Goal: Task Accomplishment & Management: Manage account settings

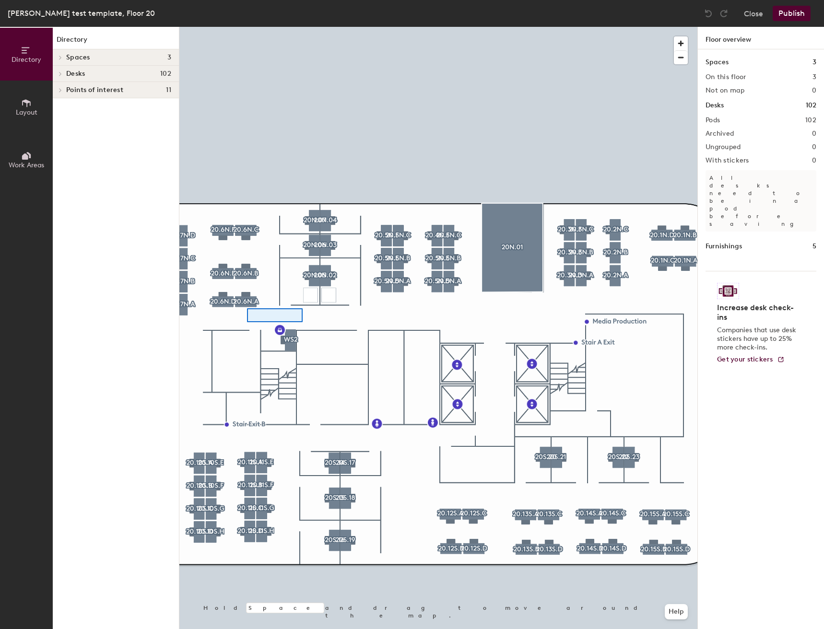
click at [256, 27] on div at bounding box center [438, 27] width 518 height 0
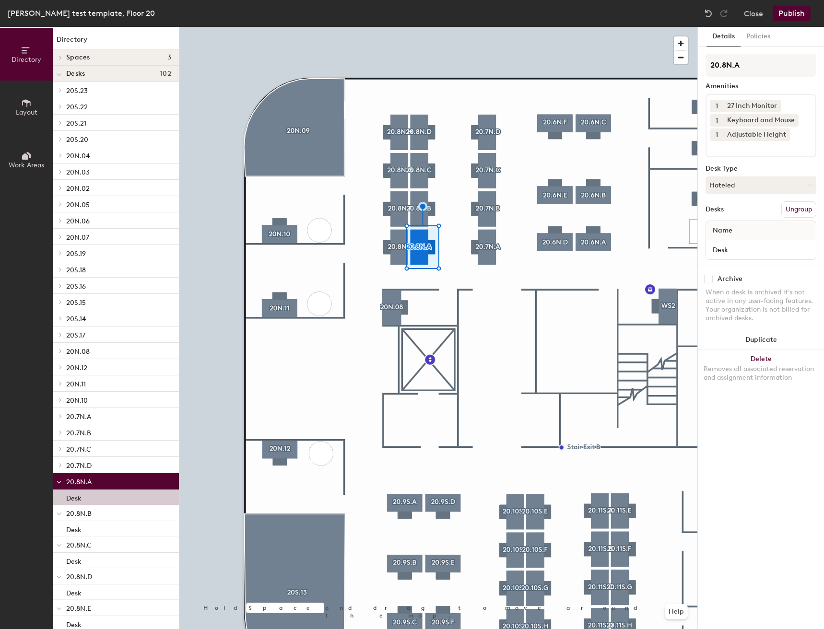
click at [489, 27] on div at bounding box center [438, 27] width 518 height 0
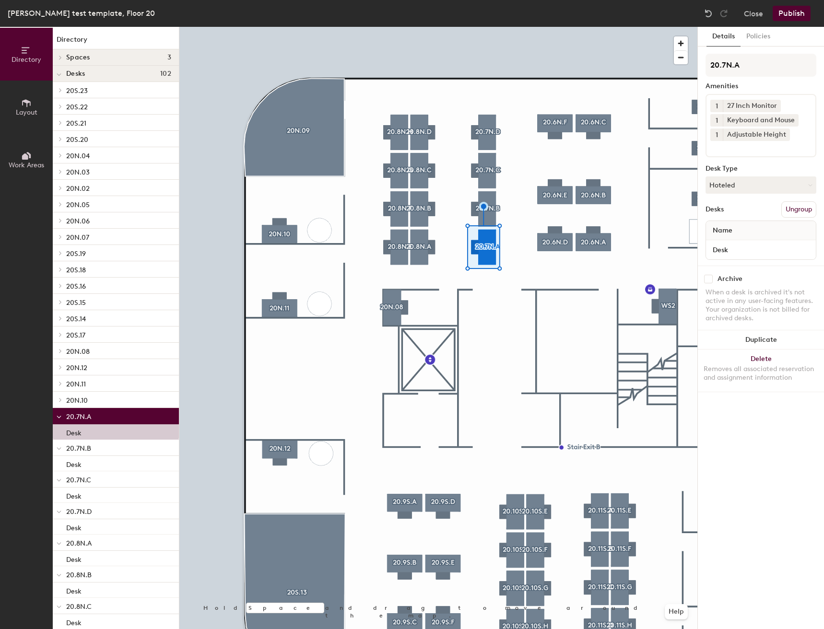
click at [548, 27] on div at bounding box center [438, 27] width 518 height 0
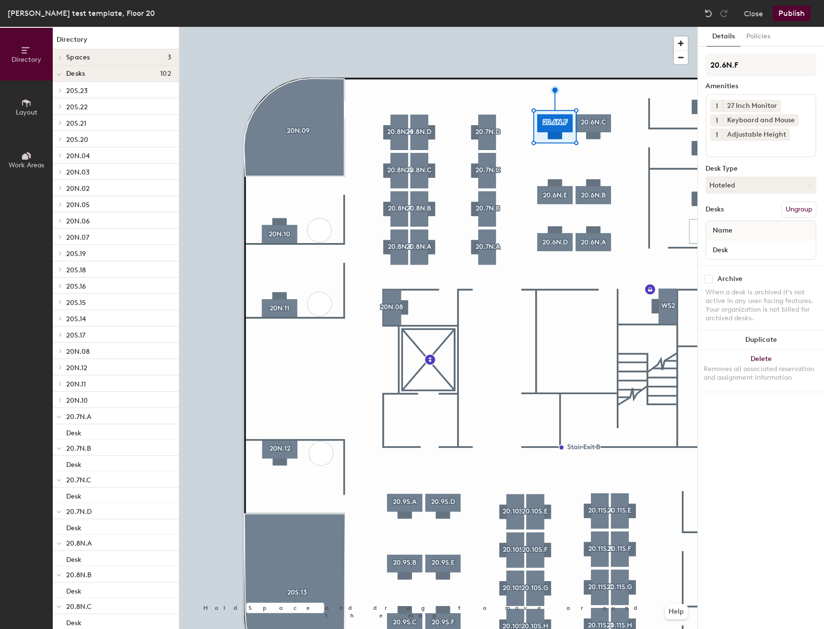
click at [598, 27] on div at bounding box center [438, 27] width 518 height 0
click at [603, 27] on div at bounding box center [438, 27] width 518 height 0
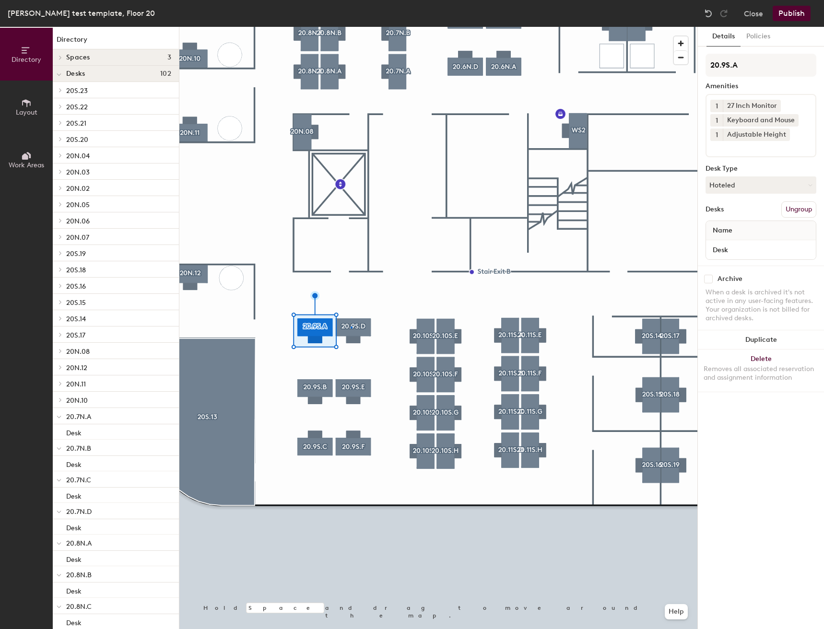
click at [351, 27] on div at bounding box center [438, 27] width 518 height 0
click at [340, 27] on div at bounding box center [438, 27] width 518 height 0
click at [372, 27] on div at bounding box center [438, 27] width 518 height 0
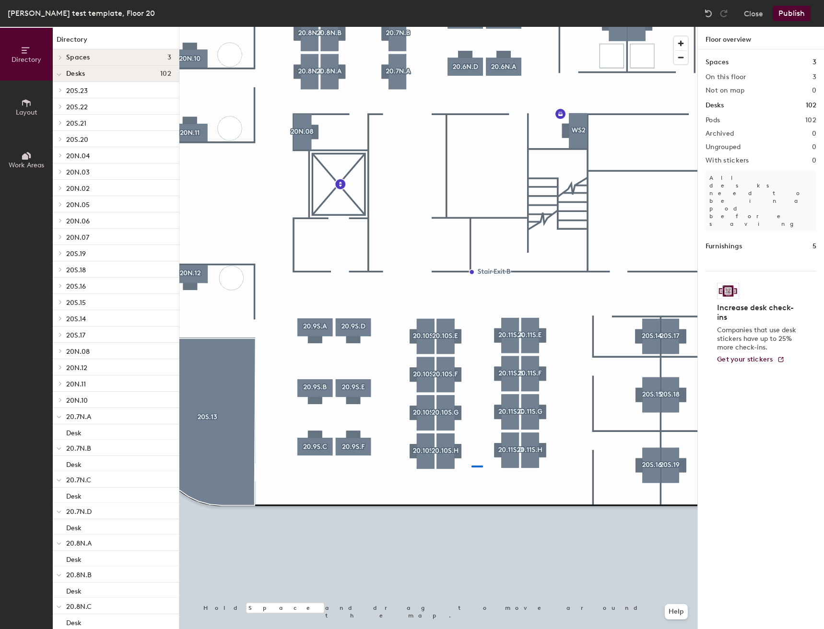
click at [472, 27] on div at bounding box center [438, 27] width 518 height 0
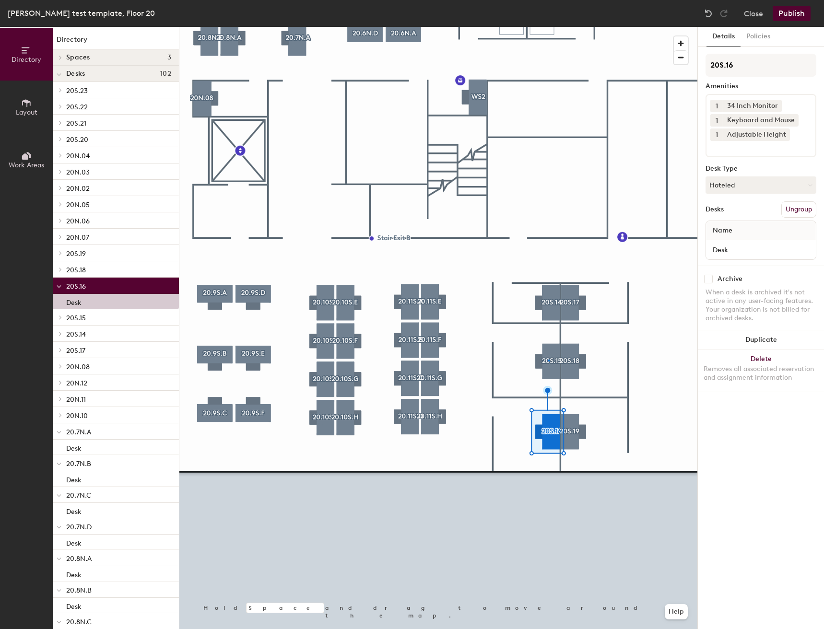
click at [548, 27] on div at bounding box center [438, 27] width 518 height 0
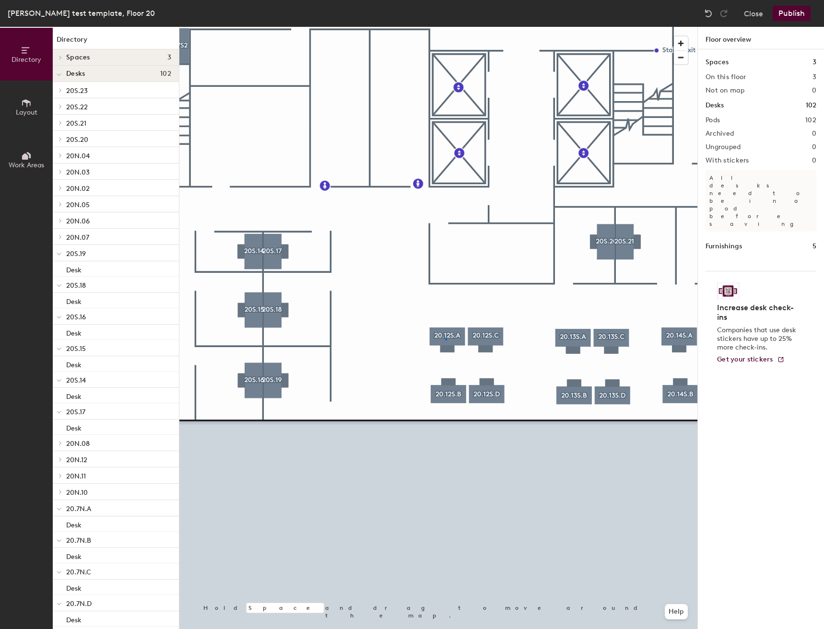
click at [445, 27] on div at bounding box center [438, 27] width 518 height 0
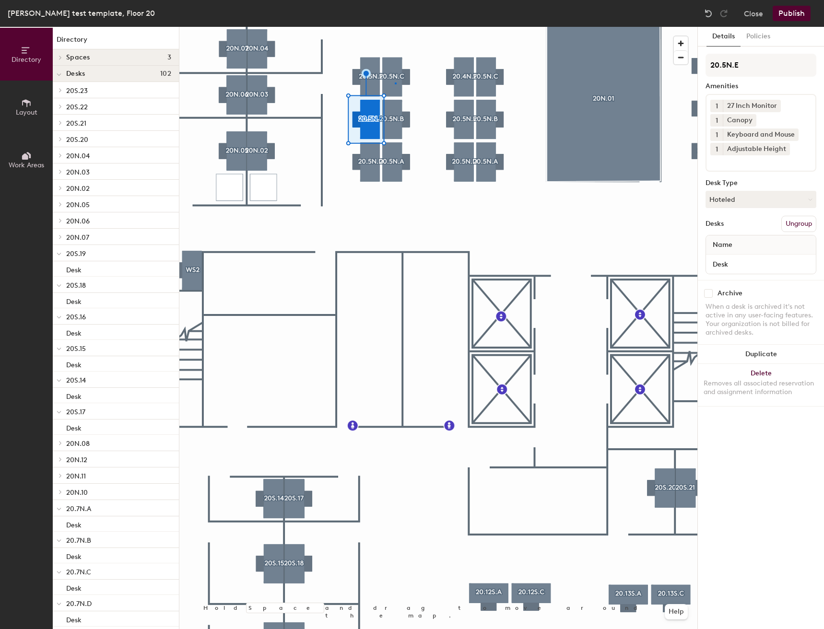
click at [395, 27] on div at bounding box center [438, 27] width 518 height 0
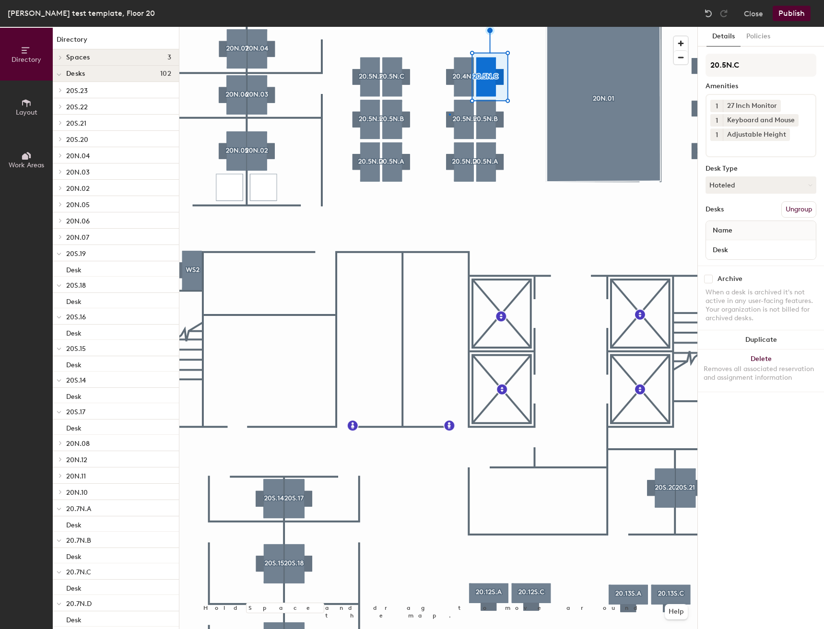
click at [449, 27] on div at bounding box center [438, 27] width 518 height 0
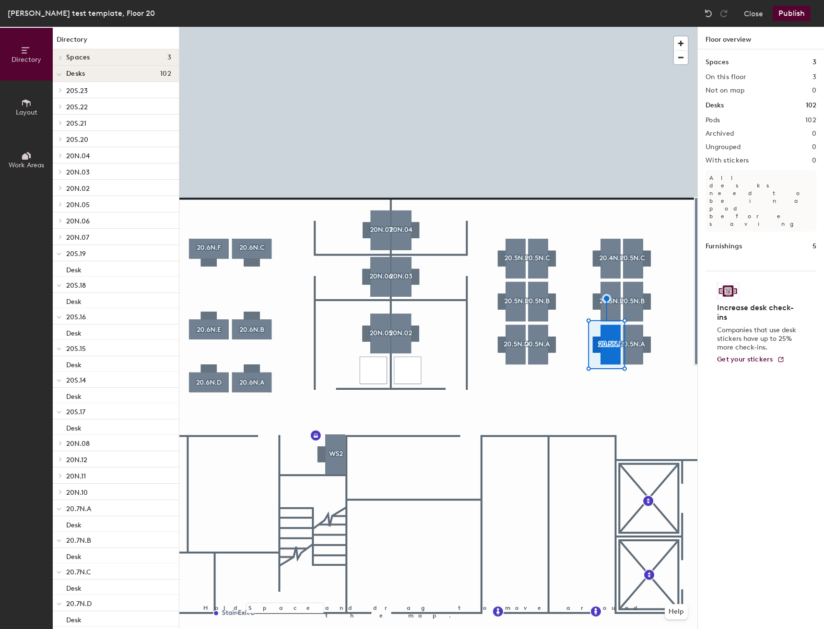
click at [718, 273] on div "Directory Layout Work Areas Directory Spaces 3 20N.01 20N.09 20S.13 Desks 102 2…" at bounding box center [412, 328] width 824 height 603
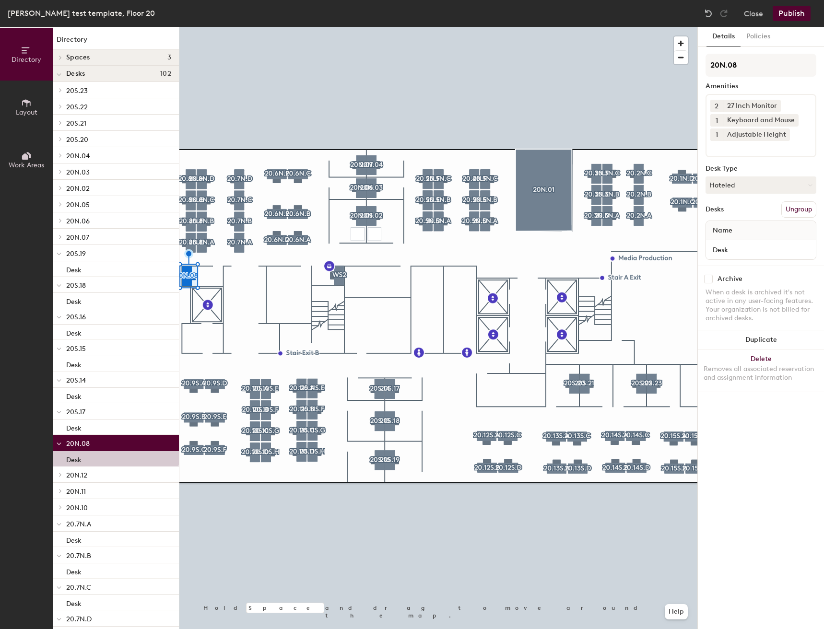
click at [793, 18] on button "Publish" at bounding box center [792, 13] width 38 height 15
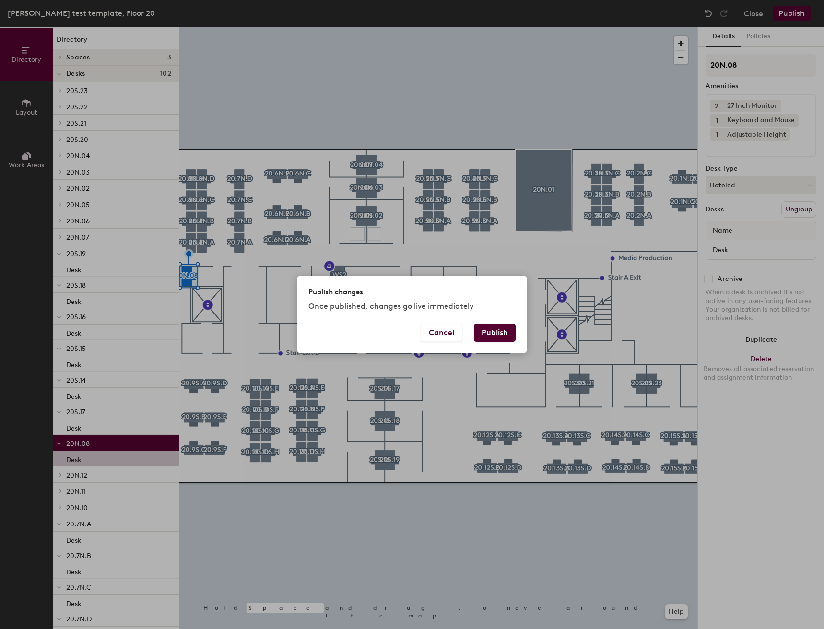
click at [512, 331] on button "Publish" at bounding box center [495, 333] width 42 height 18
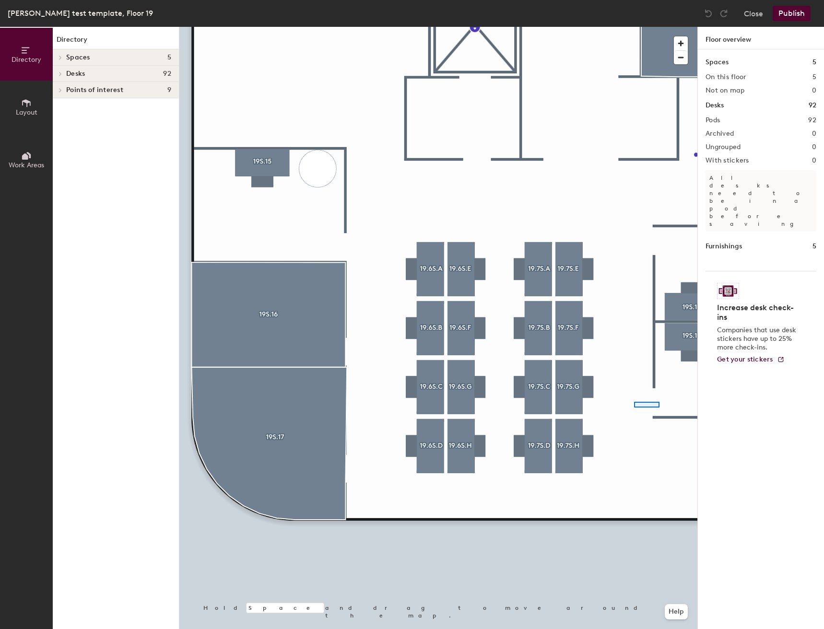
click at [630, 27] on div at bounding box center [438, 27] width 518 height 0
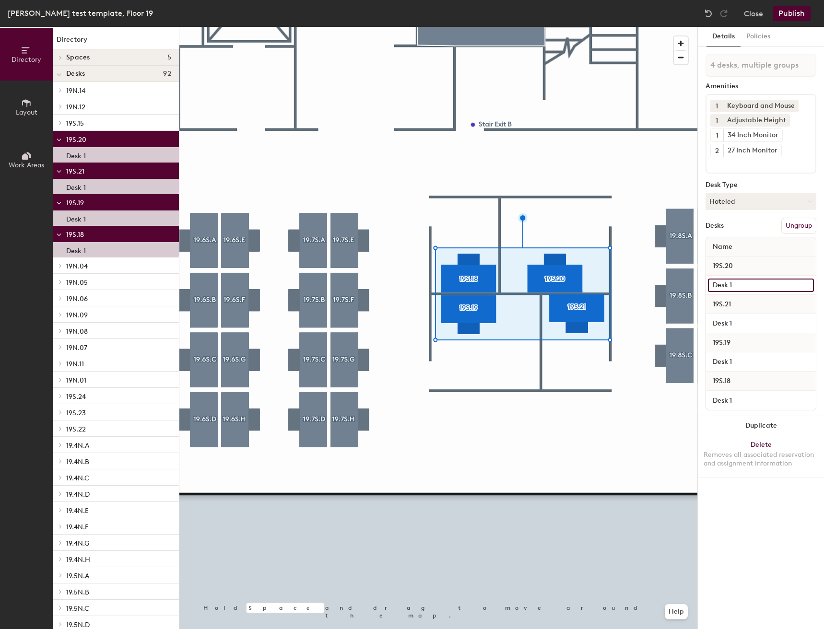
click at [762, 285] on input "Desk 1" at bounding box center [761, 285] width 106 height 13
type input "Desk"
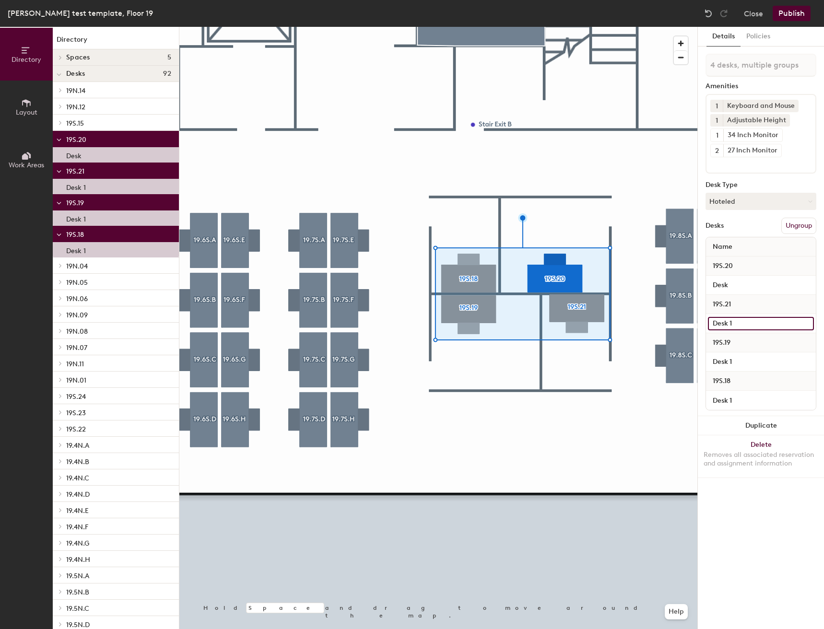
click at [745, 321] on input "Desk 1" at bounding box center [761, 323] width 106 height 13
type input "Desk"
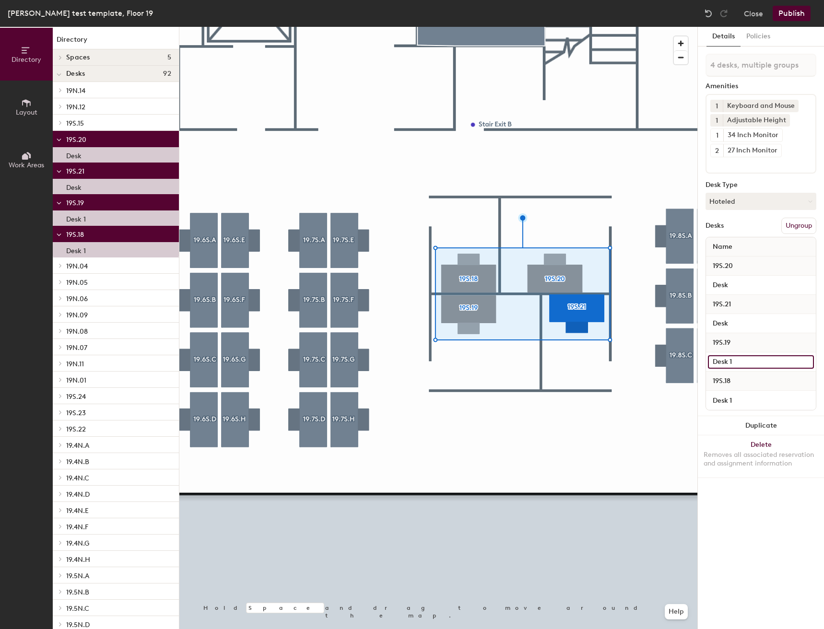
click at [745, 363] on input "Desk 1" at bounding box center [761, 361] width 106 height 13
click at [745, 362] on input "Desk 1" at bounding box center [761, 361] width 106 height 13
type input "Desk"
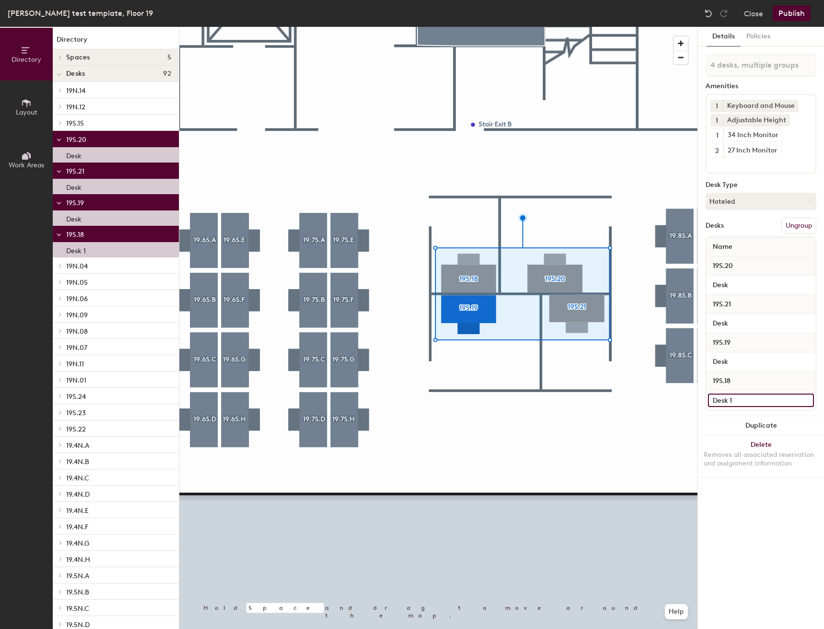
click at [745, 400] on input "Desk 1" at bounding box center [761, 400] width 106 height 13
type input "Desk"
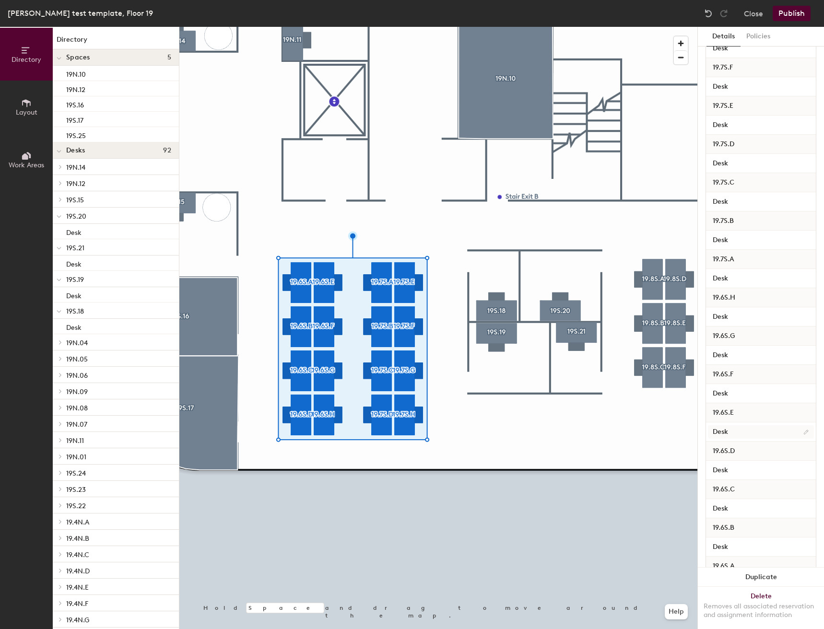
scroll to position [324, 0]
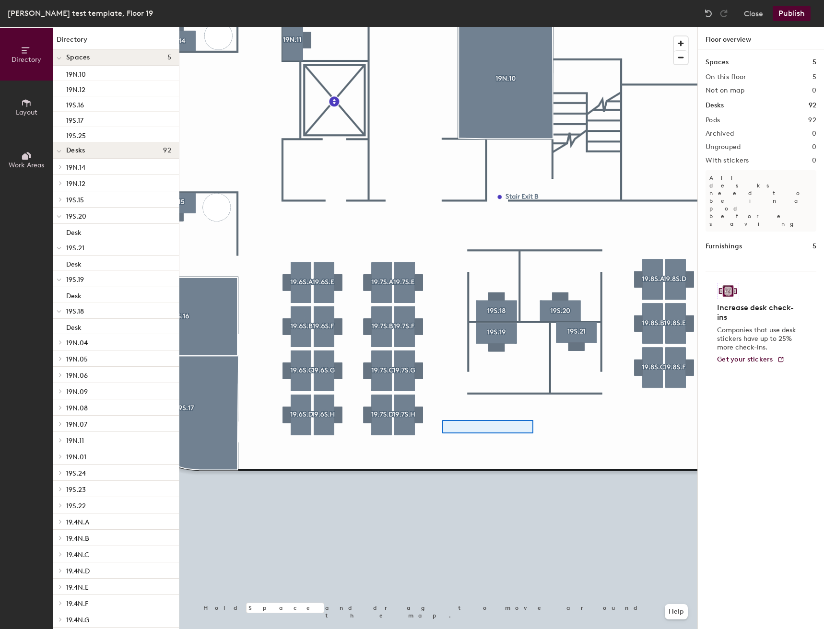
click at [442, 27] on div at bounding box center [438, 27] width 518 height 0
click at [534, 27] on div at bounding box center [438, 27] width 518 height 0
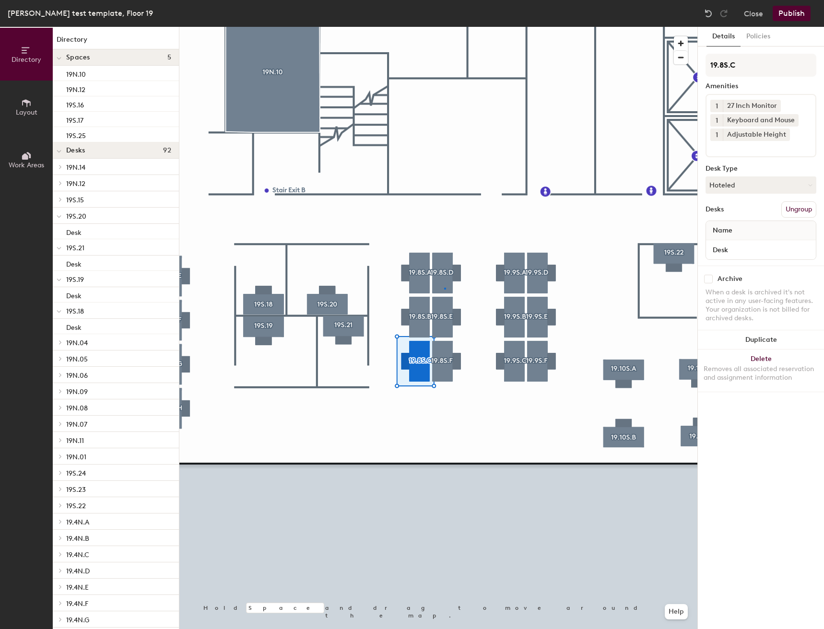
click at [444, 27] on div at bounding box center [438, 27] width 518 height 0
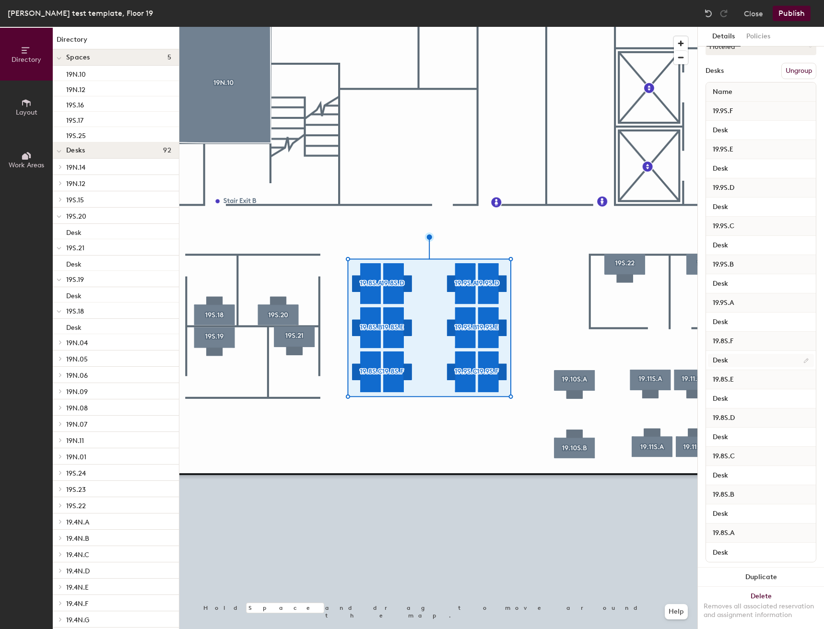
scroll to position [171, 0]
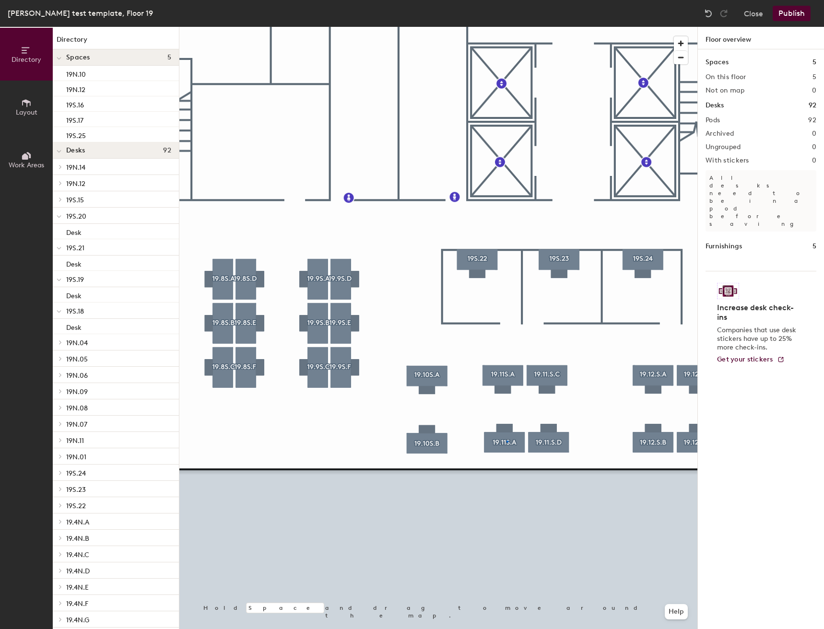
click at [507, 27] on div at bounding box center [438, 27] width 518 height 0
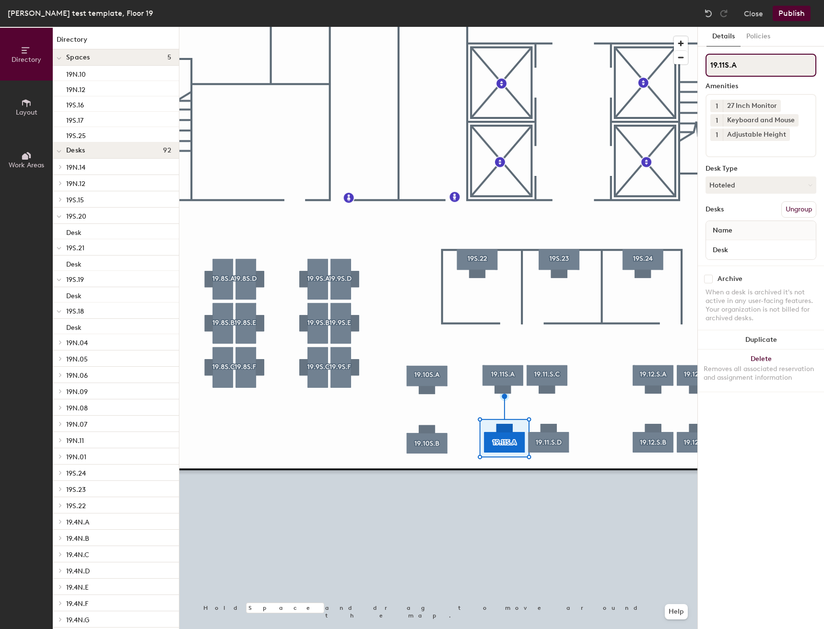
click at [759, 73] on input "19.11S.A" at bounding box center [761, 65] width 111 height 23
type input "19.11S.B"
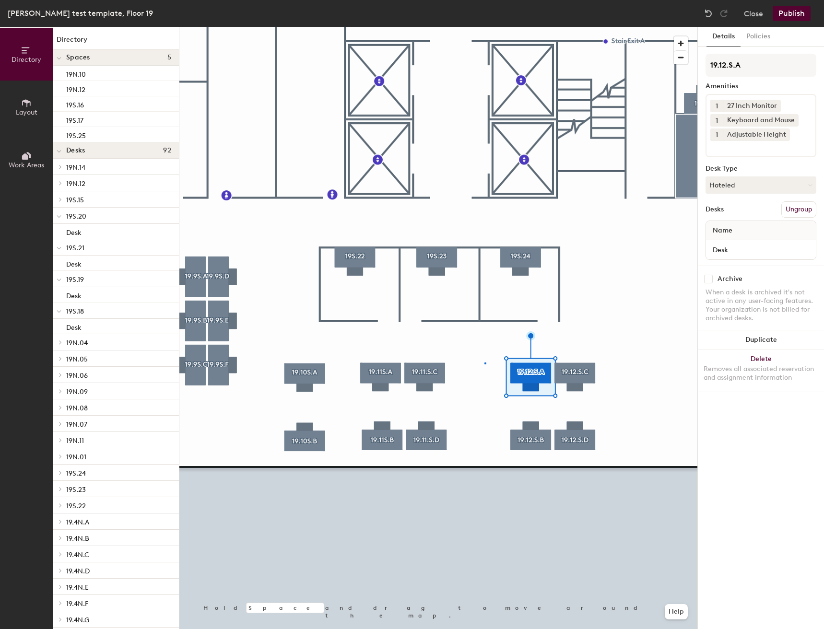
click at [485, 27] on div at bounding box center [438, 27] width 518 height 0
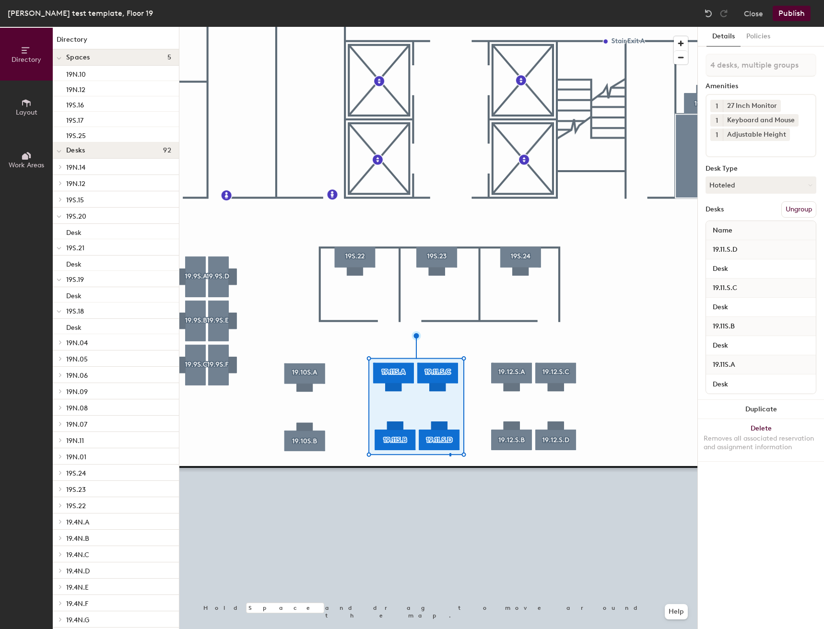
click at [449, 27] on div at bounding box center [438, 27] width 518 height 0
click at [326, 27] on div at bounding box center [438, 27] width 518 height 0
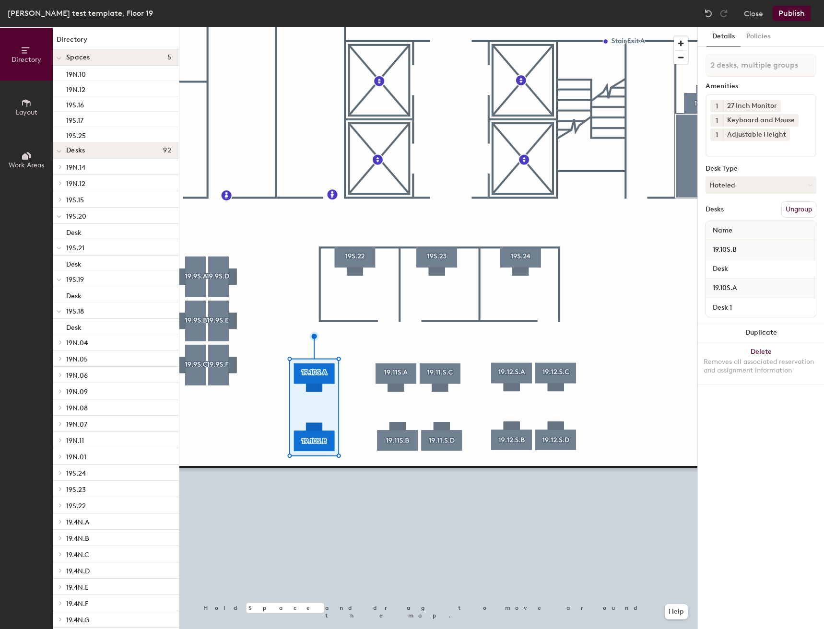
click at [374, 27] on div at bounding box center [438, 27] width 518 height 0
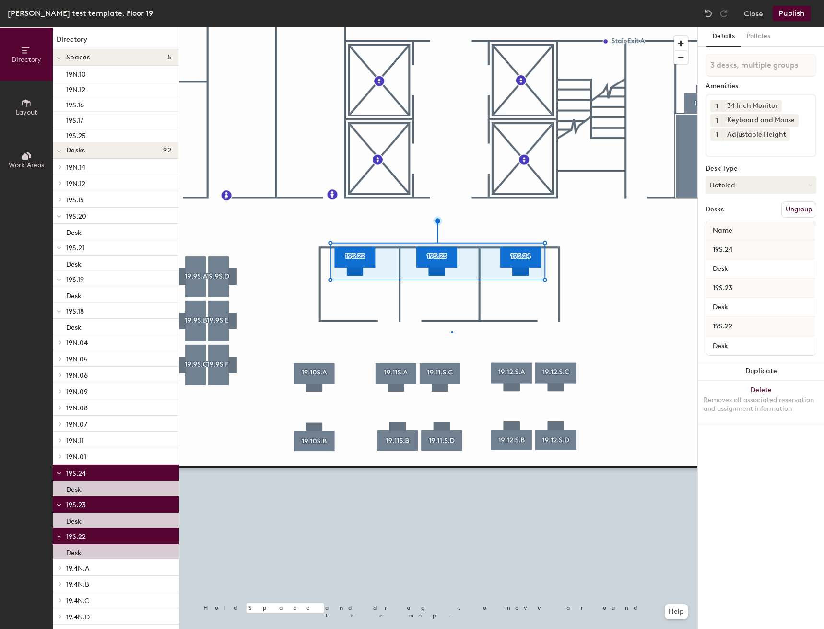
click at [453, 27] on div at bounding box center [438, 27] width 518 height 0
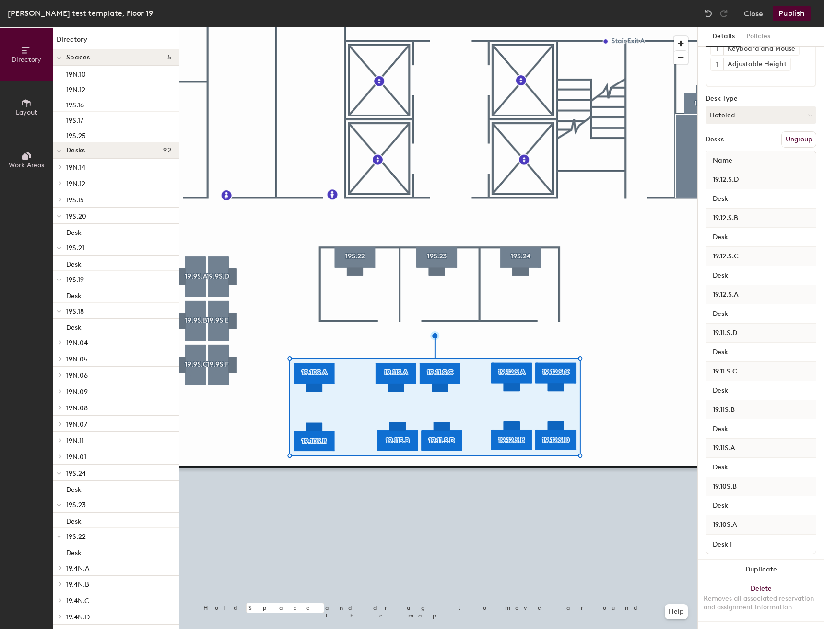
scroll to position [82, 0]
click at [739, 538] on input "Desk 1" at bounding box center [761, 544] width 106 height 13
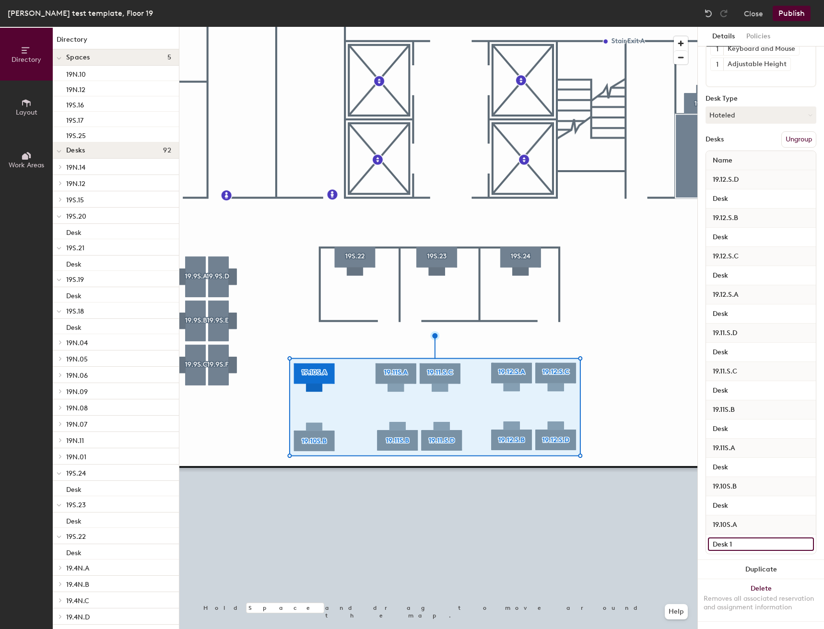
click at [739, 538] on input "Desk 1" at bounding box center [761, 544] width 106 height 13
click at [769, 538] on input "Desk 1" at bounding box center [761, 544] width 106 height 13
type input "Desk"
click at [622, 27] on div at bounding box center [438, 27] width 518 height 0
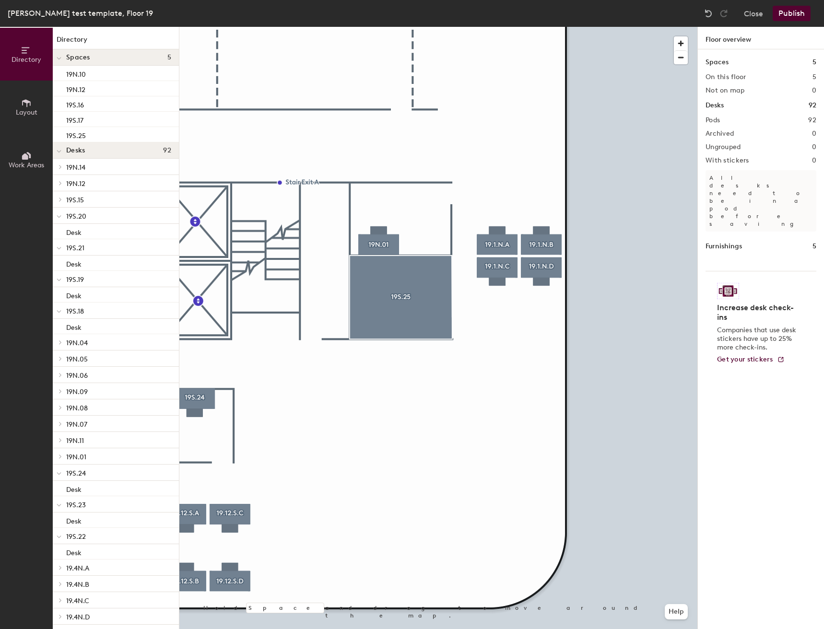
click at [496, 27] on div at bounding box center [438, 27] width 518 height 0
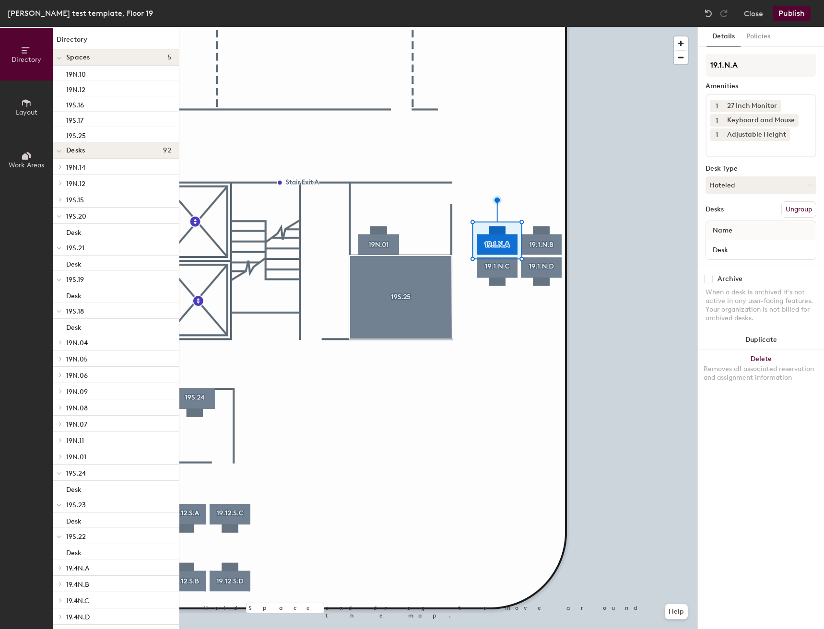
click at [521, 27] on div at bounding box center [438, 27] width 518 height 0
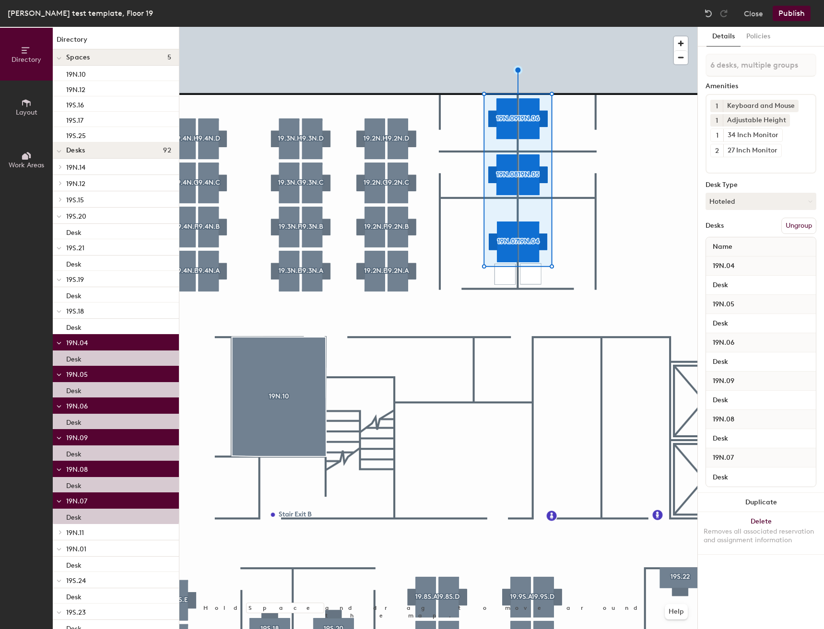
click at [535, 27] on div at bounding box center [438, 27] width 518 height 0
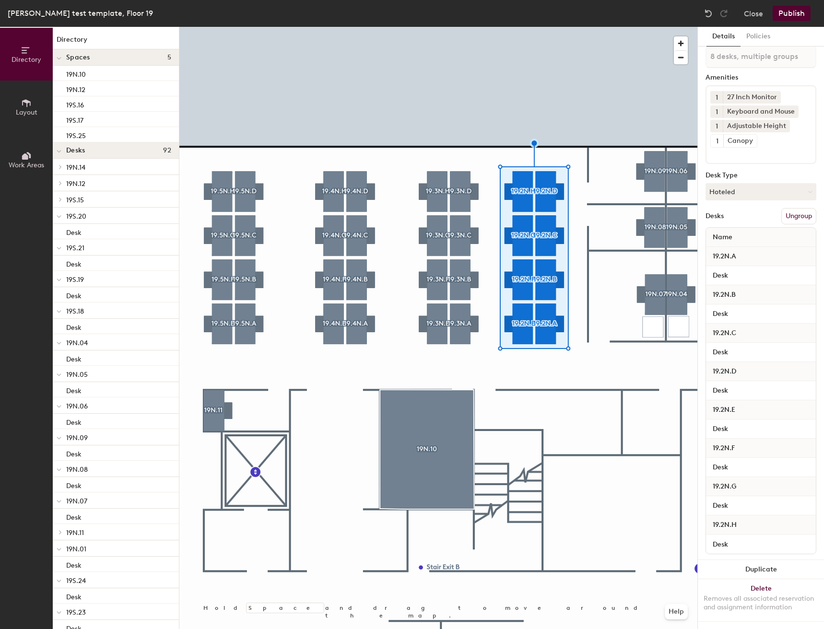
scroll to position [17, 0]
click at [481, 27] on div at bounding box center [438, 27] width 518 height 0
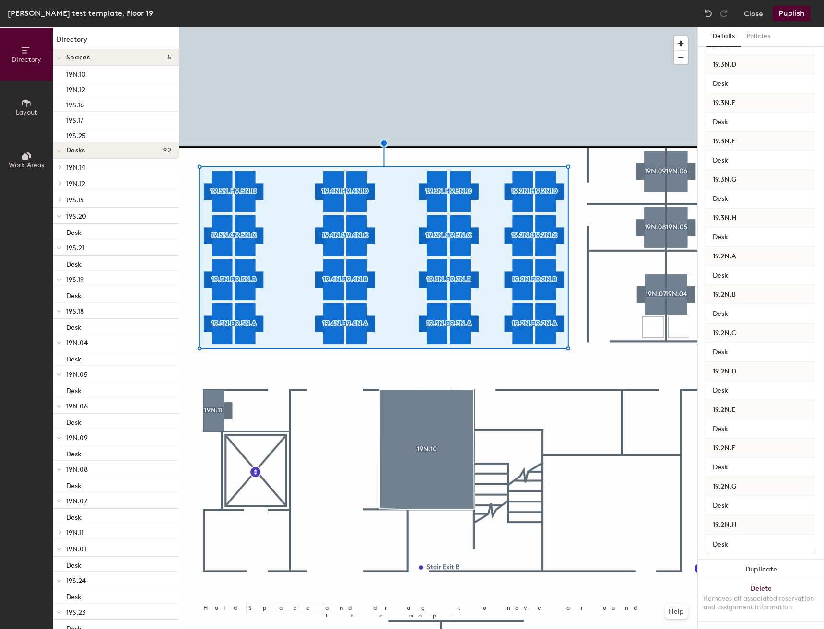
scroll to position [938, 0]
click at [542, 27] on div at bounding box center [438, 27] width 518 height 0
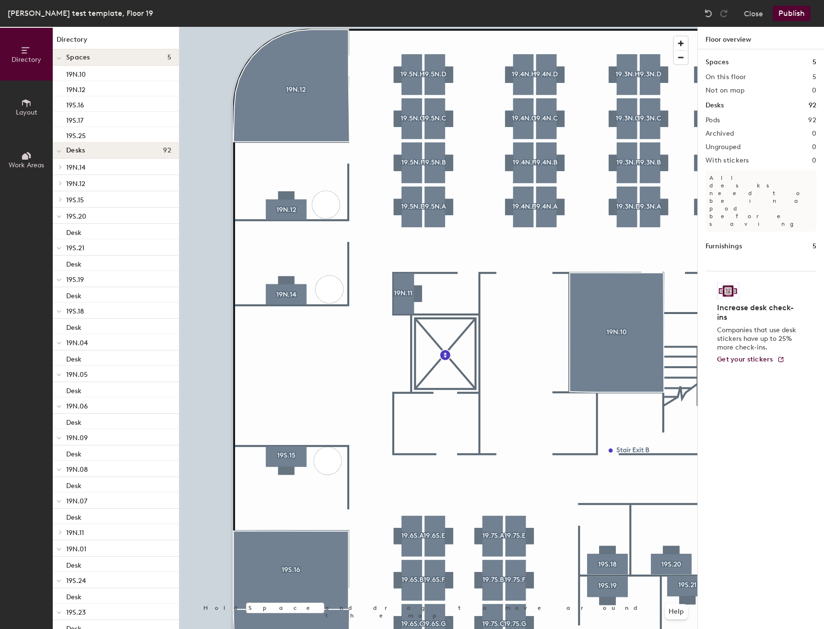
click at [790, 12] on button "Publish" at bounding box center [792, 13] width 38 height 15
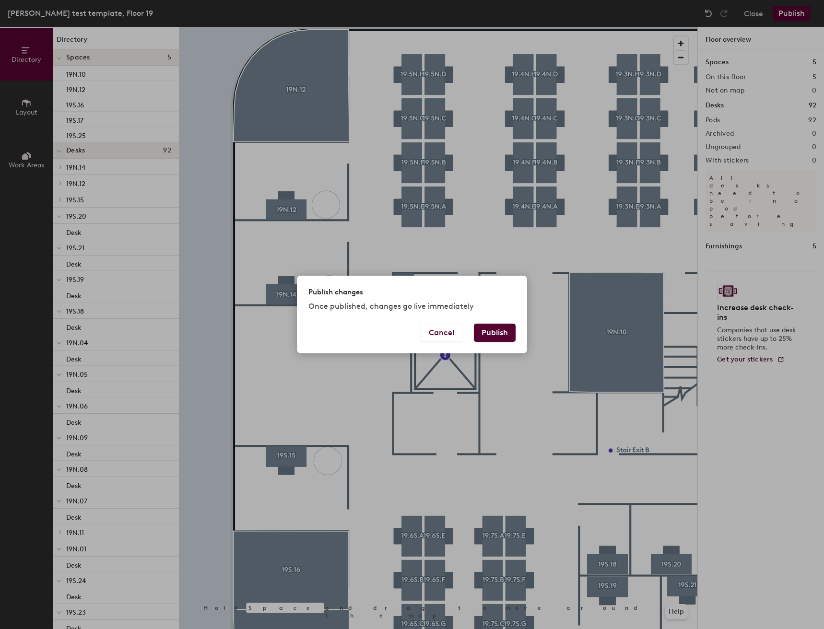
click at [500, 331] on button "Publish" at bounding box center [495, 333] width 42 height 18
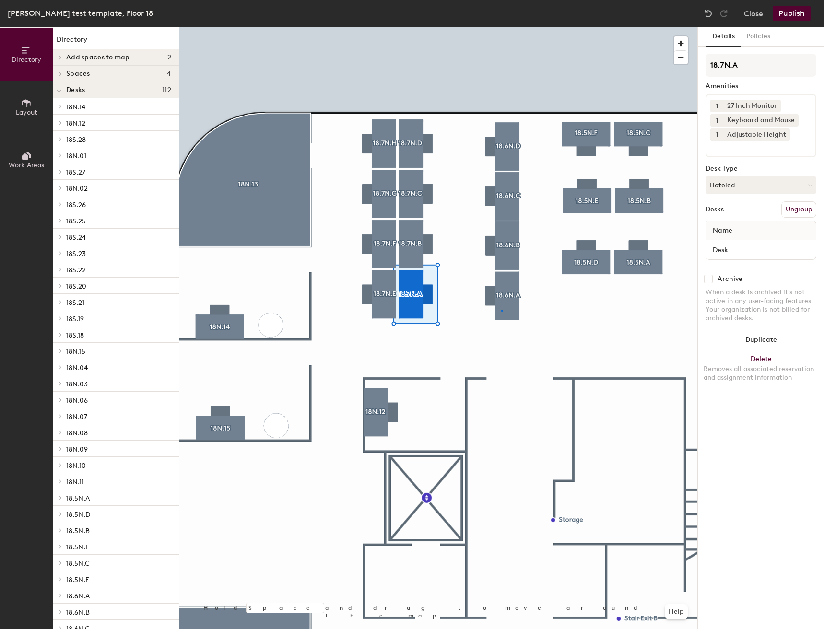
click at [502, 27] on div at bounding box center [438, 27] width 518 height 0
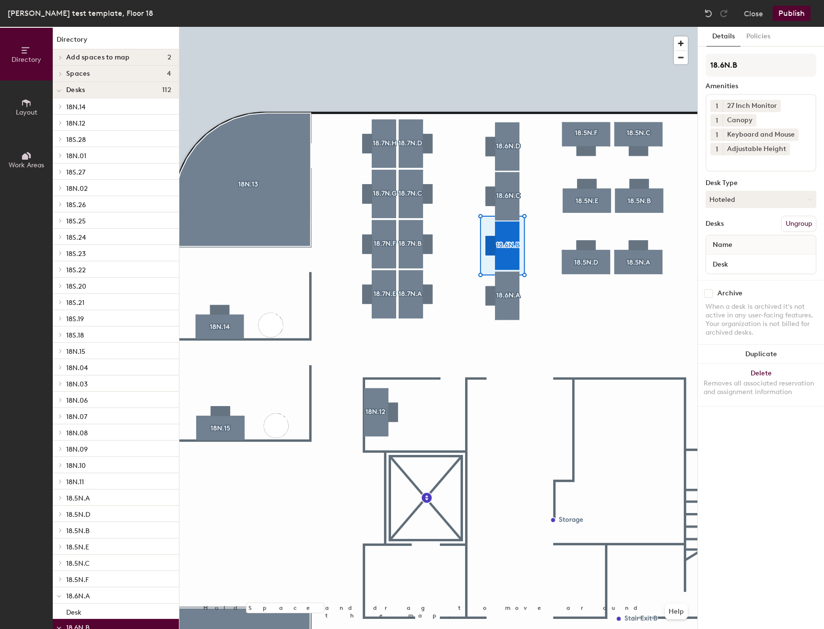
click at [507, 27] on div at bounding box center [438, 27] width 518 height 0
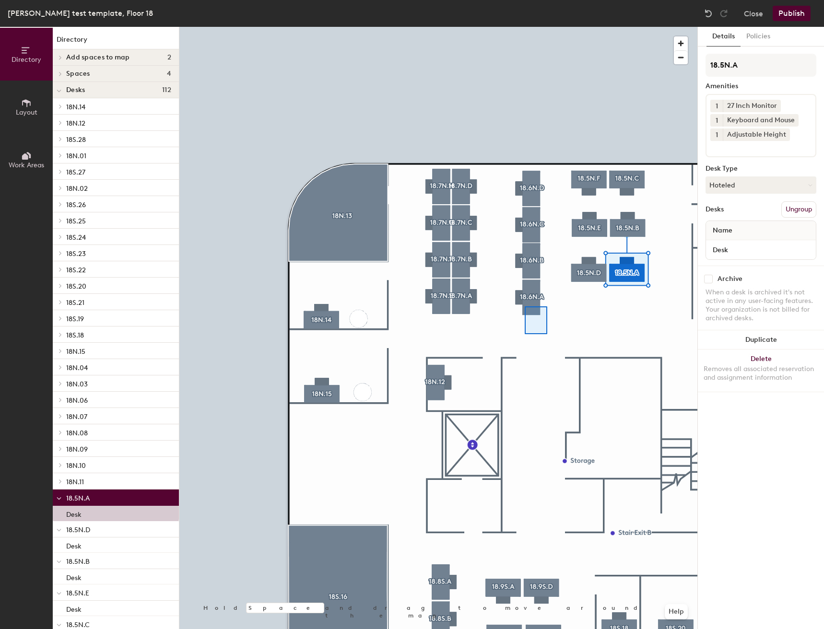
click at [519, 27] on div at bounding box center [438, 27] width 518 height 0
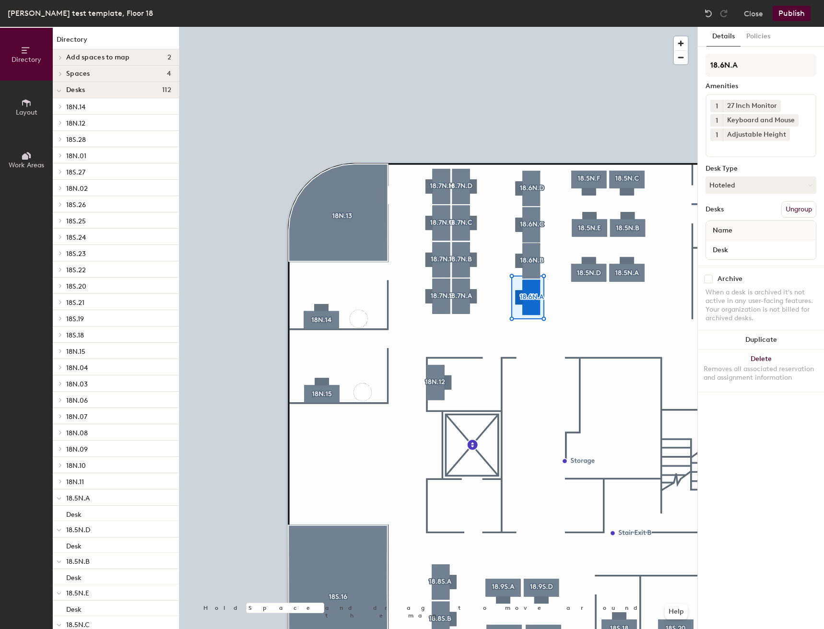
click at [543, 27] on div at bounding box center [438, 27] width 518 height 0
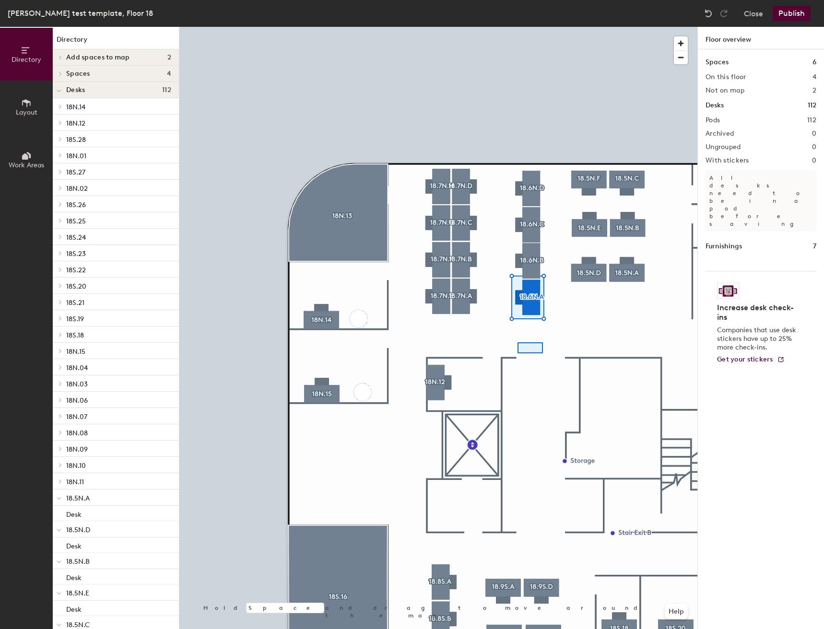
click at [514, 27] on div at bounding box center [438, 27] width 518 height 0
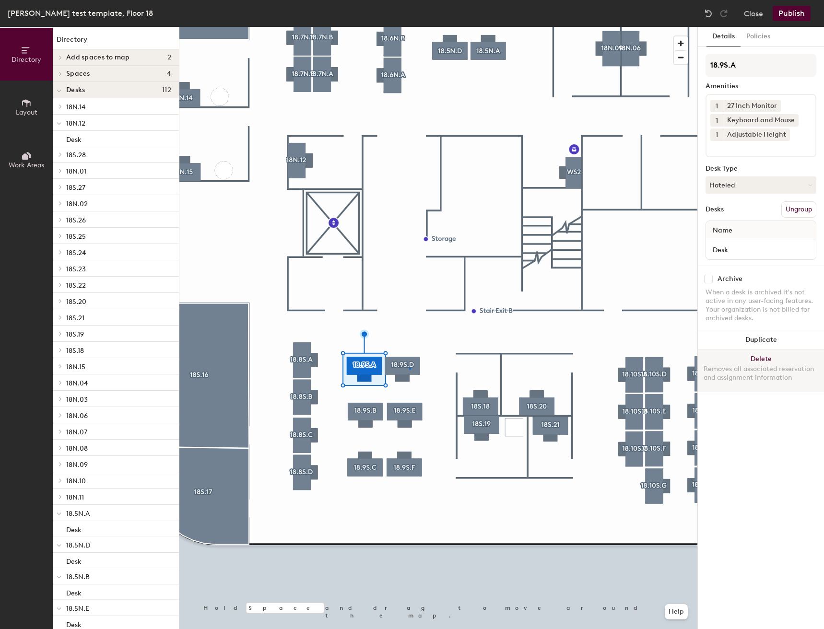
click at [410, 27] on div at bounding box center [438, 27] width 518 height 0
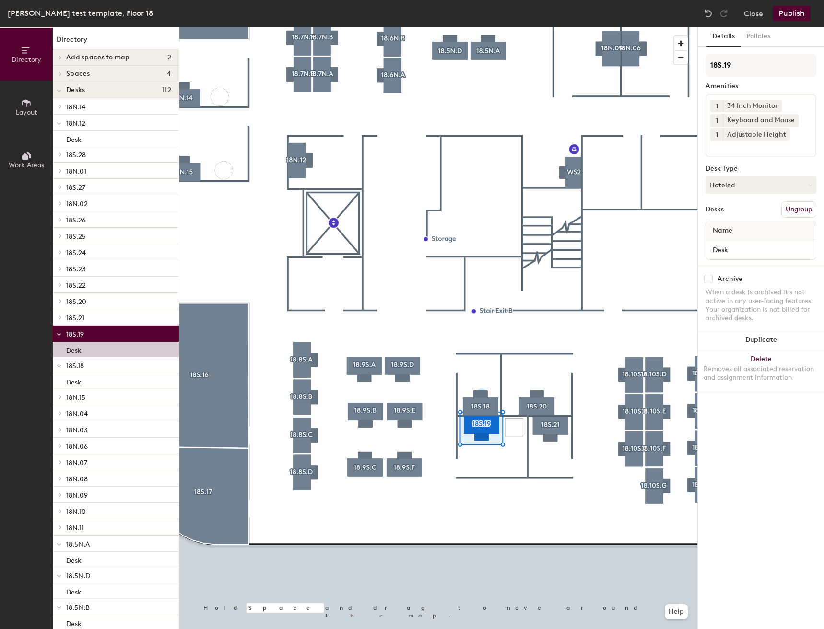
click at [532, 27] on div at bounding box center [438, 27] width 518 height 0
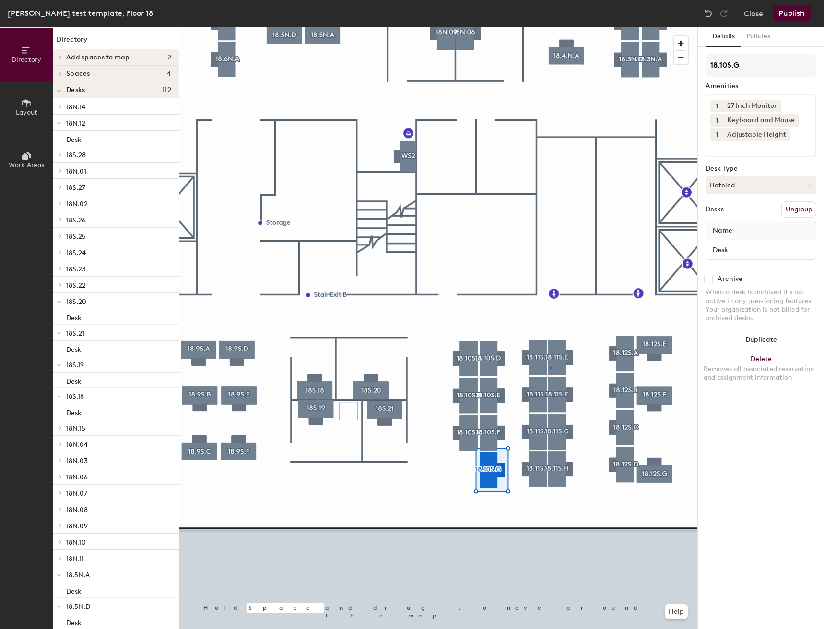
click at [550, 27] on div at bounding box center [438, 27] width 518 height 0
click at [629, 27] on div at bounding box center [438, 27] width 518 height 0
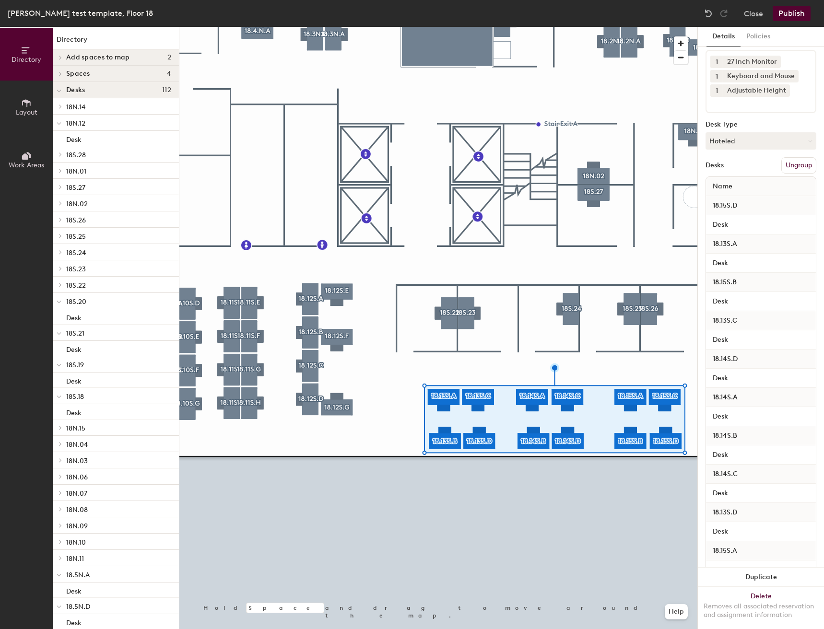
scroll to position [155, 0]
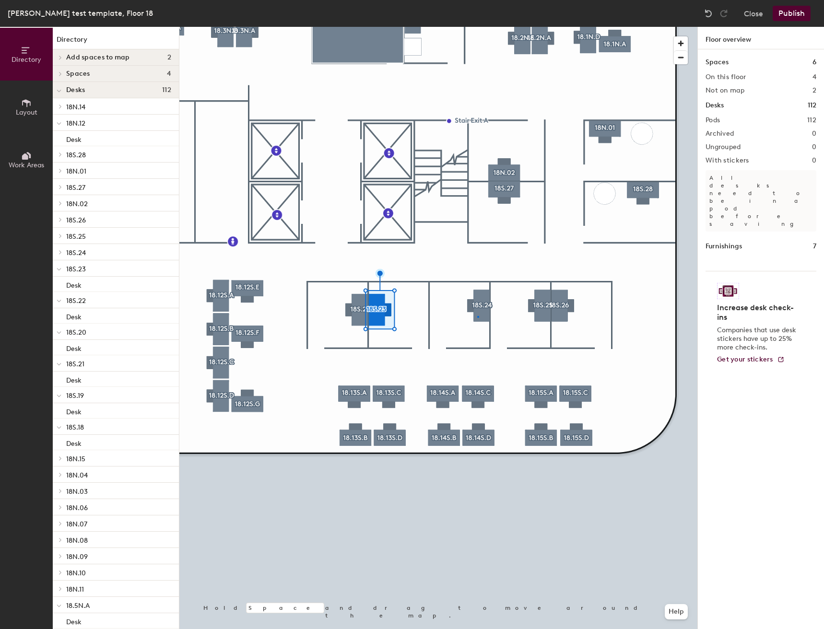
click at [478, 27] on div at bounding box center [438, 27] width 518 height 0
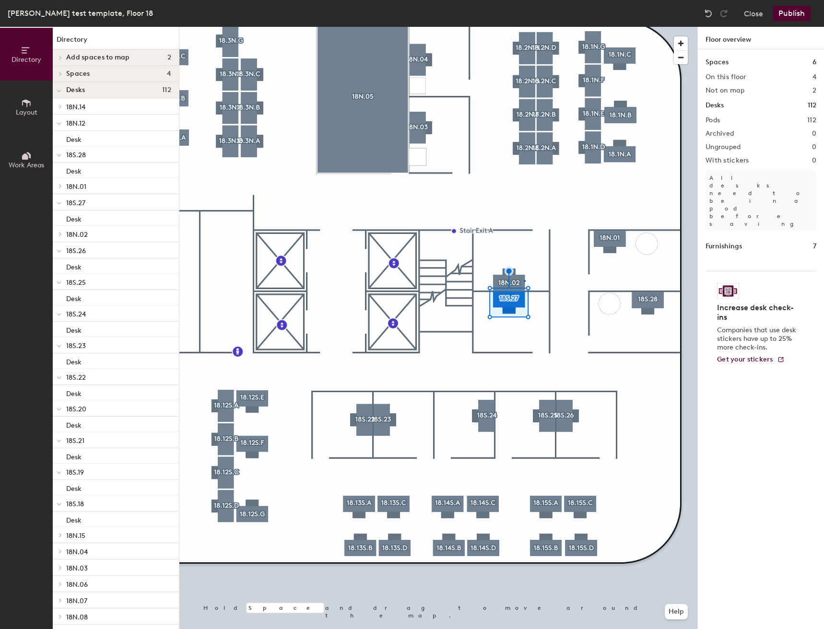
click at [524, 27] on div at bounding box center [438, 27] width 518 height 0
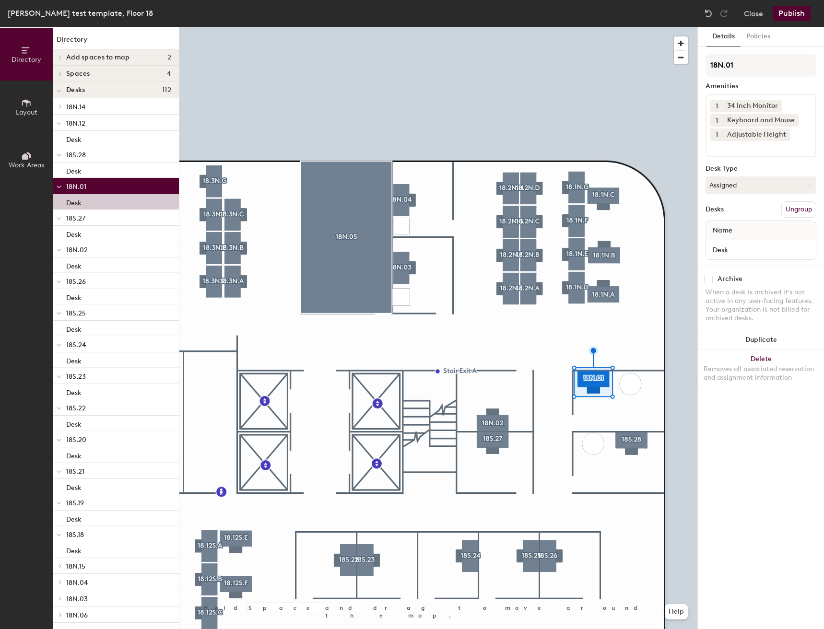
click at [505, 27] on div at bounding box center [438, 27] width 518 height 0
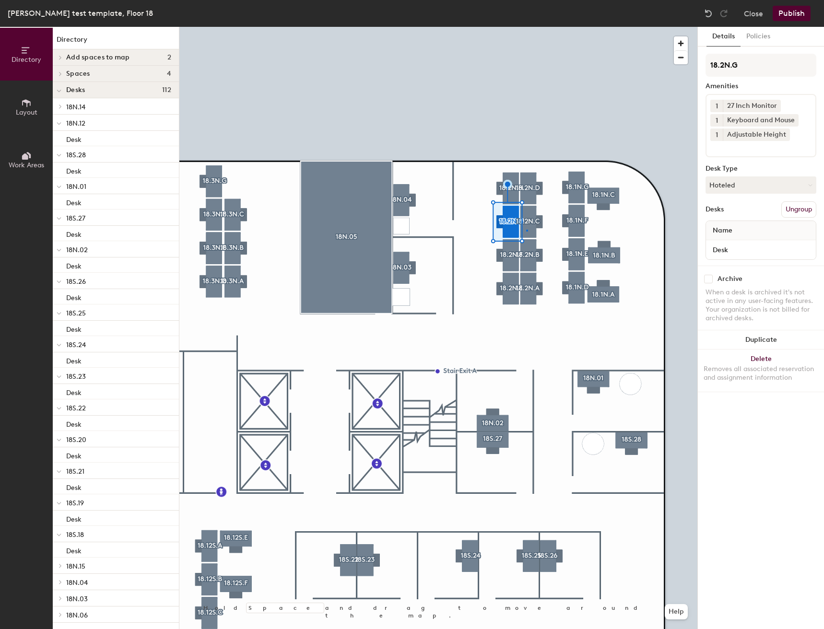
click at [527, 27] on div at bounding box center [438, 27] width 518 height 0
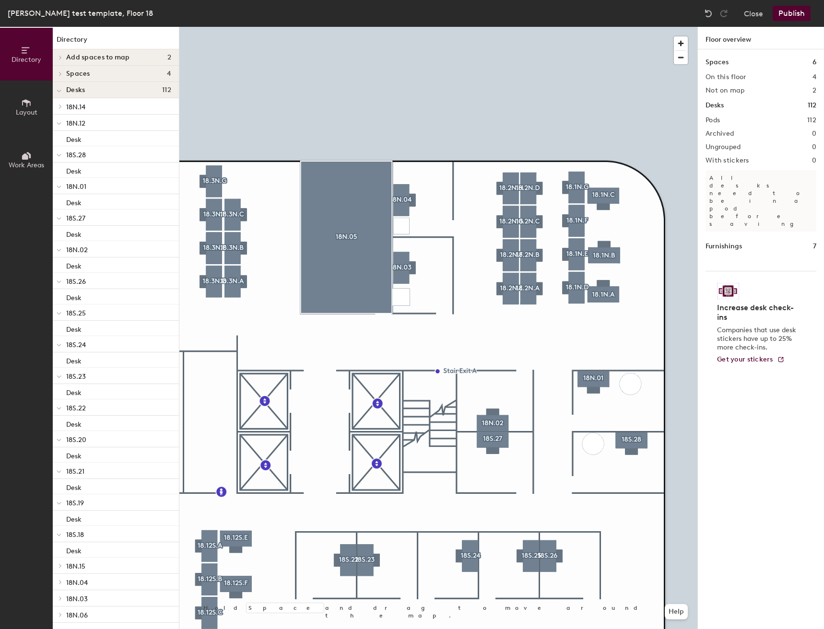
click at [603, 27] on div at bounding box center [438, 27] width 518 height 0
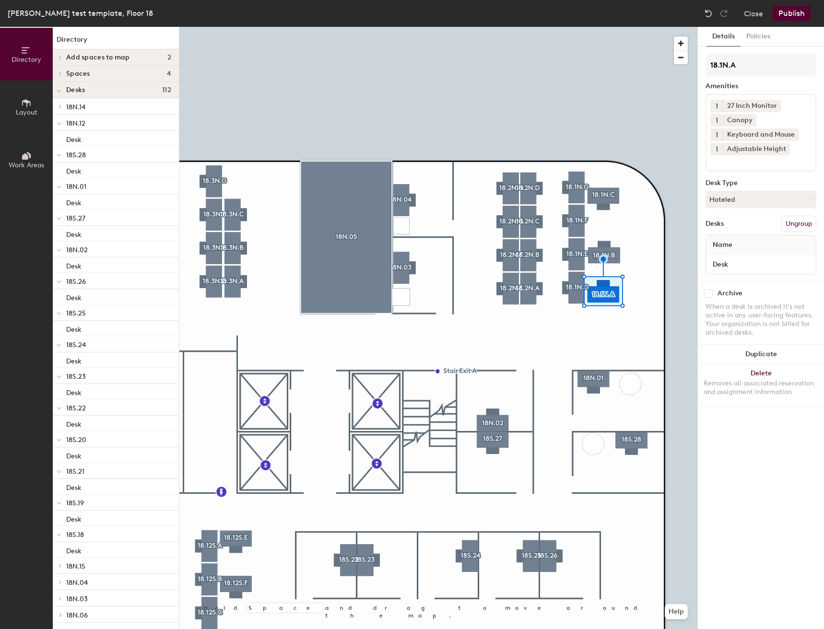
click at [509, 27] on div at bounding box center [438, 27] width 518 height 0
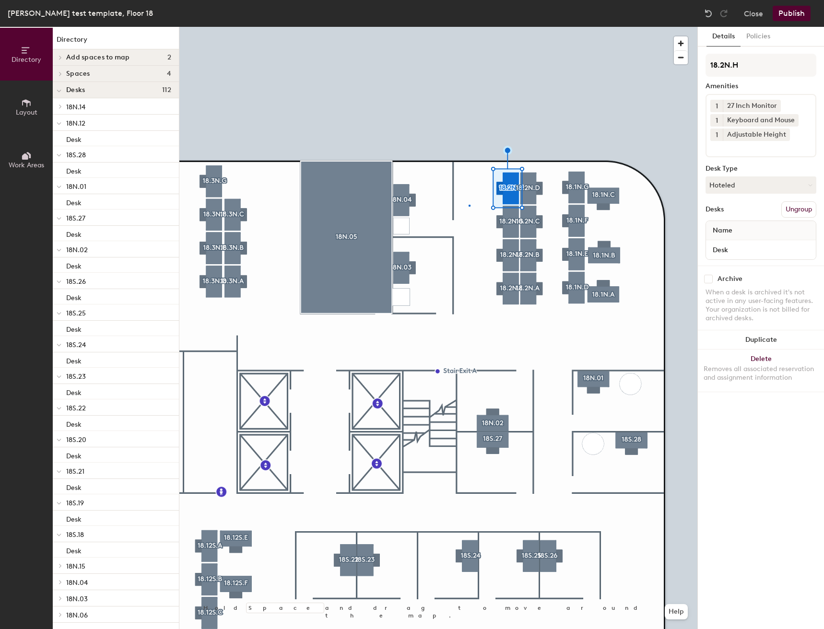
click at [470, 27] on div at bounding box center [438, 27] width 518 height 0
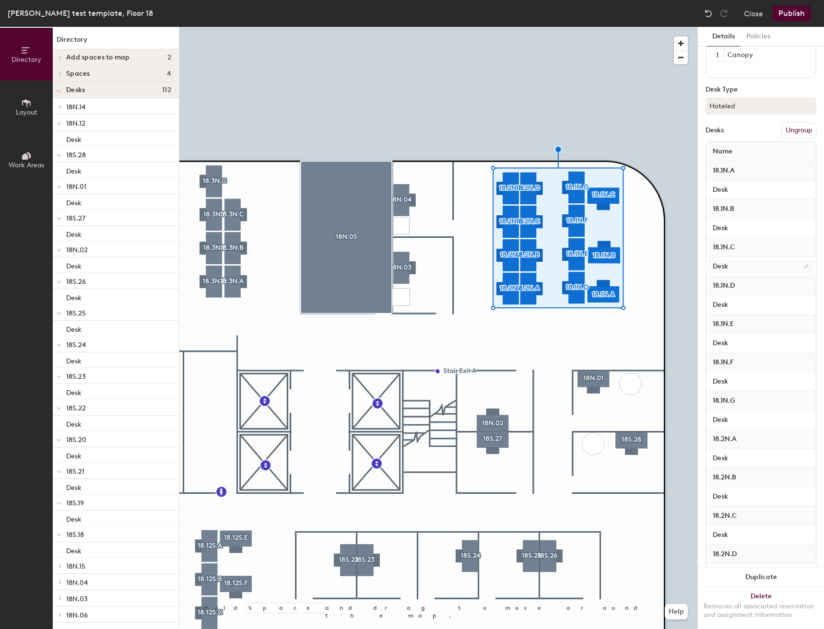
scroll to position [286, 0]
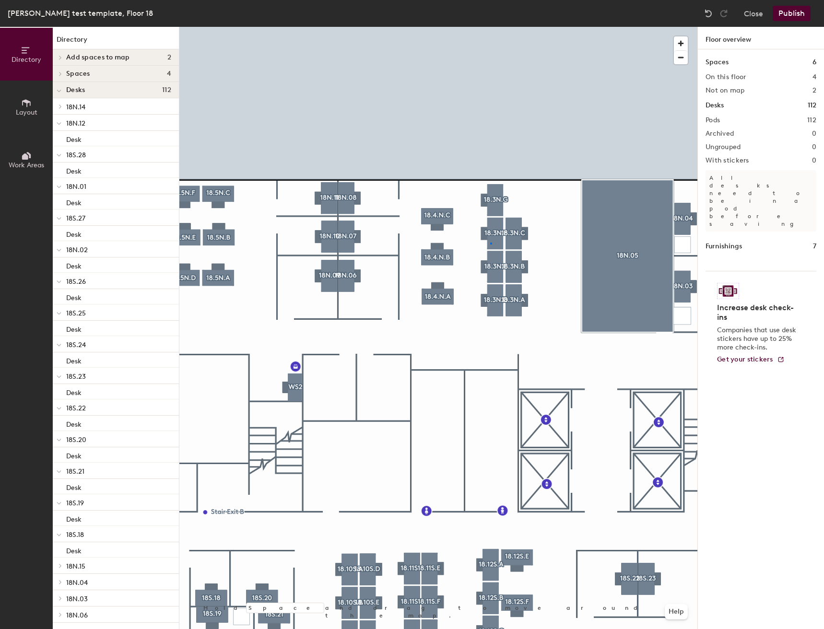
click at [490, 27] on div at bounding box center [438, 27] width 518 height 0
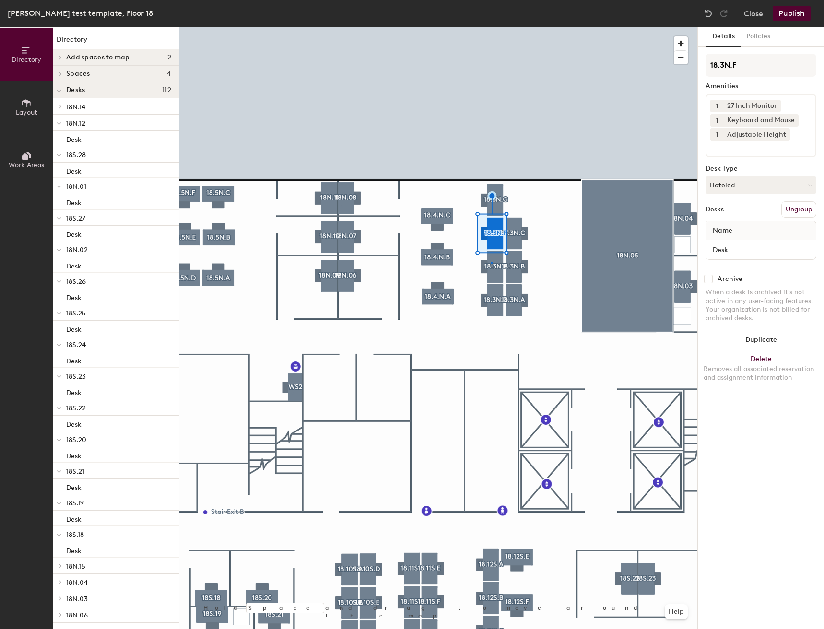
click at [491, 27] on div at bounding box center [438, 27] width 518 height 0
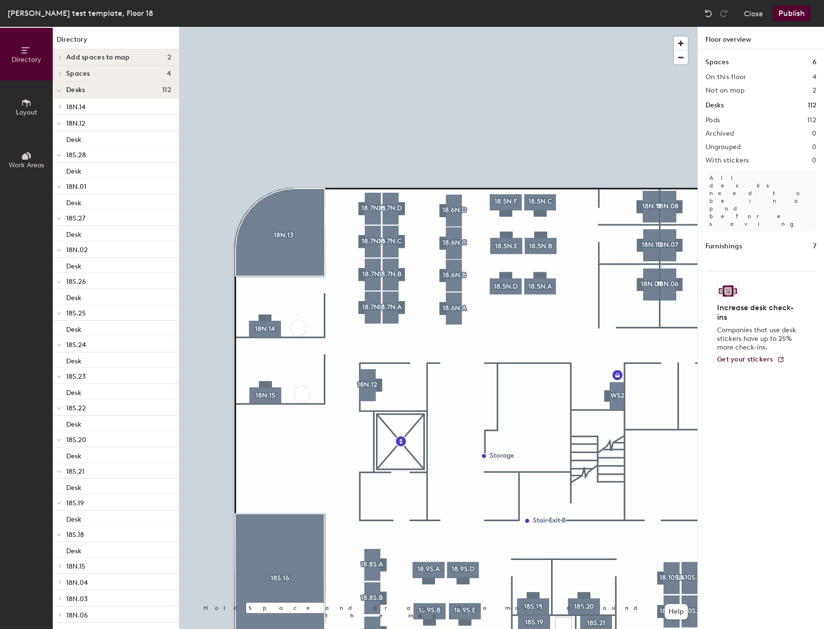
click at [800, 16] on button "Publish" at bounding box center [792, 13] width 38 height 15
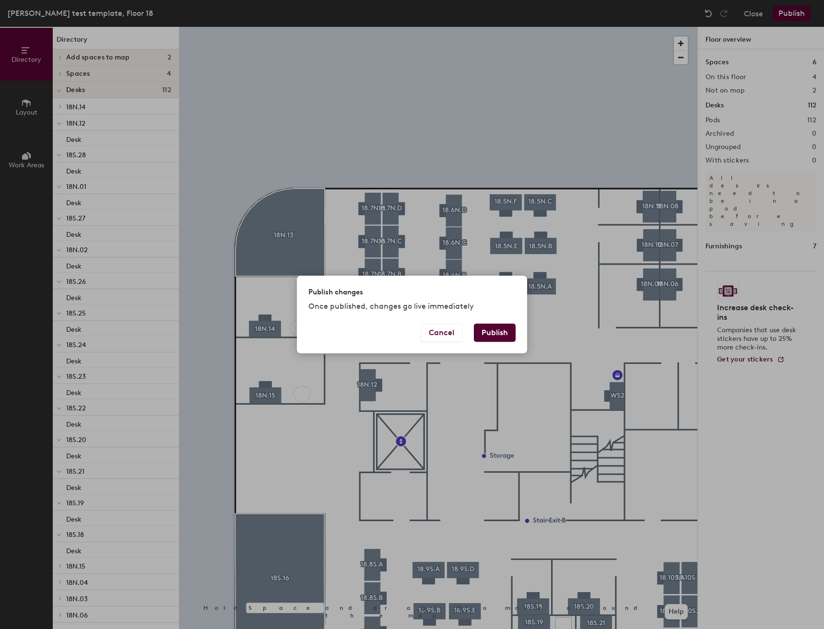
click at [500, 332] on button "Publish" at bounding box center [495, 333] width 42 height 18
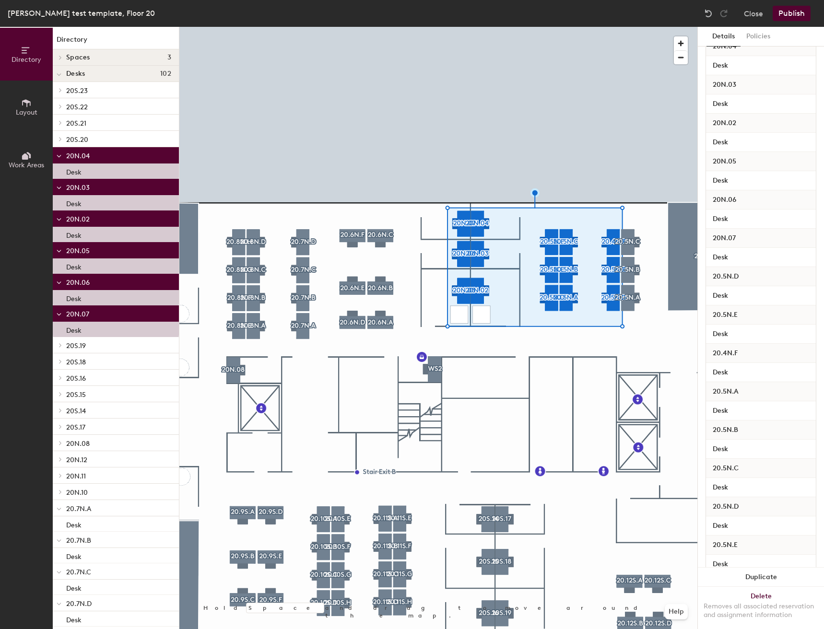
scroll to position [302, 0]
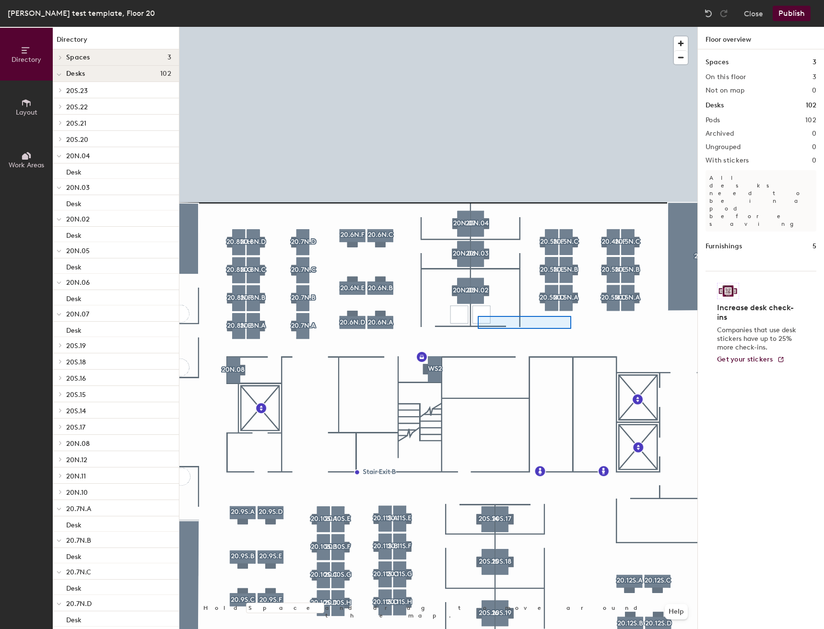
click at [468, 27] on div at bounding box center [438, 27] width 518 height 0
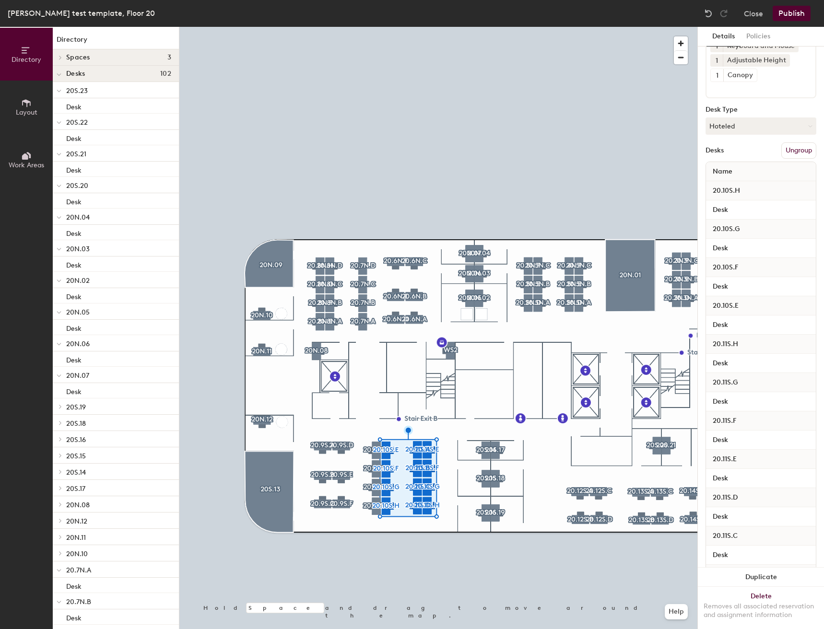
scroll to position [171, 0]
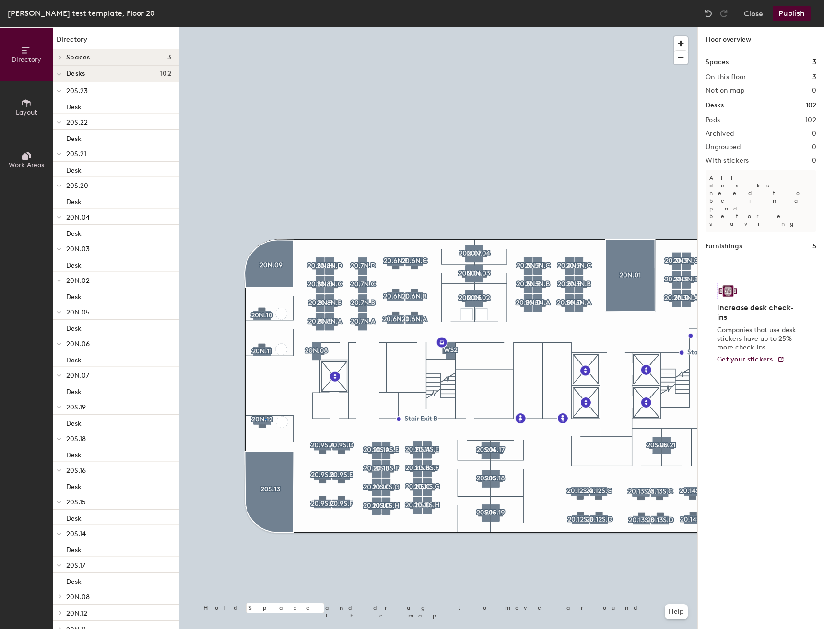
click at [265, 27] on div at bounding box center [438, 27] width 518 height 0
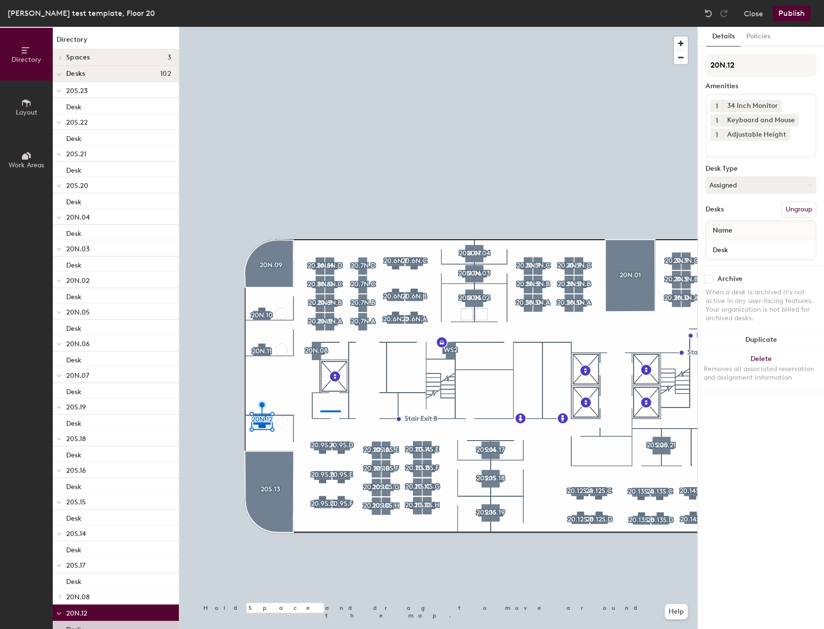
click at [320, 27] on div at bounding box center [438, 27] width 518 height 0
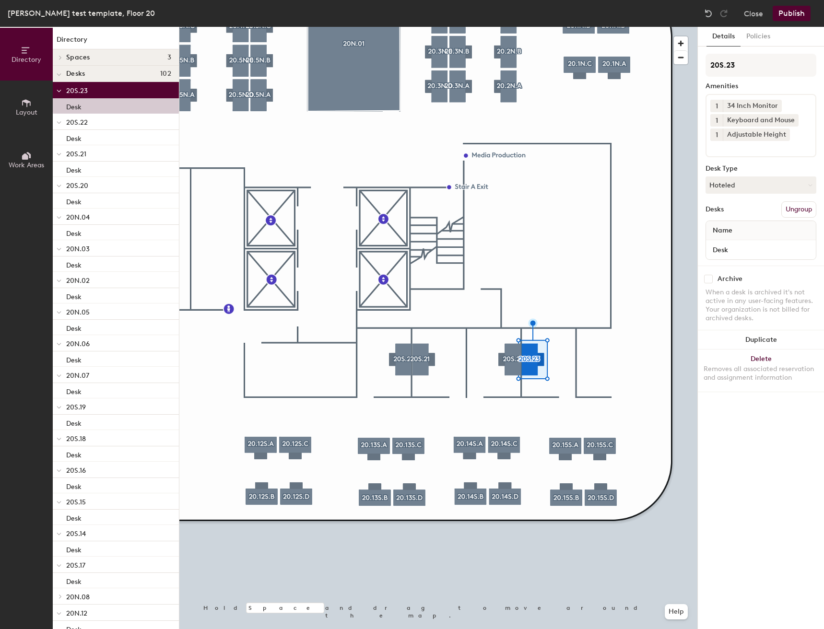
click at [14, 118] on button "Layout" at bounding box center [26, 107] width 53 height 53
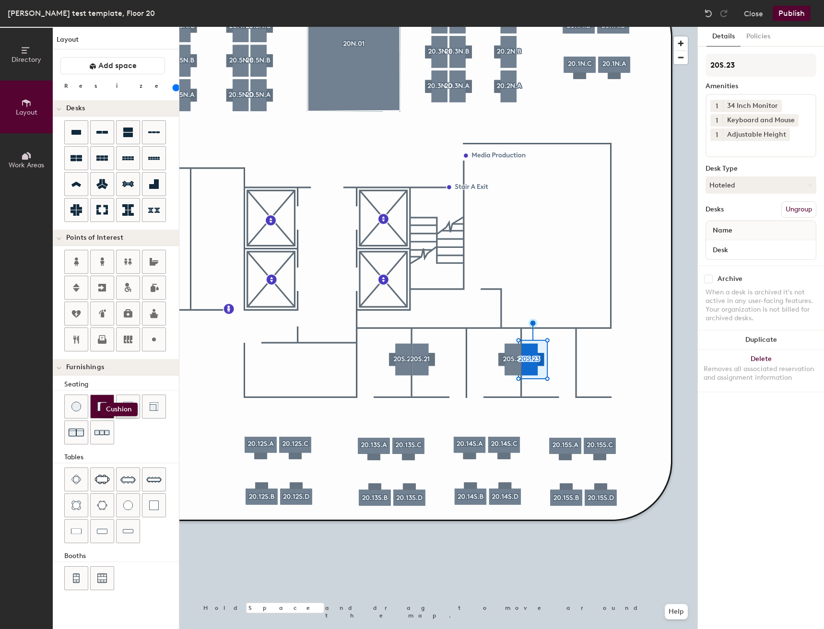
drag, startPoint x: 94, startPoint y: 402, endPoint x: 100, endPoint y: 403, distance: 6.8
click at [100, 403] on div at bounding box center [102, 406] width 23 height 23
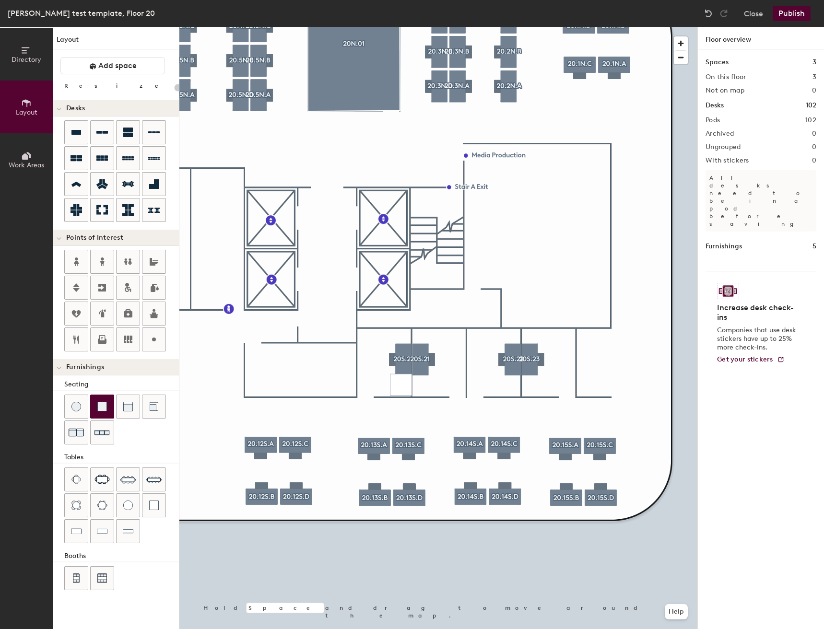
click at [401, 382] on div "Directory Layout Work Areas Layout Add space Resize Desks Points of Interest Fu…" at bounding box center [412, 328] width 824 height 603
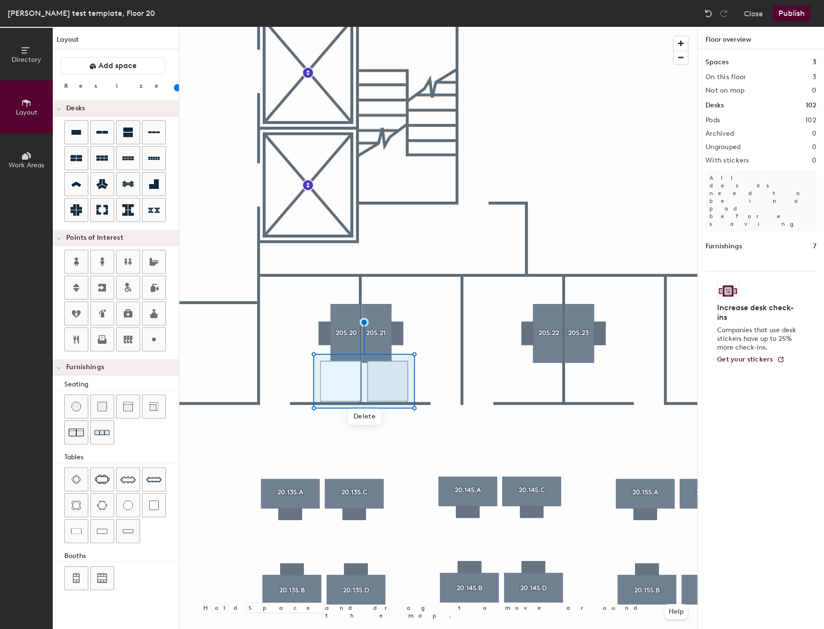
click at [174, 88] on input "range" at bounding box center [174, 88] width 0 height 8
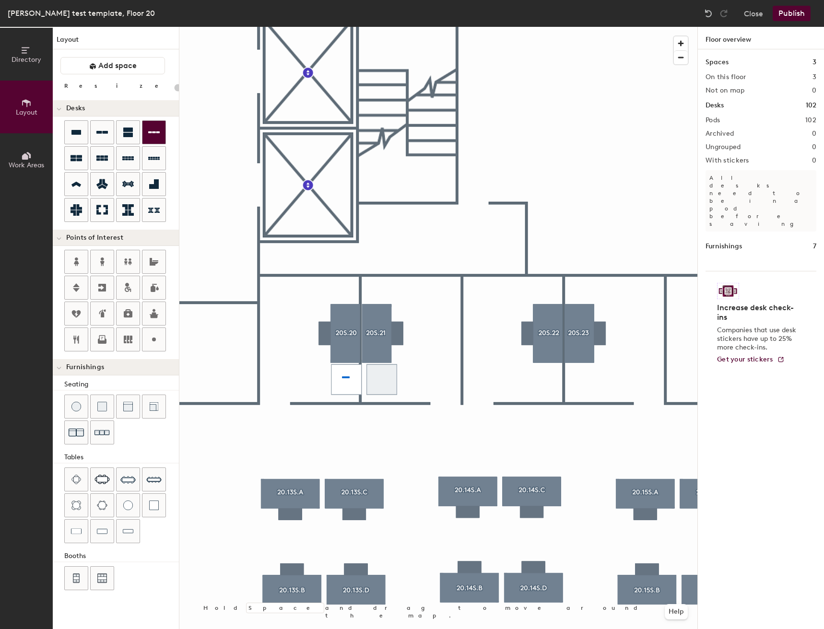
click at [342, 27] on div at bounding box center [438, 27] width 518 height 0
click at [543, 376] on div "Directory Layout Work Areas Layout Add space Resize Desks Points of Interest Fu…" at bounding box center [412, 328] width 824 height 603
drag, startPoint x: 161, startPoint y: 509, endPoint x: 567, endPoint y: 355, distance: 434.3
click at [567, 27] on div at bounding box center [438, 27] width 518 height 0
click at [174, 92] on div at bounding box center [174, 87] width 0 height 11
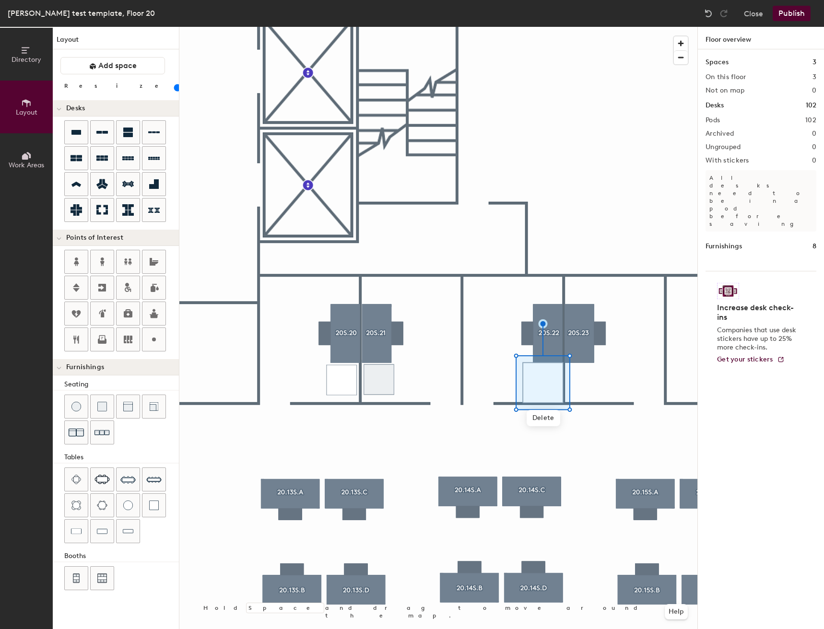
click at [174, 90] on input "range" at bounding box center [174, 88] width 0 height 8
click at [589, 376] on div "Directory Layout Work Areas Layout Add space Resize Desks Points of Interest Fu…" at bounding box center [412, 328] width 824 height 603
type input "60"
click at [174, 87] on input "range" at bounding box center [174, 88] width 0 height 8
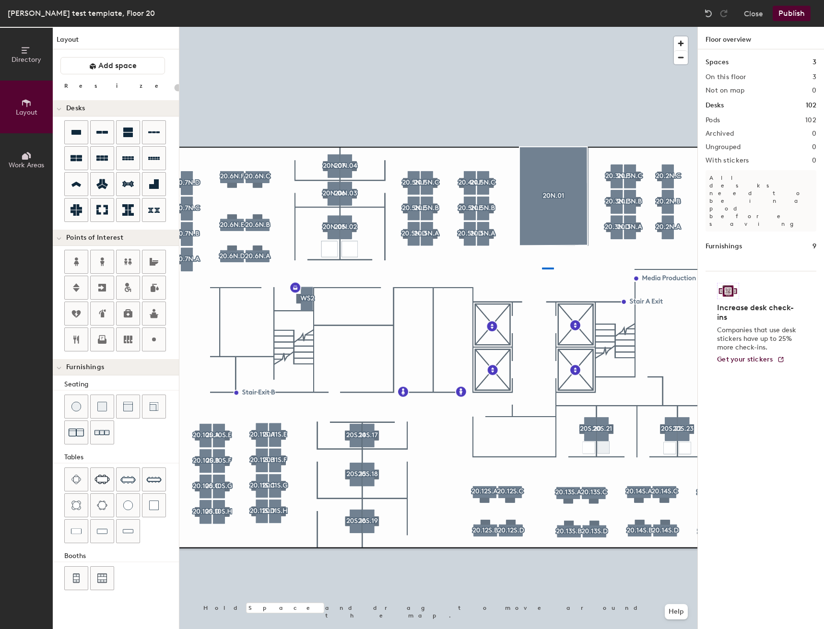
click at [535, 27] on div at bounding box center [438, 27] width 518 height 0
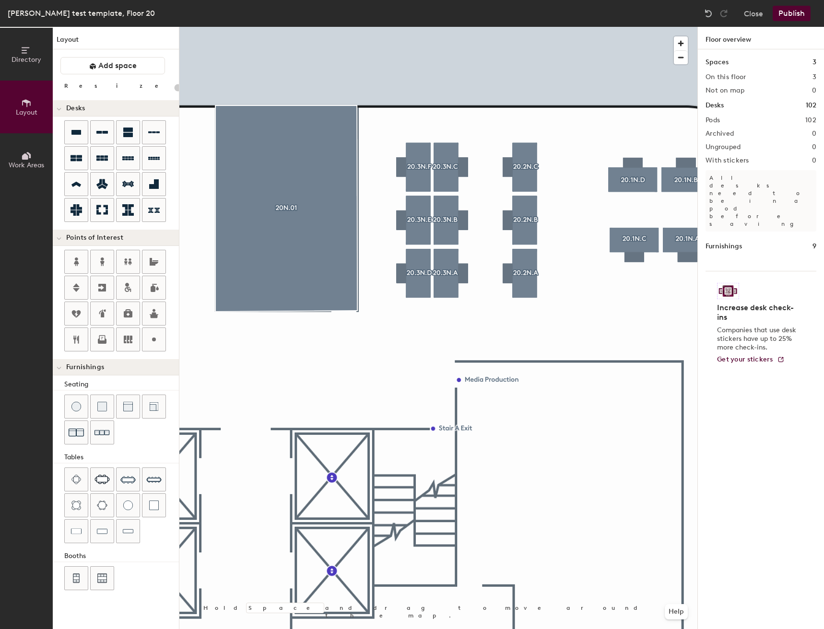
click at [797, 19] on button "Publish" at bounding box center [792, 13] width 38 height 15
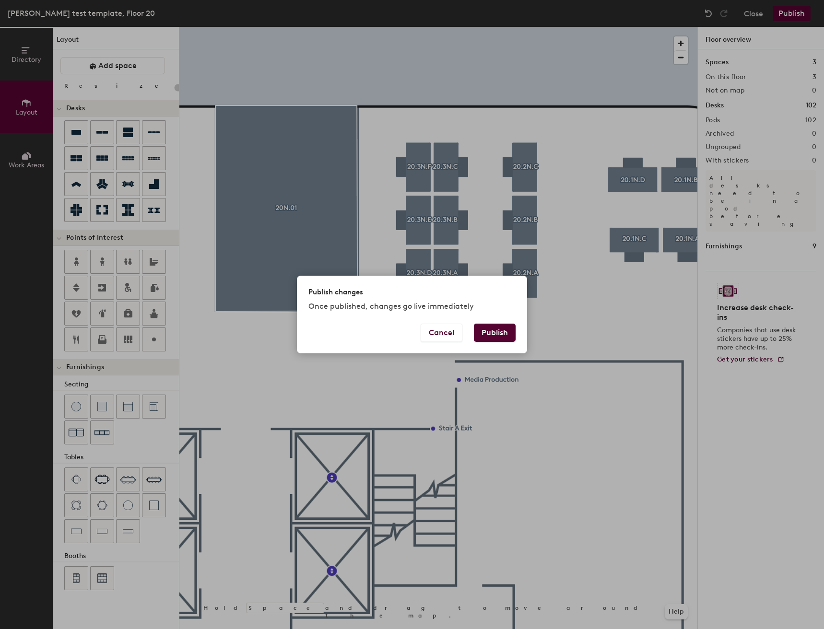
click at [488, 341] on button "Publish" at bounding box center [495, 333] width 42 height 18
type input "20"
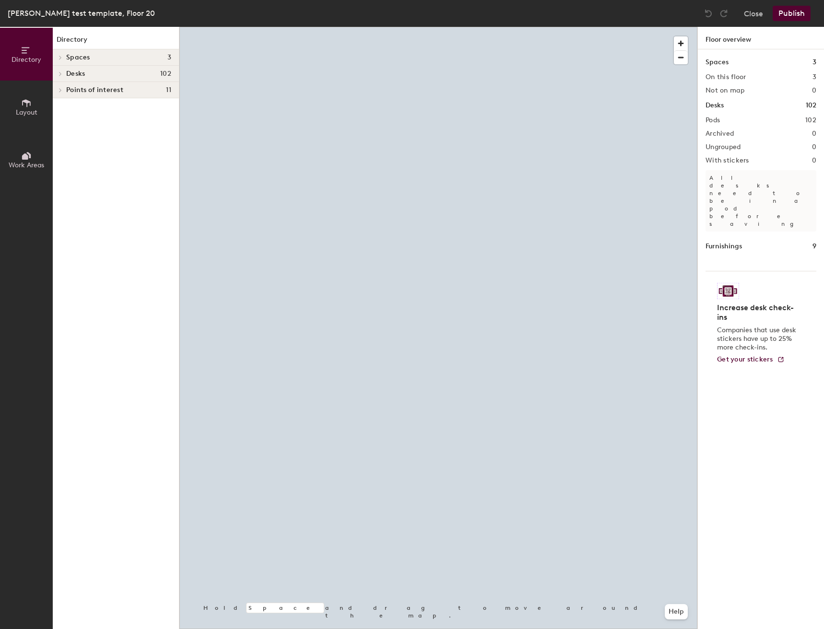
click at [380, 27] on div at bounding box center [438, 27] width 518 height 0
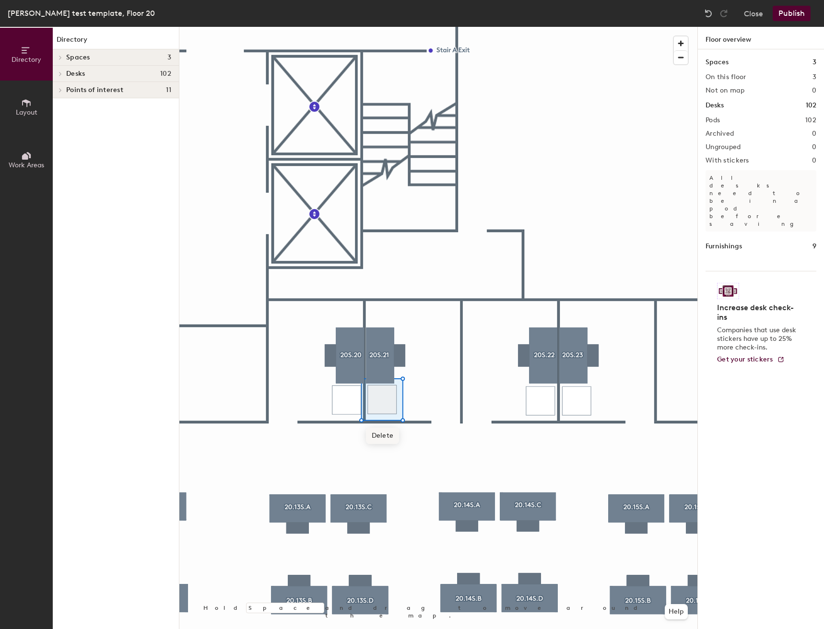
click at [388, 439] on span "Delete" at bounding box center [383, 436] width 34 height 16
click at [20, 153] on button "Work Areas" at bounding box center [26, 159] width 53 height 53
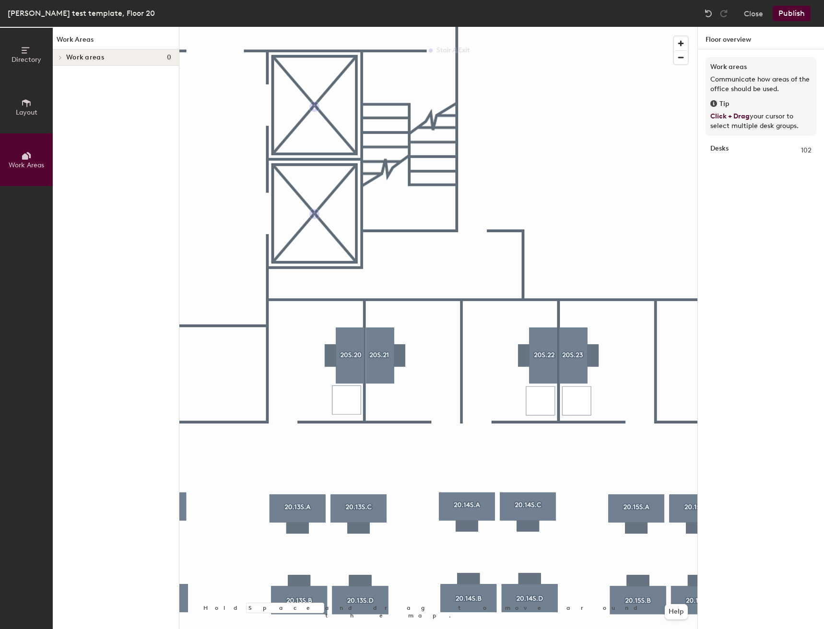
click at [38, 111] on button "Layout" at bounding box center [26, 107] width 53 height 53
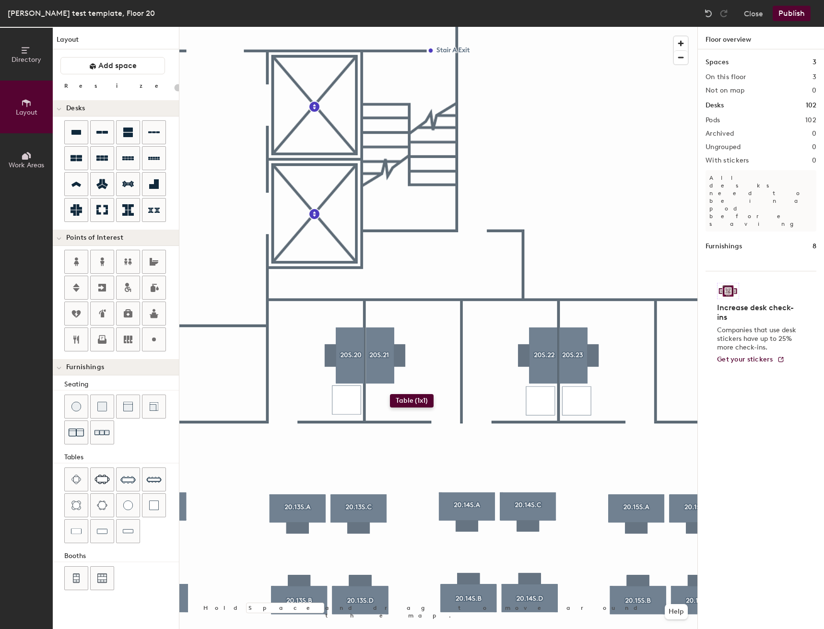
click at [390, 394] on div "Directory Layout Work Areas Layout Add space Resize Desks Points of Interest Fu…" at bounding box center [412, 328] width 824 height 603
click at [174, 87] on input "range" at bounding box center [174, 88] width 0 height 8
click at [370, 27] on div at bounding box center [438, 27] width 518 height 0
click at [349, 27] on div at bounding box center [438, 27] width 518 height 0
click at [437, 27] on div at bounding box center [438, 27] width 518 height 0
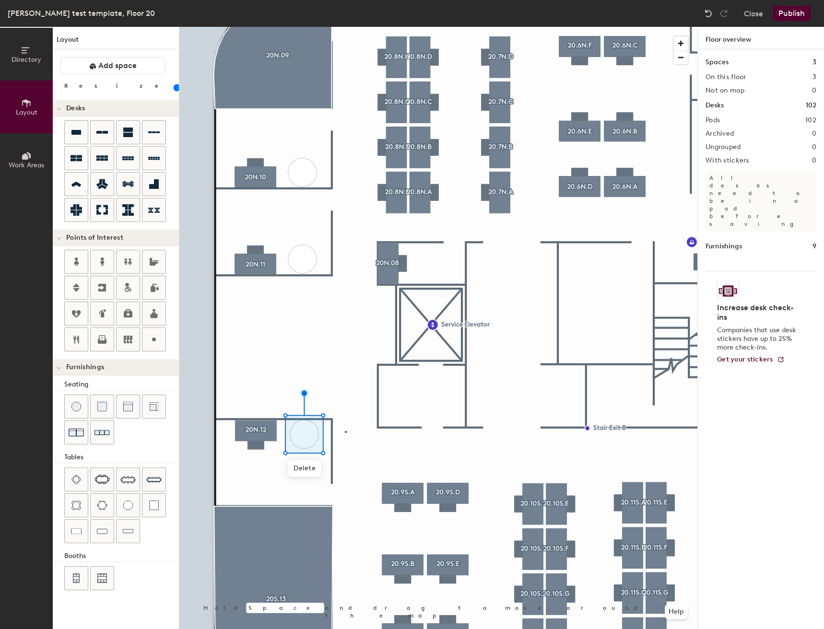
click at [345, 27] on div at bounding box center [438, 27] width 518 height 0
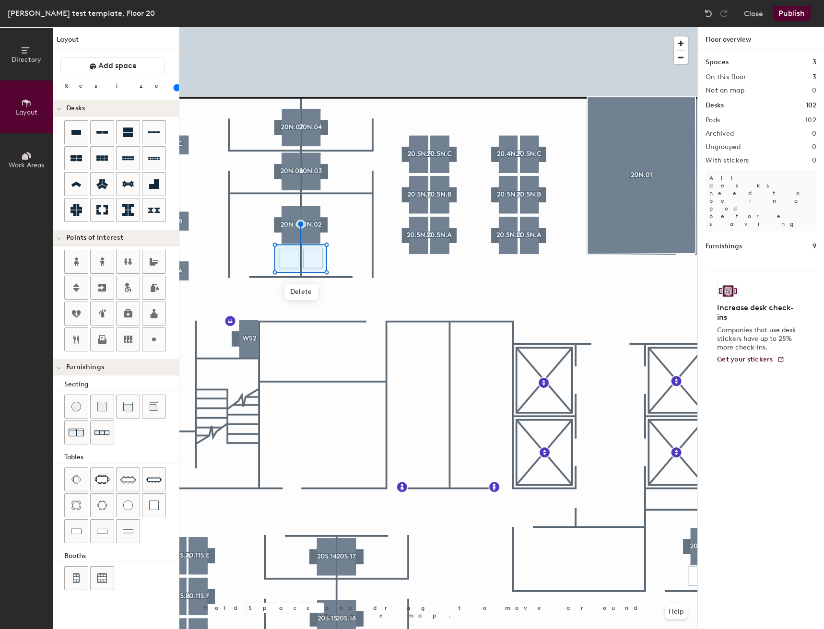
click at [174, 87] on input "range" at bounding box center [174, 88] width 0 height 8
click at [385, 27] on div at bounding box center [438, 27] width 518 height 0
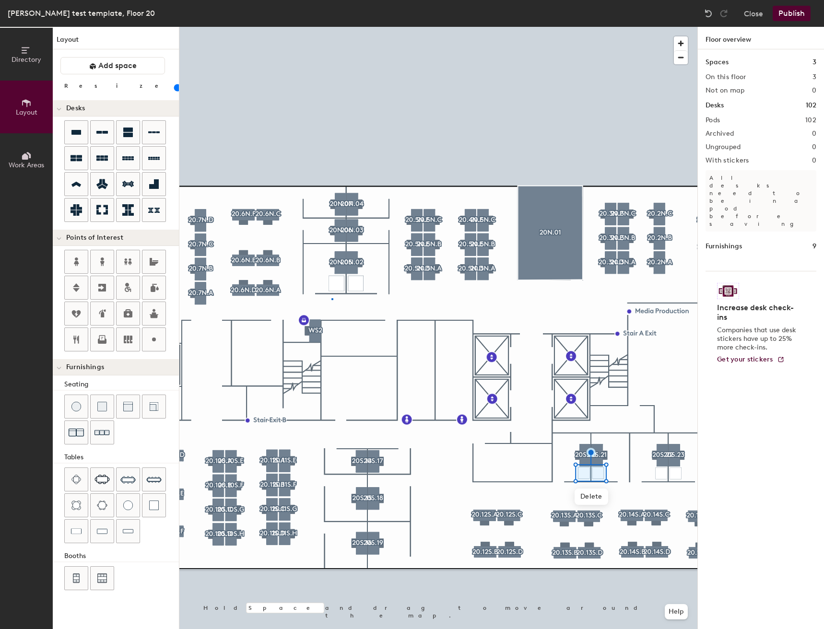
click at [331, 27] on div at bounding box center [438, 27] width 518 height 0
click at [174, 91] on input "range" at bounding box center [174, 88] width 0 height 8
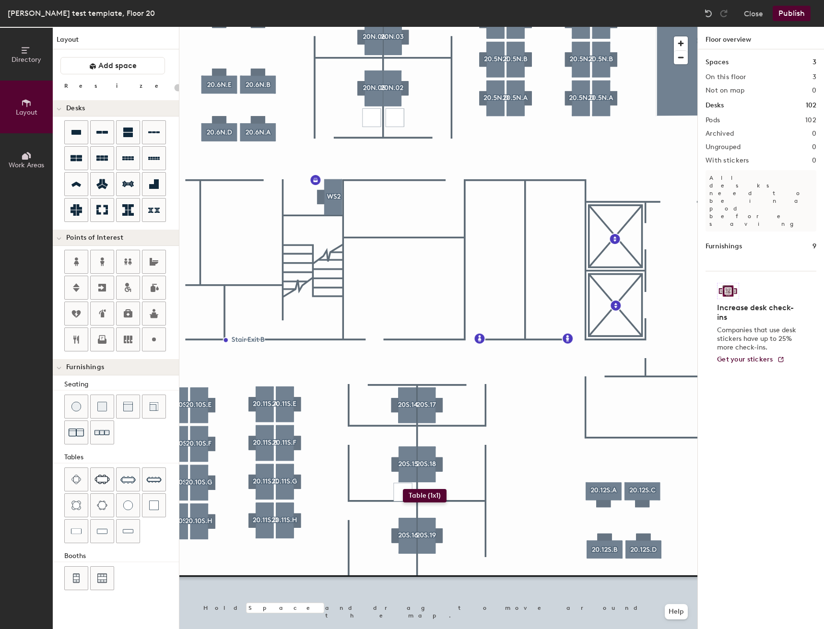
click at [403, 489] on div "Directory Layout Work Areas Layout Add space Resize Desks Points of Interest Fu…" at bounding box center [412, 328] width 824 height 603
click at [174, 91] on input "range" at bounding box center [174, 88] width 0 height 8
type input "60"
click at [174, 90] on input "range" at bounding box center [174, 88] width 0 height 8
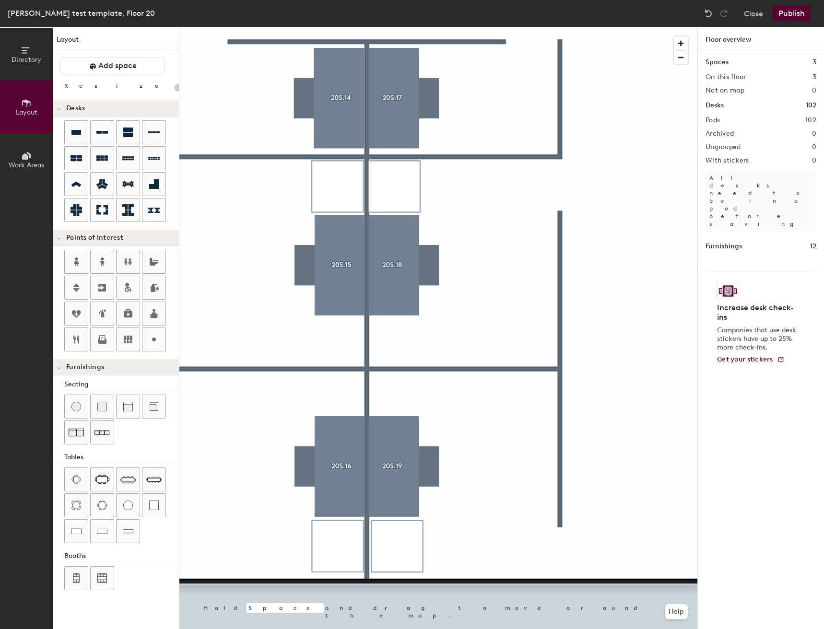
click at [338, 538] on div "Directory Layout Work Areas Layout Add space Resize Desks Points of Interest Fu…" at bounding box center [412, 328] width 824 height 603
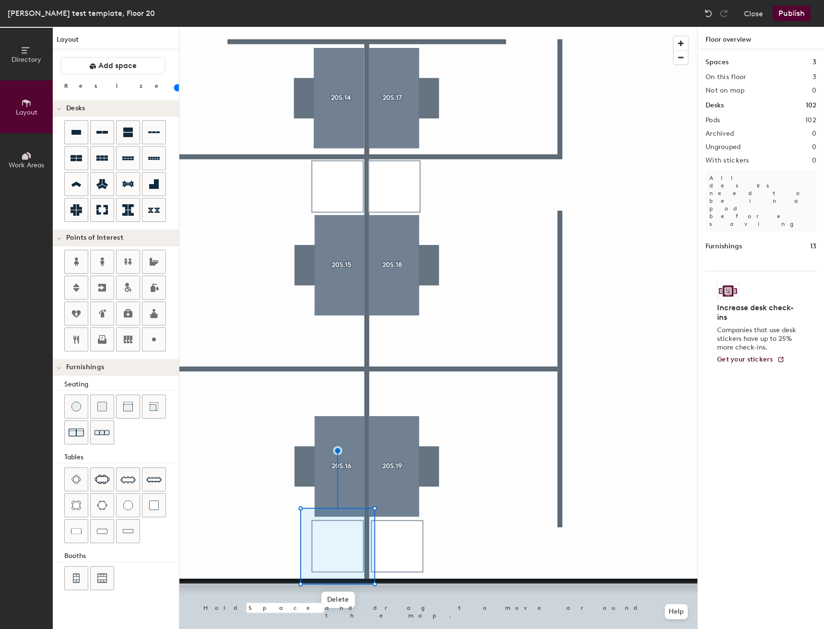
click at [494, 27] on div at bounding box center [438, 27] width 518 height 0
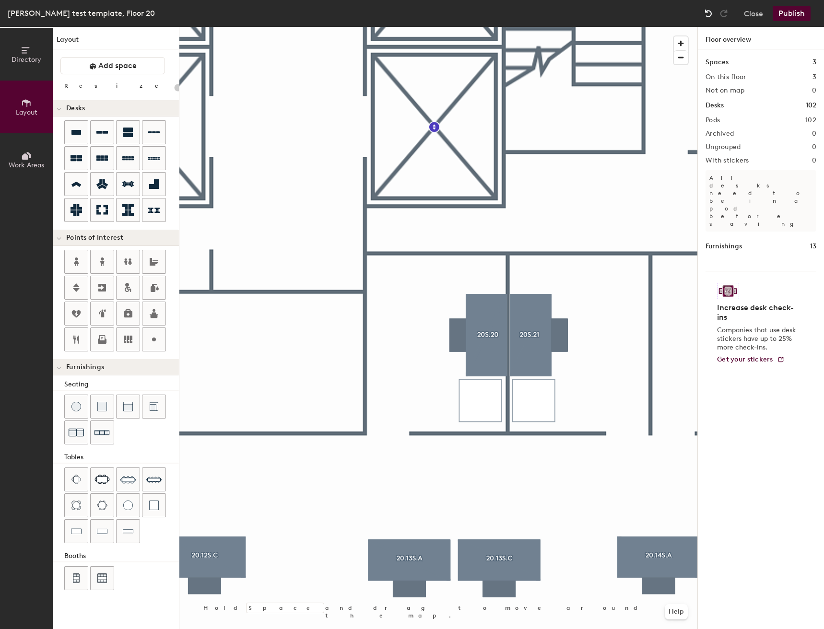
click at [705, 16] on img at bounding box center [709, 14] width 10 height 10
click at [706, 16] on img at bounding box center [709, 14] width 10 height 10
click at [706, 17] on img at bounding box center [709, 14] width 10 height 10
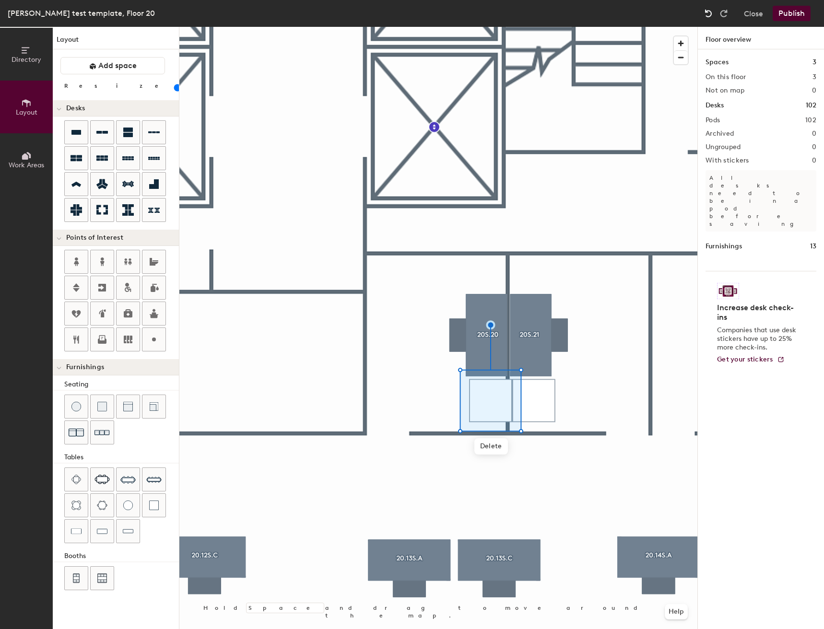
click at [706, 17] on img at bounding box center [709, 14] width 10 height 10
click at [707, 17] on img at bounding box center [709, 14] width 10 height 10
click at [708, 17] on img at bounding box center [709, 14] width 10 height 10
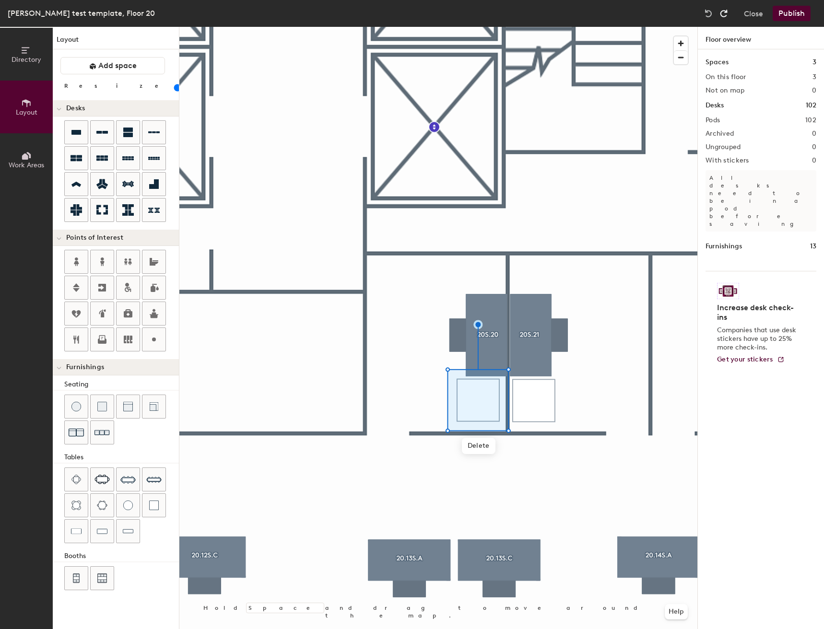
click at [717, 15] on div at bounding box center [723, 13] width 15 height 15
click at [716, 15] on div at bounding box center [723, 13] width 15 height 15
click at [714, 15] on div at bounding box center [708, 13] width 15 height 15
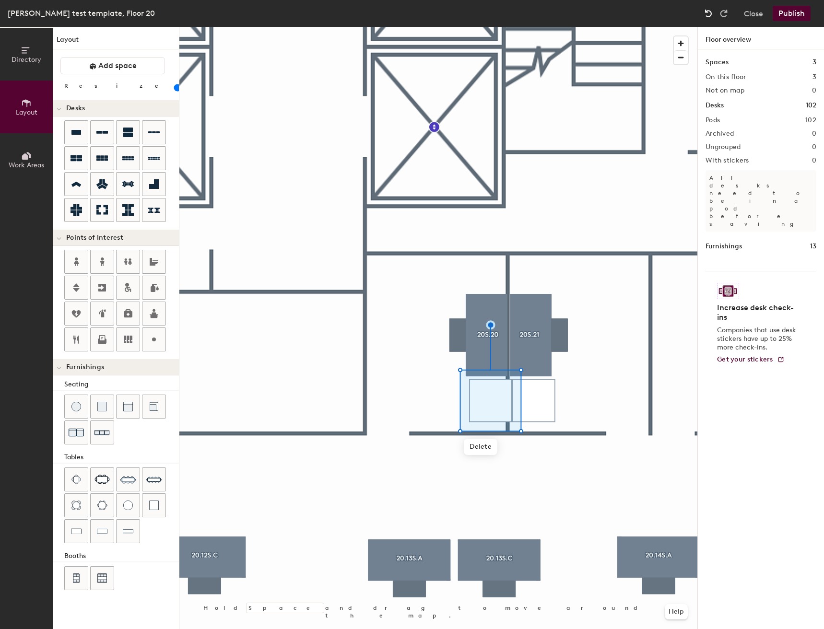
click at [714, 15] on div at bounding box center [708, 13] width 15 height 15
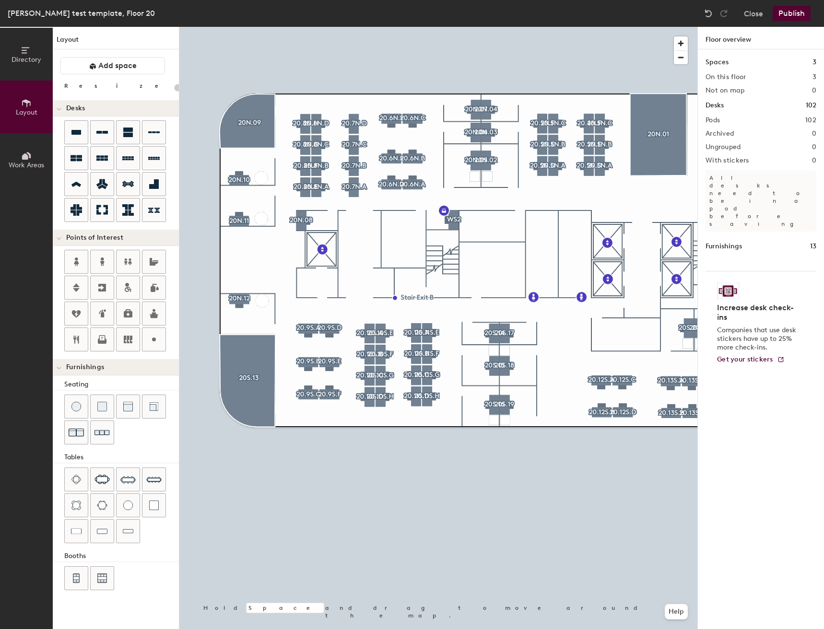
click at [795, 19] on button "Publish" at bounding box center [792, 13] width 38 height 15
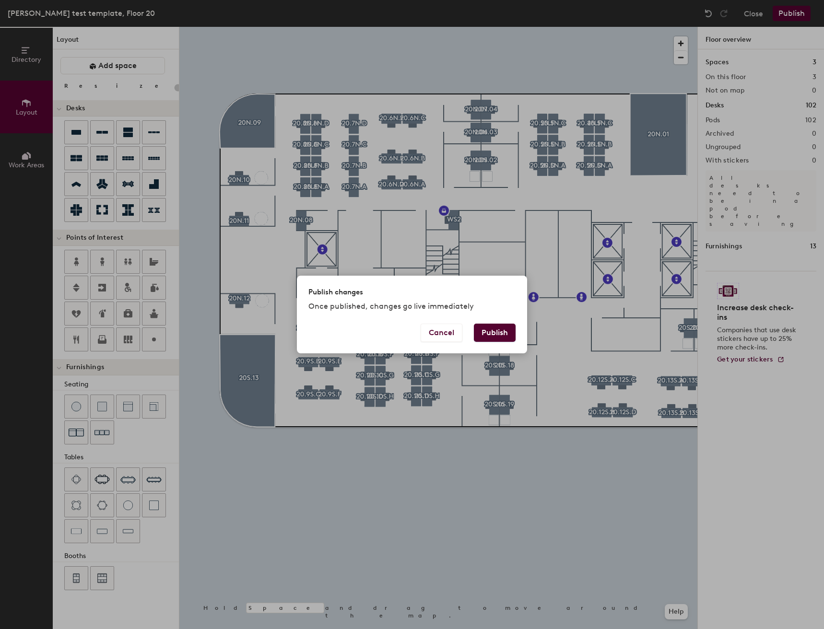
click at [500, 333] on button "Publish" at bounding box center [495, 333] width 42 height 18
type input "20"
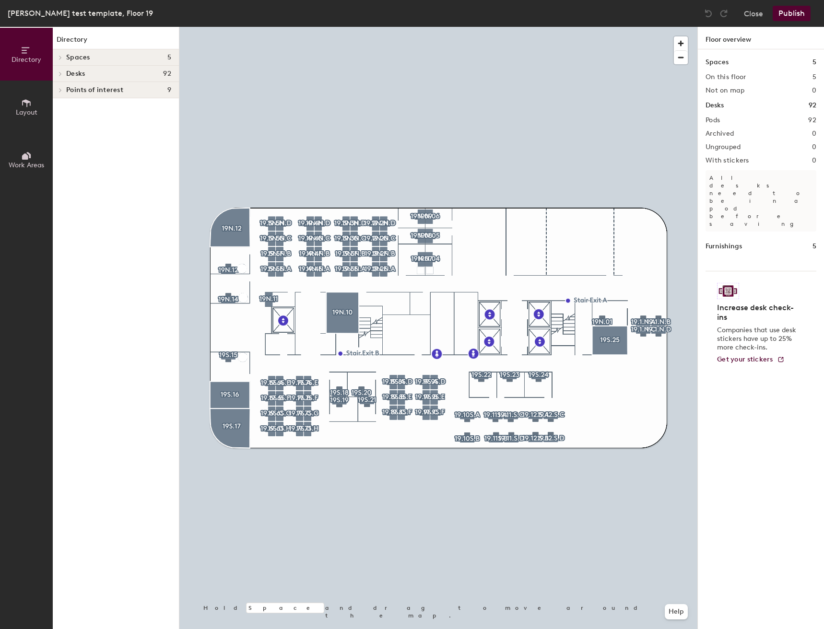
click at [35, 95] on button "Layout" at bounding box center [26, 107] width 53 height 53
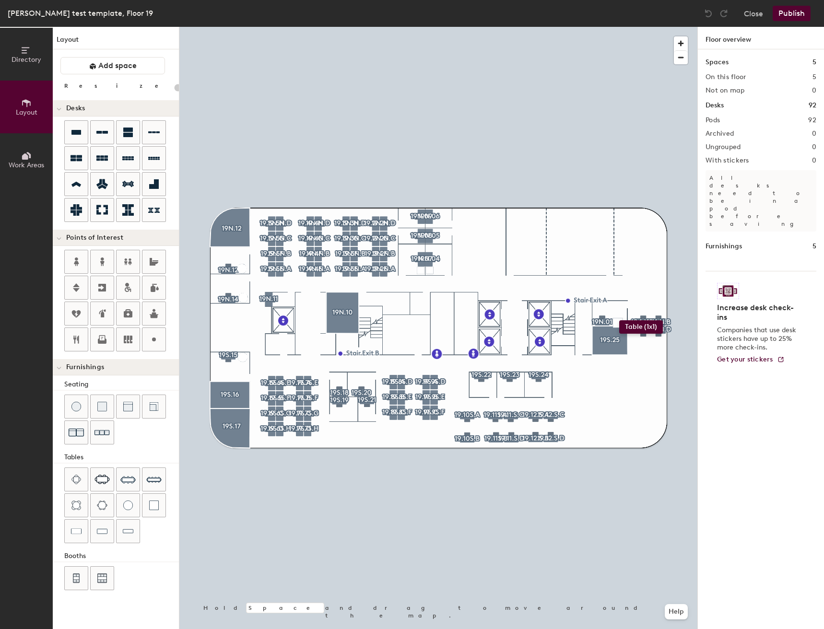
click at [619, 322] on div "Directory Layout Work Areas Layout Add space Resize Desks Points of Interest Fu…" at bounding box center [412, 328] width 824 height 603
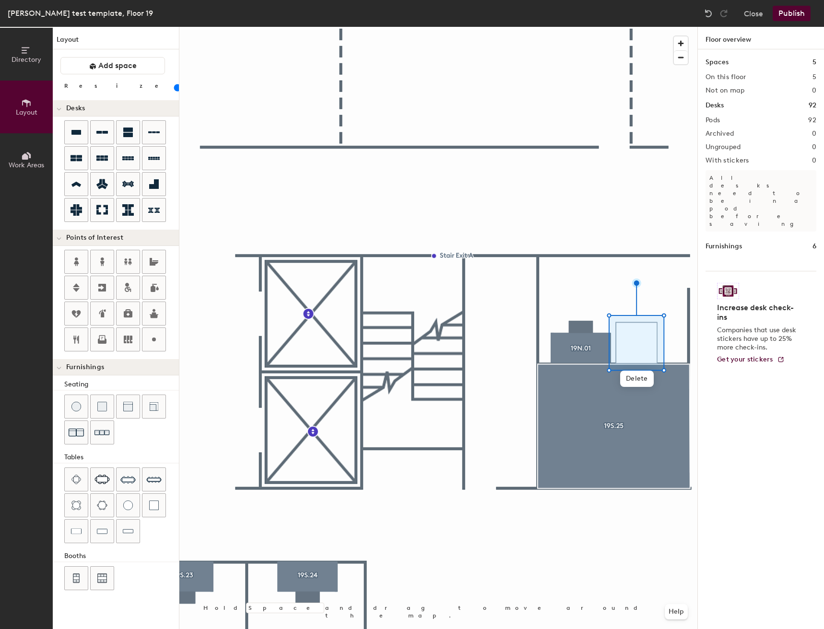
click at [174, 87] on input "range" at bounding box center [174, 88] width 0 height 8
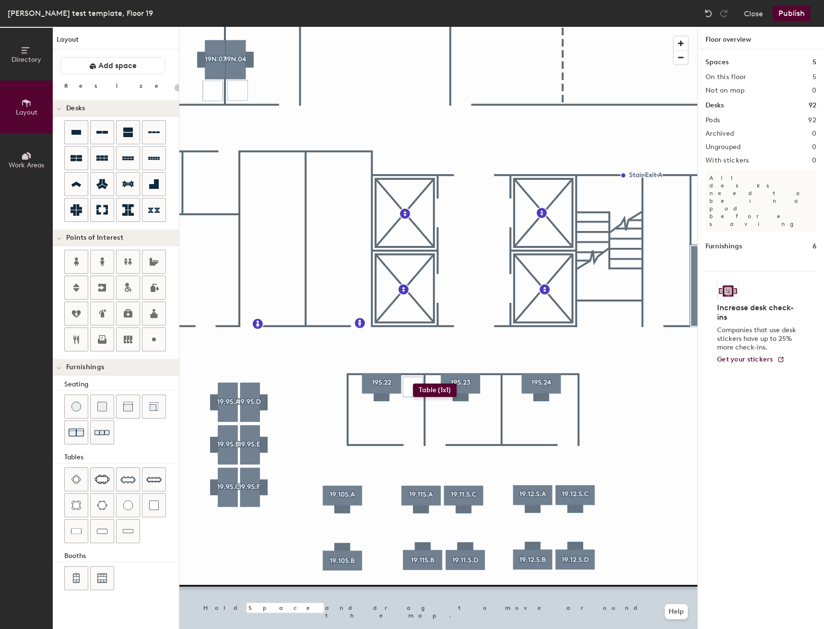
click at [413, 384] on div "Directory Layout Work Areas Layout Add space Resize Desks Points of Interest Fu…" at bounding box center [412, 328] width 824 height 603
click at [491, 383] on div "Directory Layout Work Areas Layout Add space Resize Desks Points of Interest Fu…" at bounding box center [412, 328] width 824 height 603
click at [571, 382] on div "Directory Layout Work Areas Layout Add space Resize Desks Points of Interest Fu…" at bounding box center [412, 328] width 824 height 603
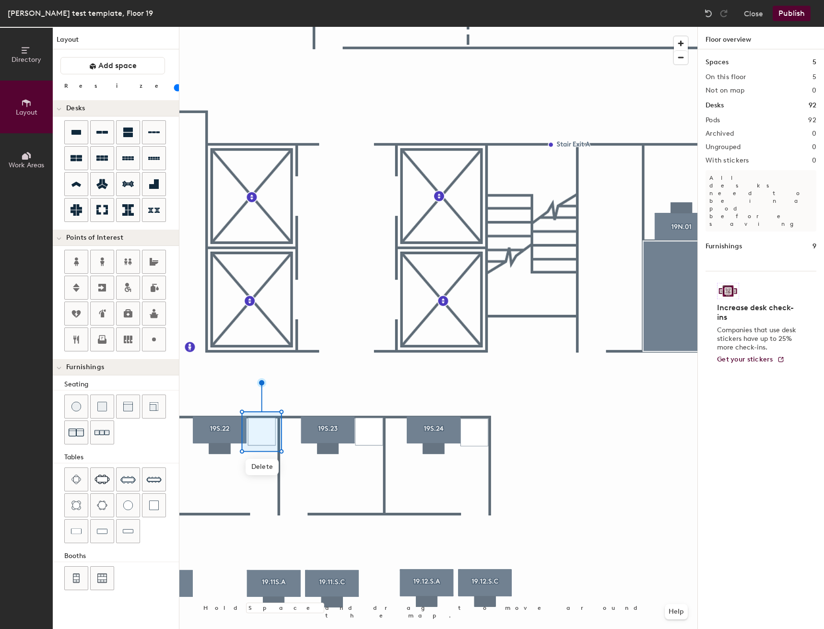
click at [335, 27] on div at bounding box center [438, 27] width 518 height 0
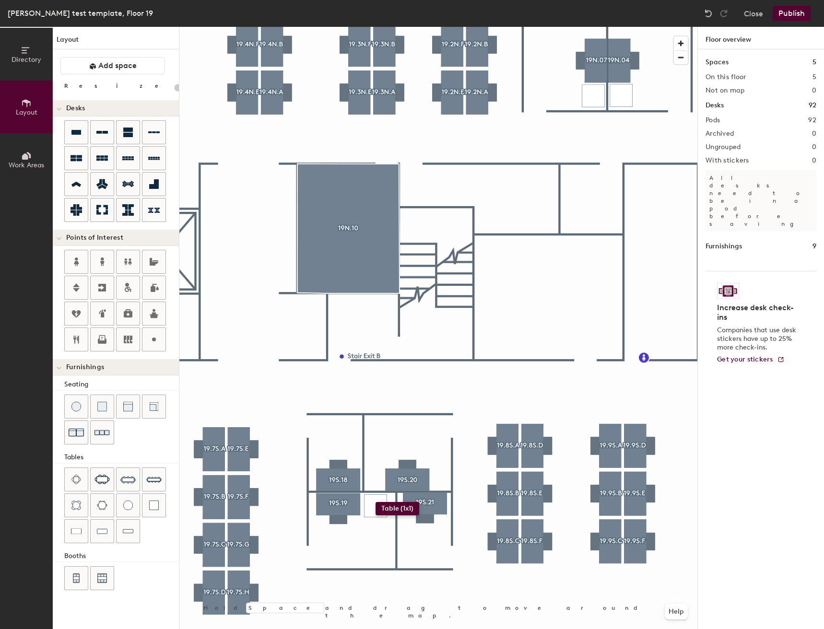
click at [376, 502] on div "Directory Layout Work Areas Layout Add space Resize Desks Points of Interest Fu…" at bounding box center [412, 328] width 824 height 603
click at [377, 474] on div "Directory Layout Work Areas Layout Add space Resize Desks Points of Interest Fu…" at bounding box center [412, 328] width 824 height 603
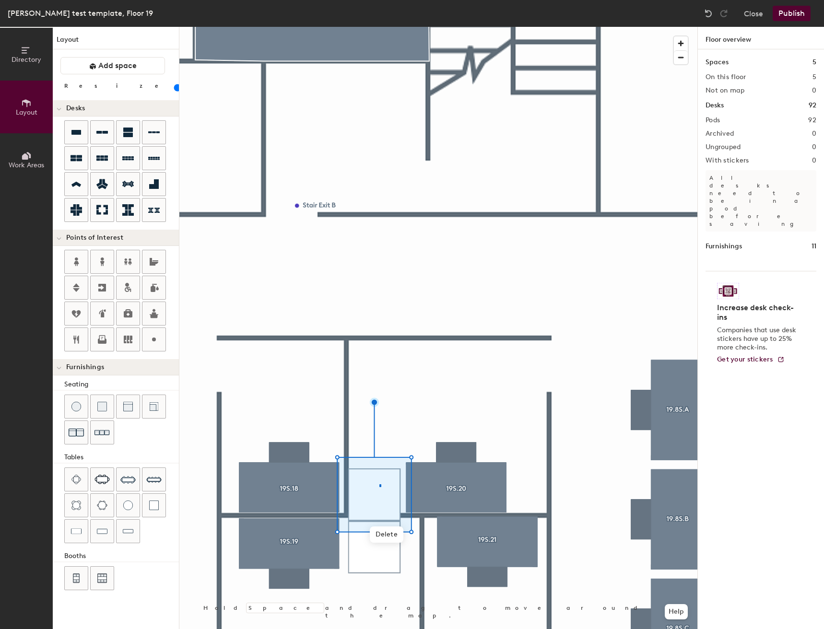
drag, startPoint x: 154, startPoint y: 496, endPoint x: 171, endPoint y: 496, distance: 17.3
click at [379, 27] on div at bounding box center [438, 27] width 518 height 0
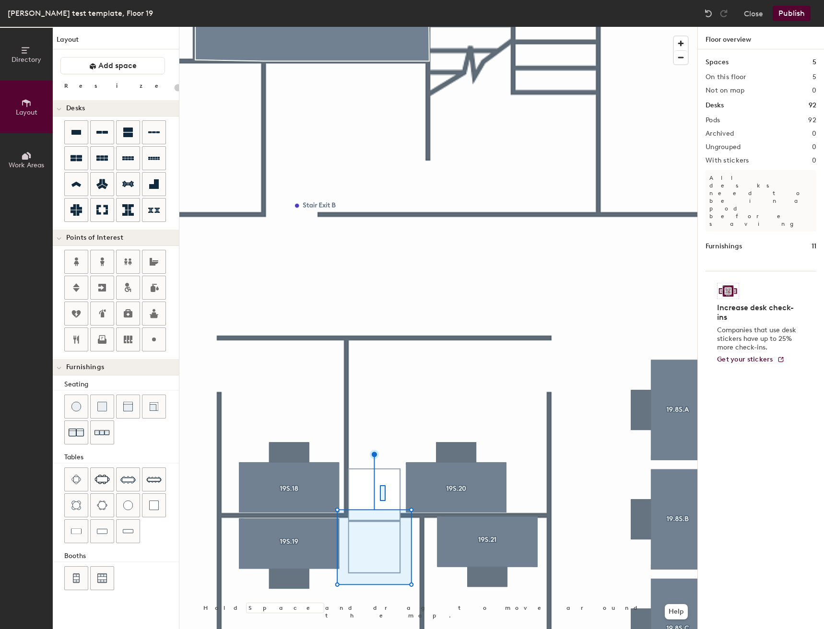
click at [380, 27] on div at bounding box center [438, 27] width 518 height 0
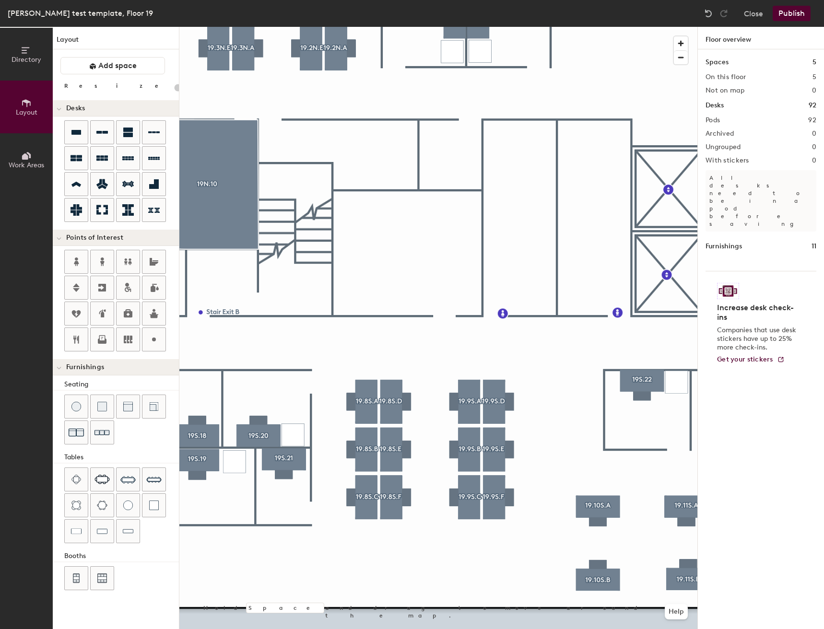
click at [799, 19] on button "Publish" at bounding box center [792, 13] width 38 height 15
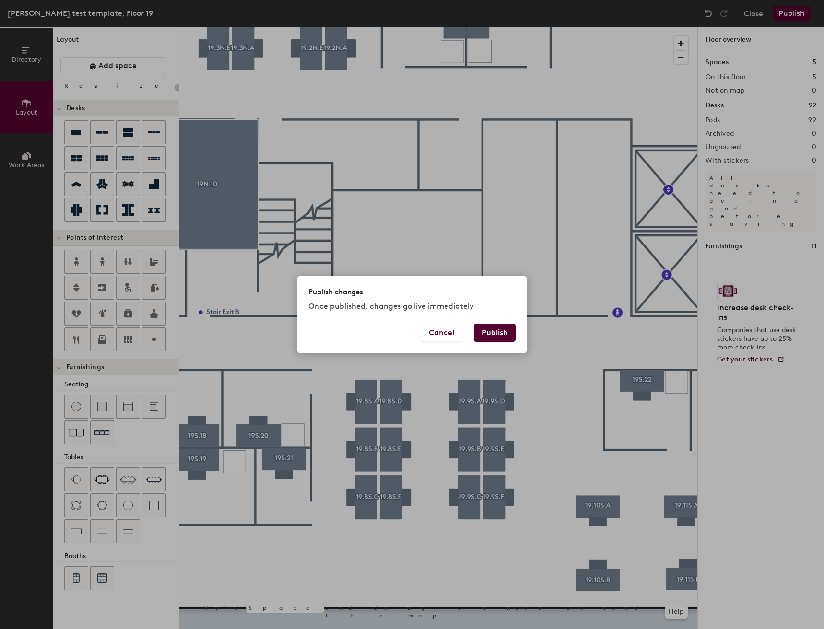
click at [501, 328] on button "Publish" at bounding box center [495, 333] width 42 height 18
type input "20"
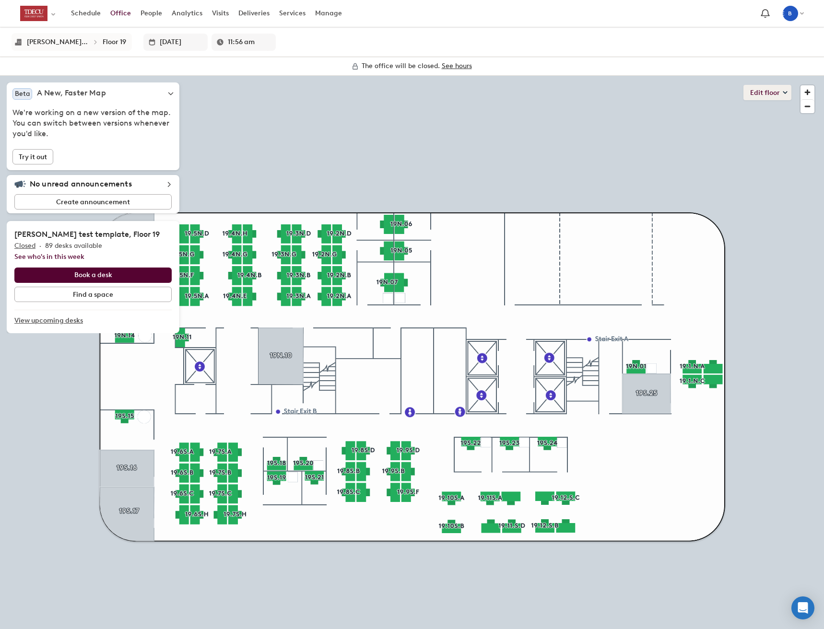
click at [748, 97] on button "Edit floor" at bounding box center [768, 92] width 48 height 15
click at [116, 39] on div "Floor 19" at bounding box center [115, 42] width 24 height 8
click at [137, 94] on li "Floor 20" at bounding box center [146, 96] width 93 height 13
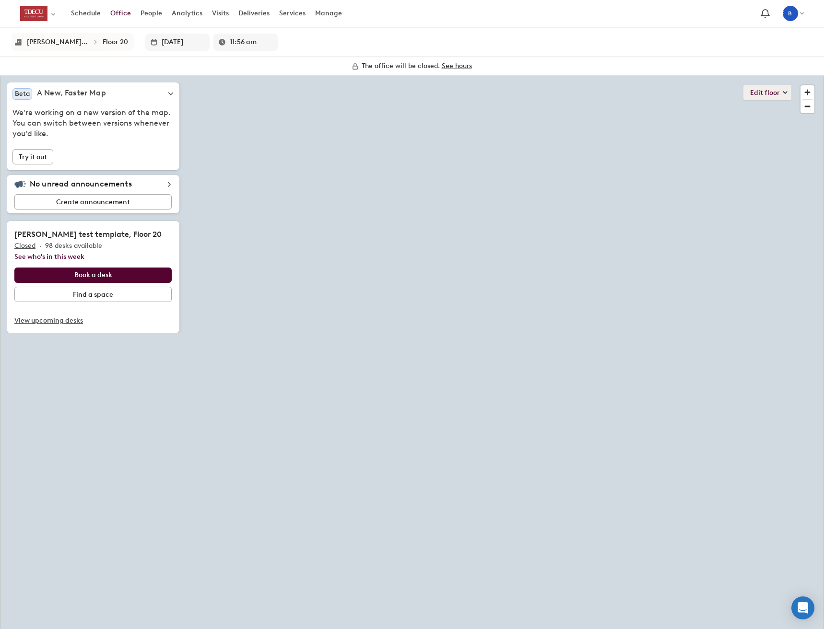
click at [763, 97] on div "Edit floor" at bounding box center [412, 377] width 824 height 602
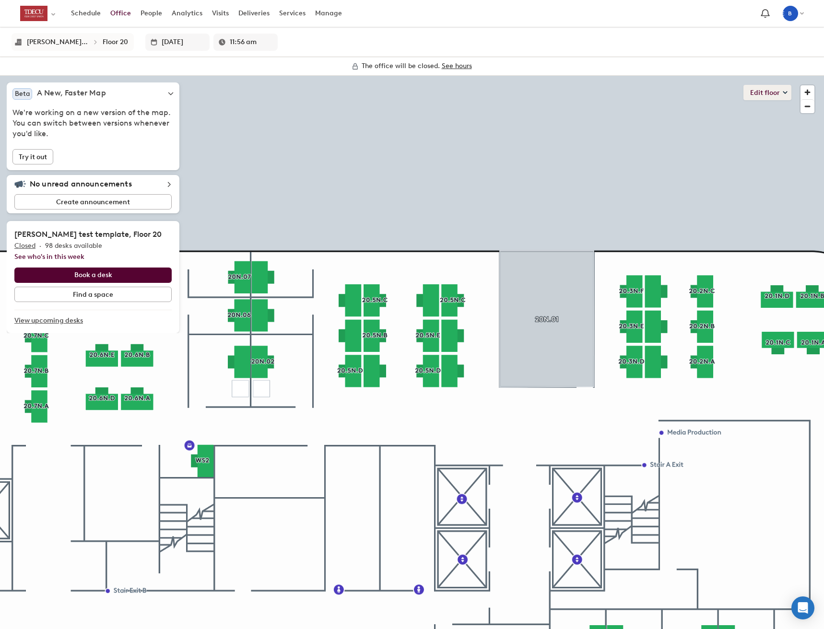
click at [759, 92] on button "Edit floor" at bounding box center [768, 92] width 48 height 15
click at [702, 135] on li "Layout" at bounding box center [732, 139] width 118 height 13
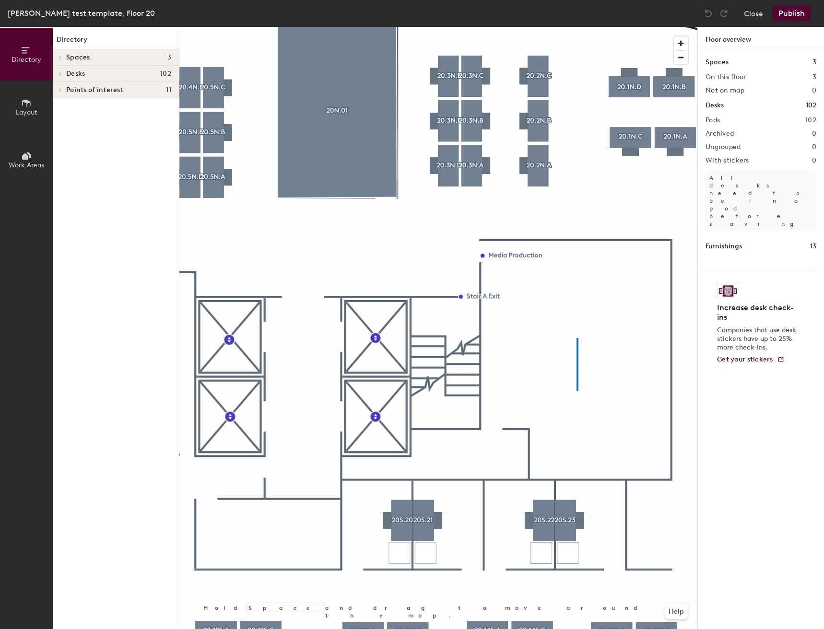
click at [577, 27] on div at bounding box center [438, 27] width 518 height 0
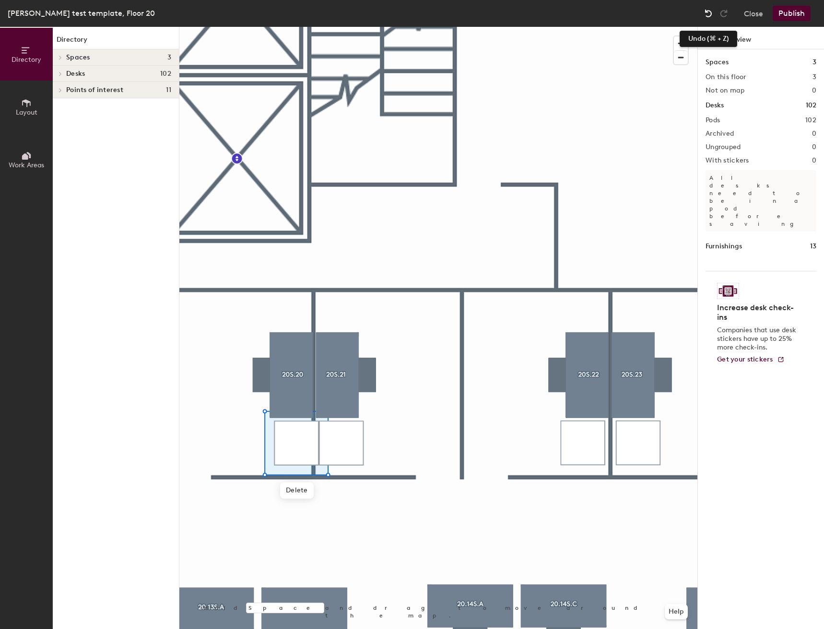
click at [706, 12] on img at bounding box center [709, 14] width 10 height 10
click at [422, 27] on div at bounding box center [438, 27] width 518 height 0
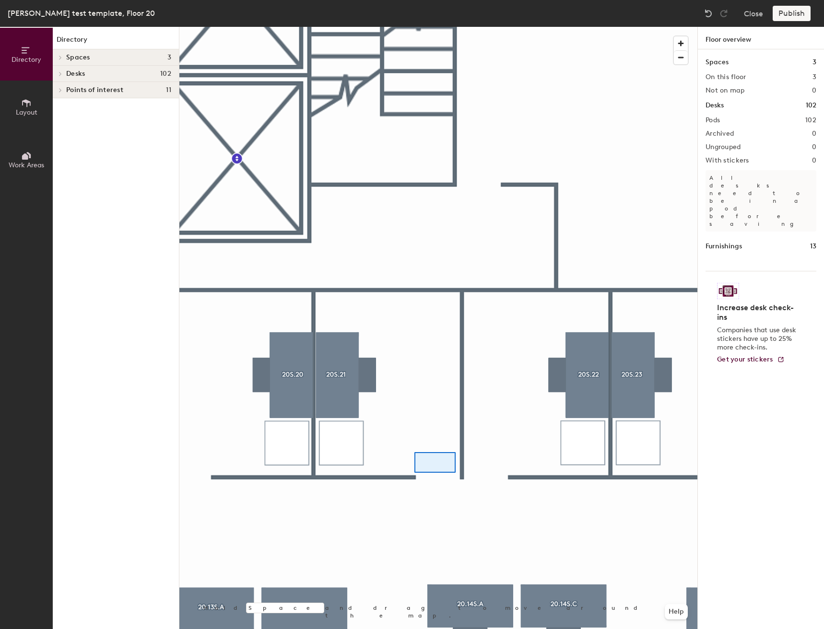
click at [399, 27] on div at bounding box center [438, 27] width 518 height 0
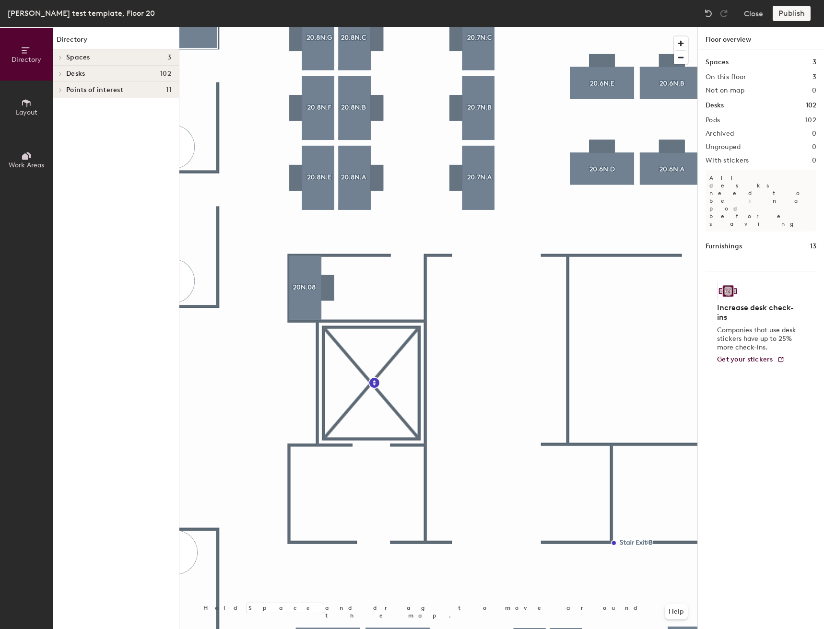
click at [728, 268] on div "Directory Layout Work Areas Directory Spaces 3 20N.01 20N.09 20S.13 Desks 102 2…" at bounding box center [412, 328] width 824 height 603
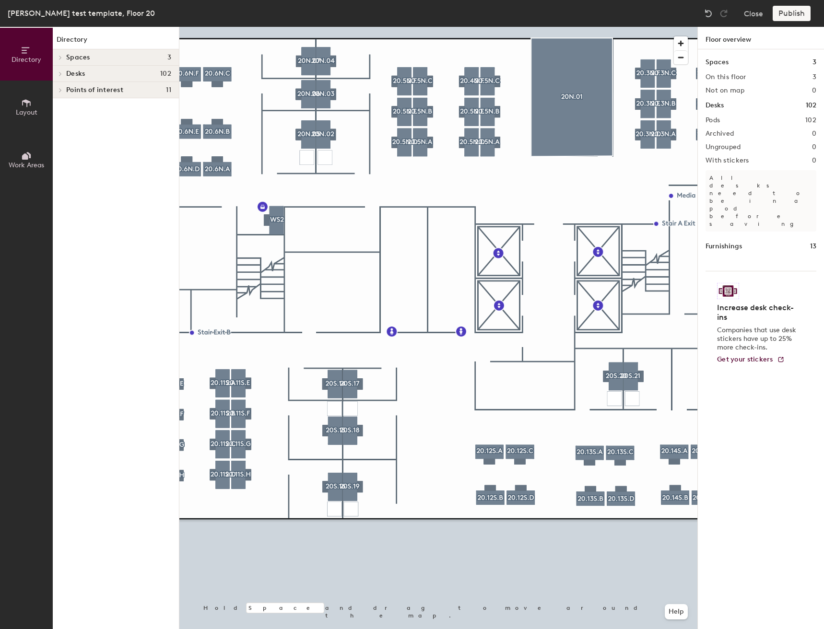
click at [785, 12] on div "Publish" at bounding box center [795, 13] width 44 height 15
click at [748, 13] on button "Close" at bounding box center [753, 13] width 19 height 15
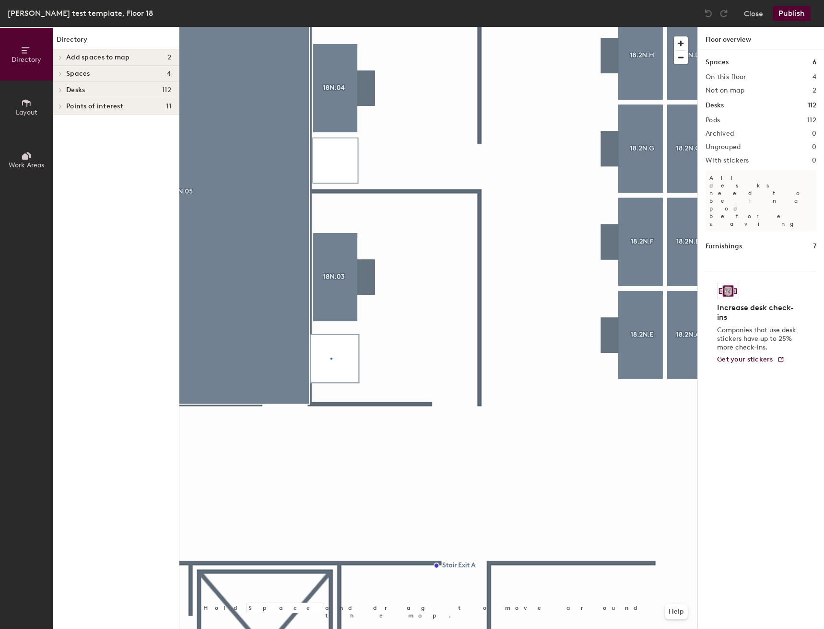
click at [331, 27] on div at bounding box center [438, 27] width 518 height 0
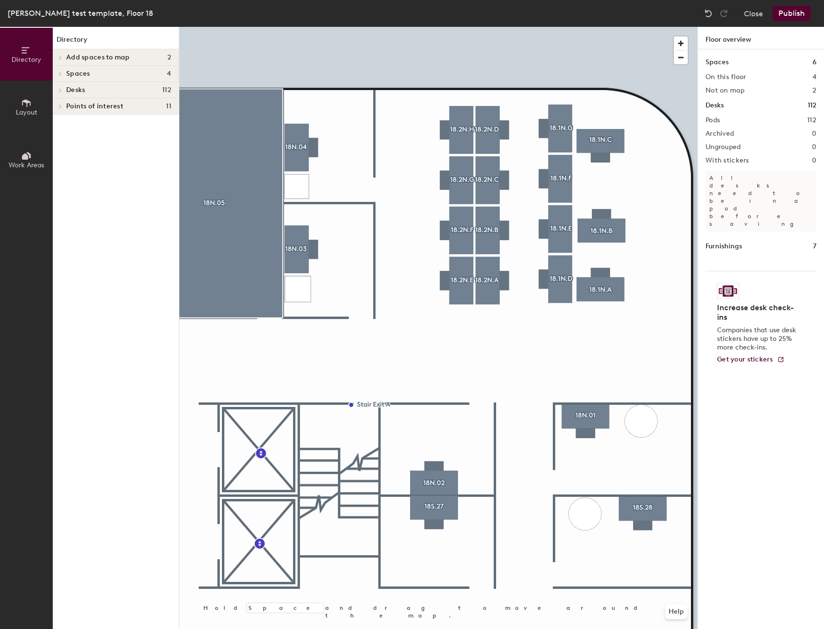
click at [10, 97] on button "Layout" at bounding box center [26, 107] width 53 height 53
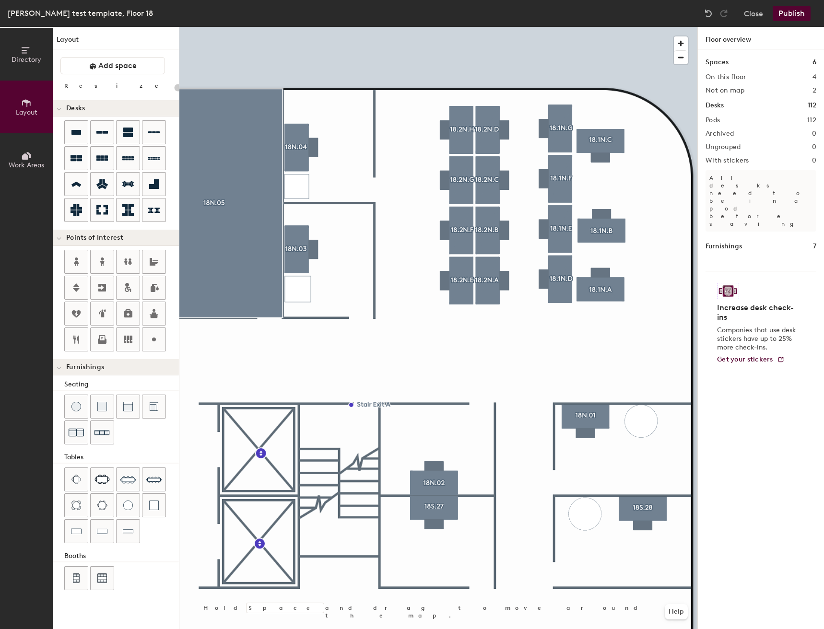
click at [393, 483] on div "Directory Layout Work Areas Layout Add space Resize Desks Points of Interest Fu…" at bounding box center [412, 328] width 824 height 603
click at [474, 477] on div "Directory Layout Work Areas Layout Add space Resize Desks Points of Interest Fu…" at bounding box center [412, 328] width 824 height 603
drag, startPoint x: 151, startPoint y: 511, endPoint x: 168, endPoint y: 508, distance: 17.7
click at [474, 27] on div at bounding box center [438, 27] width 518 height 0
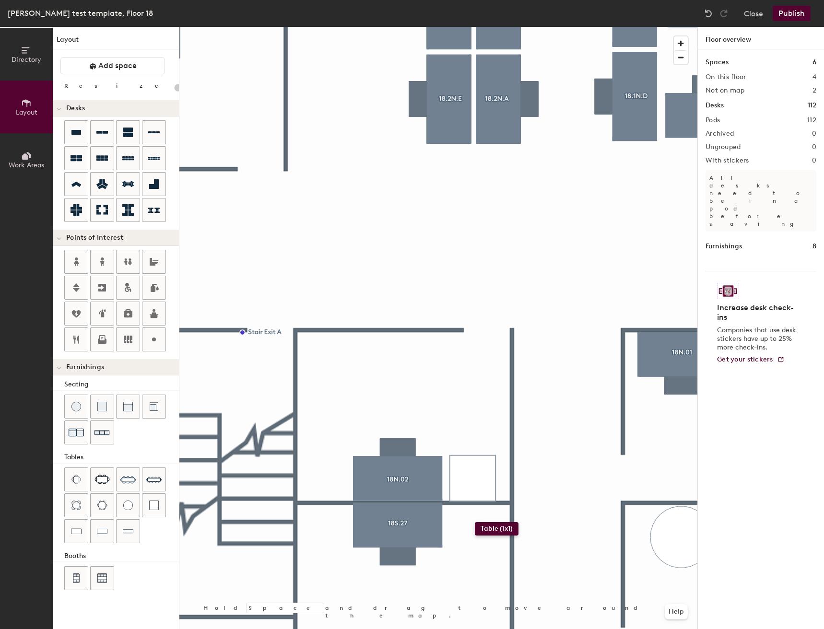
click at [475, 522] on div "Directory Layout Work Areas Layout Add space Resize Desks Points of Interest Fu…" at bounding box center [412, 328] width 824 height 603
drag, startPoint x: 155, startPoint y: 509, endPoint x: 169, endPoint y: 509, distance: 13.9
click at [473, 27] on div at bounding box center [438, 27] width 518 height 0
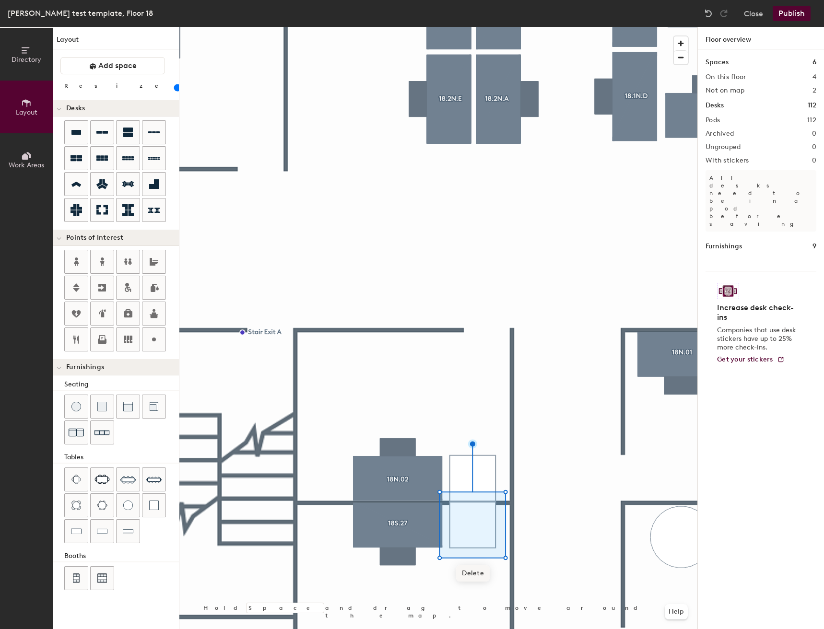
click at [466, 572] on span "Delete" at bounding box center [473, 574] width 34 height 16
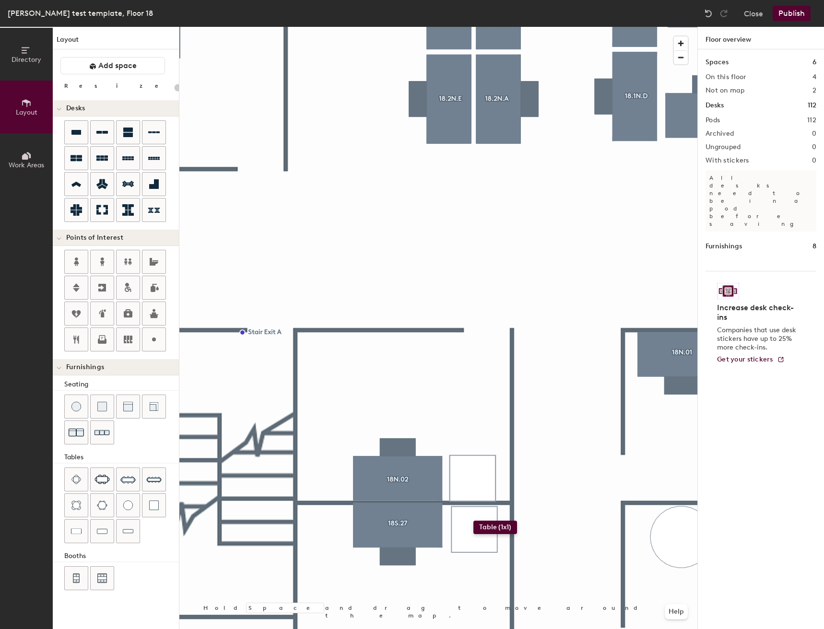
click at [473, 521] on div "Directory Layout Work Areas Layout Add space Resize Desks Points of Interest Fu…" at bounding box center [412, 328] width 824 height 603
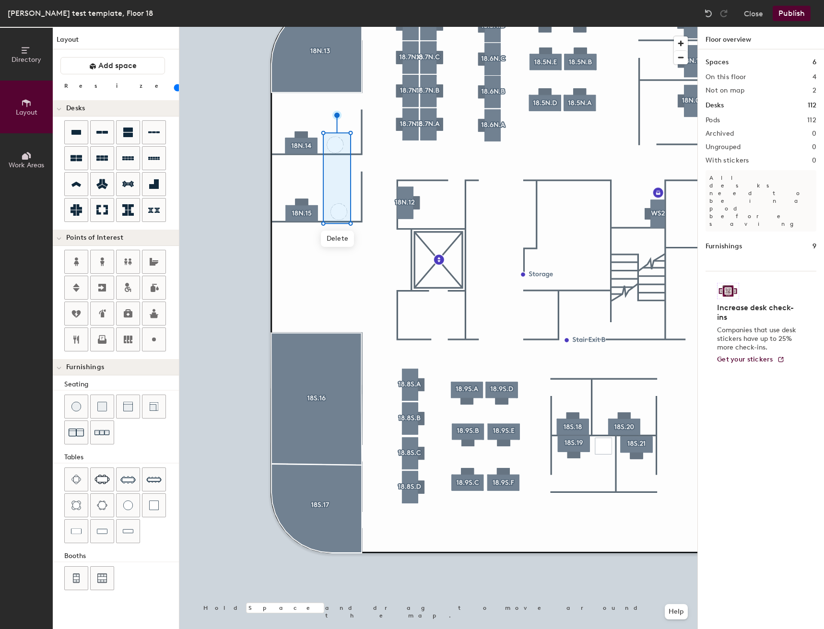
click at [378, 27] on div at bounding box center [438, 27] width 518 height 0
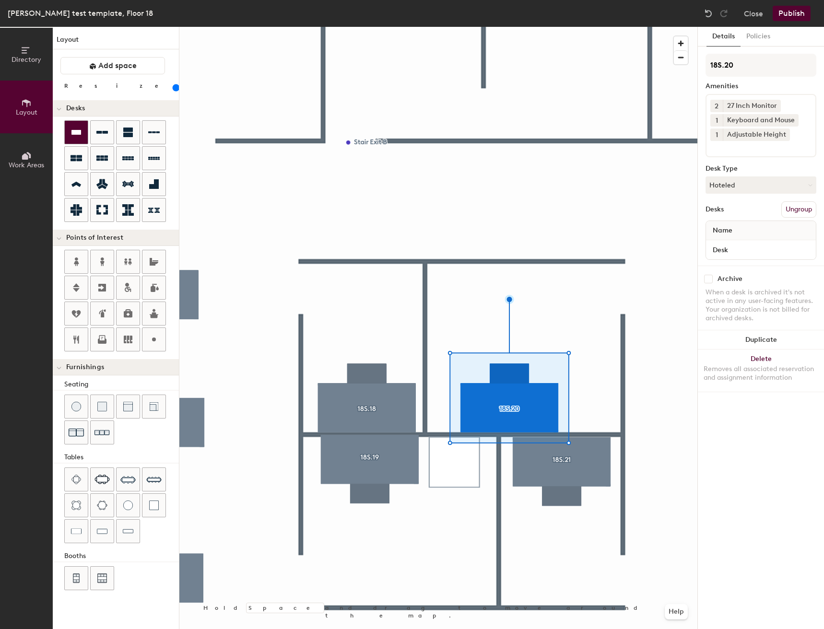
click at [84, 139] on div at bounding box center [76, 132] width 23 height 23
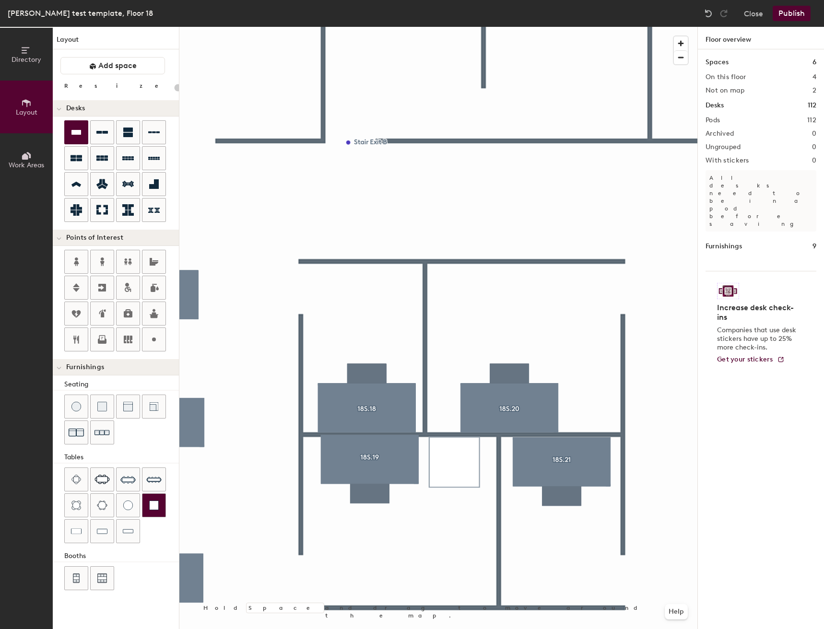
click at [157, 501] on img at bounding box center [154, 506] width 10 height 10
click at [481, 442] on div "Directory Layout Work Areas Layout Add space Resize Desks Points of Interest Fu…" at bounding box center [412, 328] width 824 height 603
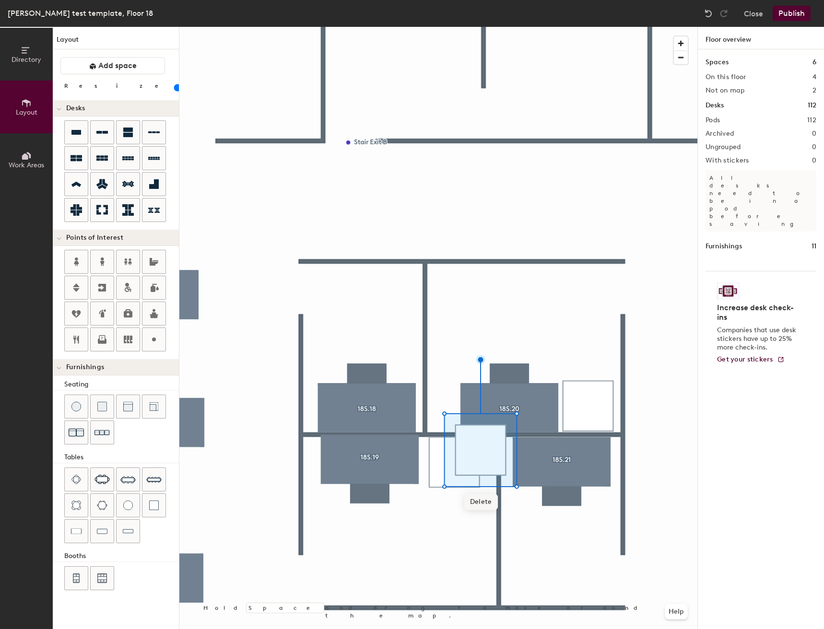
click at [486, 499] on span "Delete" at bounding box center [481, 502] width 34 height 16
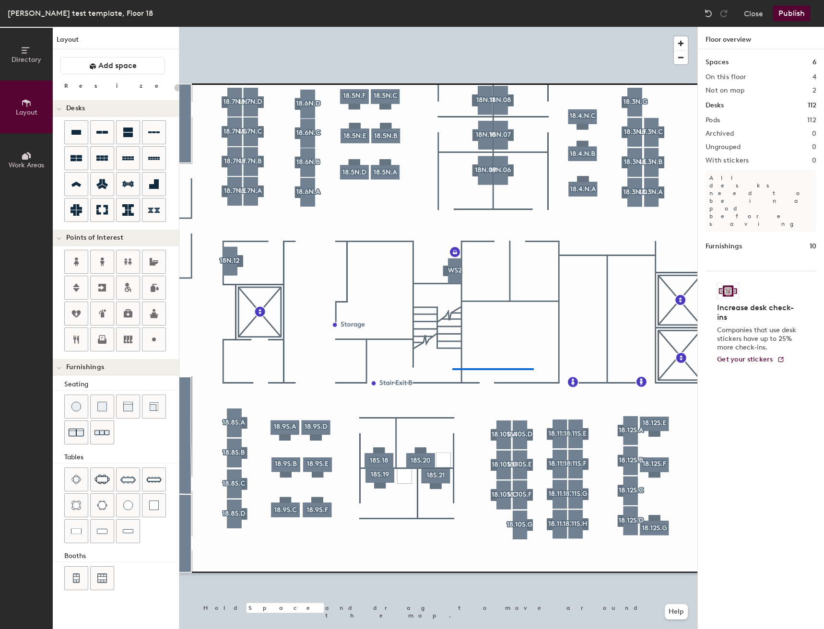
click at [429, 27] on div at bounding box center [438, 27] width 518 height 0
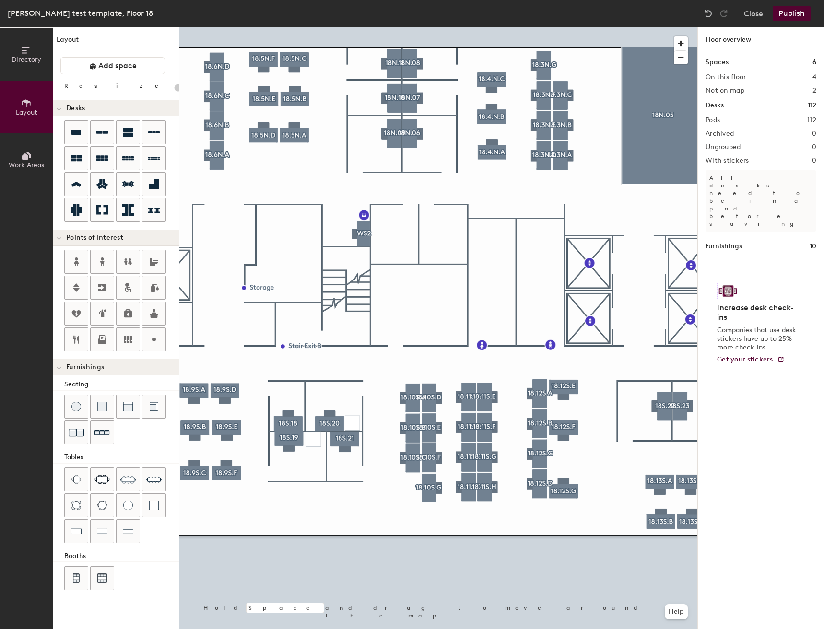
click at [784, 16] on button "Publish" at bounding box center [792, 13] width 38 height 15
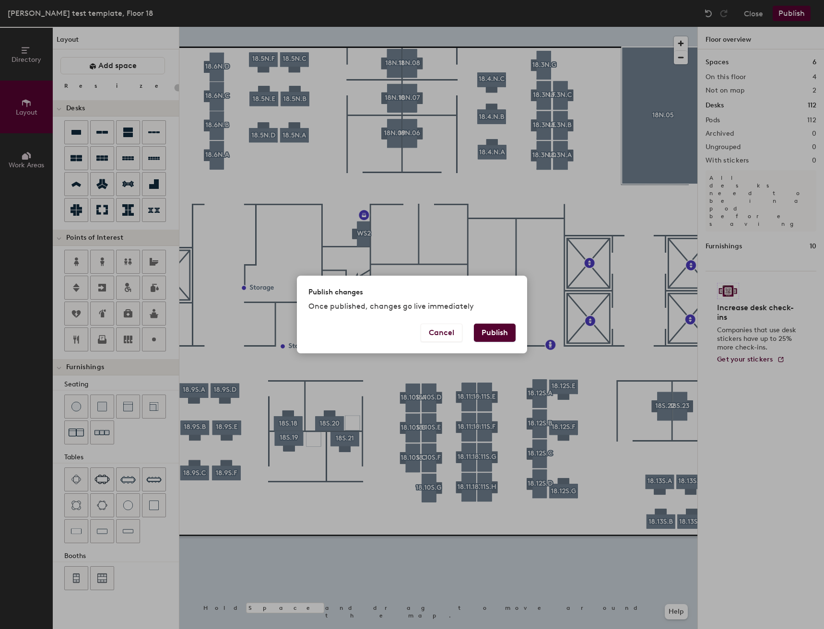
click at [515, 331] on button "Publish" at bounding box center [495, 333] width 42 height 18
type input "20"
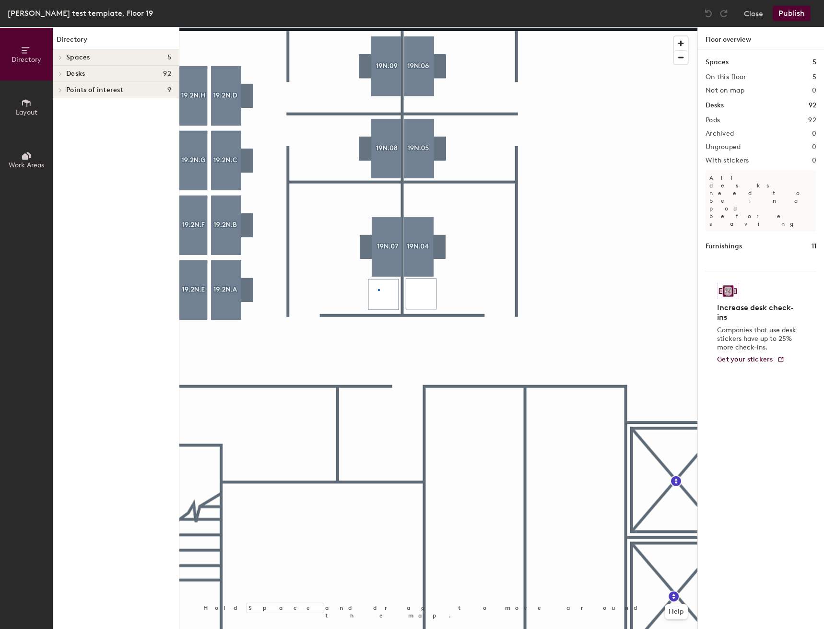
click at [377, 27] on div at bounding box center [438, 27] width 518 height 0
click at [380, 325] on span "Delete" at bounding box center [384, 332] width 34 height 16
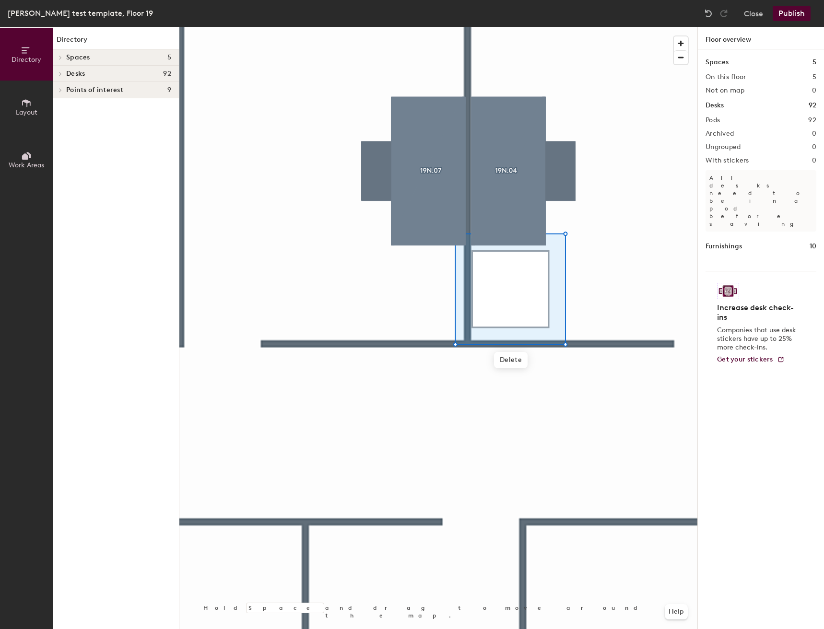
click at [12, 106] on button "Layout" at bounding box center [26, 107] width 53 height 53
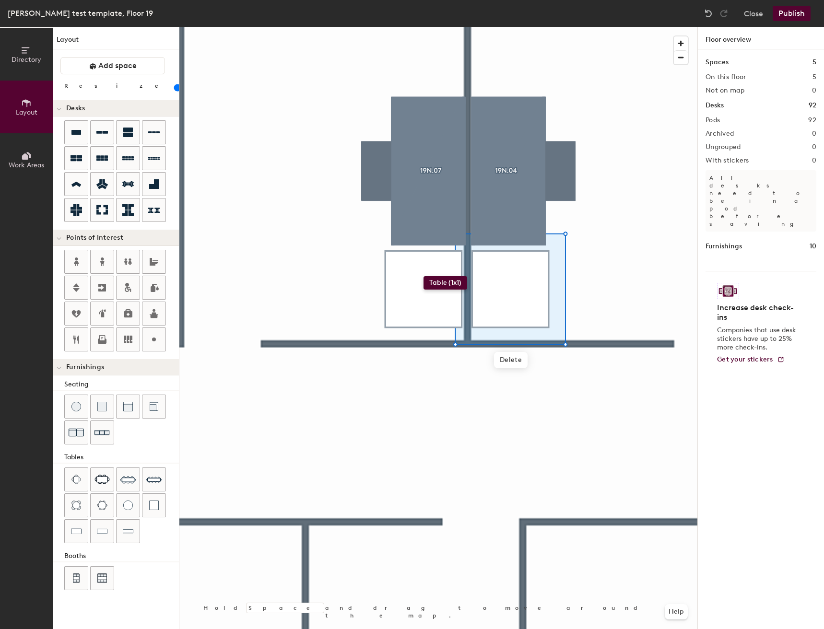
click at [424, 276] on div "Directory Layout Work Areas Layout Add space Resize Desks Points of Interest Fu…" at bounding box center [412, 328] width 824 height 603
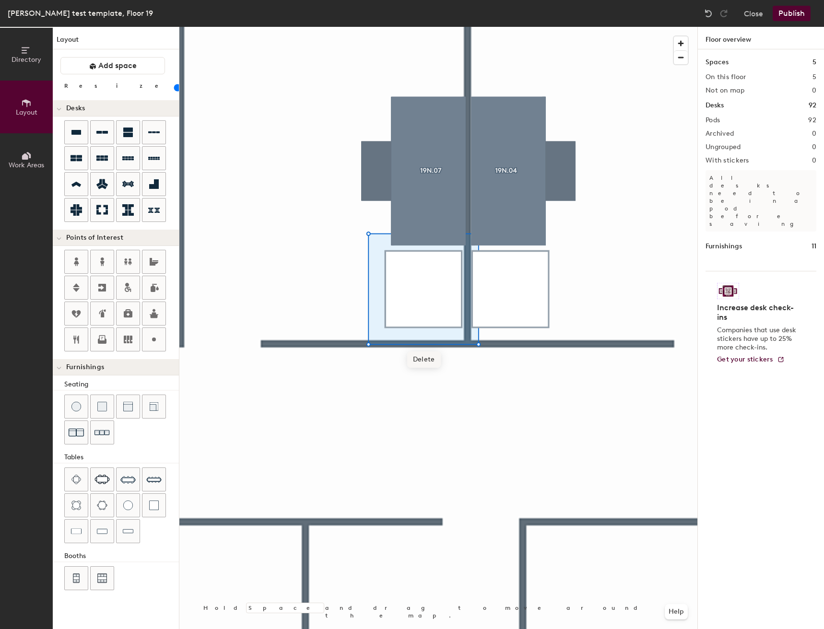
click at [449, 27] on div at bounding box center [438, 27] width 518 height 0
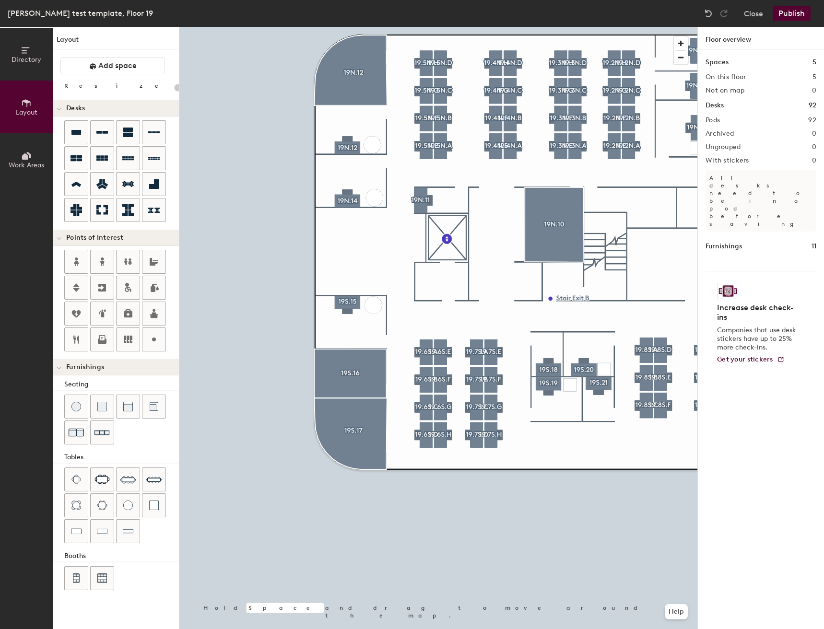
click at [795, 14] on button "Publish" at bounding box center [792, 13] width 38 height 15
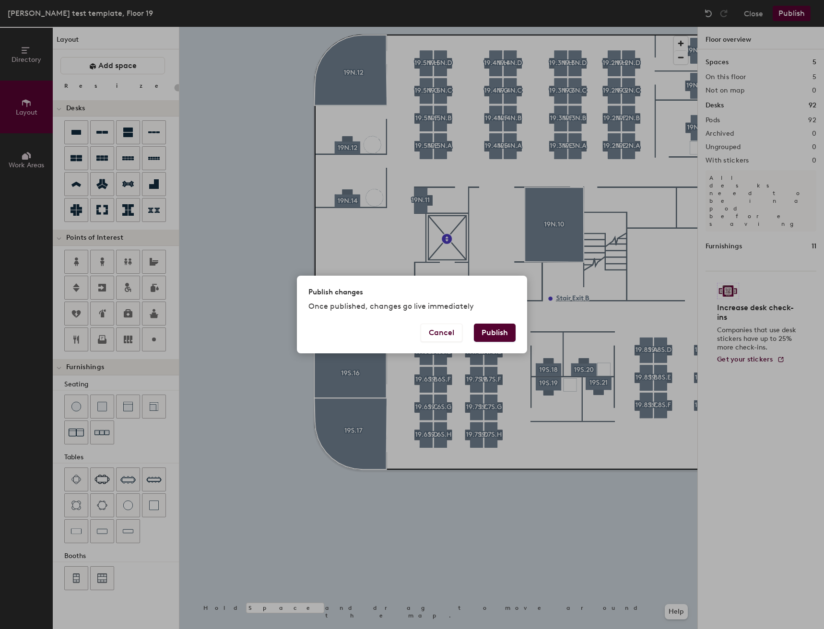
click at [489, 334] on button "Publish" at bounding box center [495, 333] width 42 height 18
type input "20"
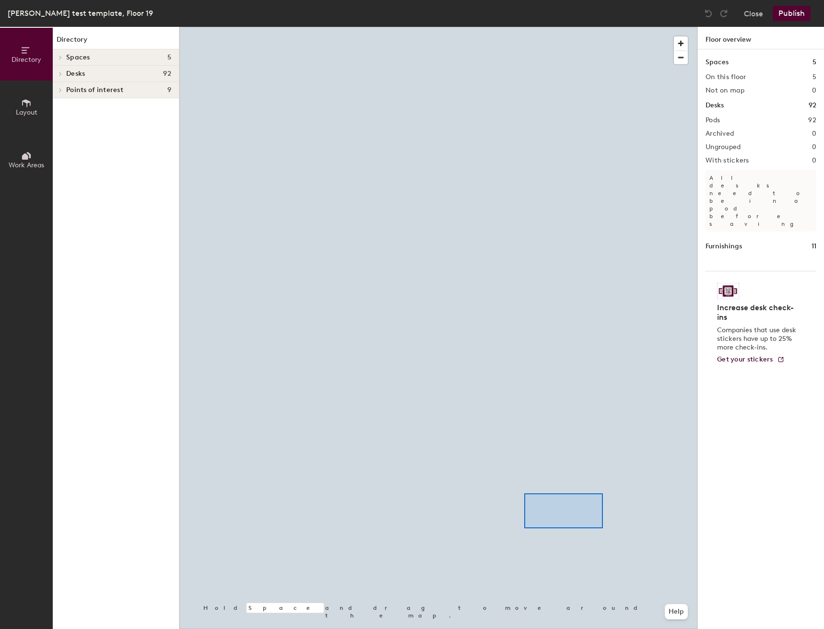
click at [523, 27] on div at bounding box center [438, 27] width 518 height 0
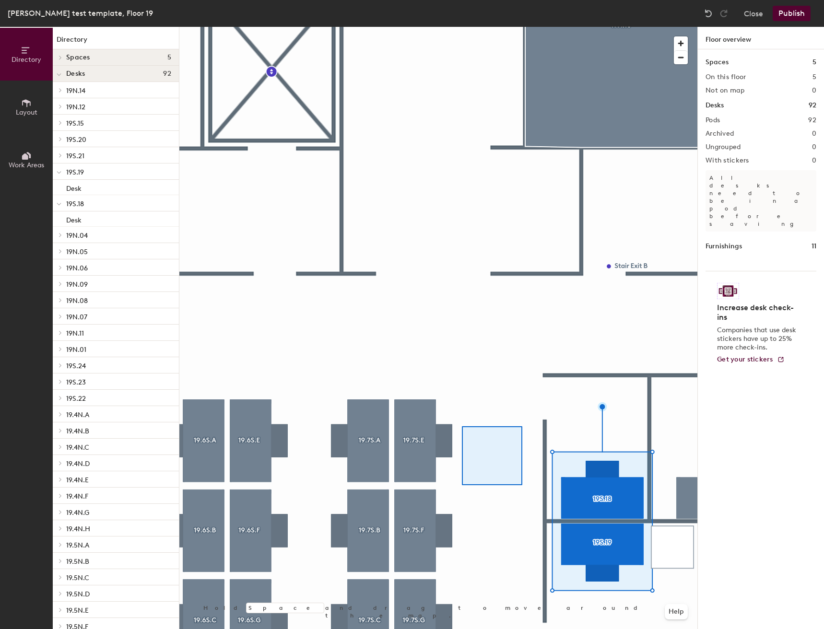
click at [435, 27] on div at bounding box center [438, 27] width 518 height 0
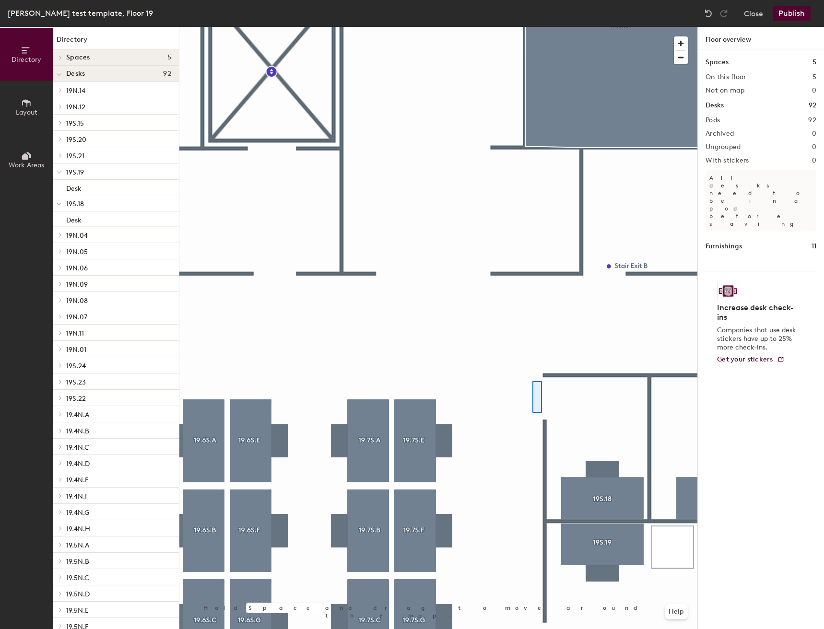
click at [531, 27] on div at bounding box center [438, 27] width 518 height 0
click at [596, 27] on div at bounding box center [438, 27] width 518 height 0
click at [705, 16] on img at bounding box center [709, 14] width 10 height 10
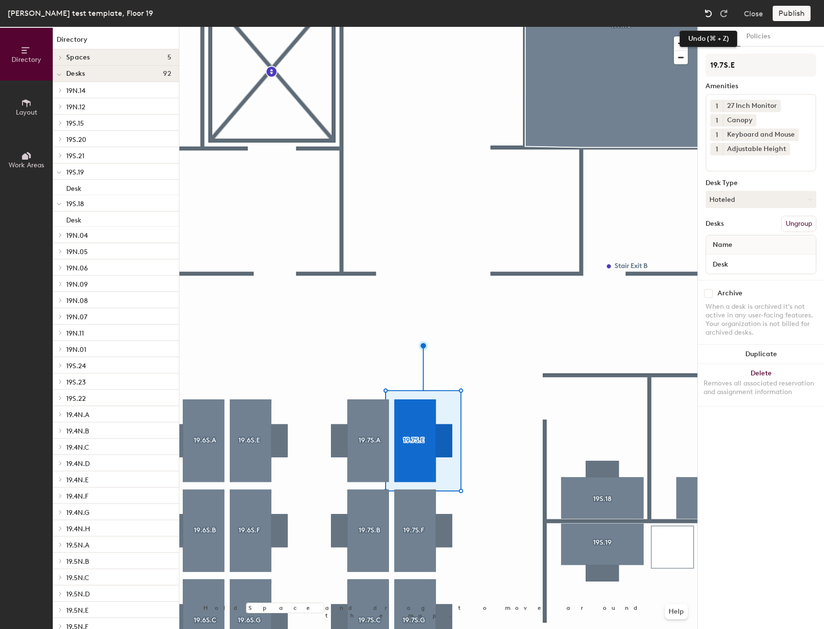
click at [710, 15] on img at bounding box center [709, 14] width 10 height 10
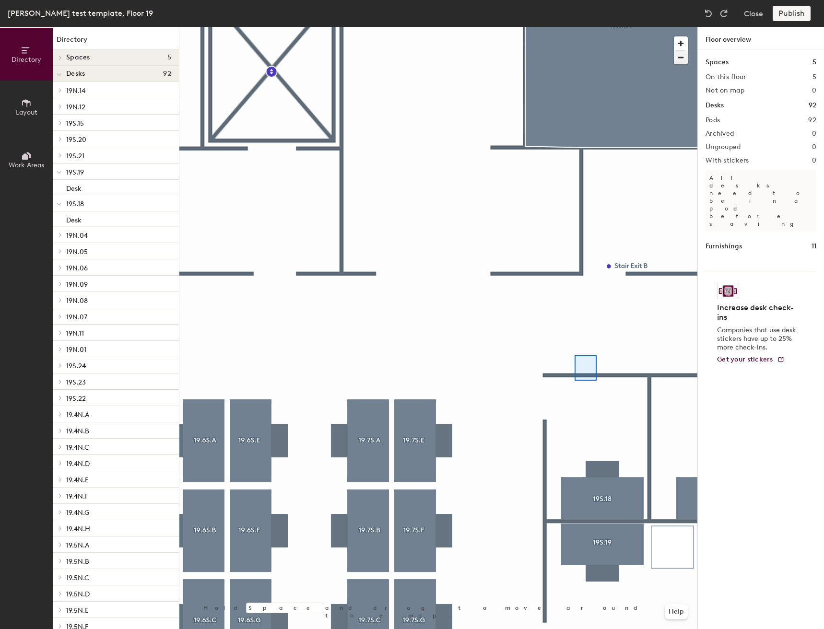
click at [575, 27] on div at bounding box center [438, 27] width 518 height 0
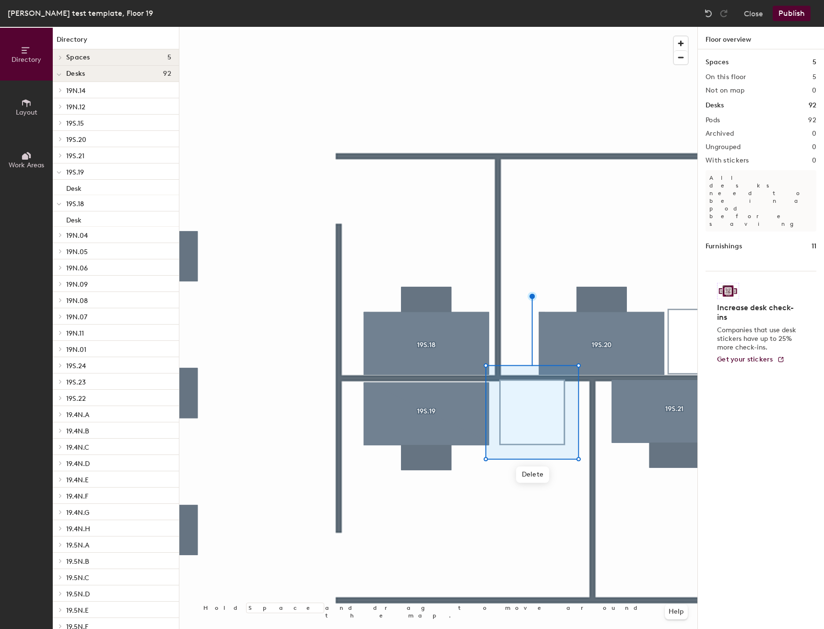
click at [602, 27] on div at bounding box center [438, 27] width 518 height 0
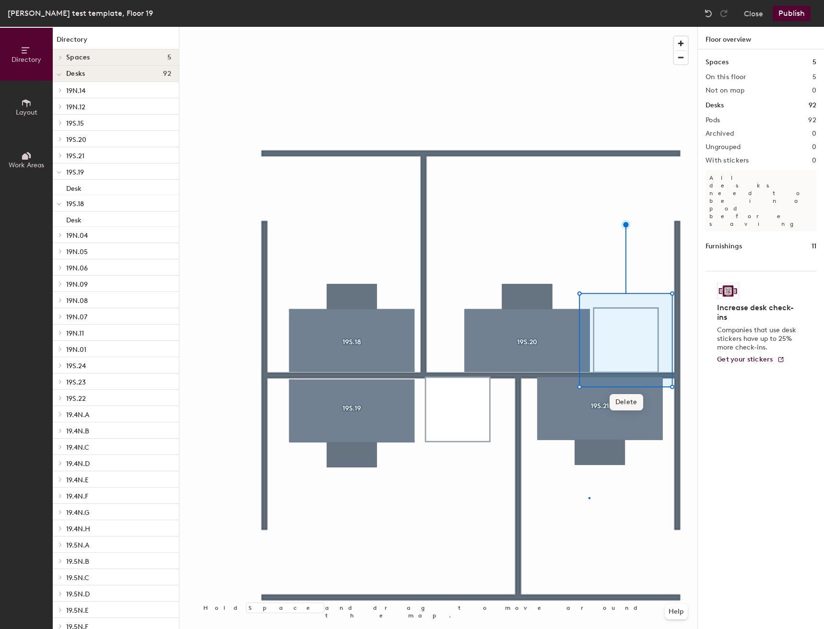
click at [589, 27] on div at bounding box center [438, 27] width 518 height 0
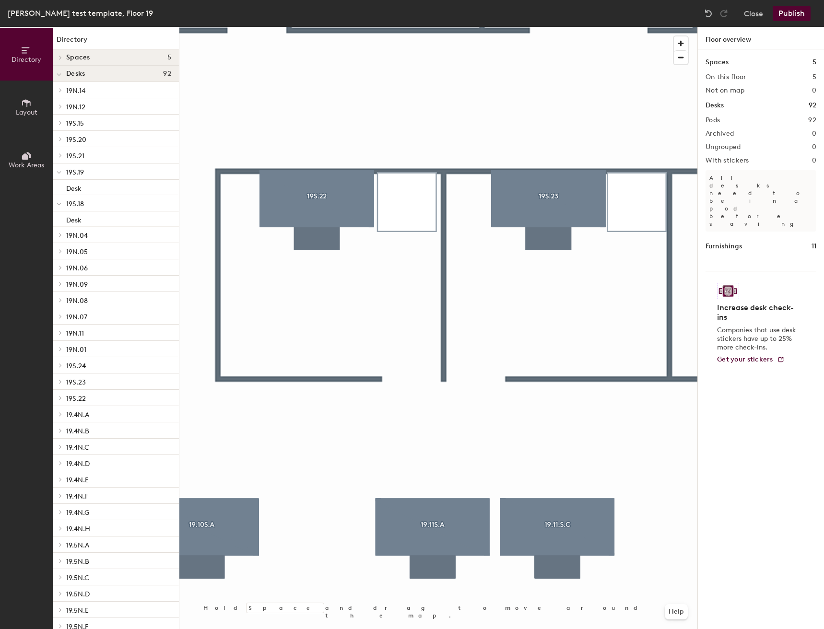
click at [395, 27] on div at bounding box center [438, 27] width 518 height 0
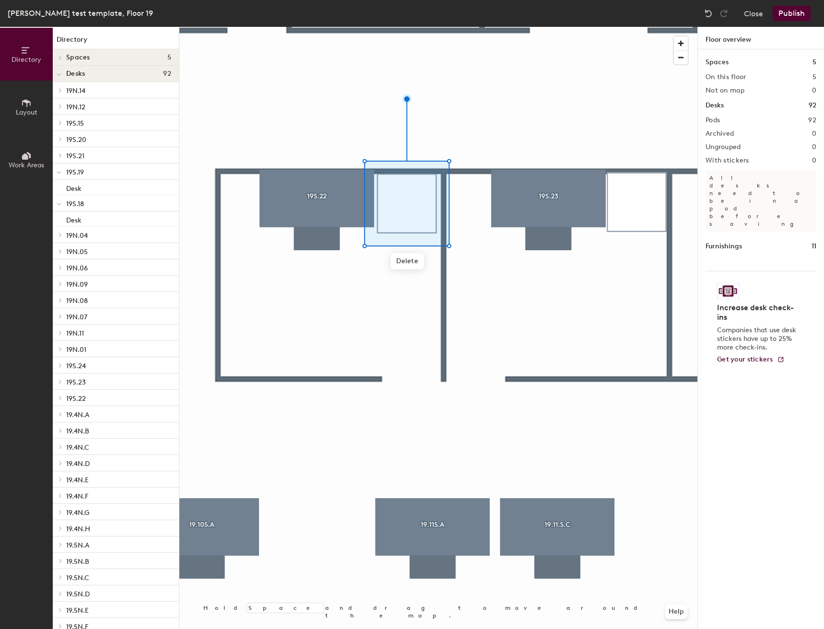
click at [467, 27] on div at bounding box center [438, 27] width 518 height 0
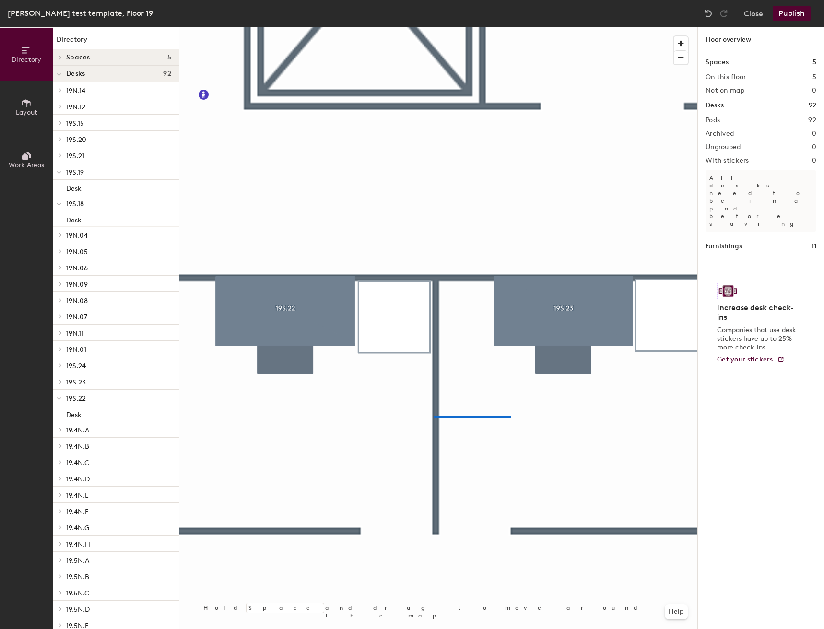
click at [420, 27] on div at bounding box center [438, 27] width 518 height 0
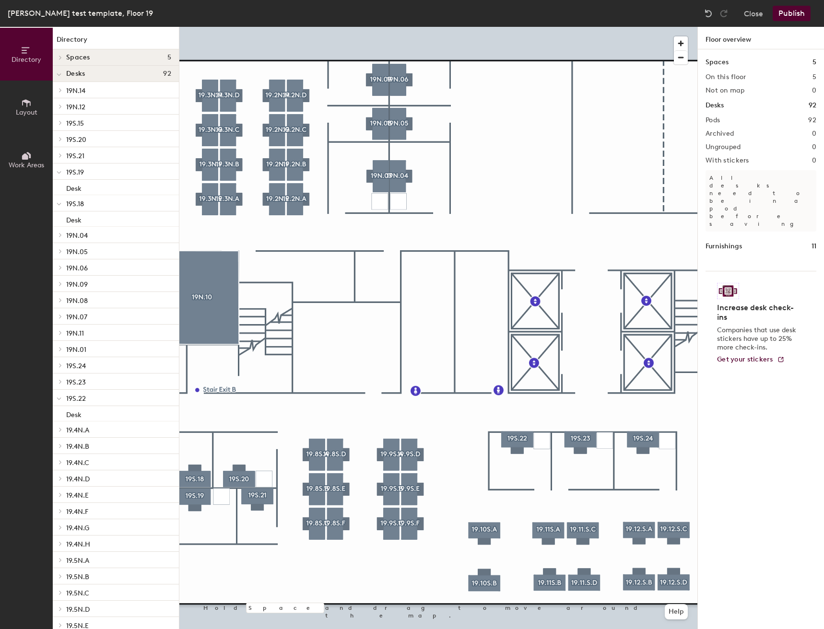
click at [796, 18] on button "Publish" at bounding box center [792, 13] width 38 height 15
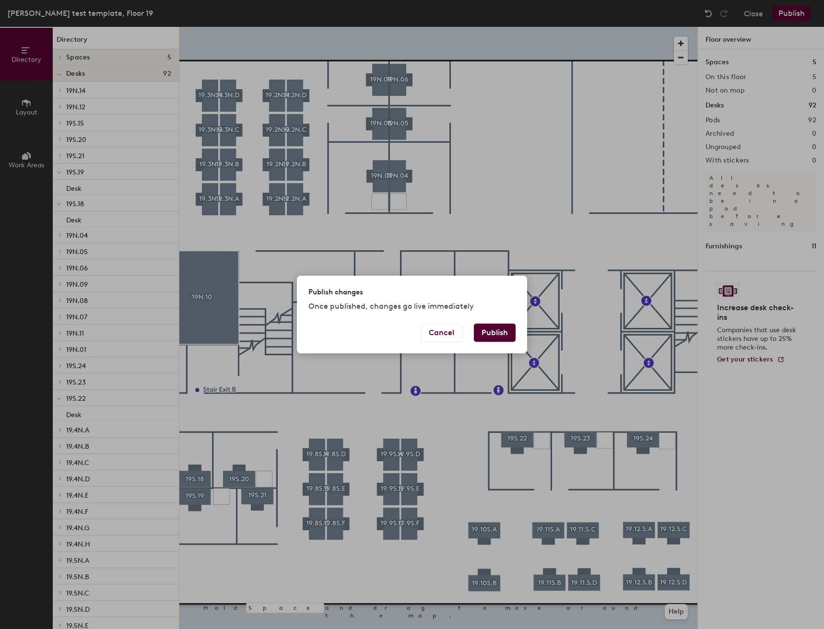
click at [503, 336] on button "Publish" at bounding box center [495, 333] width 42 height 18
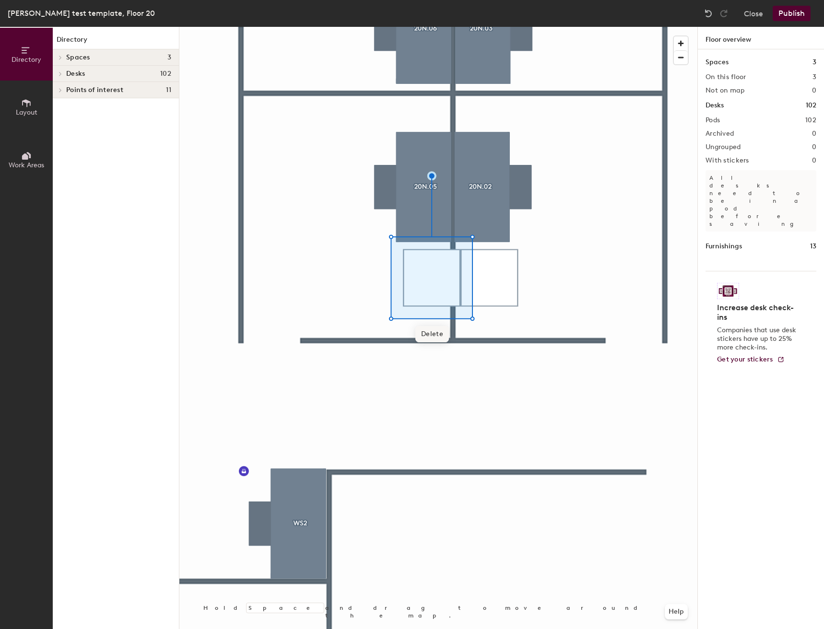
click at [429, 331] on span "Delete" at bounding box center [432, 334] width 34 height 16
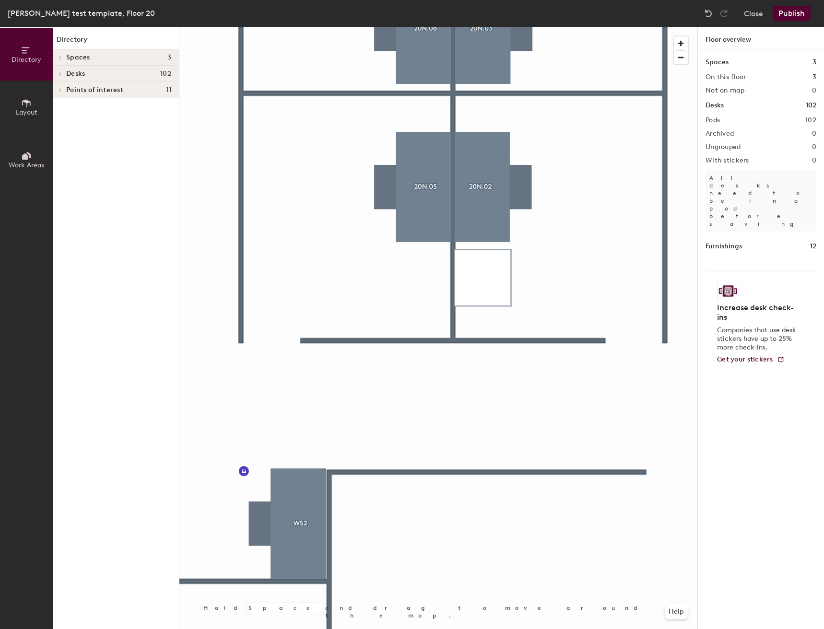
click at [12, 105] on button "Layout" at bounding box center [26, 107] width 53 height 53
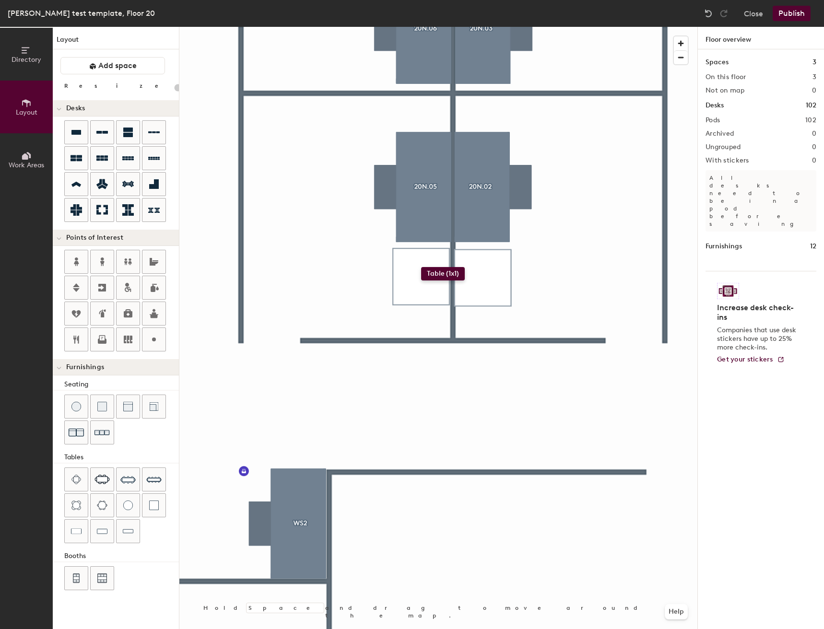
click at [421, 267] on div "Directory Layout Work Areas Layout Add space Resize Desks Points of Interest Fu…" at bounding box center [412, 328] width 824 height 603
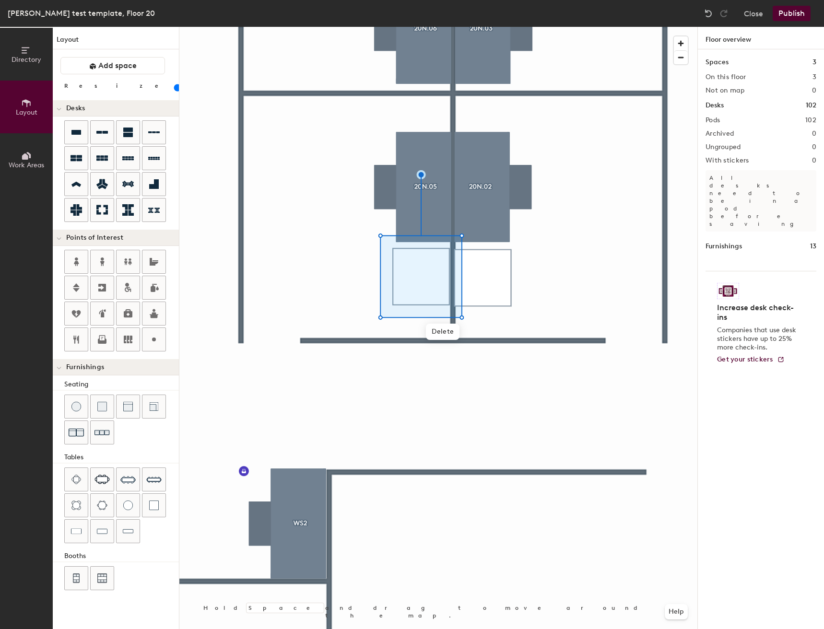
click at [537, 27] on div at bounding box center [438, 27] width 518 height 0
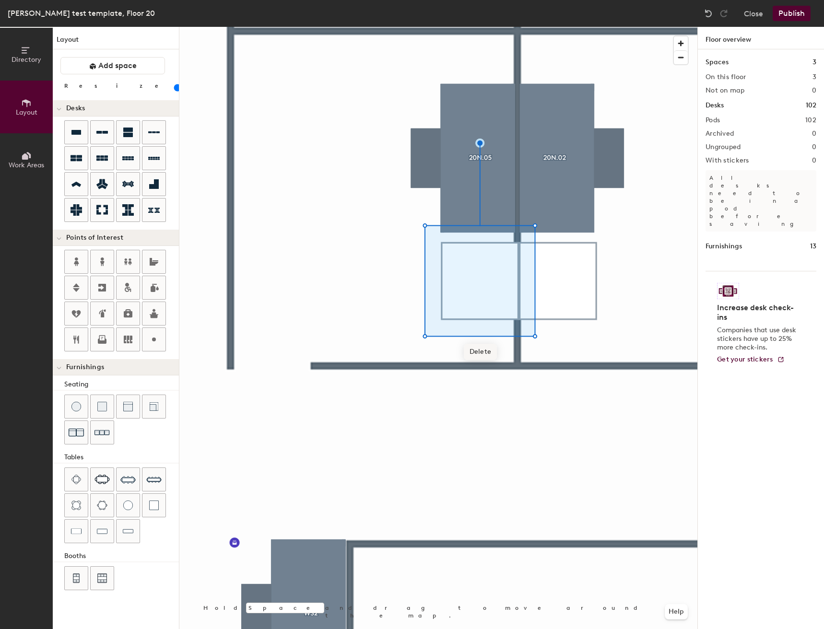
click at [488, 358] on span "Delete" at bounding box center [481, 352] width 34 height 16
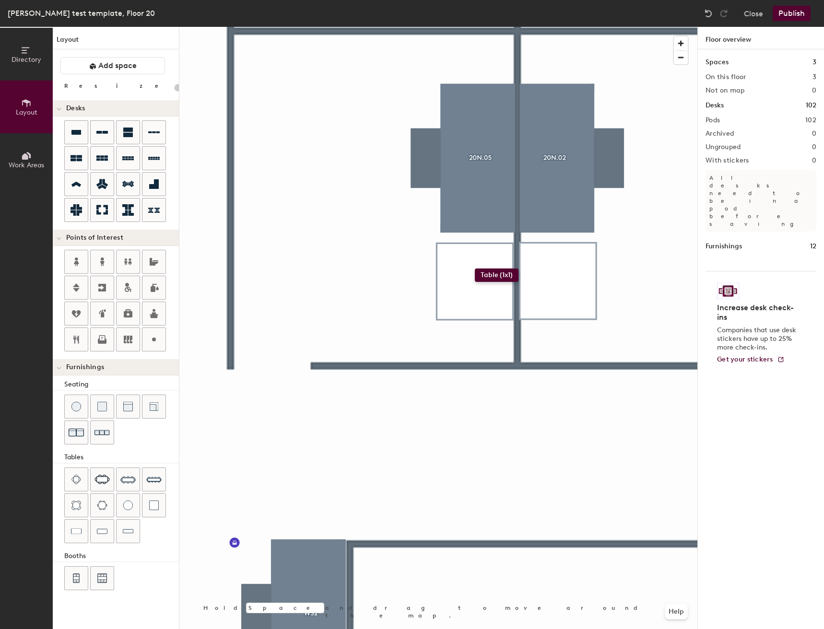
click at [475, 269] on div "Directory Layout Work Areas Layout Add space Resize Desks Points of Interest Fu…" at bounding box center [412, 328] width 824 height 603
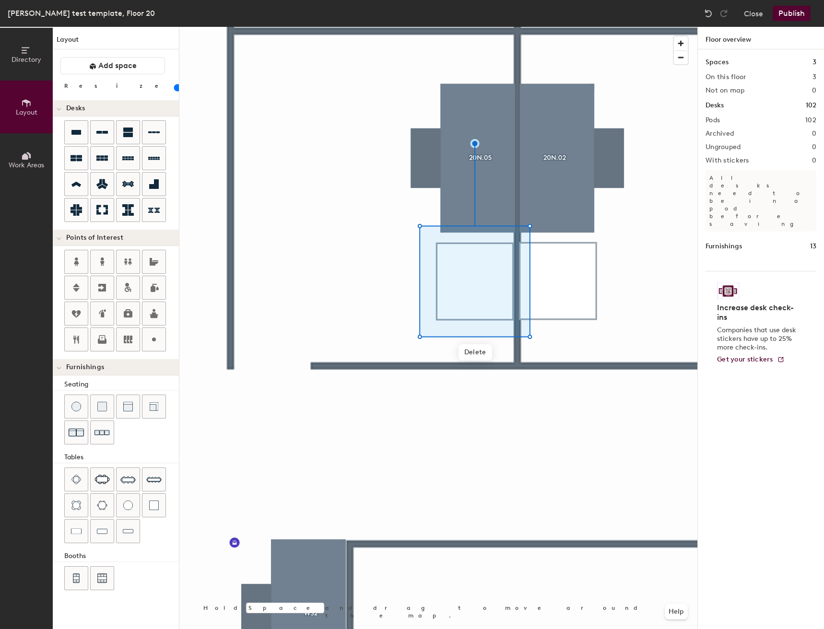
click at [552, 27] on div at bounding box center [438, 27] width 518 height 0
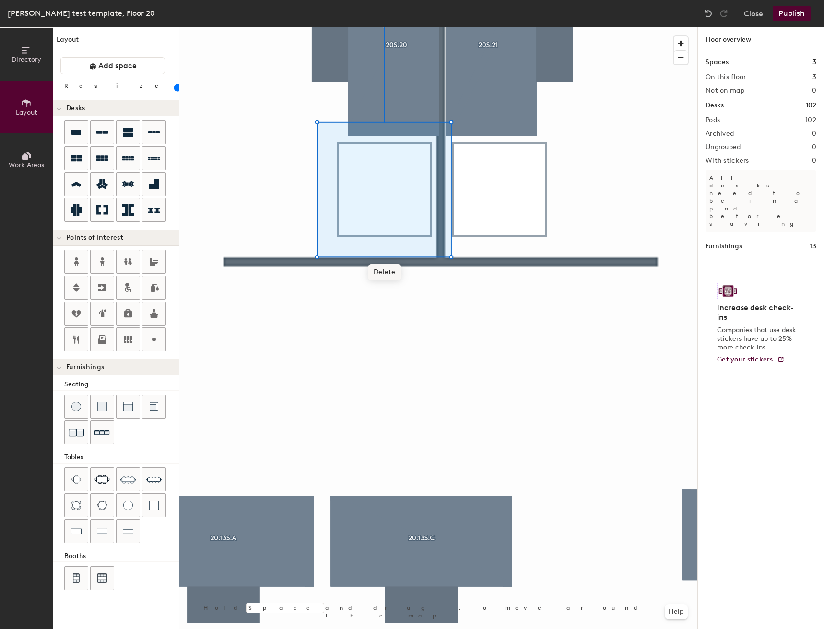
click at [378, 265] on span "Delete" at bounding box center [385, 272] width 34 height 16
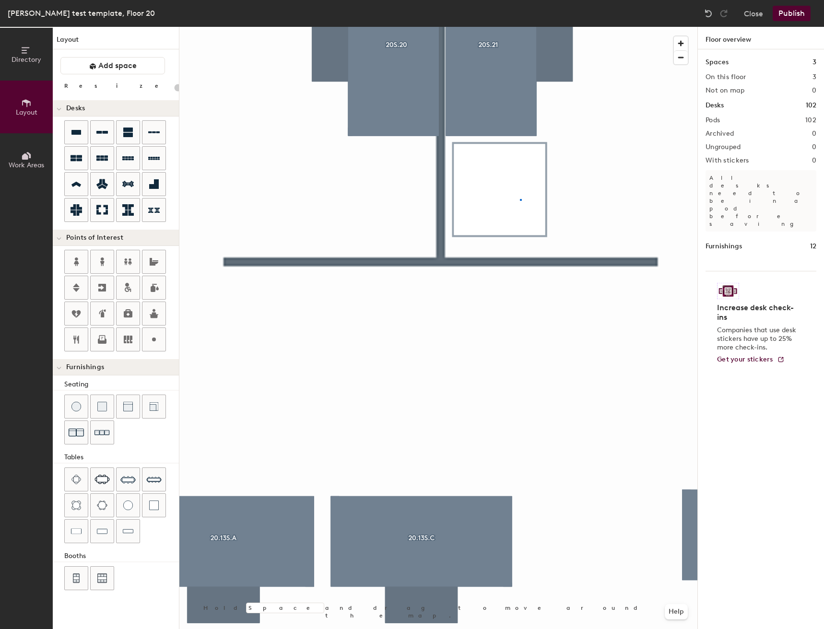
click at [518, 27] on div at bounding box center [438, 27] width 518 height 0
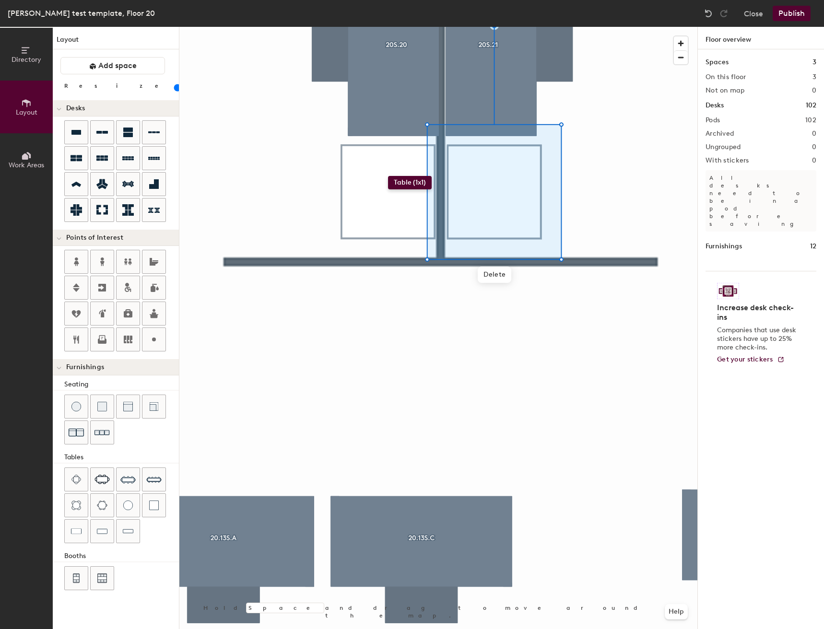
click at [388, 176] on div "Directory Layout Work Areas Layout Add space Resize Desks Points of Interest Fu…" at bounding box center [412, 328] width 824 height 603
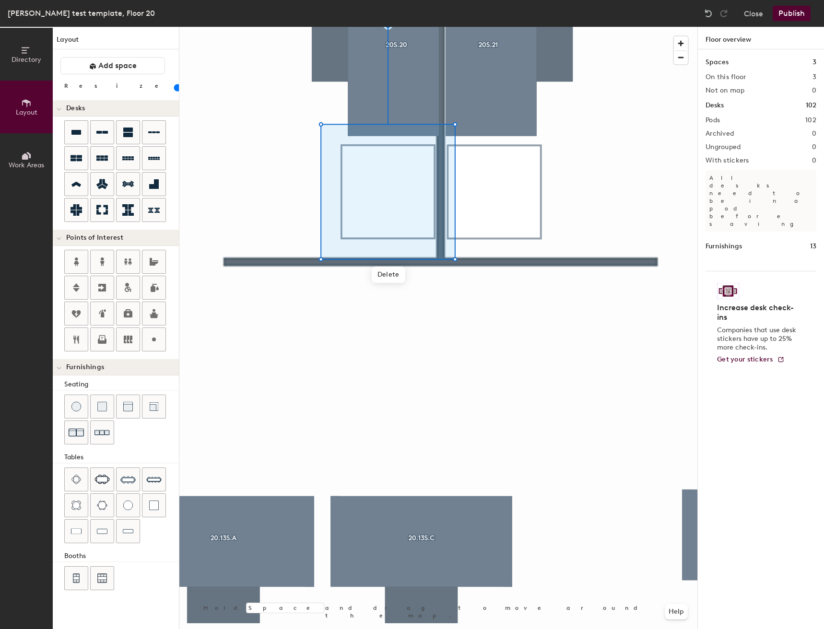
click at [536, 27] on div at bounding box center [438, 27] width 518 height 0
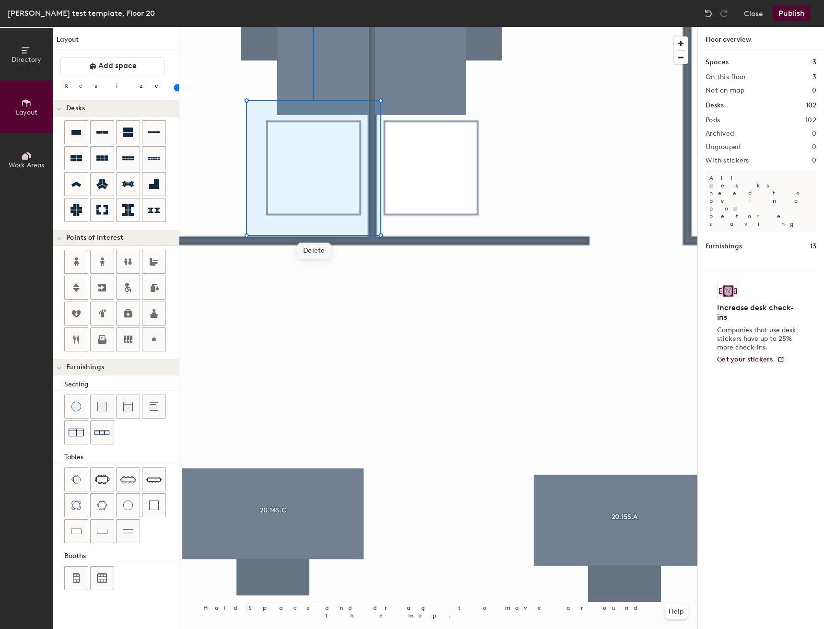
click at [310, 255] on span "Delete" at bounding box center [314, 251] width 34 height 16
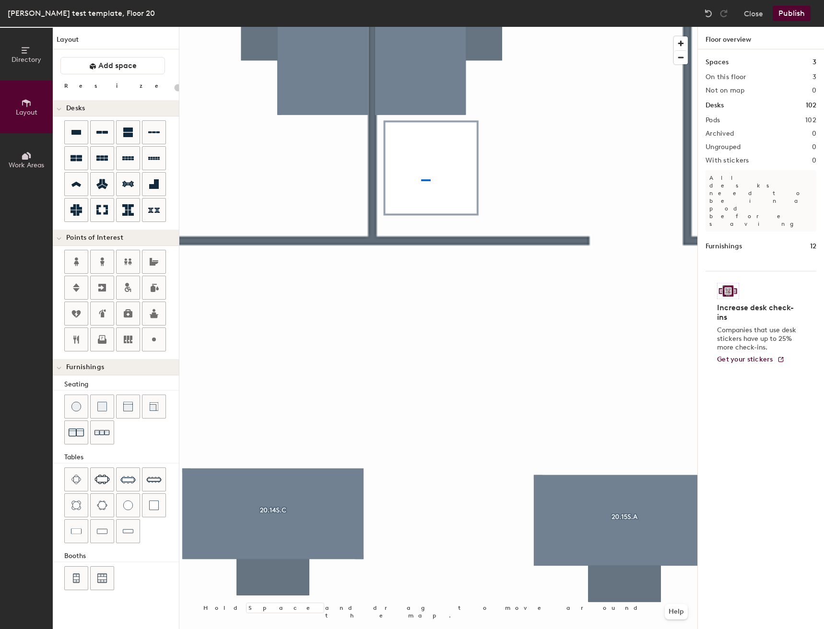
click at [417, 27] on div at bounding box center [438, 27] width 518 height 0
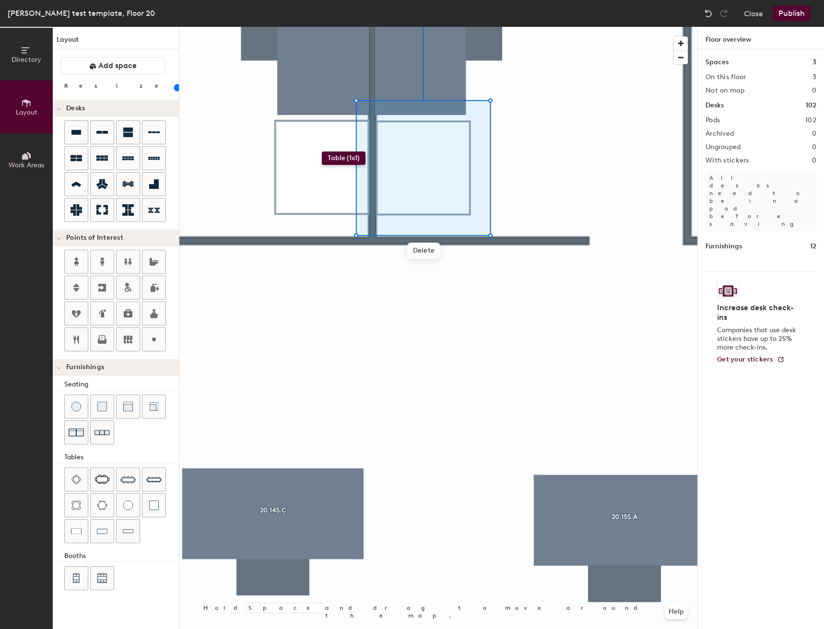
click at [322, 152] on div "Directory Layout Work Areas Layout Add space Resize Desks Points of Interest Fu…" at bounding box center [412, 328] width 824 height 603
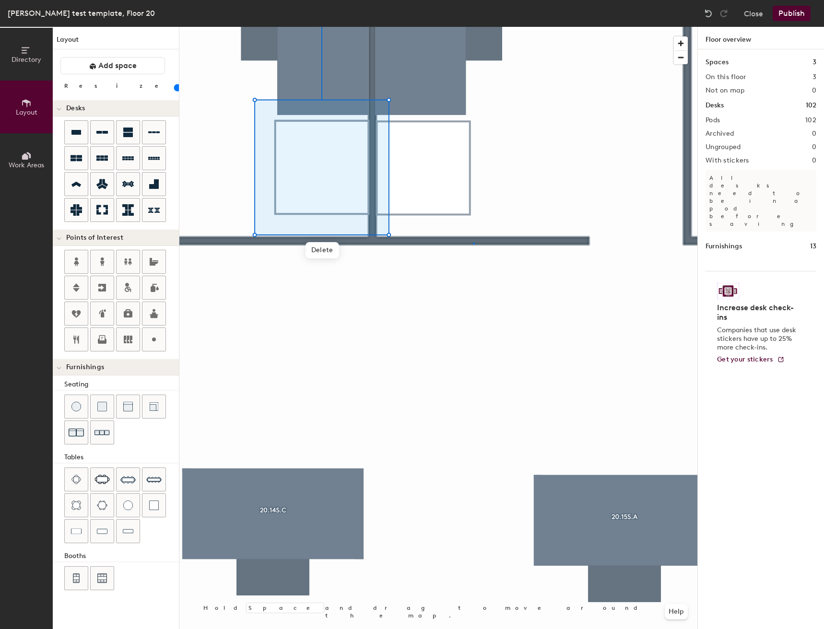
drag, startPoint x: 152, startPoint y: 504, endPoint x: 474, endPoint y: 243, distance: 414.8
click at [474, 27] on div at bounding box center [438, 27] width 518 height 0
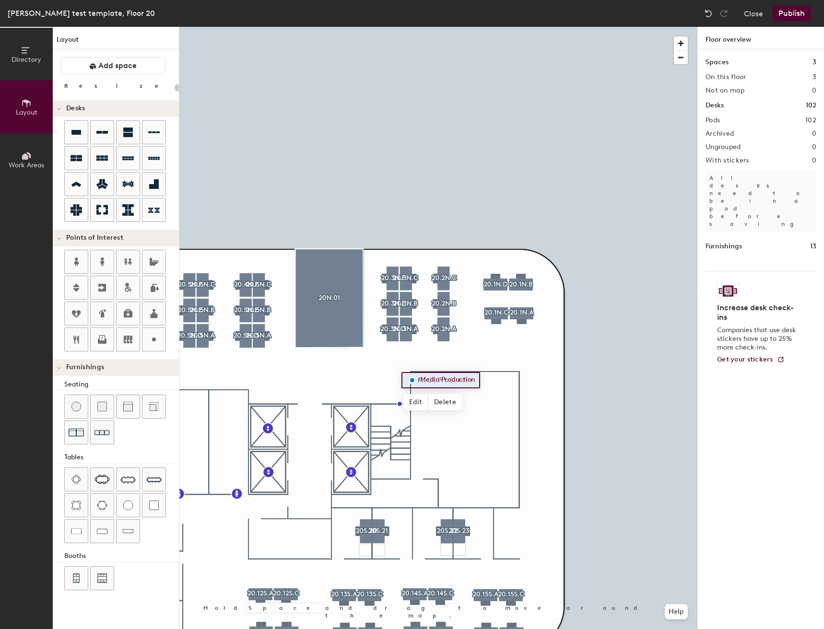
click at [306, 27] on div at bounding box center [438, 27] width 518 height 0
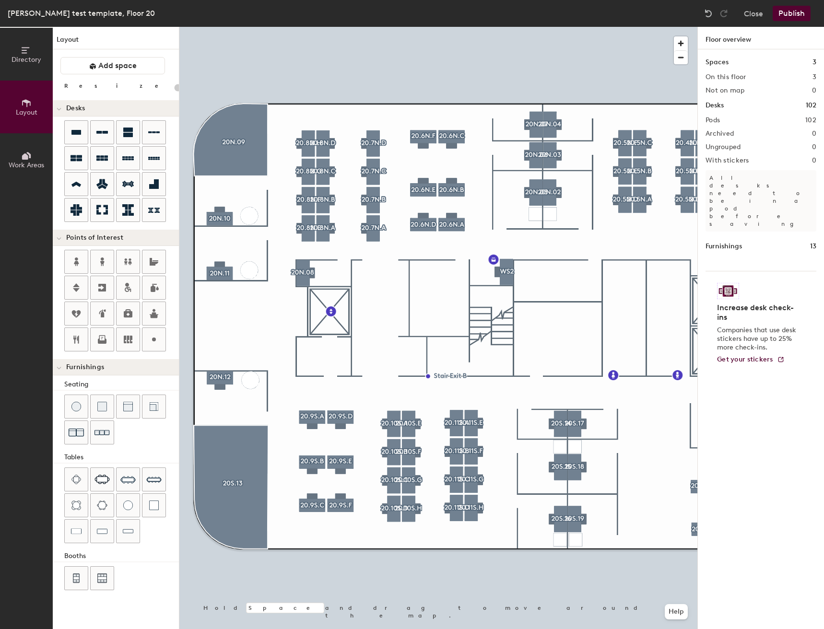
click at [791, 18] on button "Publish" at bounding box center [792, 13] width 38 height 15
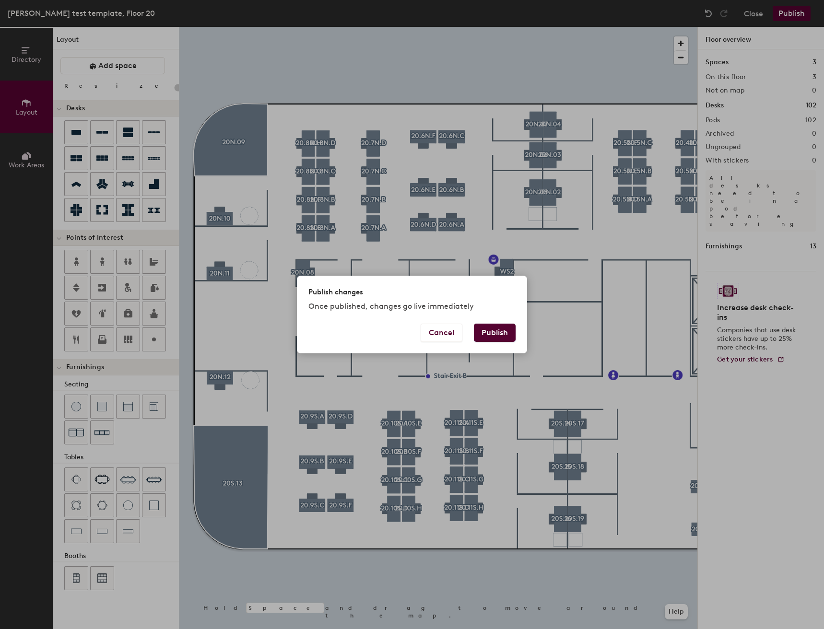
click at [493, 333] on button "Publish" at bounding box center [495, 333] width 42 height 18
type input "20"
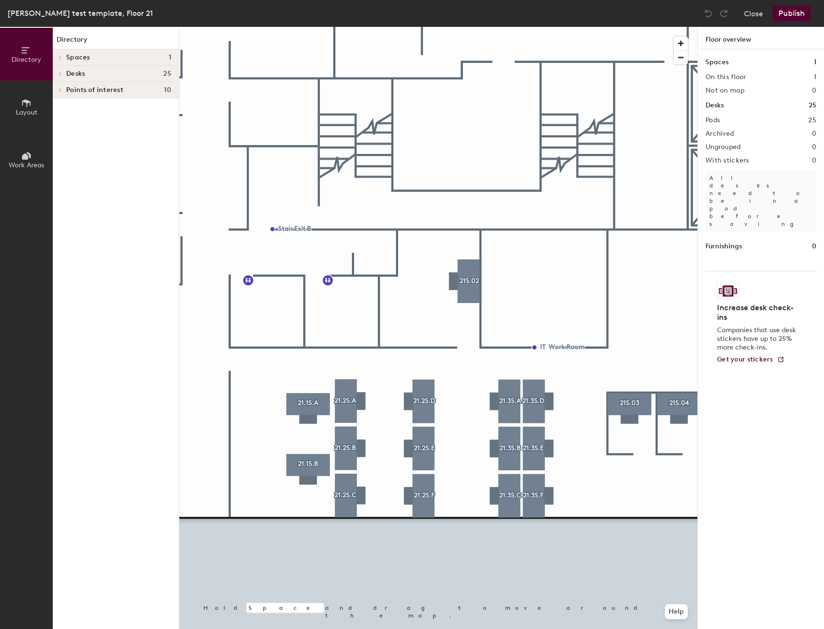
click at [309, 27] on div at bounding box center [438, 27] width 518 height 0
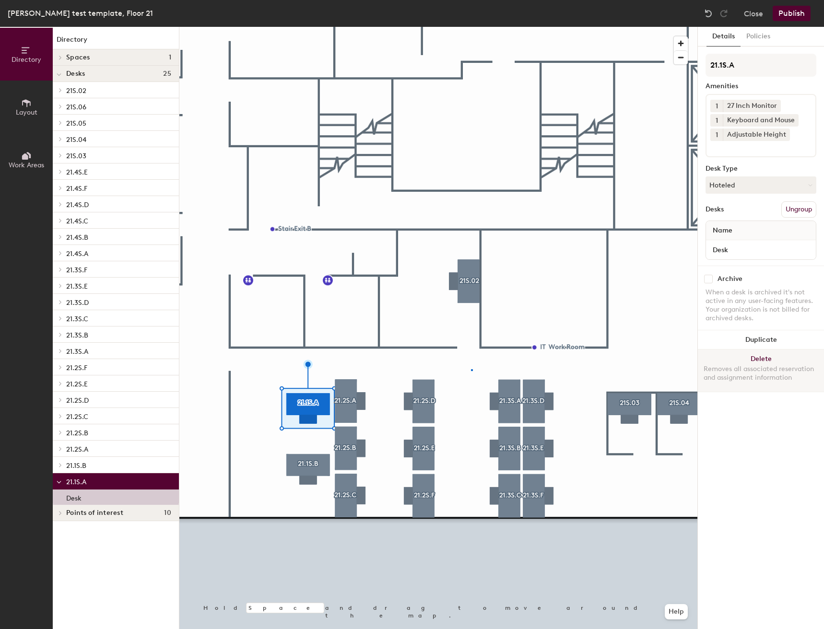
click at [471, 27] on div at bounding box center [438, 27] width 518 height 0
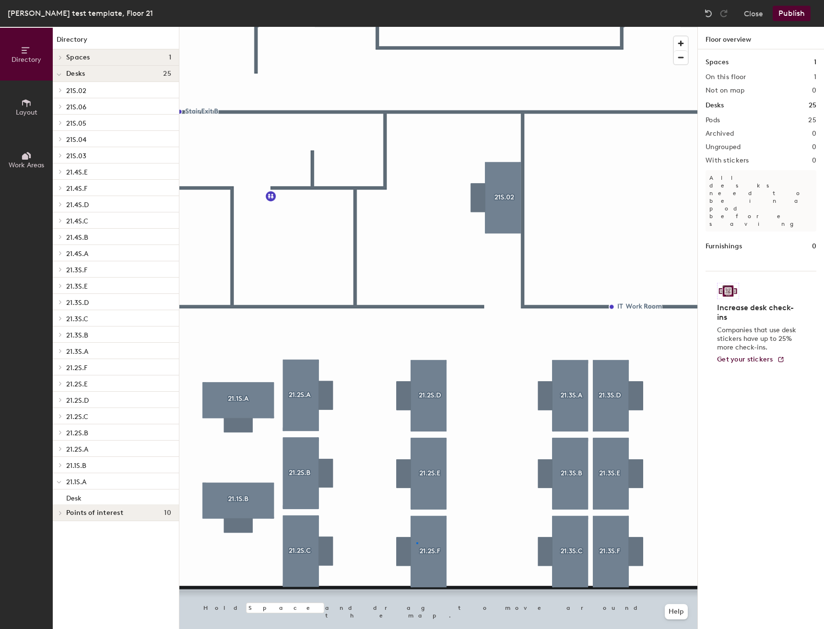
click at [417, 27] on div at bounding box center [438, 27] width 518 height 0
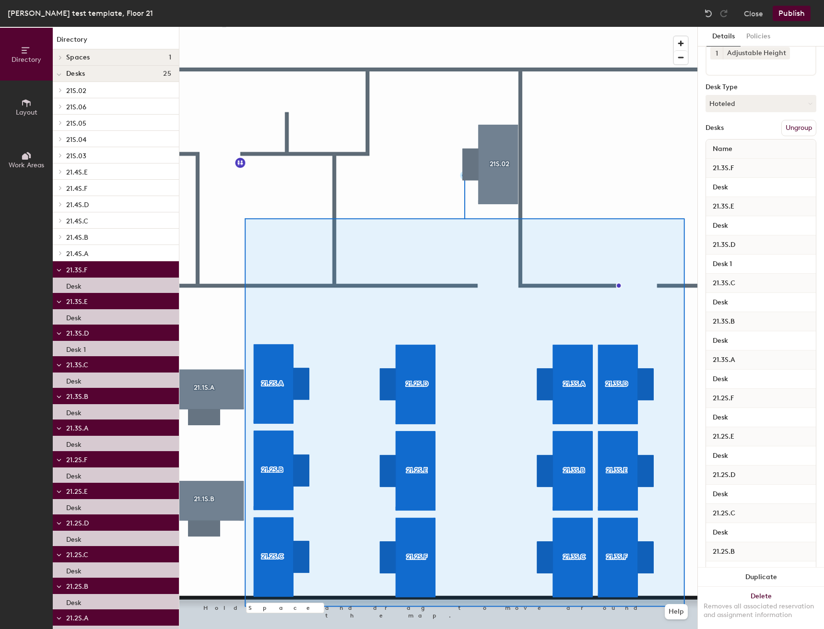
scroll to position [155, 0]
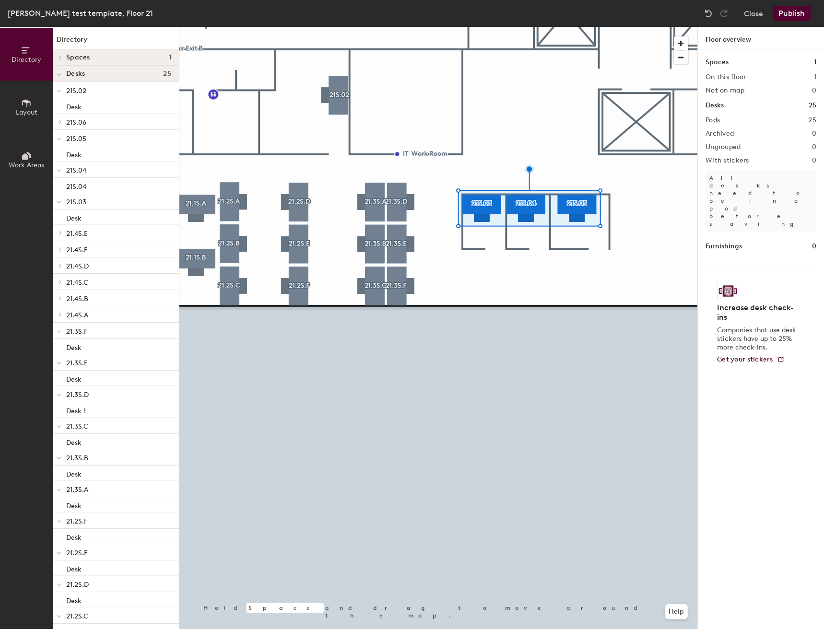
click at [490, 27] on div at bounding box center [438, 27] width 518 height 0
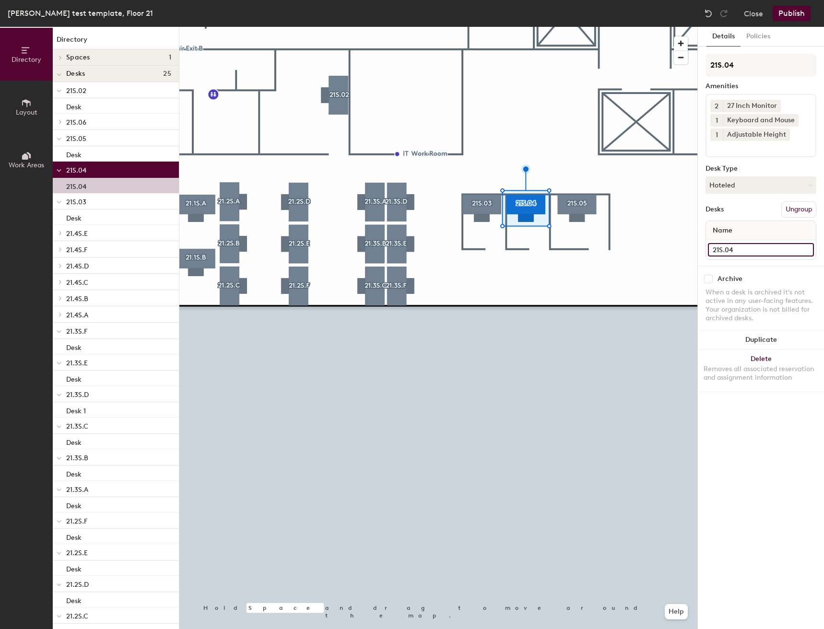
click at [674, 235] on div "Directory Layout Work Areas Directory Spaces 1 21S.07 Desks 25 21S.02 Desk 21S.…" at bounding box center [412, 328] width 824 height 603
type input "Desk"
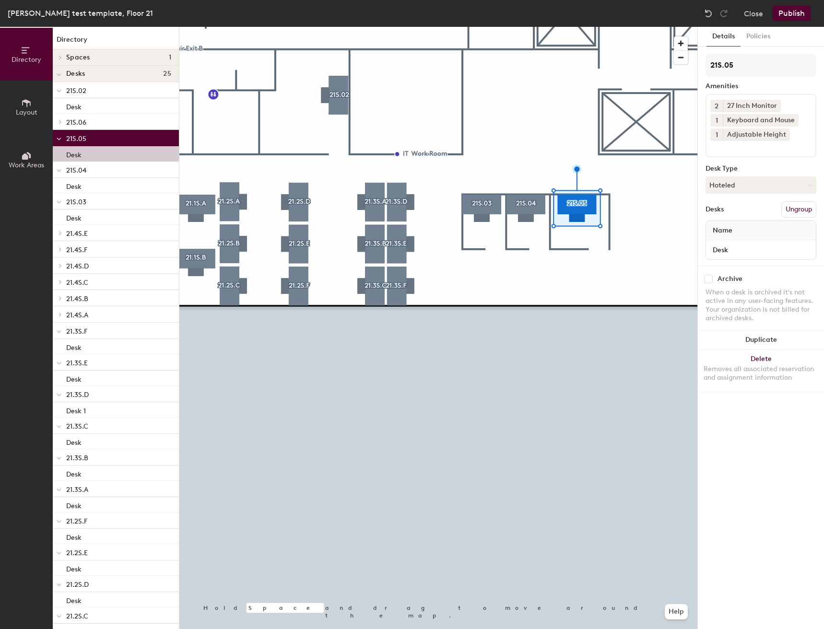
drag, startPoint x: 765, startPoint y: 253, endPoint x: 634, endPoint y: 235, distance: 132.2
click at [634, 27] on div at bounding box center [438, 27] width 518 height 0
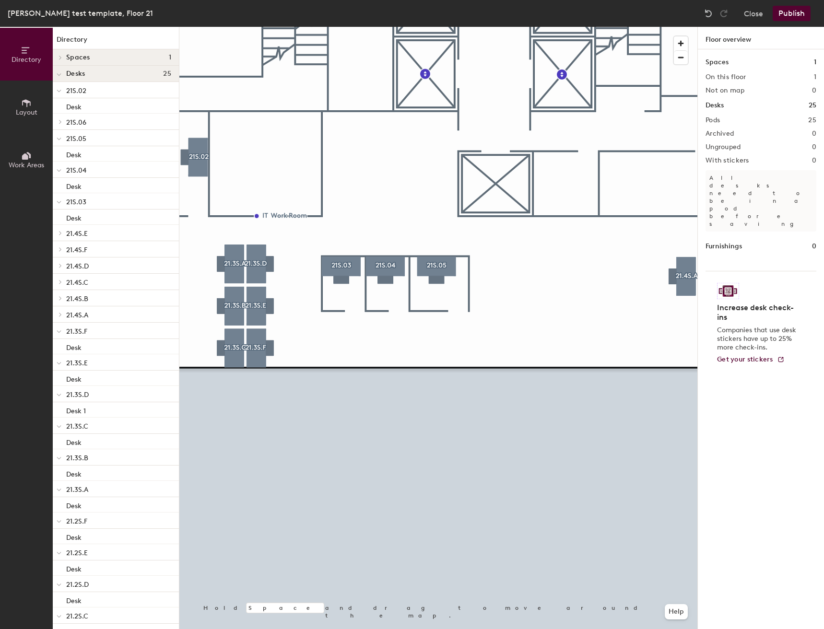
click at [345, 27] on div at bounding box center [438, 27] width 518 height 0
click at [465, 27] on div at bounding box center [438, 27] width 518 height 0
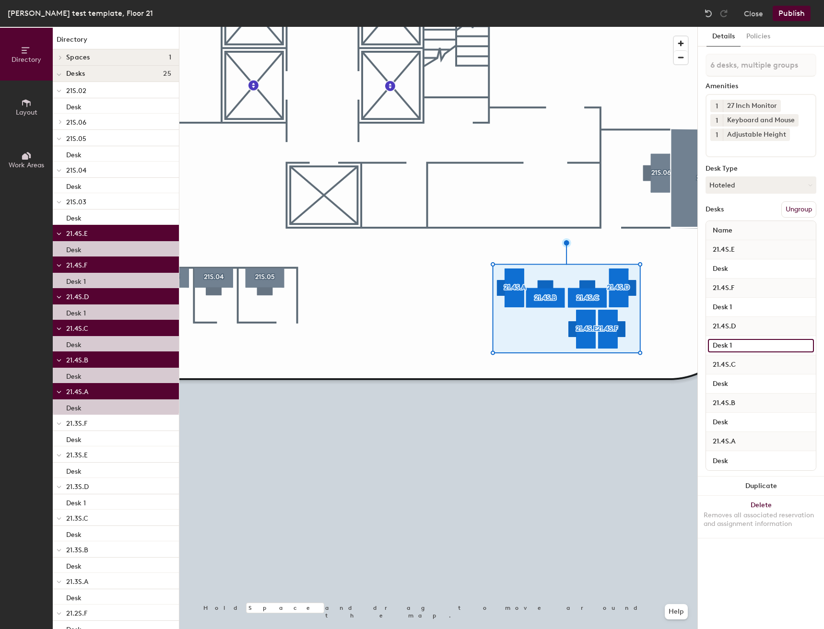
click at [765, 341] on input "Desk 1" at bounding box center [761, 345] width 106 height 13
click at [761, 343] on input "Desk 1" at bounding box center [761, 345] width 106 height 13
type input "Desk"
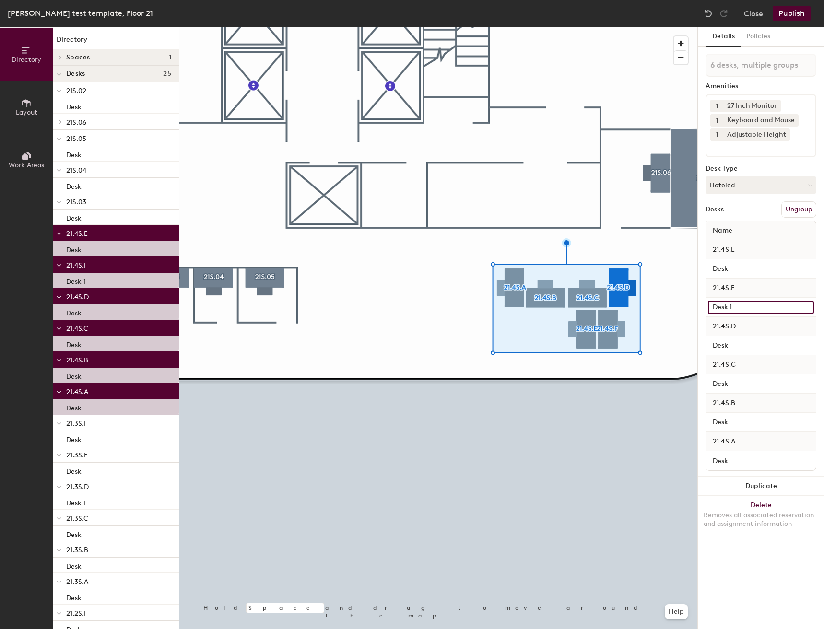
click at [739, 310] on input "Desk 1" at bounding box center [761, 307] width 106 height 13
click at [739, 305] on input "Desk 1" at bounding box center [761, 307] width 106 height 13
type input "Desk"
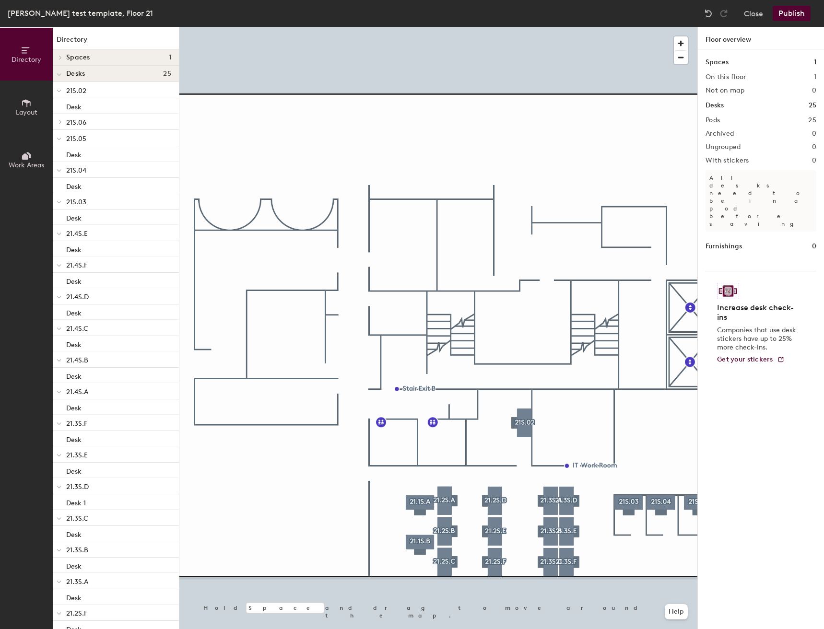
click at [24, 153] on icon at bounding box center [26, 156] width 11 height 11
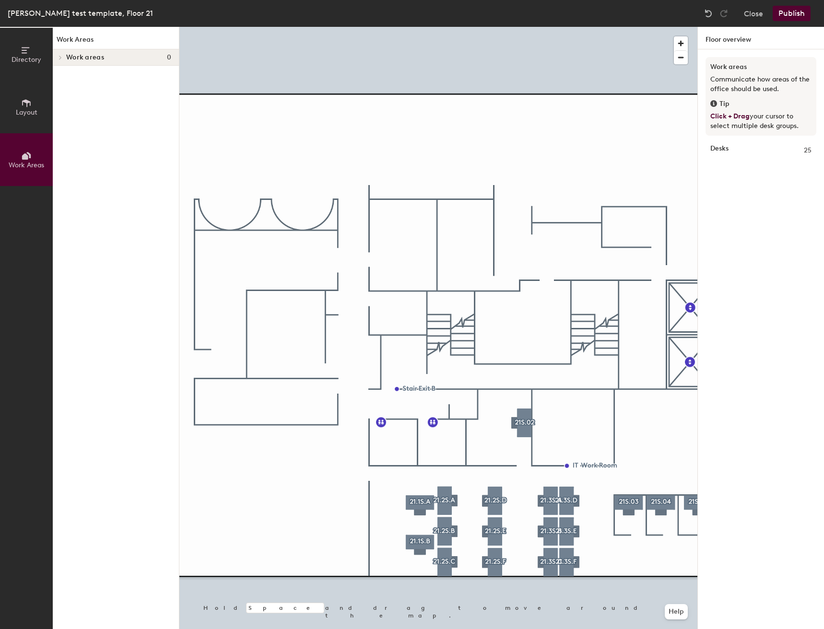
click at [25, 119] on button "Layout" at bounding box center [26, 107] width 53 height 53
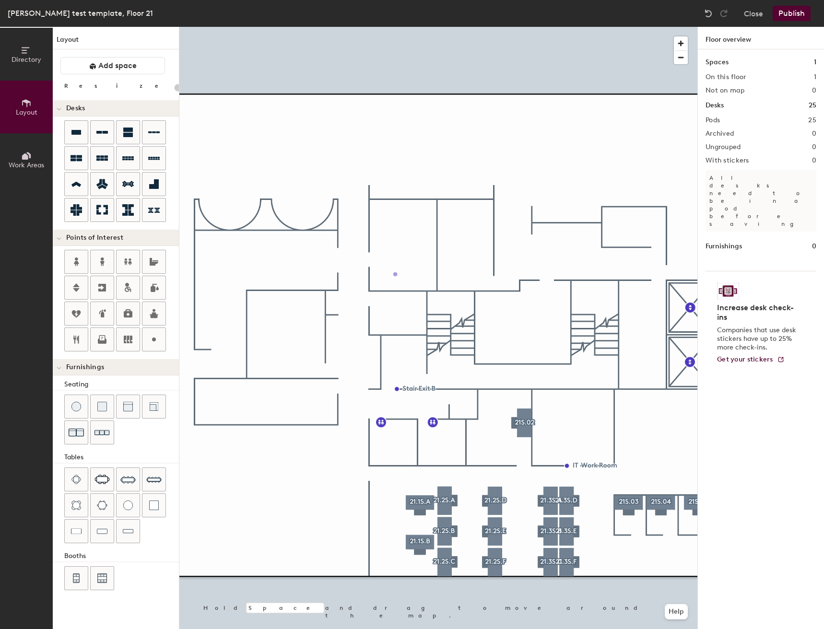
click at [395, 274] on div "Directory Layout Work Areas Layout Add space Resize Desks Points of Interest Fu…" at bounding box center [412, 328] width 824 height 603
type input "20"
click at [426, 274] on input "Custom" at bounding box center [416, 273] width 31 height 13
click at [370, 272] on div "Custom Done Hold Space and drag to move around the map. Help" at bounding box center [438, 328] width 518 height 603
type input "Food Prep Area"
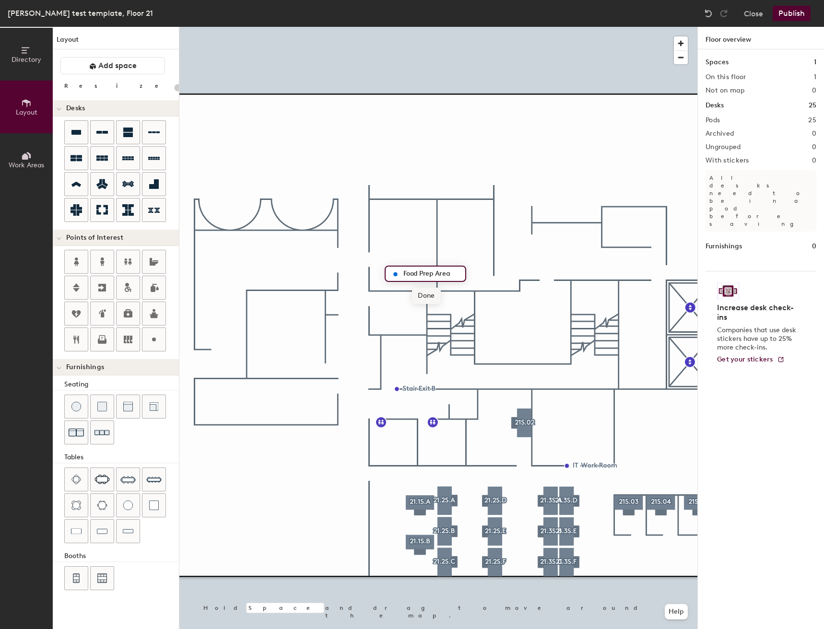
click at [417, 295] on span "Done" at bounding box center [426, 296] width 28 height 16
drag, startPoint x: 82, startPoint y: 262, endPoint x: 75, endPoint y: 262, distance: 6.7
click at [75, 262] on icon at bounding box center [77, 262] width 12 height 12
click at [97, 261] on icon at bounding box center [102, 262] width 12 height 12
click at [492, 274] on div "Directory Layout Work Areas Layout Add space Resize Desks Points of Interest Fu…" at bounding box center [412, 328] width 824 height 603
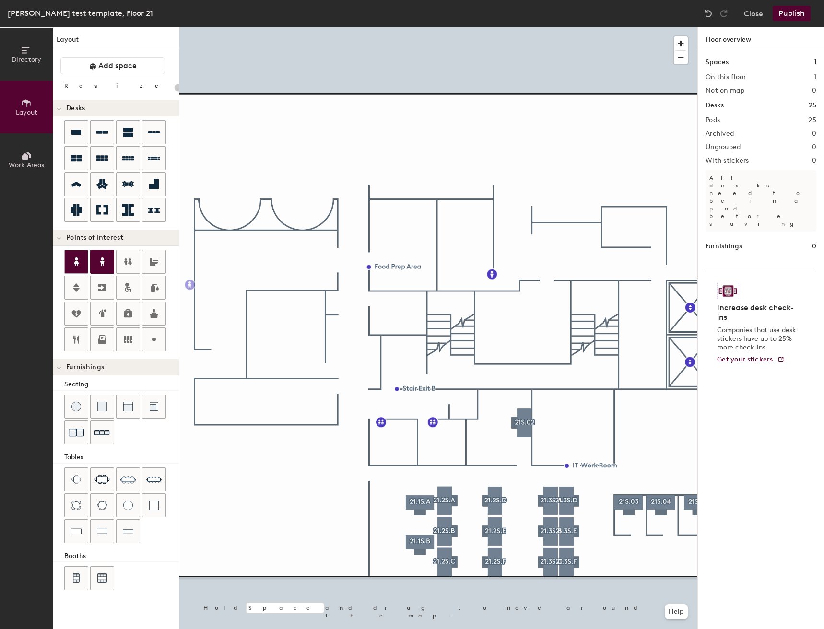
click at [76, 263] on icon at bounding box center [76, 262] width 5 height 9
click at [70, 203] on div at bounding box center [76, 210] width 23 height 23
type input "20"
click at [53, 242] on div "Directory Layout Work Areas Layout Add space Resize Desks Points of Interest Fu…" at bounding box center [89, 328] width 179 height 603
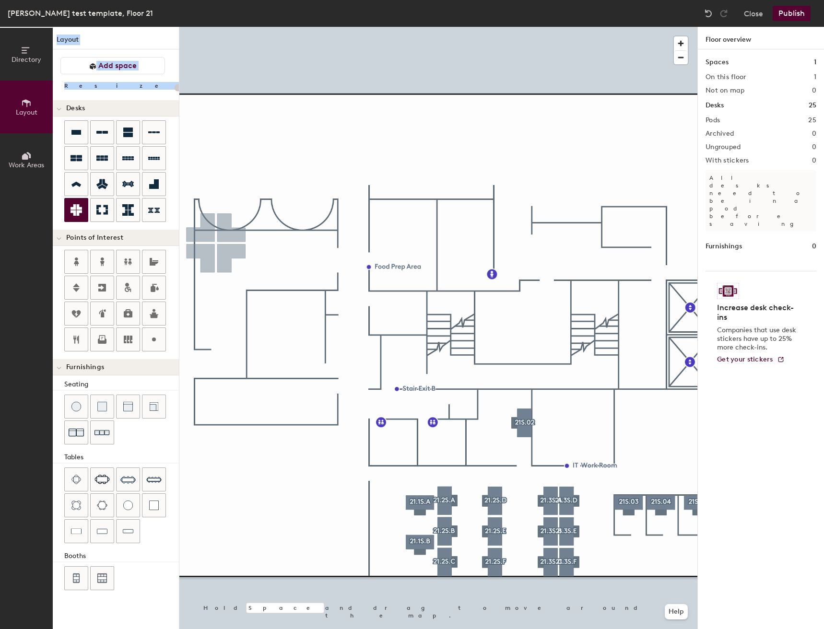
click at [17, 165] on span "Work Areas" at bounding box center [26, 165] width 35 height 8
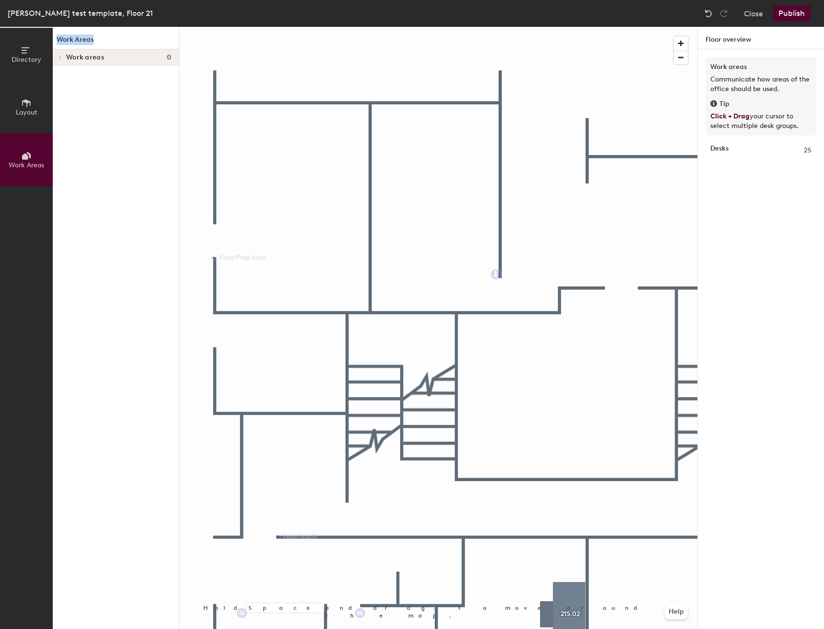
click at [35, 107] on button "Layout" at bounding box center [26, 107] width 53 height 53
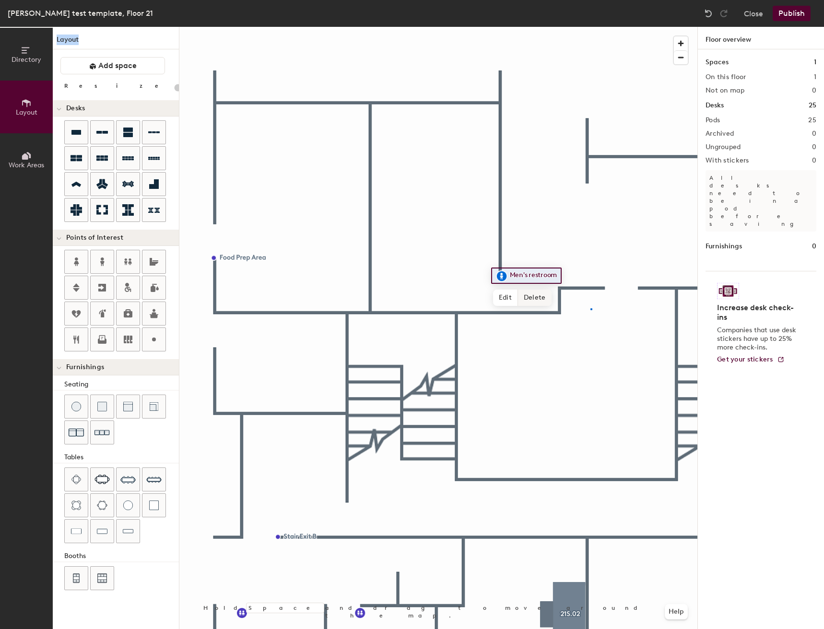
click at [591, 27] on div at bounding box center [438, 27] width 518 height 0
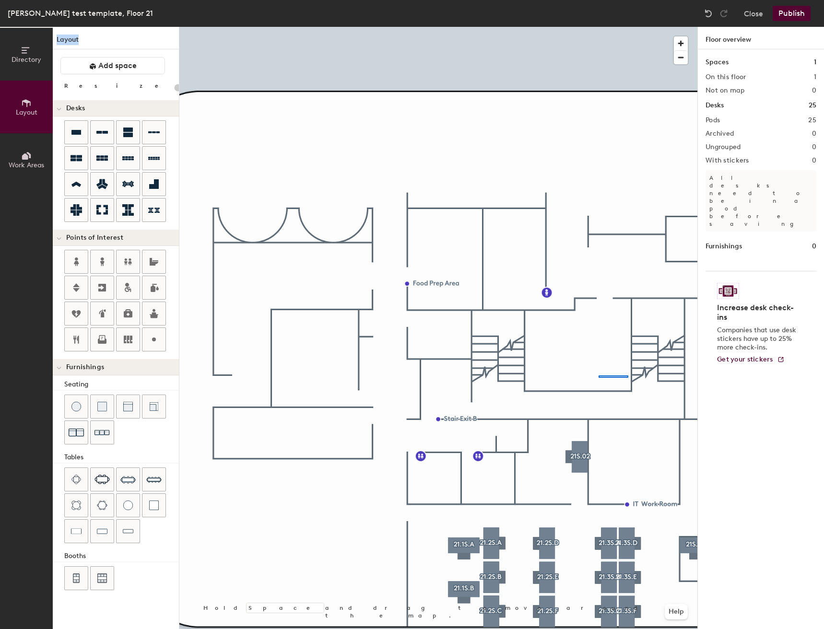
click at [596, 27] on div at bounding box center [438, 27] width 518 height 0
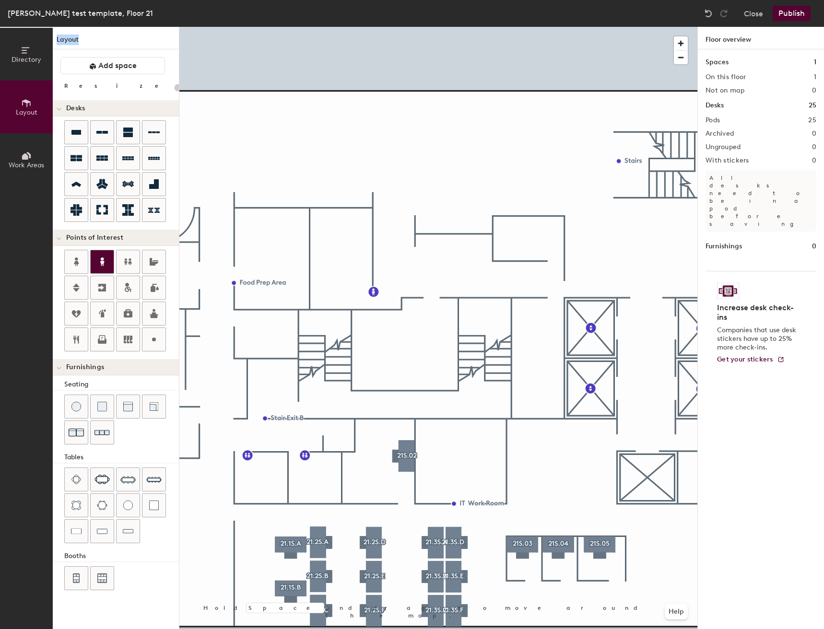
click at [110, 263] on div at bounding box center [102, 261] width 23 height 23
click at [82, 262] on div at bounding box center [76, 261] width 23 height 23
click at [546, 299] on div "Directory Layout Work Areas Layout Add space Resize Desks Points of Interest Fu…" at bounding box center [412, 328] width 824 height 603
click at [577, 321] on span "Done" at bounding box center [582, 320] width 28 height 16
click at [535, 27] on div at bounding box center [438, 27] width 518 height 0
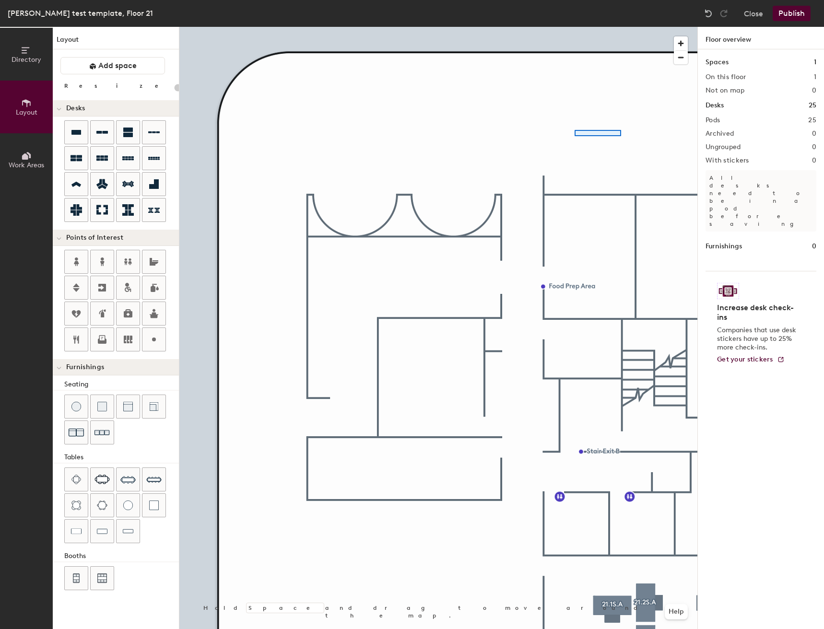
click at [575, 27] on div at bounding box center [438, 27] width 518 height 0
click at [565, 27] on div at bounding box center [438, 27] width 518 height 0
click at [654, 27] on div at bounding box center [438, 27] width 518 height 0
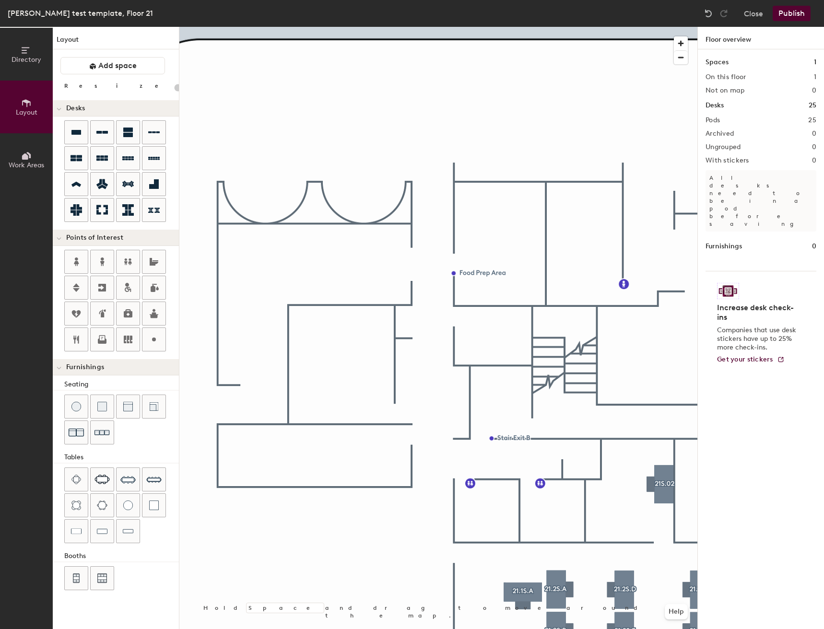
click at [534, 166] on div "Directory Layout Work Areas Layout Add space Resize Desks Points of Interest Fu…" at bounding box center [412, 328] width 824 height 603
type input "20"
drag, startPoint x: 552, startPoint y: 160, endPoint x: 550, endPoint y: 165, distance: 4.9
type input "Coffee Area"
click at [561, 184] on span "Done" at bounding box center [560, 188] width 28 height 16
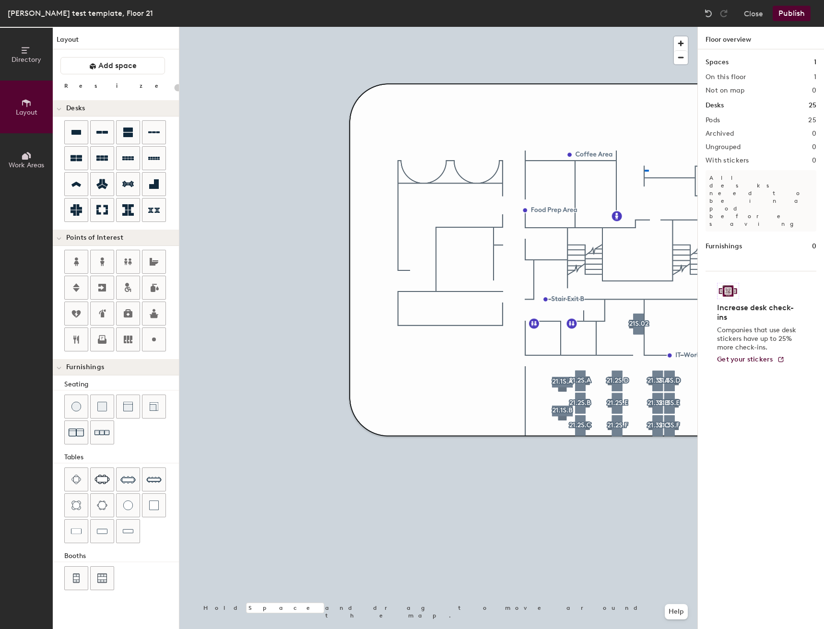
click at [643, 27] on div at bounding box center [438, 27] width 518 height 0
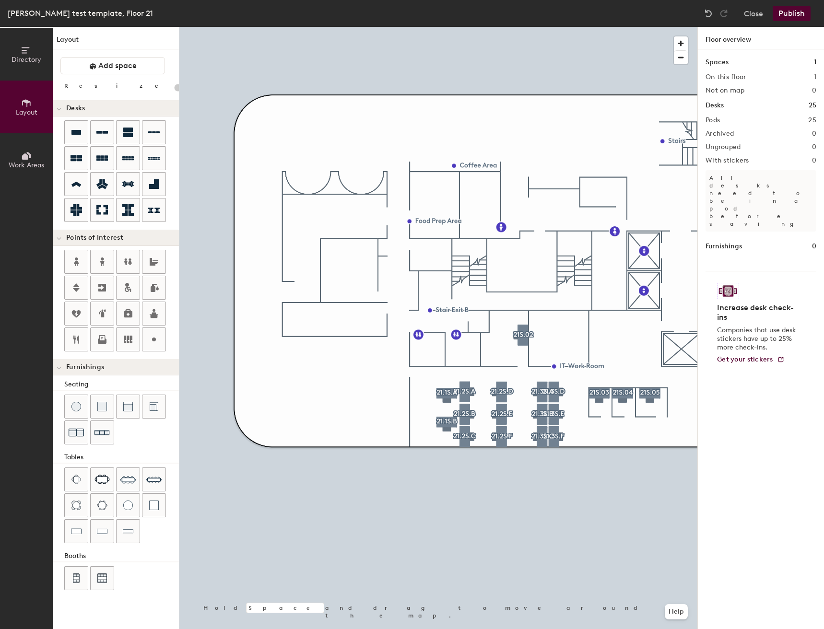
click at [797, 16] on button "Publish" at bounding box center [792, 13] width 38 height 15
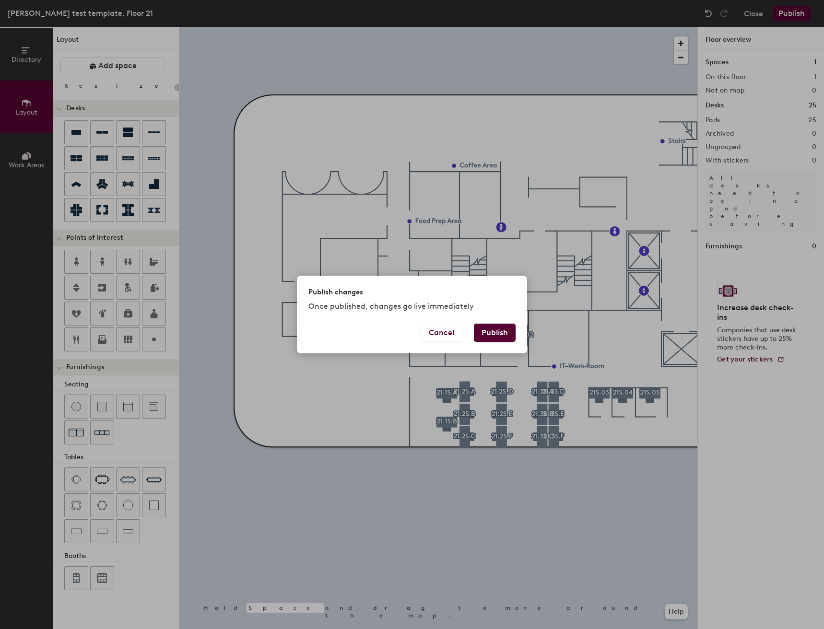
click at [495, 335] on button "Publish" at bounding box center [495, 333] width 42 height 18
type input "20"
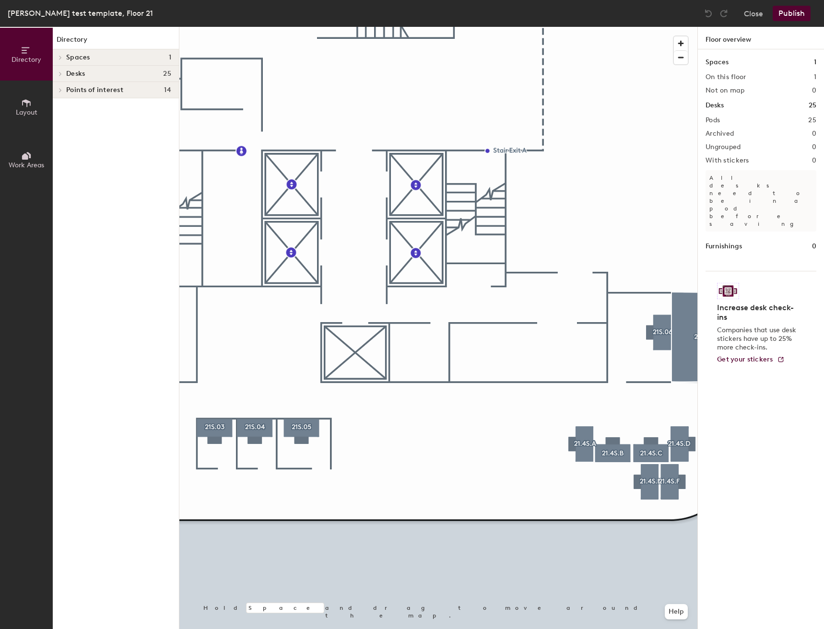
click at [29, 129] on button "Layout" at bounding box center [26, 107] width 53 height 53
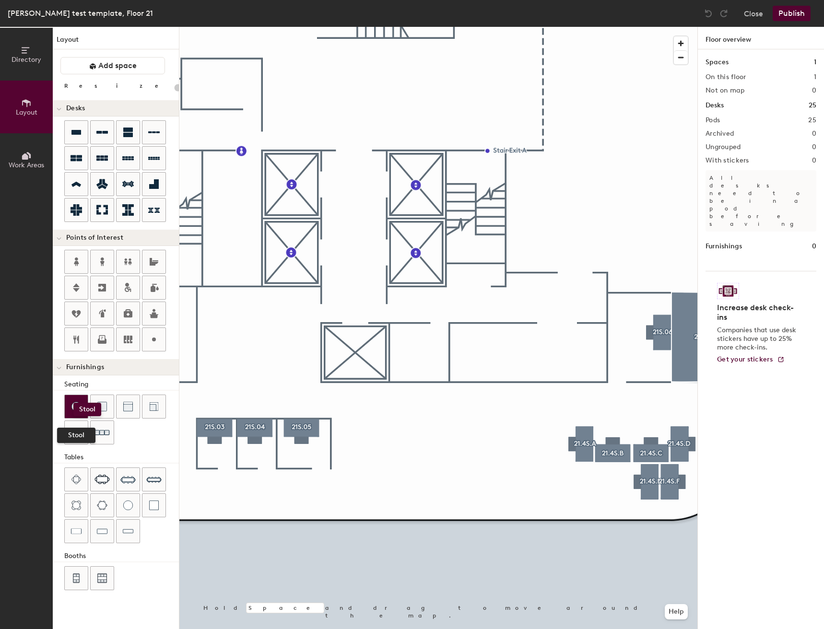
drag, startPoint x: 84, startPoint y: 406, endPoint x: 73, endPoint y: 403, distance: 11.4
click at [73, 403] on div at bounding box center [76, 406] width 23 height 23
click at [647, 309] on div "Directory Layout Work Areas Layout Add space Resize Desks Points of Interest Fu…" at bounding box center [412, 328] width 824 height 603
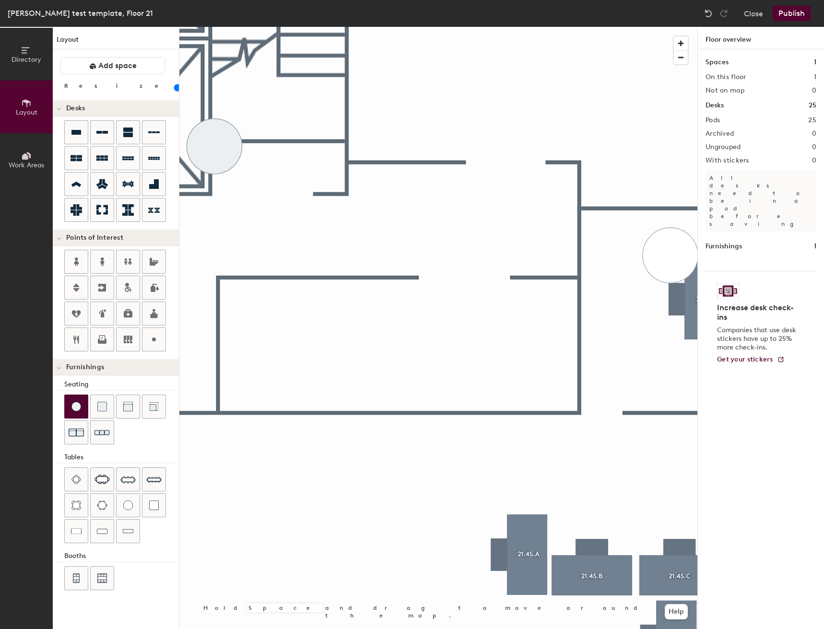
type input "60"
click at [174, 87] on input "range" at bounding box center [174, 88] width 0 height 8
click at [34, 54] on button "Directory" at bounding box center [26, 54] width 53 height 53
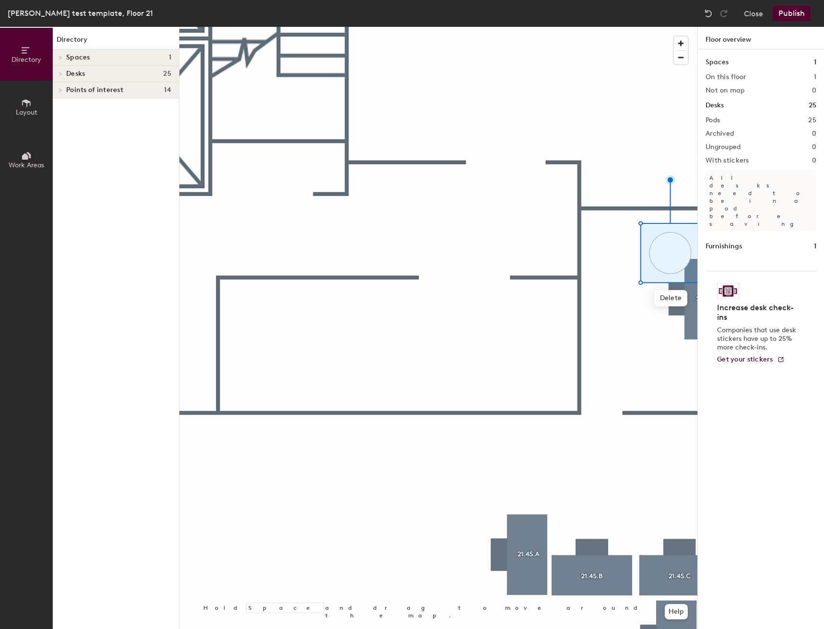
click at [26, 93] on button "Layout" at bounding box center [26, 107] width 53 height 53
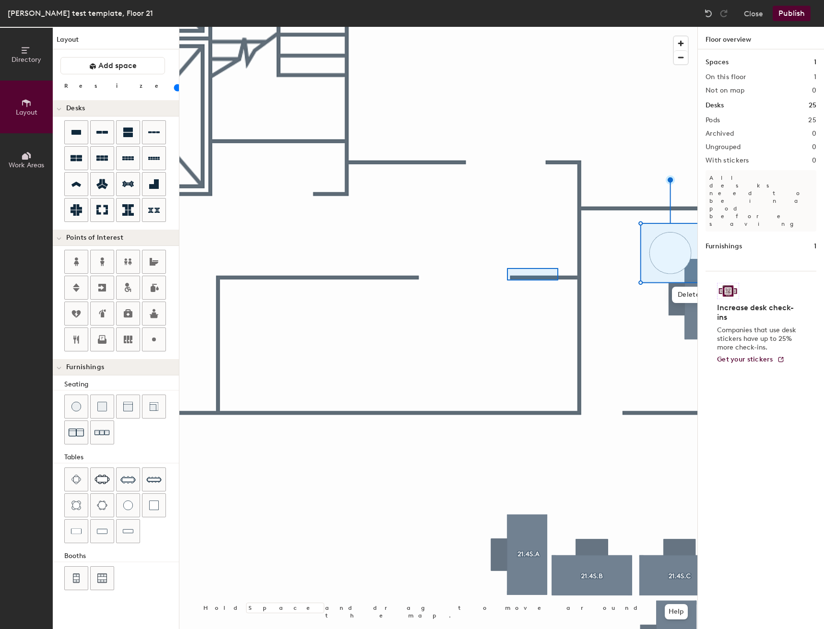
click at [507, 27] on div at bounding box center [438, 27] width 518 height 0
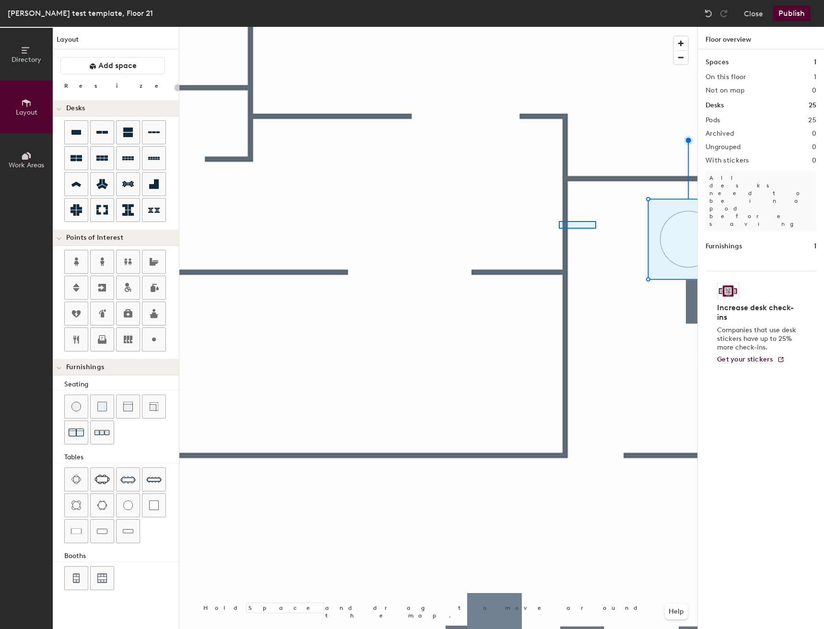
click at [556, 27] on div at bounding box center [438, 27] width 518 height 0
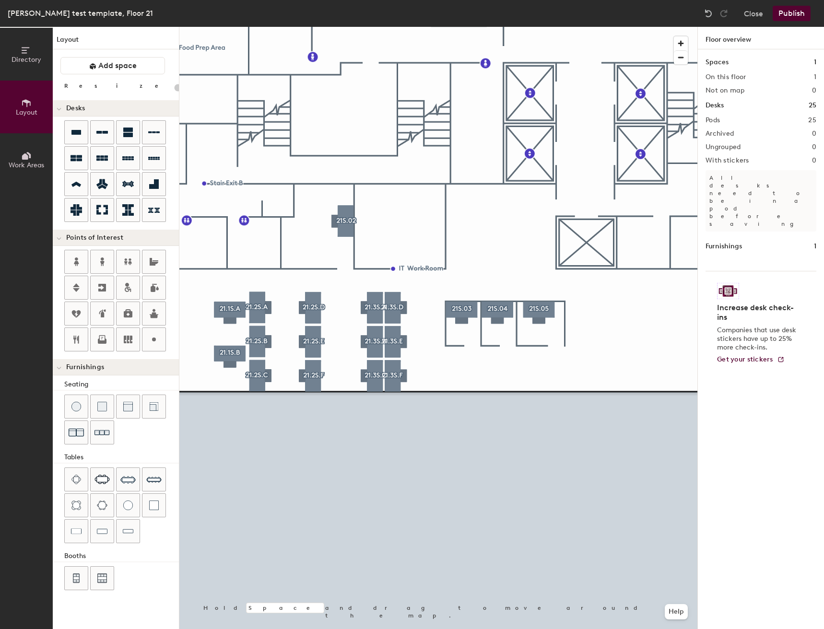
click at [298, 240] on div "Directory Layout Work Areas Layout Add space Resize Desks Points of Interest Fu…" at bounding box center [412, 328] width 824 height 603
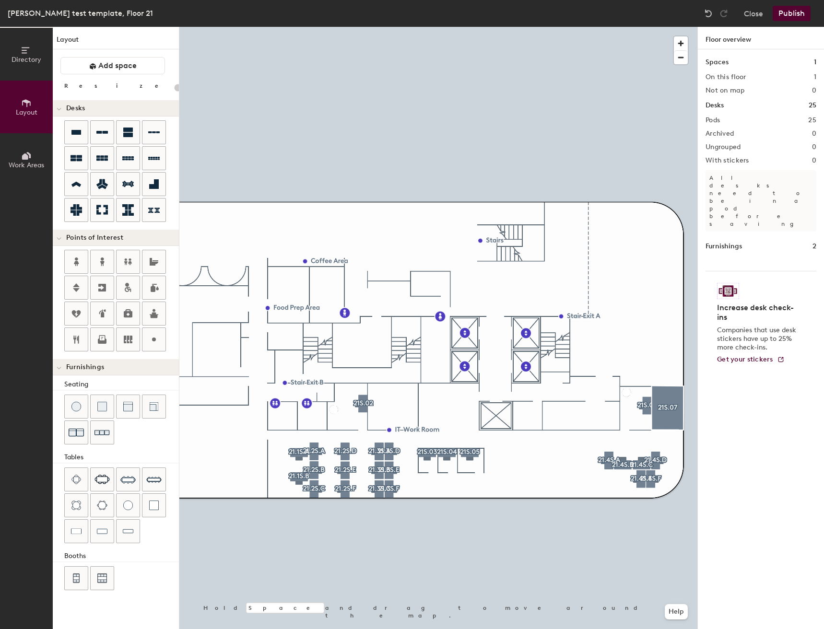
click at [789, 14] on button "Publish" at bounding box center [792, 13] width 38 height 15
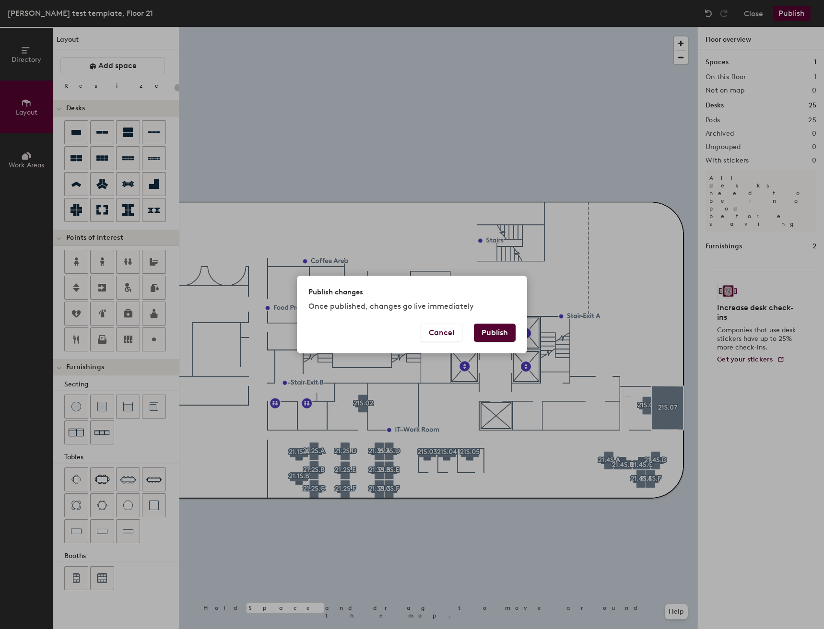
click at [490, 326] on button "Publish" at bounding box center [495, 333] width 42 height 18
type input "20"
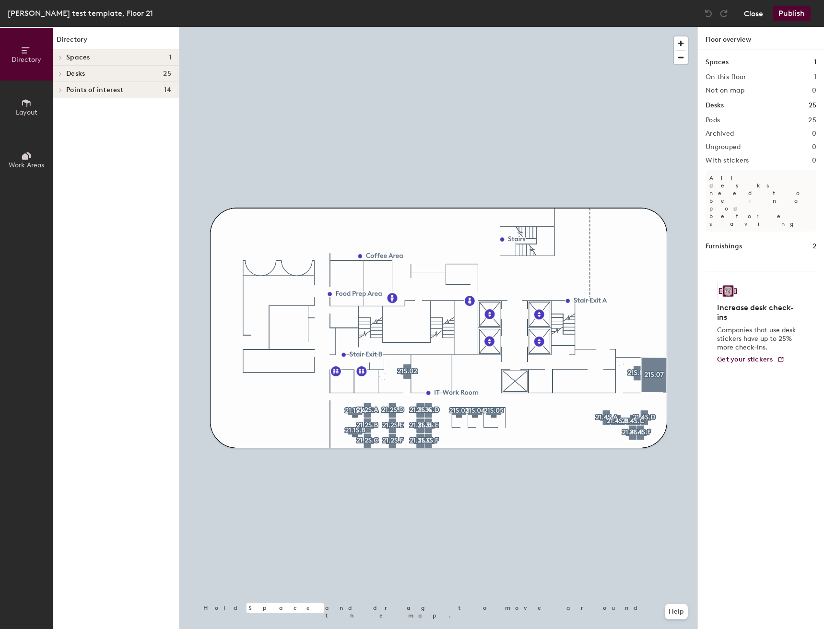
click at [753, 18] on button "Close" at bounding box center [753, 13] width 19 height 15
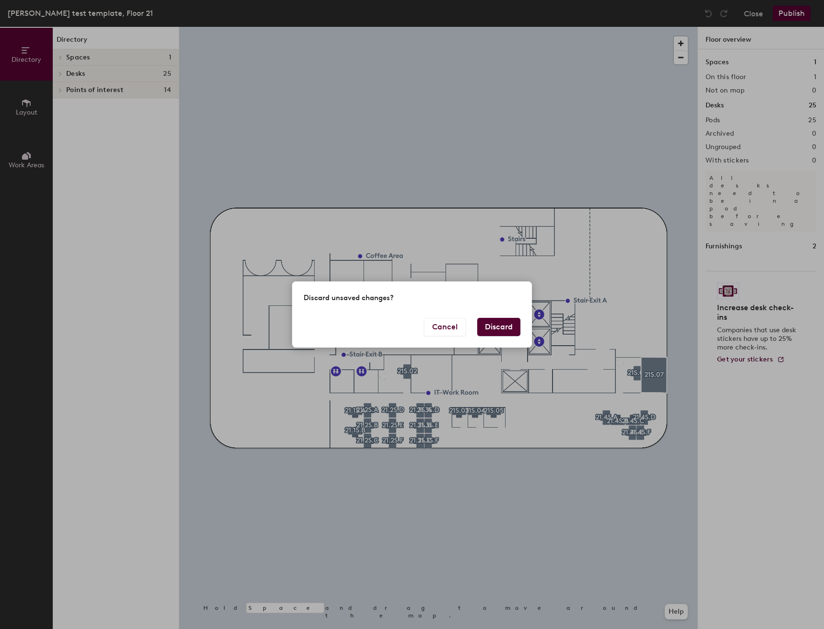
click at [504, 326] on button "Discard" at bounding box center [498, 327] width 43 height 18
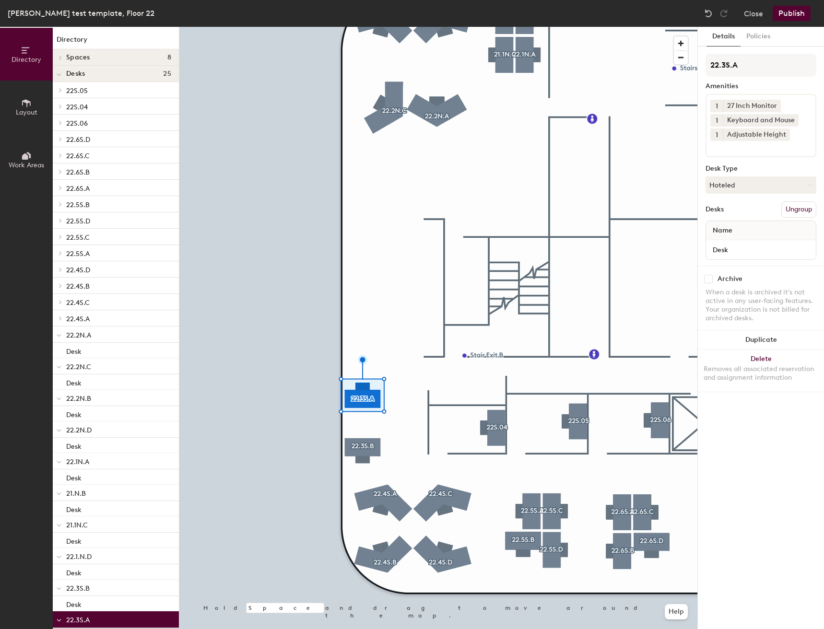
click at [20, 113] on span "Layout" at bounding box center [27, 112] width 22 height 8
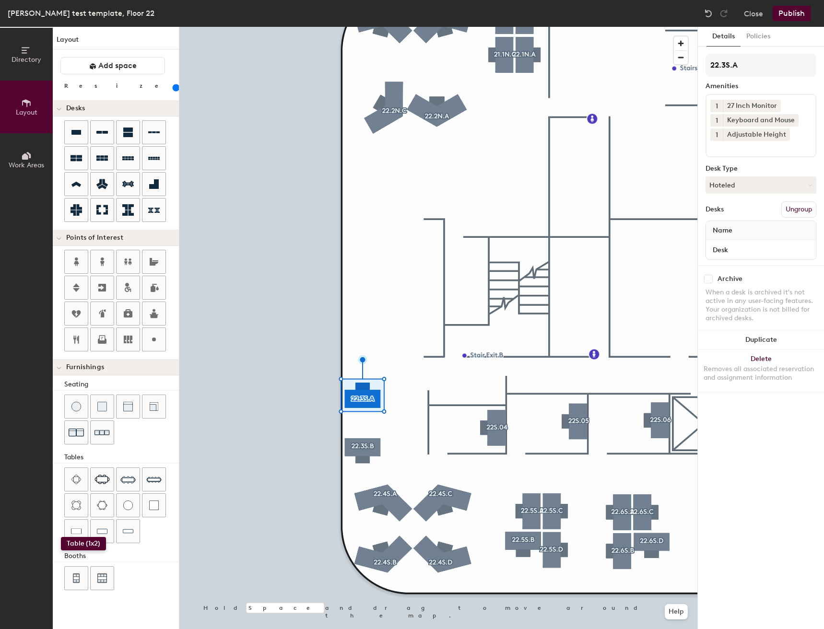
drag, startPoint x: 74, startPoint y: 526, endPoint x: 61, endPoint y: 537, distance: 17.7
click at [61, 537] on div "Seating Tables Booths" at bounding box center [116, 485] width 126 height 213
drag, startPoint x: 99, startPoint y: 541, endPoint x: 94, endPoint y: 528, distance: 13.4
click at [94, 527] on div at bounding box center [102, 531] width 23 height 23
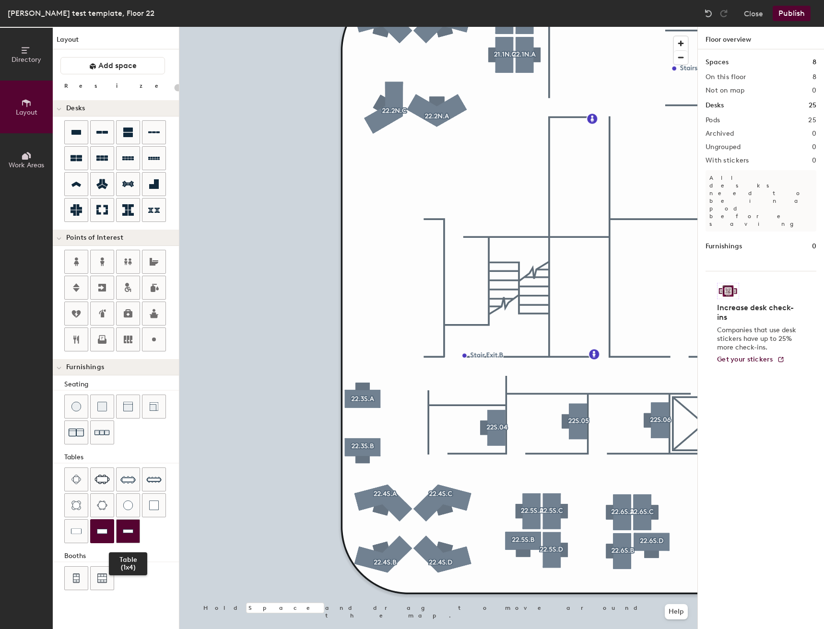
drag, startPoint x: 125, startPoint y: 532, endPoint x: 120, endPoint y: 526, distance: 7.1
click at [120, 526] on div at bounding box center [128, 531] width 23 height 23
drag, startPoint x: 71, startPoint y: 532, endPoint x: 91, endPoint y: 522, distance: 22.3
click at [89, 517] on div "Four seat round table" at bounding box center [121, 507] width 115 height 78
click at [79, 532] on img at bounding box center [76, 532] width 11 height 10
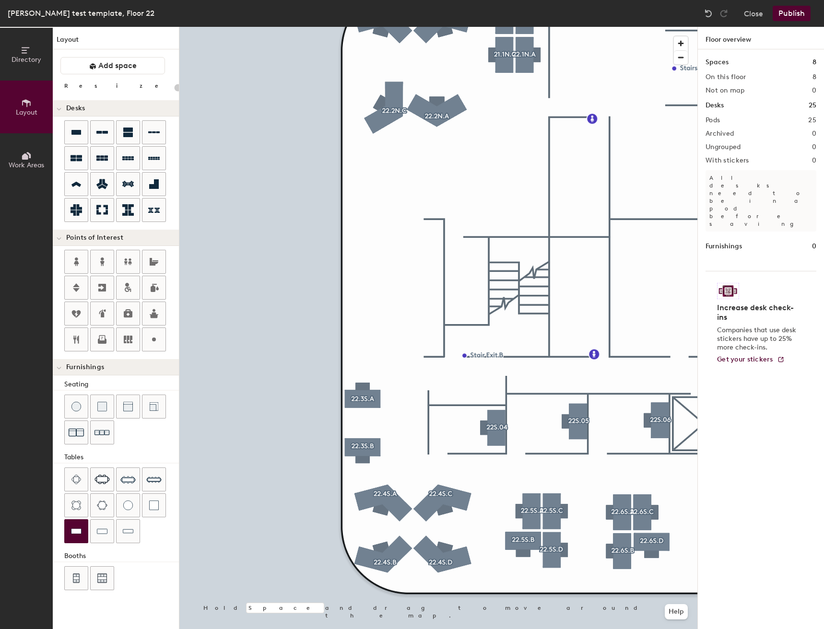
click at [419, 421] on div "Directory Layout Work Areas Layout Add space Resize Desks Points of Interest Fu…" at bounding box center [412, 328] width 824 height 603
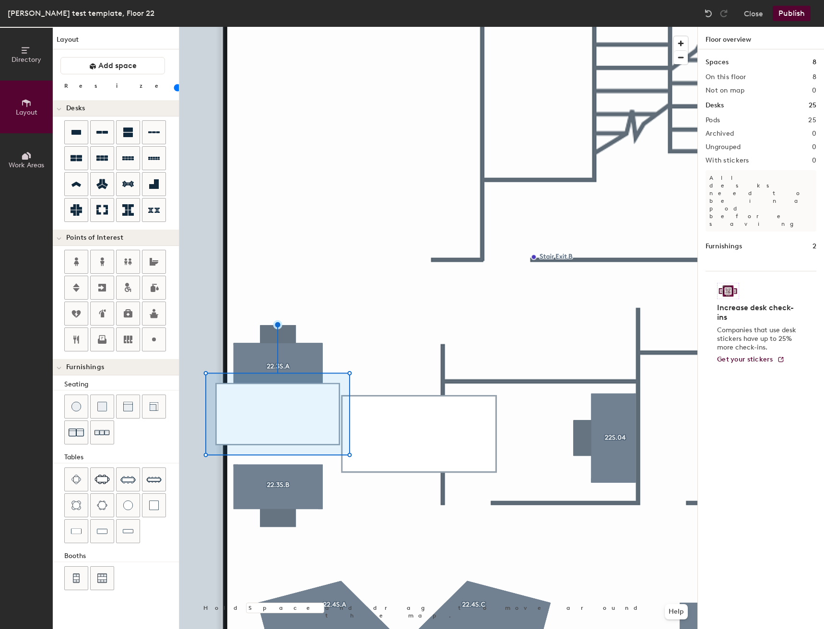
click at [174, 91] on input "range" at bounding box center [174, 88] width 0 height 8
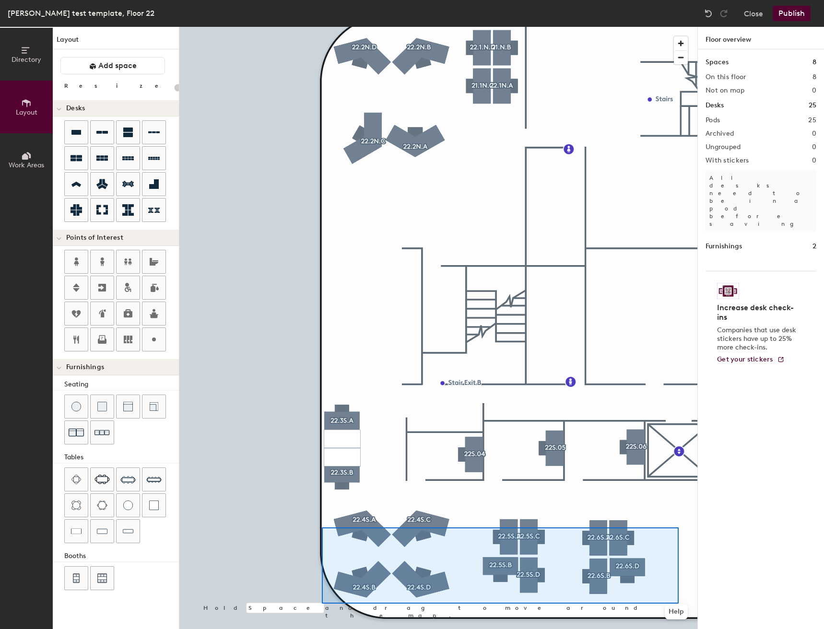
click at [678, 27] on div at bounding box center [438, 27] width 518 height 0
type input "160"
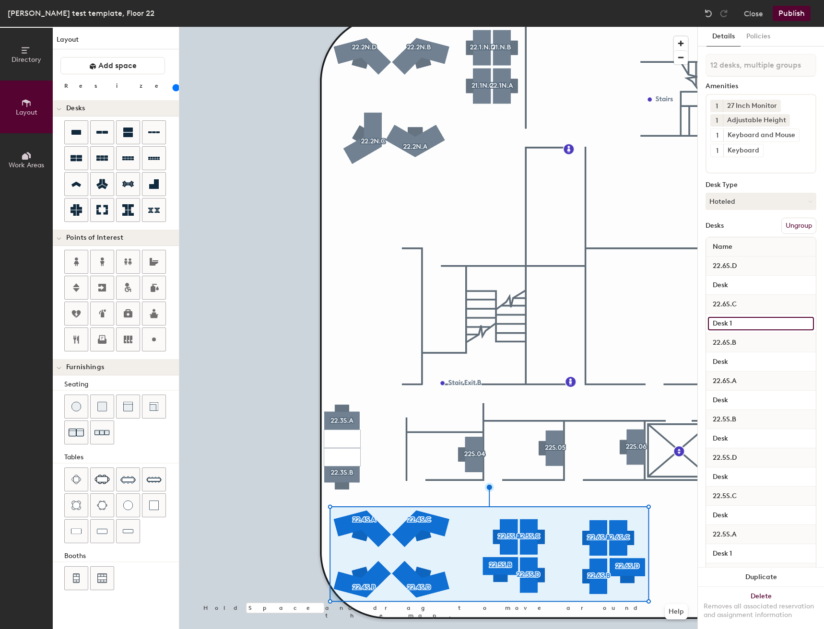
click at [762, 326] on input "Desk 1" at bounding box center [761, 323] width 106 height 13
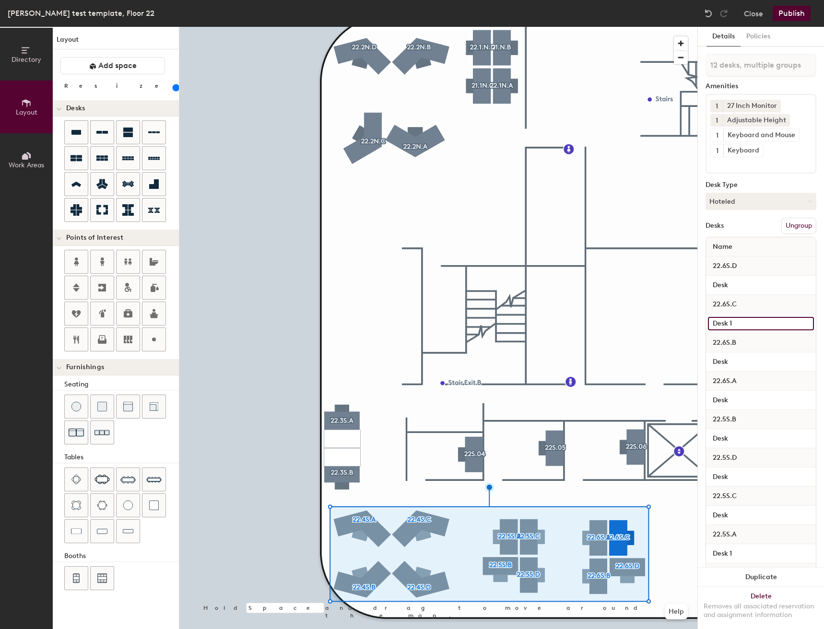
click at [762, 326] on input "Desk 1" at bounding box center [761, 323] width 106 height 13
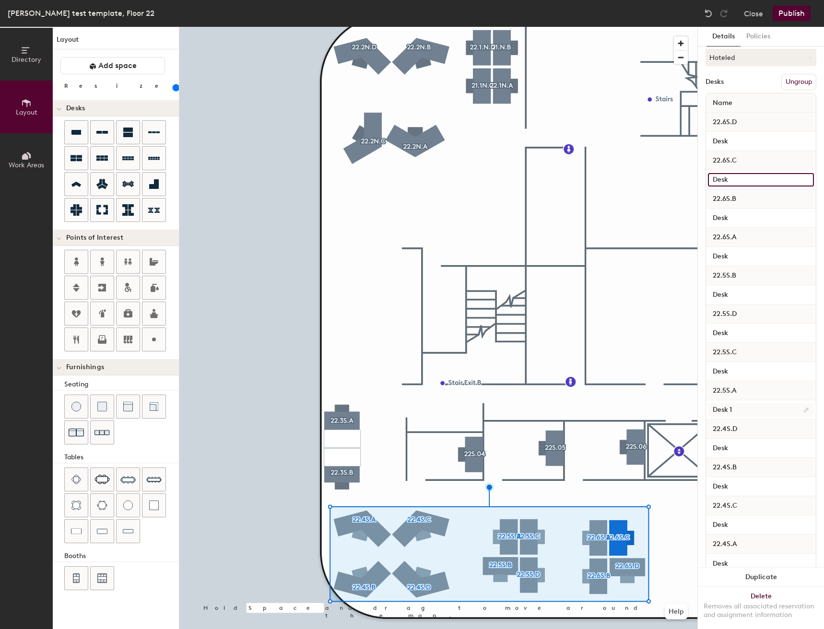
type input "Desk"
click at [750, 412] on input "Desk 1" at bounding box center [761, 409] width 106 height 13
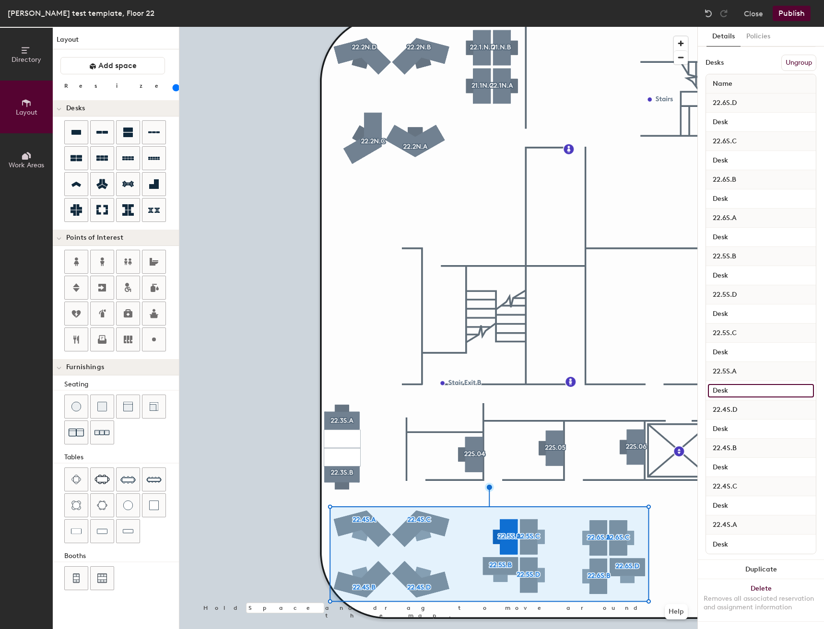
scroll to position [172, 0]
type input "Desk"
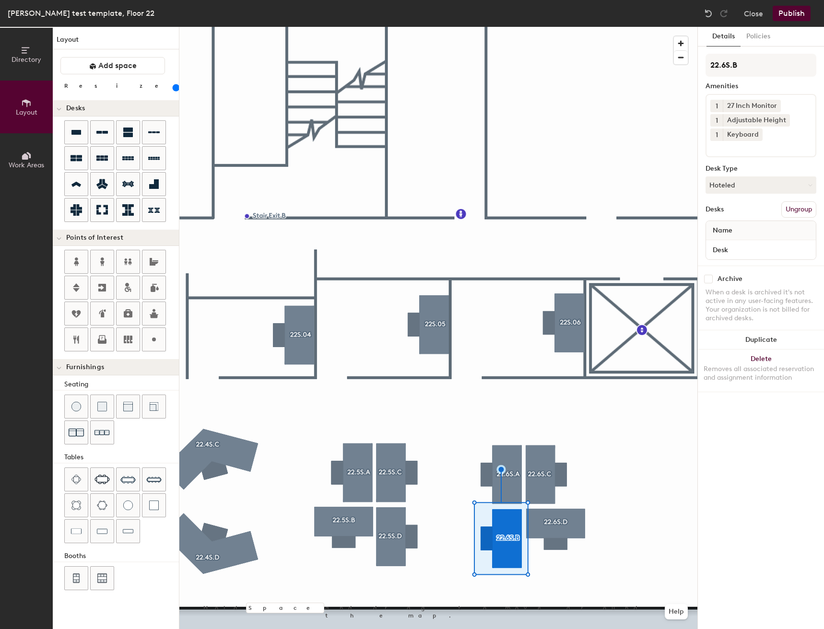
click at [554, 27] on div at bounding box center [438, 27] width 518 height 0
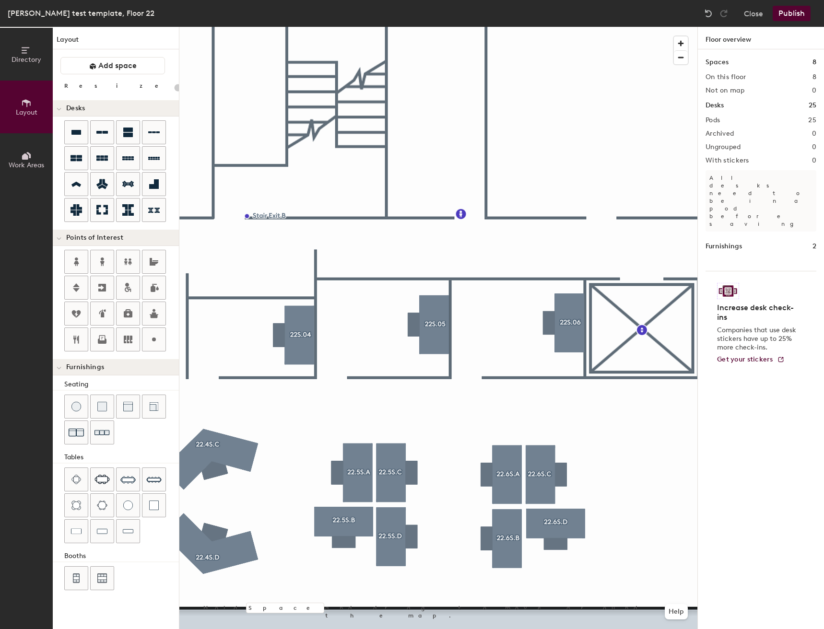
click at [699, 557] on div "Spaces 8 On this floor 8 Not on map 0 Desks 25 Pods 25 Archived 0 Ungrouped 0 W…" at bounding box center [761, 350] width 126 height 603
type input "160"
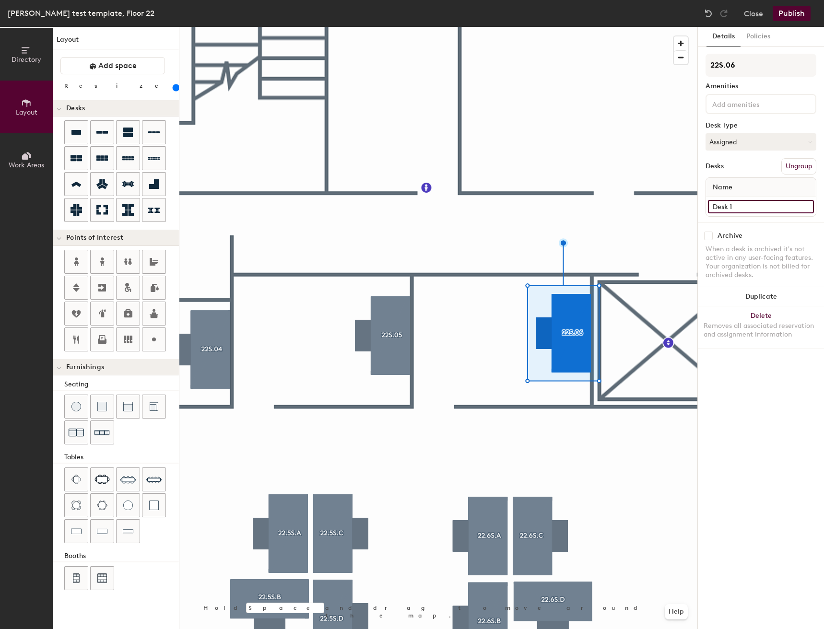
click at [769, 208] on input "Desk 1" at bounding box center [761, 206] width 106 height 13
type input "Desk"
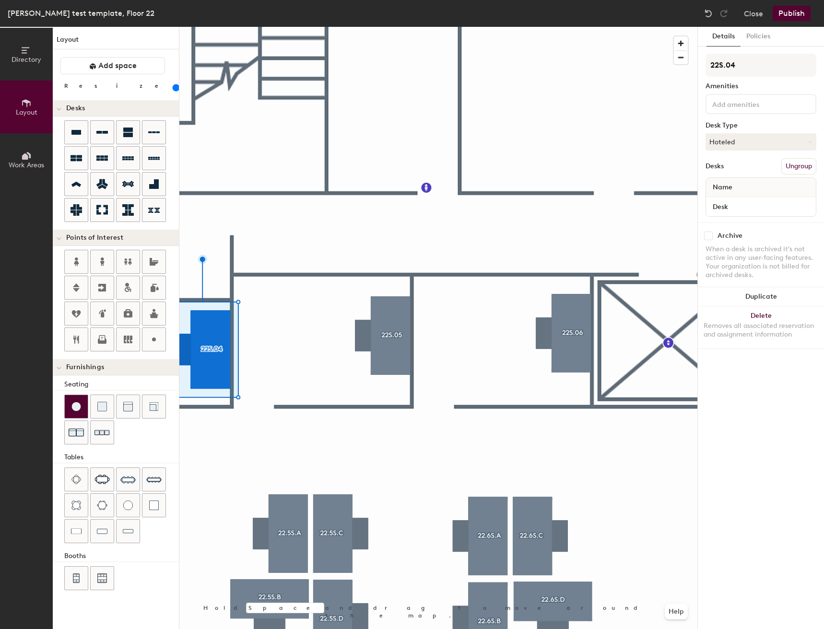
click at [77, 408] on img at bounding box center [76, 407] width 10 height 10
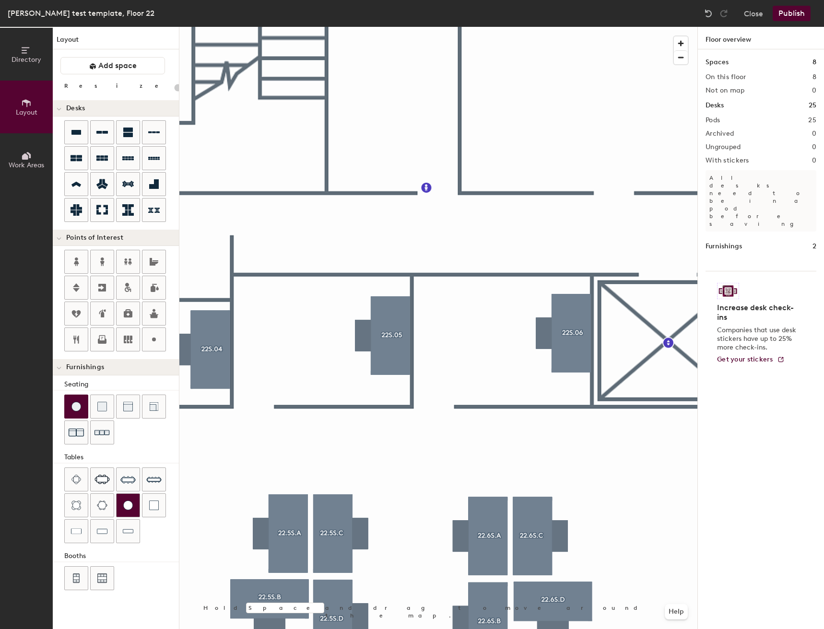
click at [119, 504] on div at bounding box center [128, 505] width 23 height 23
click at [446, 300] on div "Directory Layout Work Areas Layout Add space Resize Desks Points of Interest Fu…" at bounding box center [412, 328] width 824 height 603
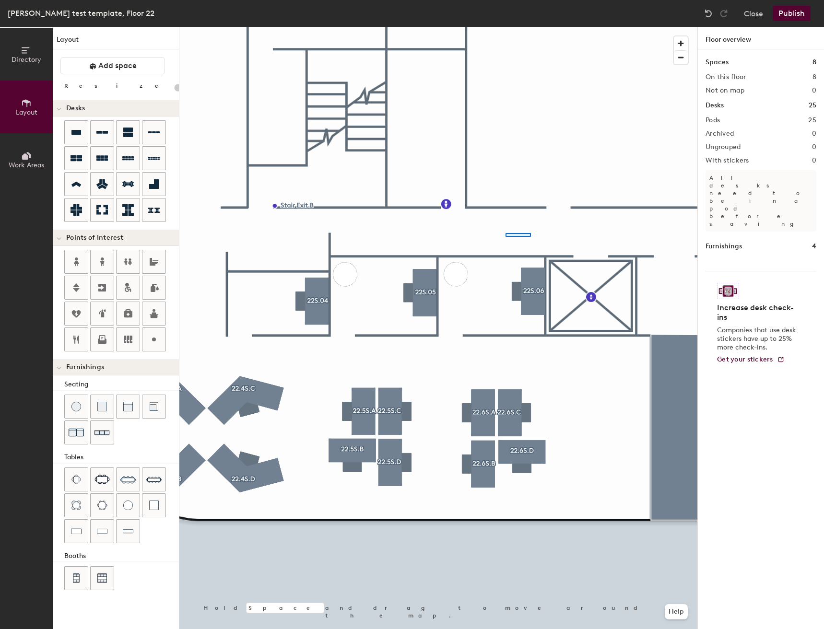
drag, startPoint x: 121, startPoint y: 504, endPoint x: 174, endPoint y: 498, distance: 53.1
click at [495, 27] on div at bounding box center [438, 27] width 518 height 0
click at [537, 27] on div at bounding box center [438, 27] width 518 height 0
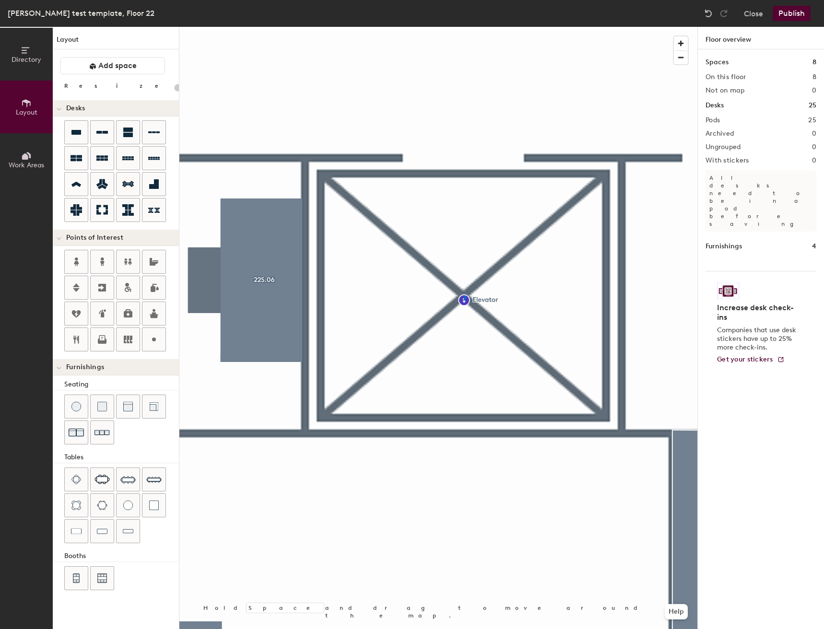
click at [464, 27] on div at bounding box center [438, 27] width 518 height 0
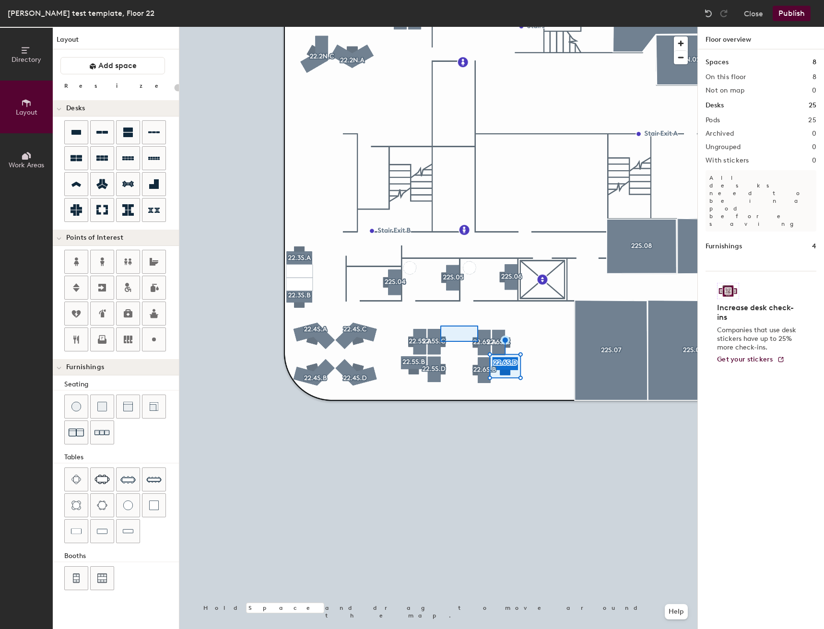
click at [476, 27] on div at bounding box center [438, 27] width 518 height 0
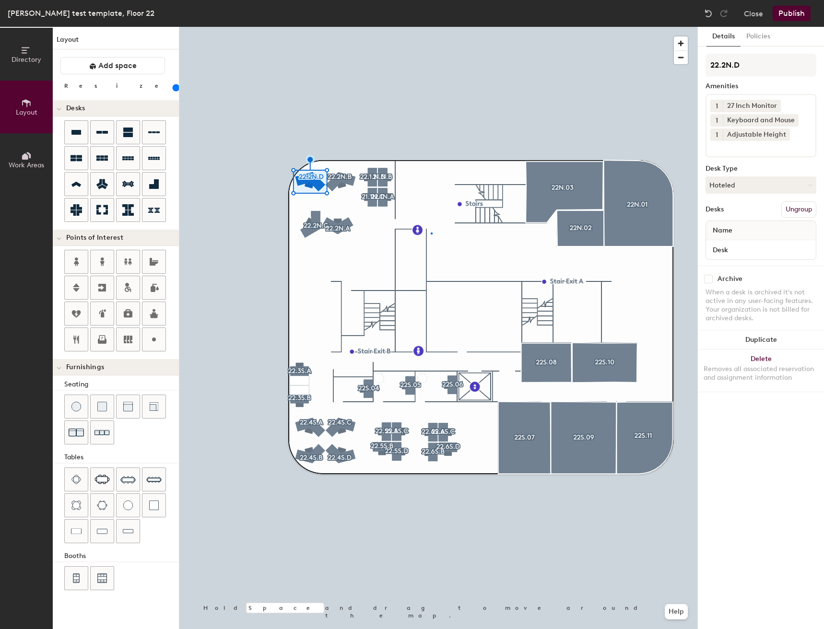
click at [431, 27] on div at bounding box center [438, 27] width 518 height 0
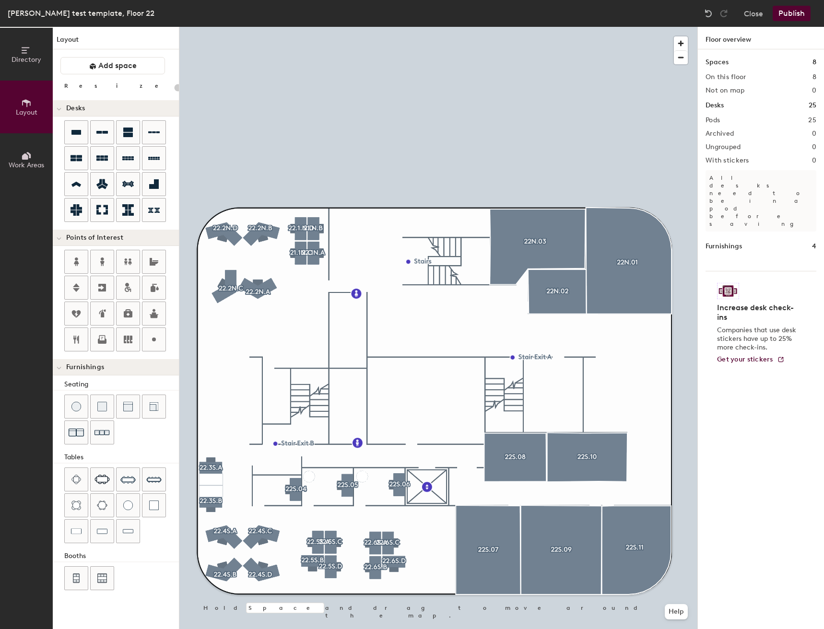
click at [799, 16] on button "Publish" at bounding box center [792, 13] width 38 height 15
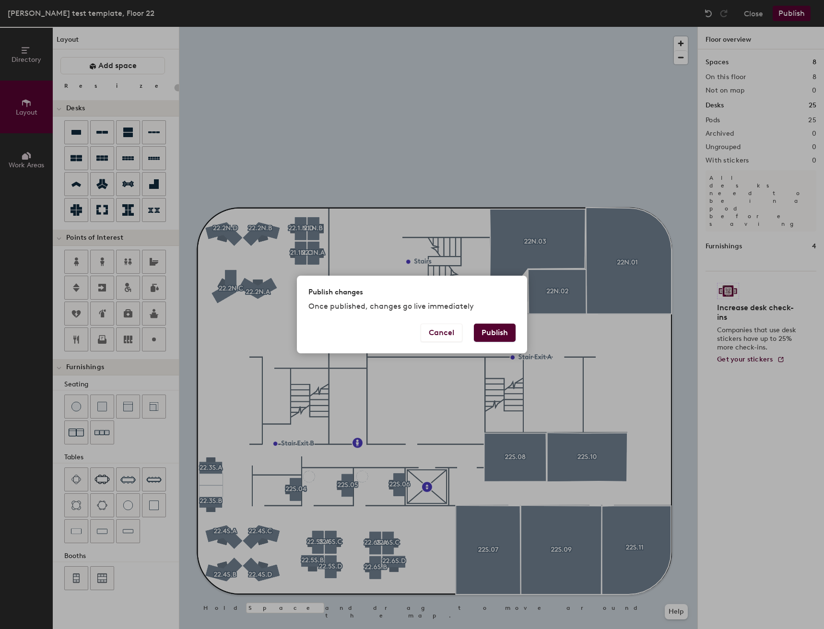
click at [495, 331] on button "Publish" at bounding box center [495, 333] width 42 height 18
type input "20"
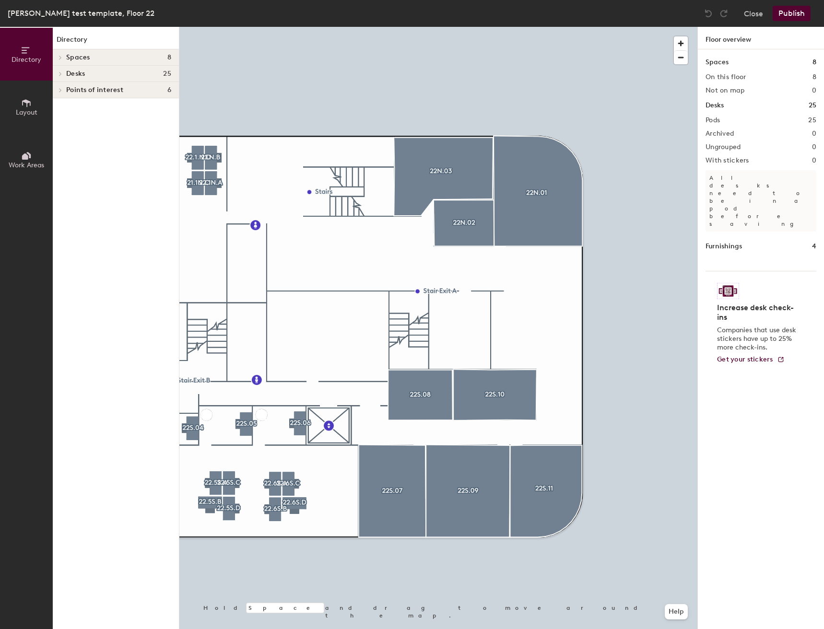
click at [34, 111] on span "Layout" at bounding box center [27, 112] width 22 height 8
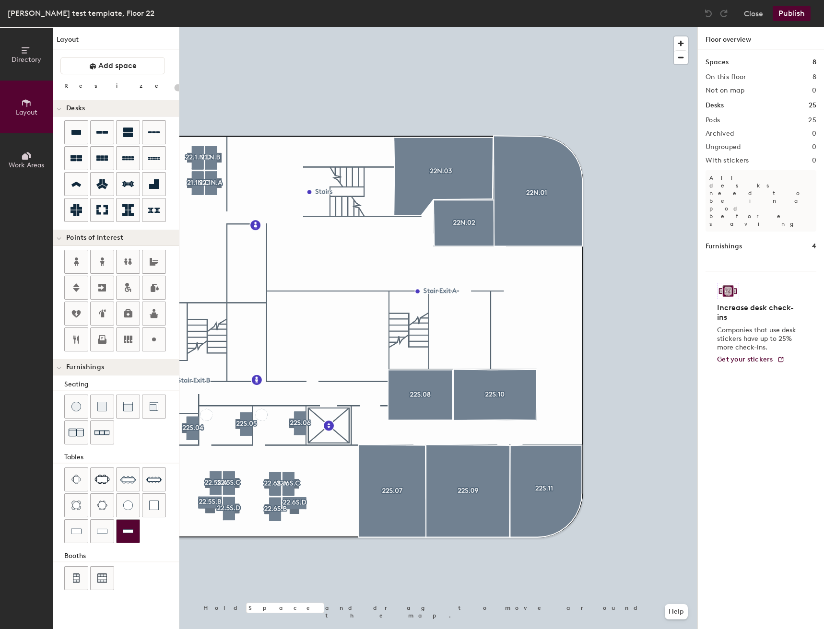
click at [122, 532] on div at bounding box center [128, 531] width 23 height 23
drag, startPoint x: 105, startPoint y: 531, endPoint x: 96, endPoint y: 531, distance: 8.6
click at [105, 531] on img at bounding box center [102, 532] width 11 height 10
click at [529, 326] on div "Directory Layout Work Areas Layout Add space Resize Desks Points of Interest Fu…" at bounding box center [412, 328] width 824 height 603
type input "60"
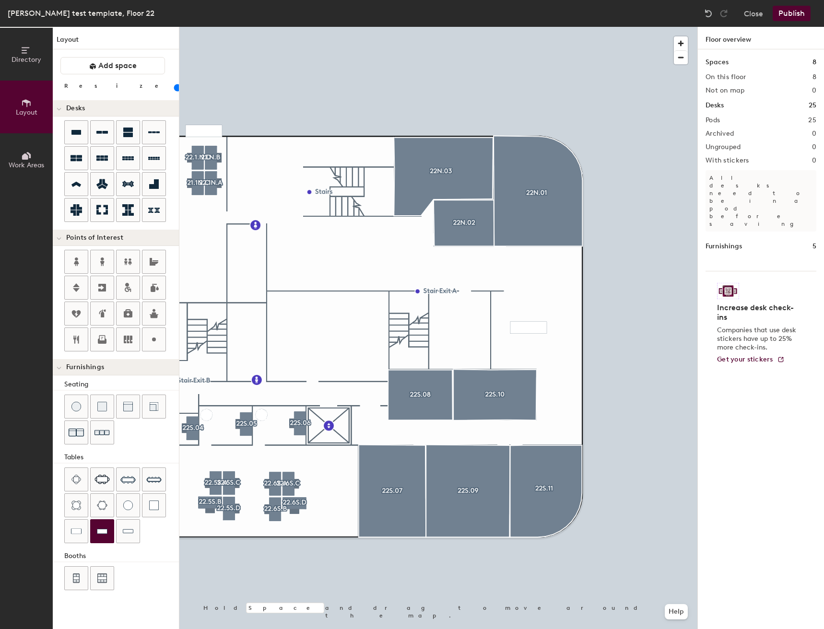
click at [14, 164] on span "Work Areas" at bounding box center [26, 165] width 35 height 8
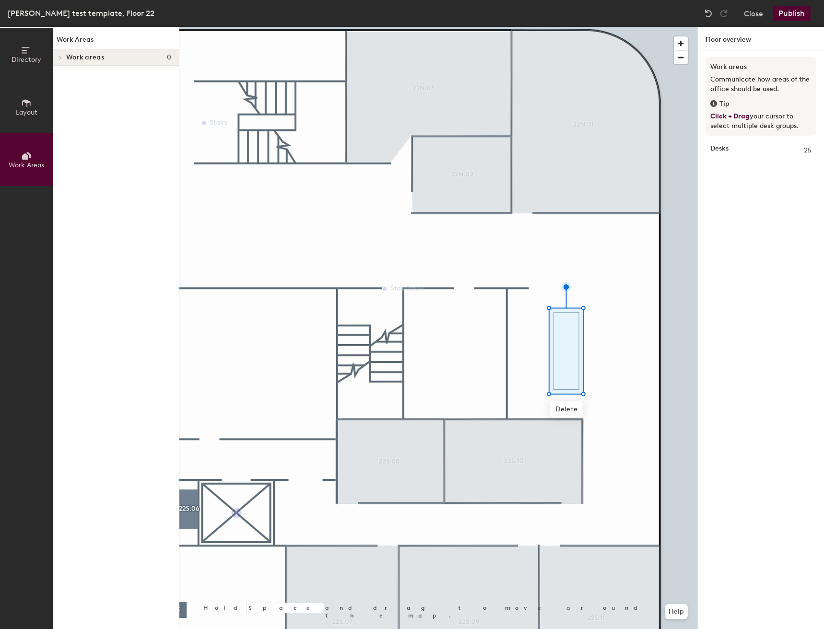
click at [711, 146] on strong "Desks" at bounding box center [719, 150] width 18 height 11
click at [561, 406] on span "Delete" at bounding box center [567, 410] width 34 height 16
click at [758, 14] on button "Close" at bounding box center [753, 13] width 19 height 15
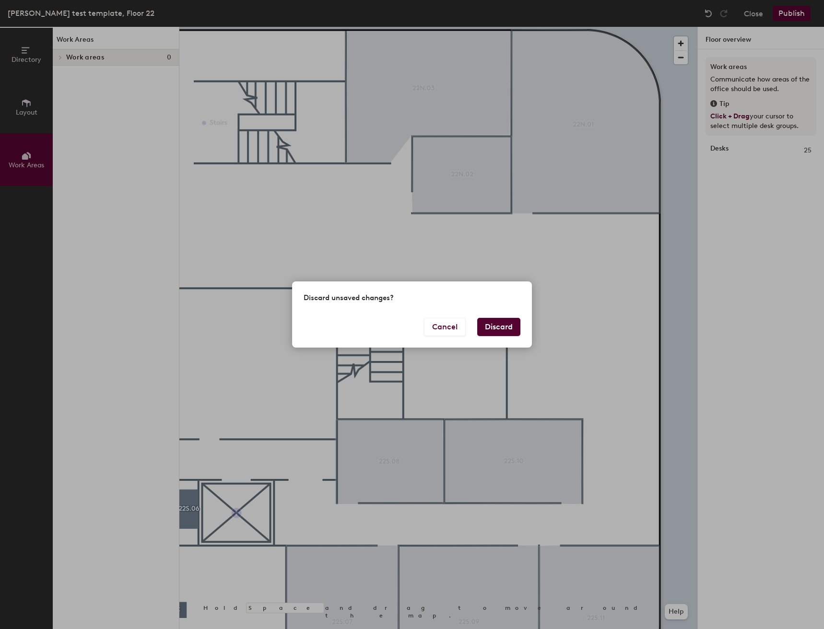
click at [514, 326] on button "Discard" at bounding box center [498, 327] width 43 height 18
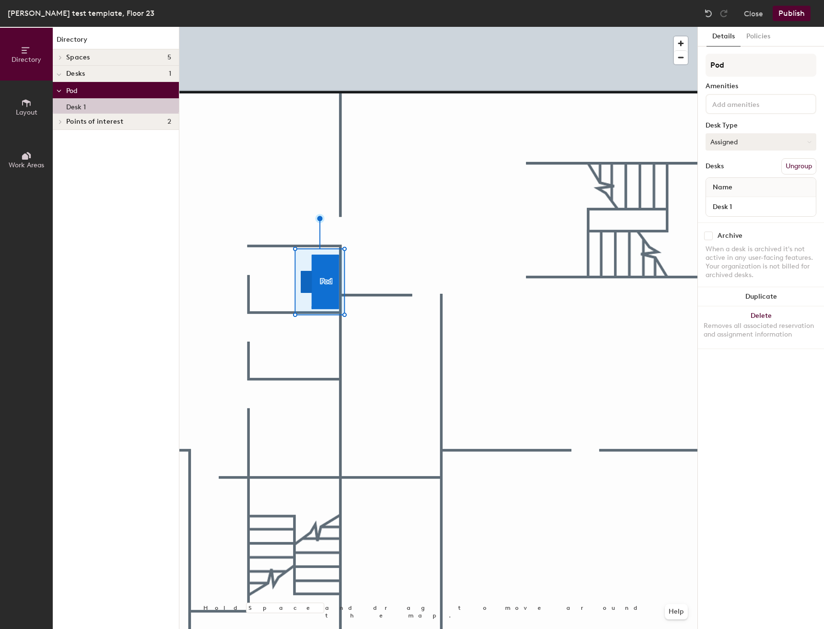
click at [736, 138] on button "Assigned" at bounding box center [761, 141] width 111 height 17
click at [730, 202] on div "Hoteled" at bounding box center [754, 200] width 96 height 14
click at [747, 69] on input "Pod" at bounding box center [761, 65] width 111 height 23
type input "P"
type input "23N.02"
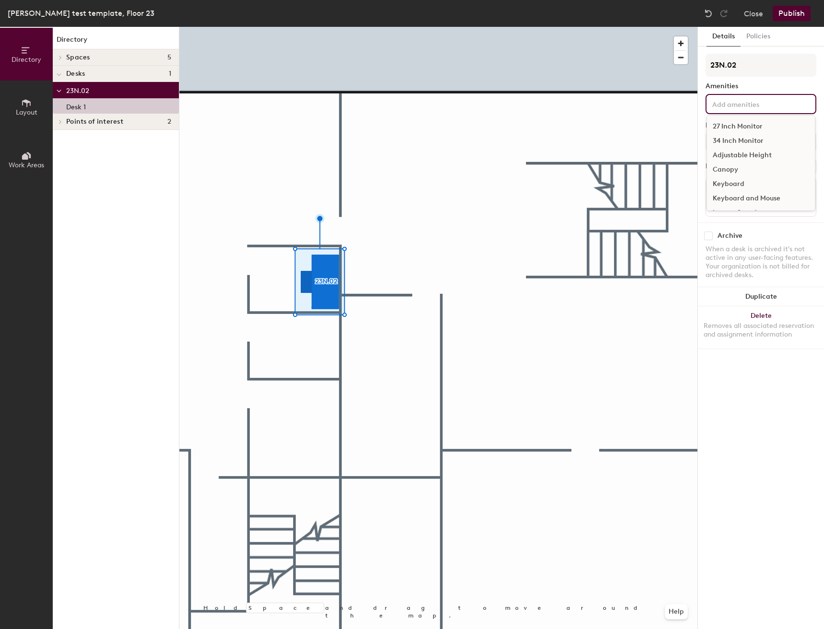
click at [732, 107] on input at bounding box center [753, 104] width 86 height 12
click at [727, 125] on div "27 Inch Monitor" at bounding box center [761, 126] width 108 height 14
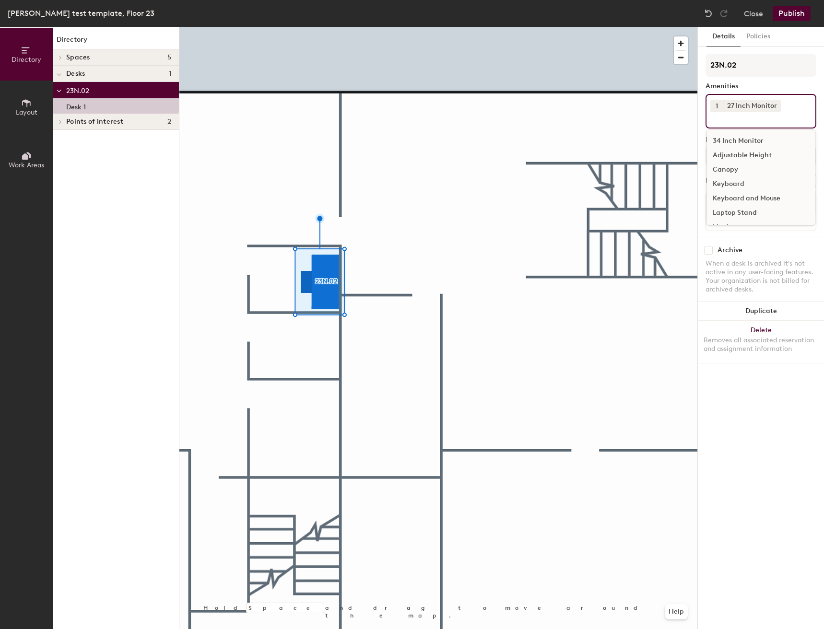
click at [719, 106] on button "1" at bounding box center [716, 106] width 12 height 12
click at [719, 116] on div "2" at bounding box center [716, 118] width 12 height 12
click at [767, 126] on div "2 27 Inch Monitor 34 Inch Monitor Adjustable Height Canopy Keyboard Keyboard an…" at bounding box center [761, 111] width 111 height 35
click at [764, 155] on div "Adjustable Height" at bounding box center [761, 155] width 108 height 14
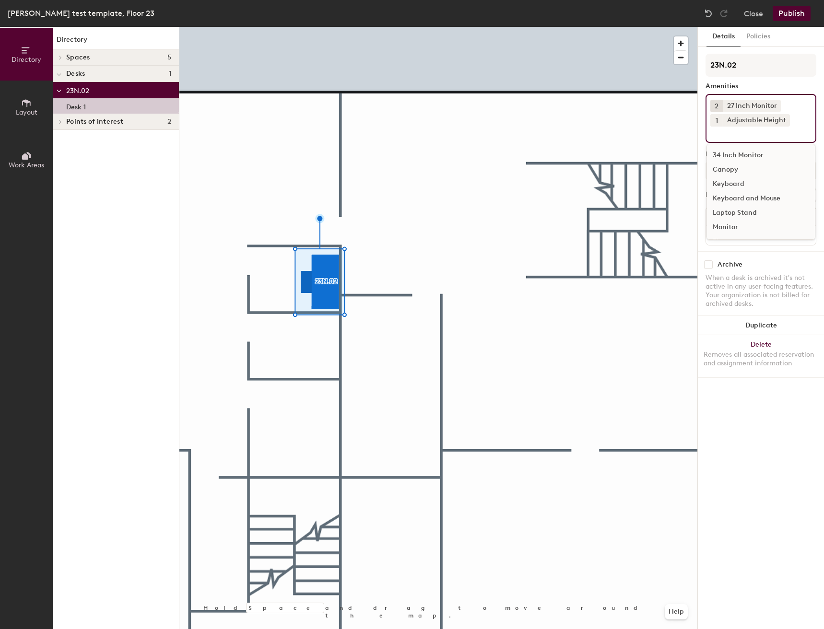
click at [759, 198] on div "Keyboard and Mouse" at bounding box center [761, 198] width 108 height 14
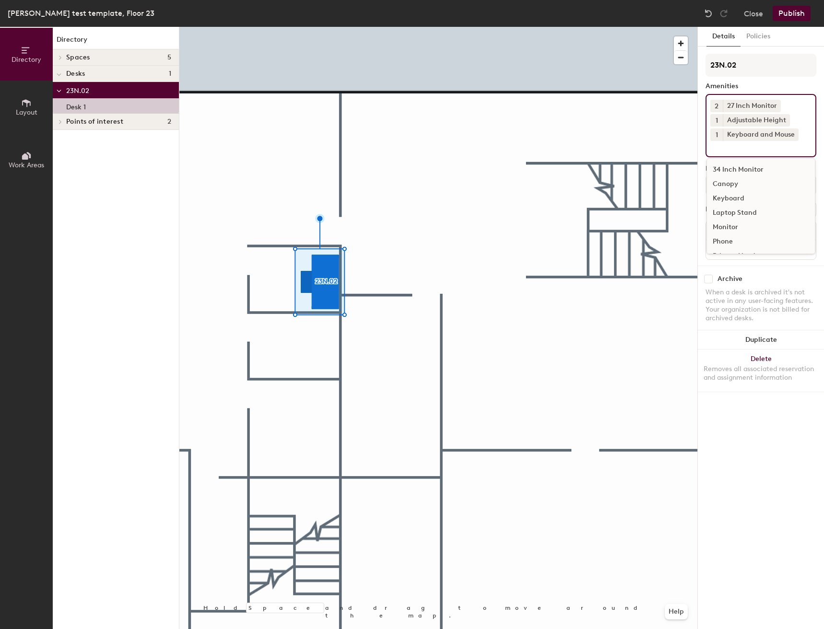
click at [744, 155] on div "2 27 Inch Monitor 1 Adjustable Height 1 Keyboard and Mouse 34 Inch Monitor Cano…" at bounding box center [761, 125] width 111 height 63
click at [779, 82] on div "23N.02 Amenities 2 27 Inch Monitor 1 Adjustable Height 1 Keyboard and Mouse 34 …" at bounding box center [761, 160] width 111 height 212
click at [768, 153] on div "2 27 Inch Monitor 1 Adjustable Height 1 Keyboard and Mouse 34 Inch Monitor Cano…" at bounding box center [761, 125] width 111 height 63
click at [713, 151] on input at bounding box center [753, 147] width 86 height 12
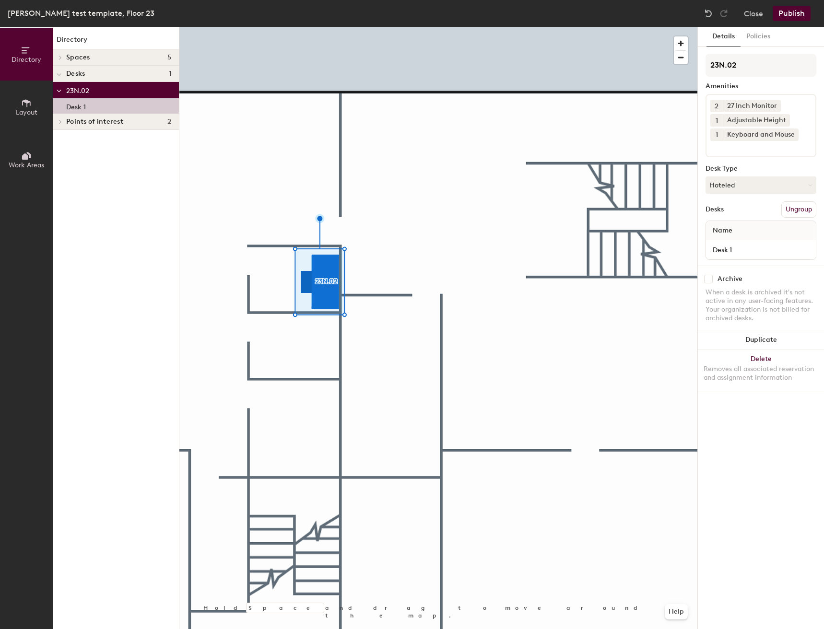
click at [773, 86] on div "Amenities" at bounding box center [761, 87] width 111 height 8
click at [765, 259] on div "Desk 1" at bounding box center [761, 249] width 110 height 19
click at [765, 249] on input "Desk 1" at bounding box center [761, 249] width 106 height 13
click at [766, 249] on input "Desk 1" at bounding box center [761, 249] width 106 height 13
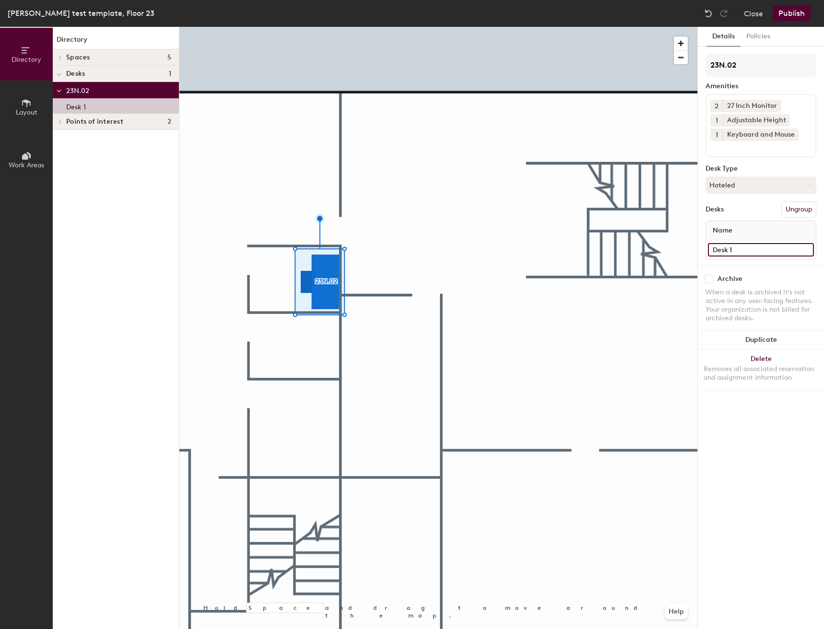
click at [766, 251] on input "Desk 1" at bounding box center [761, 249] width 106 height 13
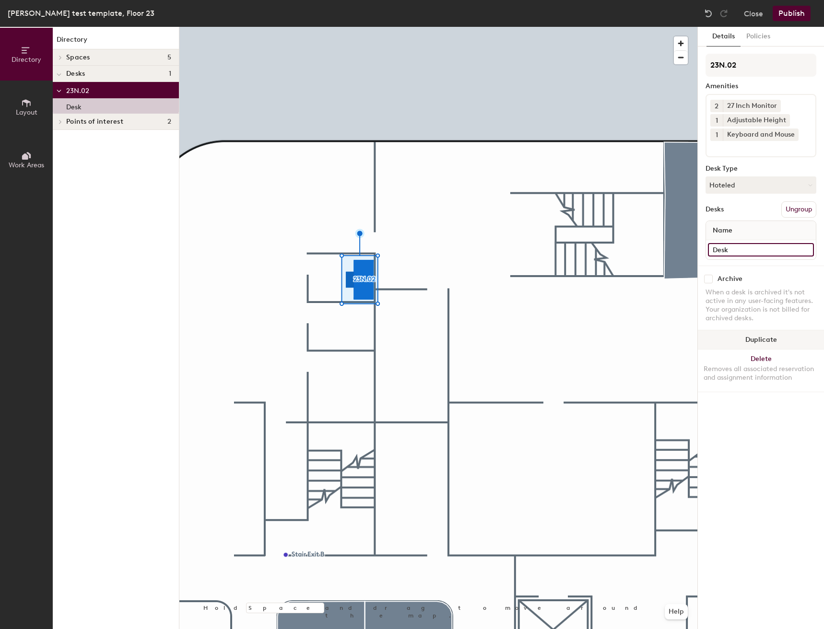
type input "Desk"
click at [771, 337] on button "Duplicate" at bounding box center [761, 340] width 126 height 19
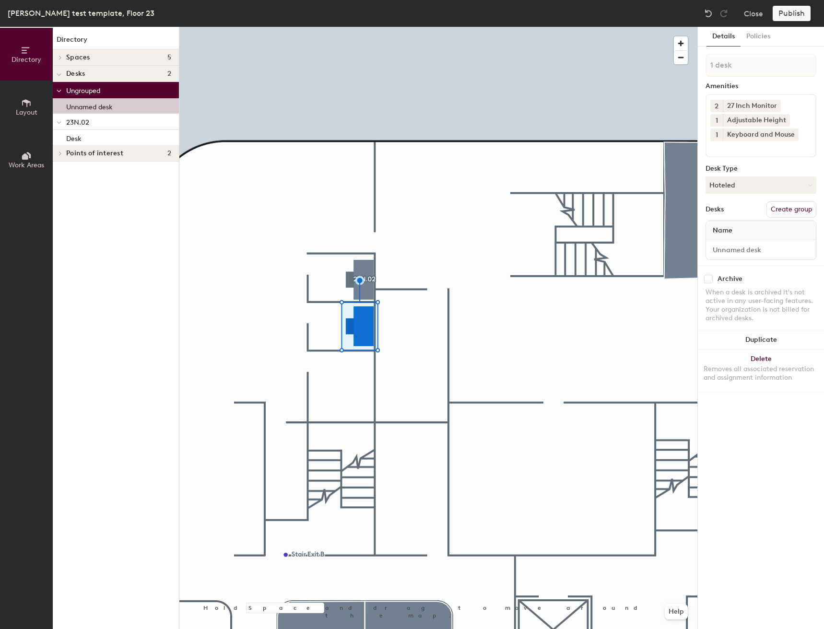
click at [805, 212] on button "Create group" at bounding box center [792, 209] width 50 height 16
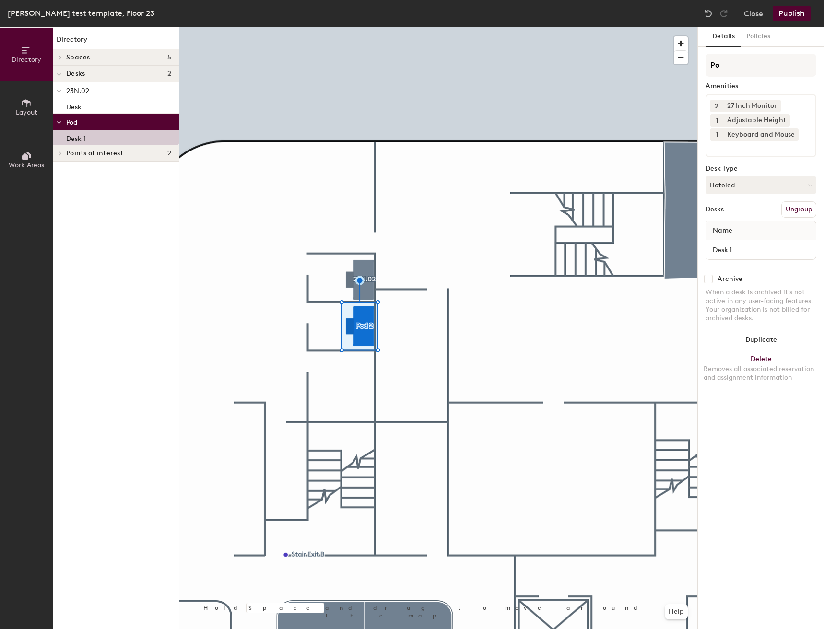
type input "P"
type input "23N.03"
click at [769, 252] on input "Desk 1" at bounding box center [761, 249] width 106 height 13
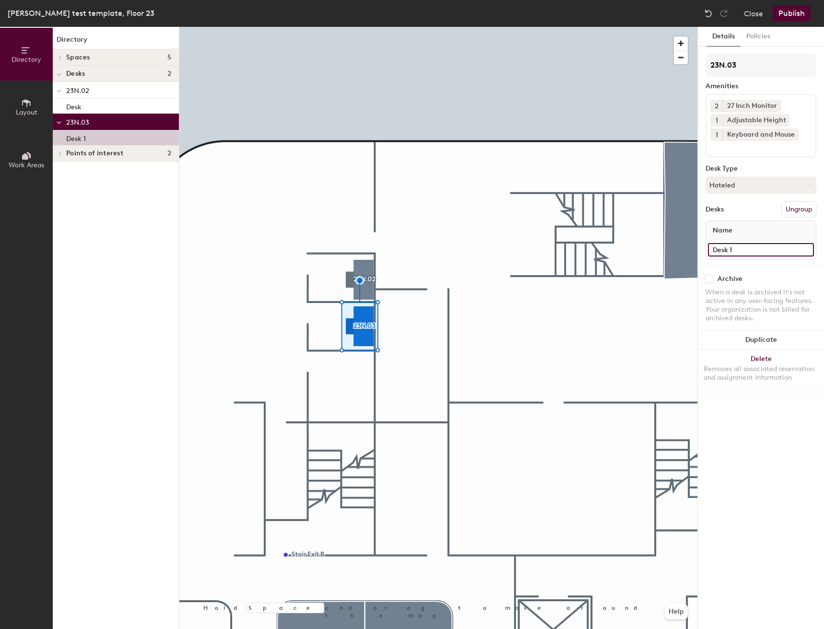
click at [769, 252] on input "Desk 1" at bounding box center [761, 249] width 106 height 13
click at [744, 250] on input "Desk 1" at bounding box center [761, 249] width 106 height 13
type input "Desk"
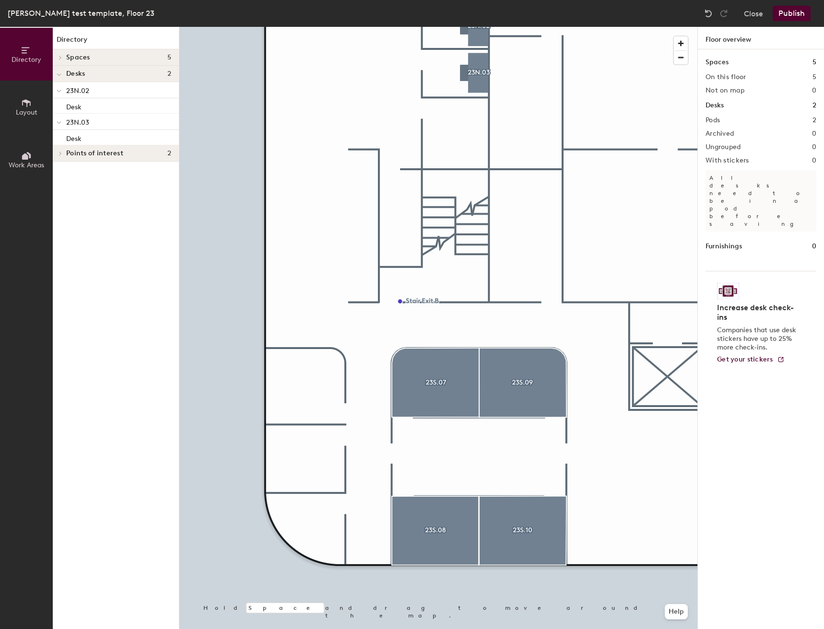
click at [35, 113] on span "Layout" at bounding box center [27, 112] width 22 height 8
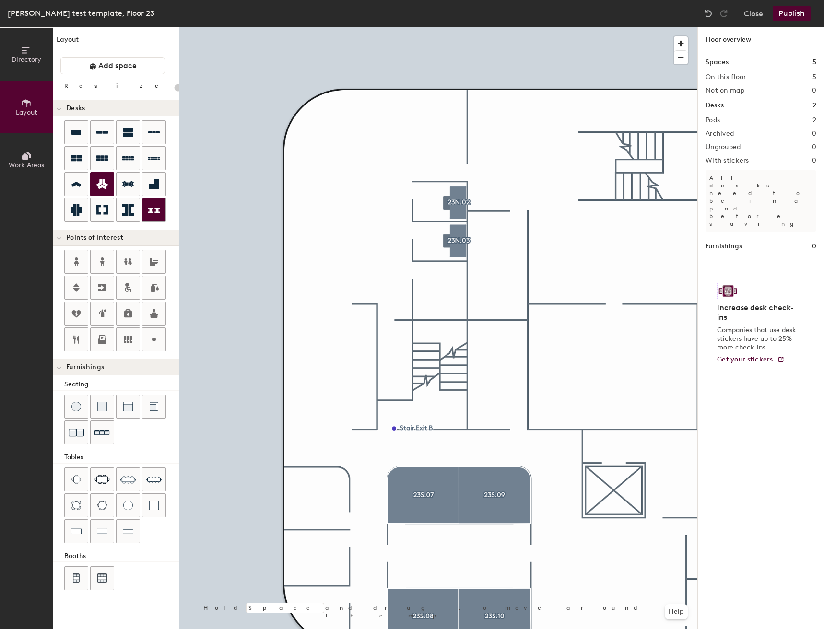
click at [346, 246] on div "Directory Layout Work Areas Layout Add space Resize Desks Points of Interest Fu…" at bounding box center [412, 328] width 824 height 603
type input "160"
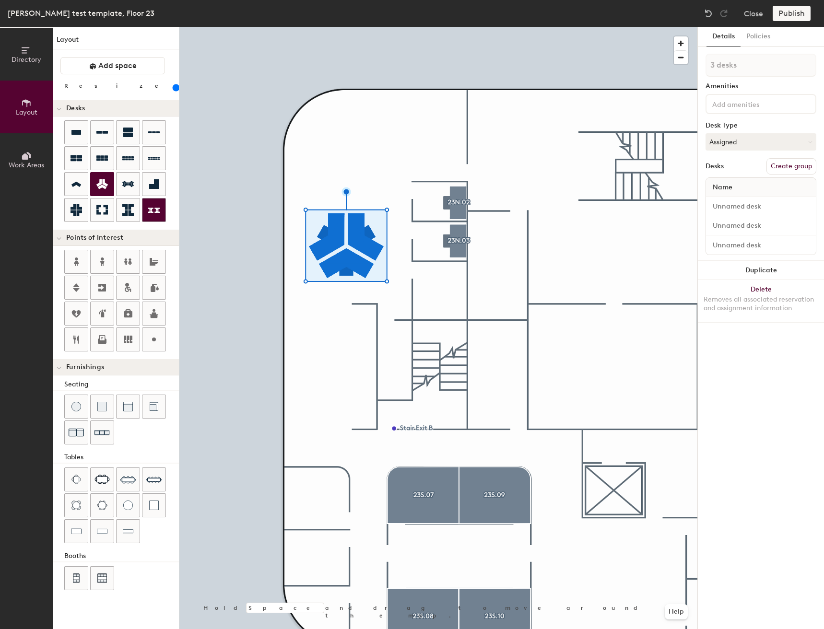
type input "1 desk"
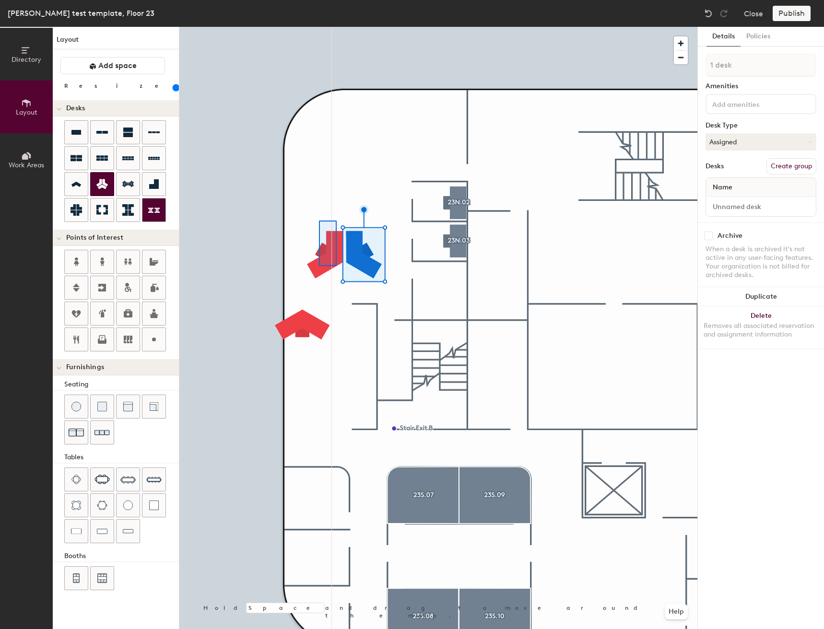
drag, startPoint x: 103, startPoint y: 189, endPoint x: 159, endPoint y: 205, distance: 58.8
click at [319, 27] on div at bounding box center [438, 27] width 518 height 0
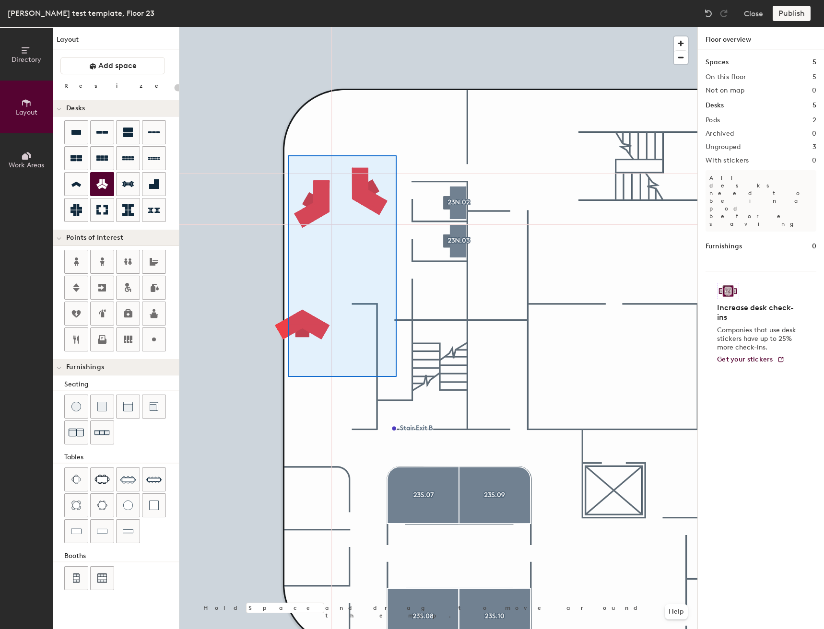
type input "160"
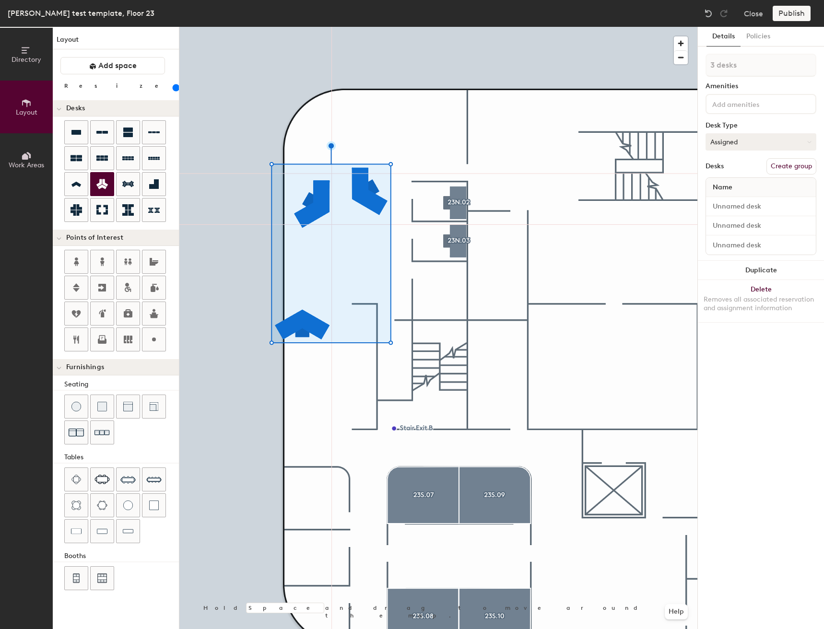
click at [738, 144] on button "Assigned" at bounding box center [761, 141] width 111 height 17
click at [732, 200] on div "Hoteled" at bounding box center [754, 200] width 96 height 14
click at [714, 109] on input at bounding box center [753, 104] width 86 height 12
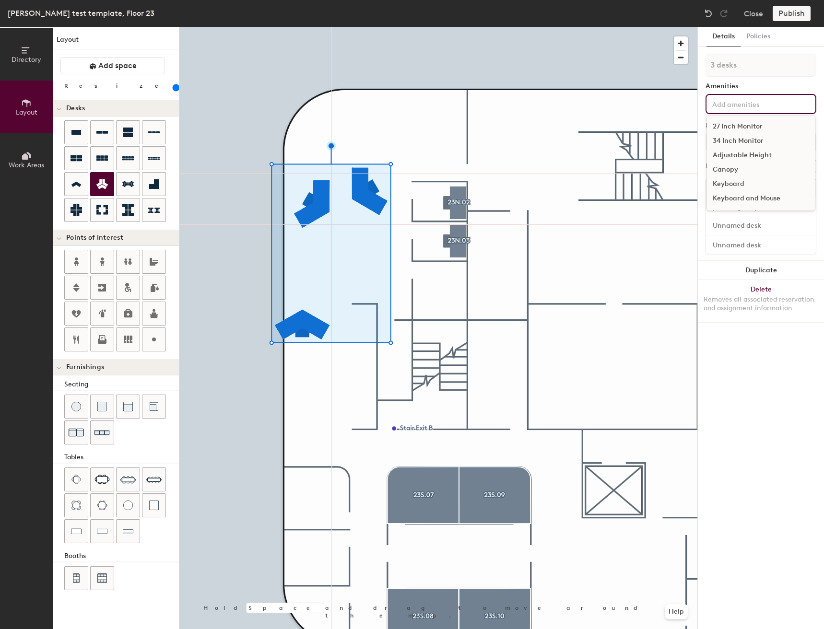
click at [723, 130] on div "27 Inch Monitor" at bounding box center [761, 126] width 108 height 14
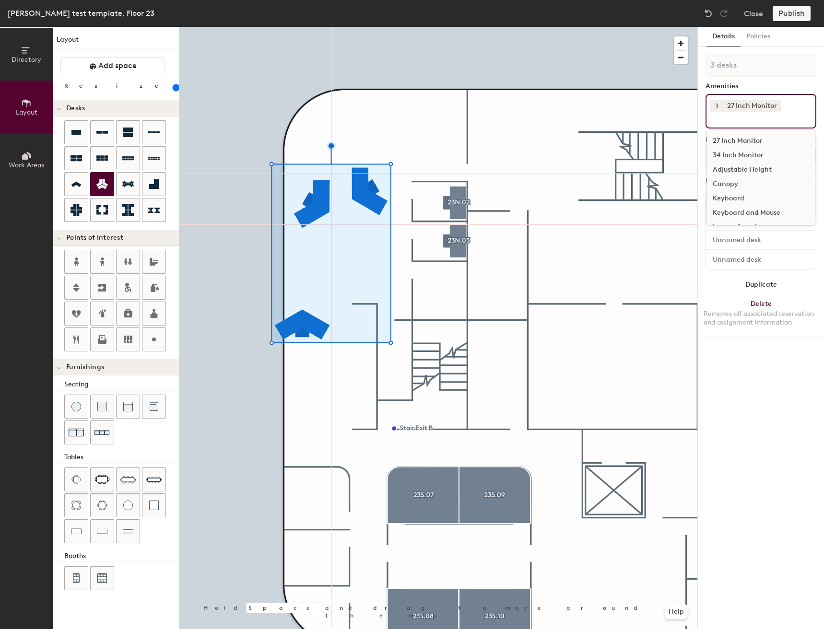
click at [724, 168] on div "Adjustable Height" at bounding box center [761, 170] width 108 height 14
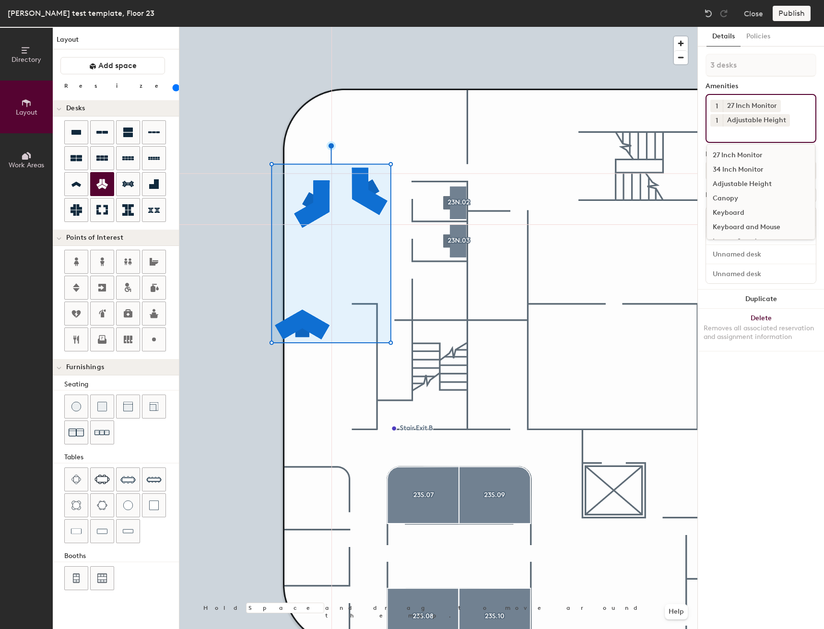
click at [741, 222] on div "Keyboard and Mouse" at bounding box center [761, 227] width 108 height 14
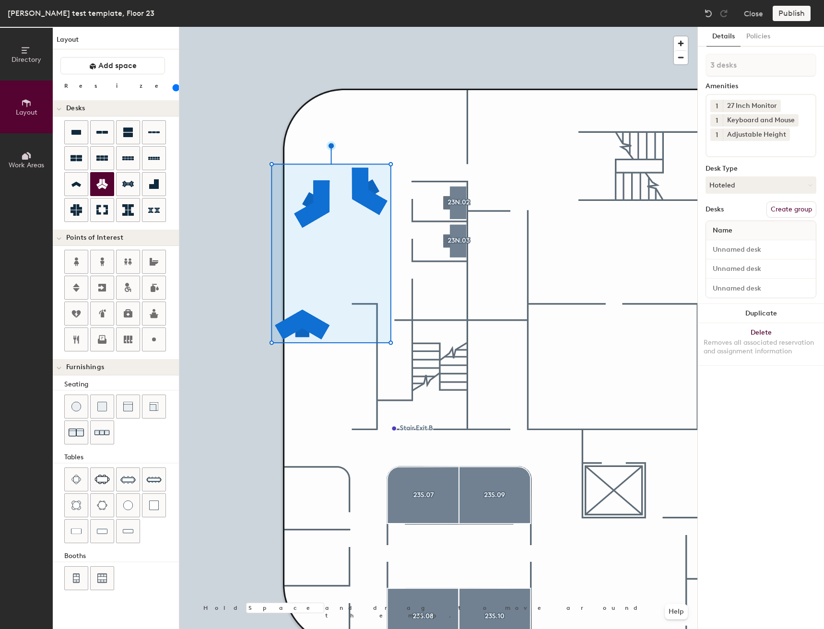
type input "1 desk"
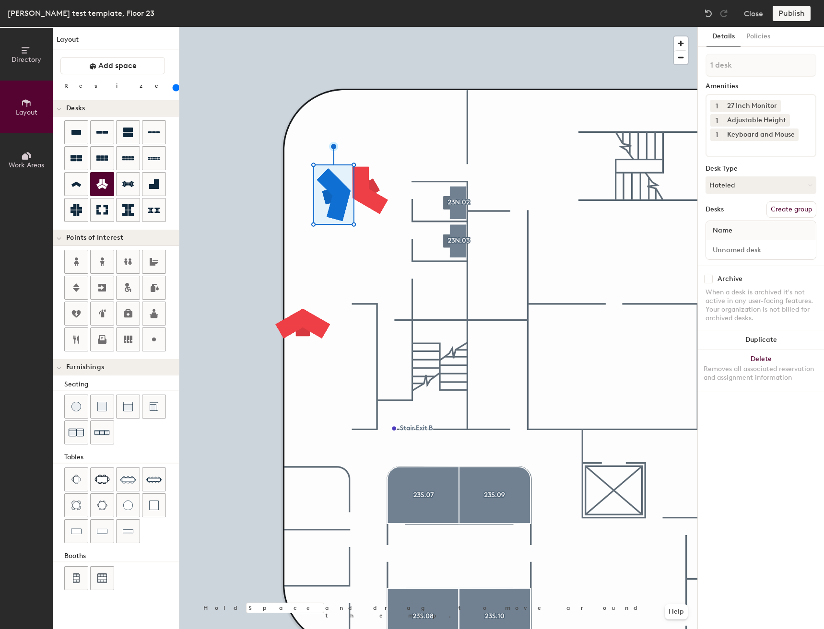
click at [788, 208] on button "Create group" at bounding box center [792, 209] width 50 height 16
type input "P"
type input "23.1N.C"
click at [777, 252] on input "Desk 1" at bounding box center [761, 249] width 106 height 13
click at [778, 251] on input "Desk 1" at bounding box center [761, 249] width 106 height 13
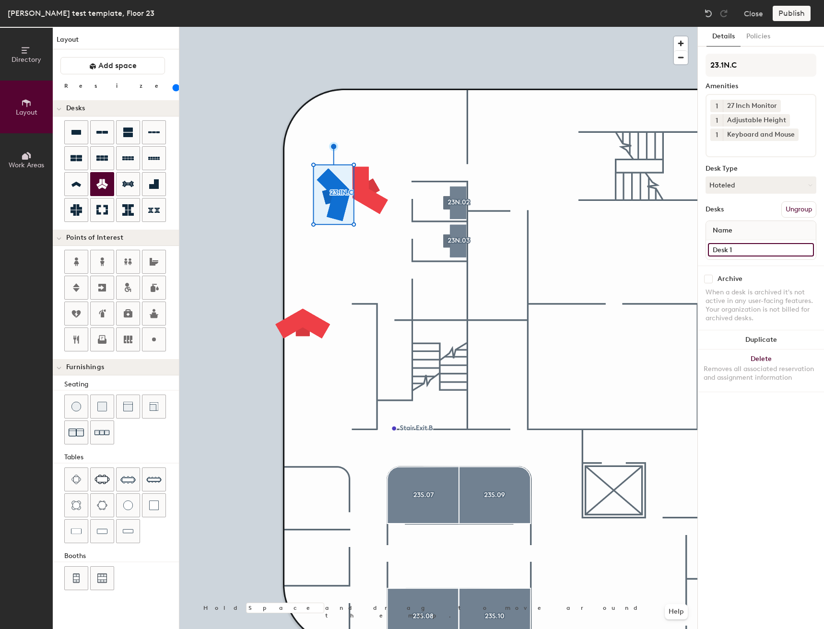
drag, startPoint x: 778, startPoint y: 251, endPoint x: 769, endPoint y: 251, distance: 8.6
click at [770, 251] on input "Desk 1" at bounding box center [761, 249] width 106 height 13
click at [748, 250] on input "Desk 1" at bounding box center [761, 249] width 106 height 13
type input "Desk"
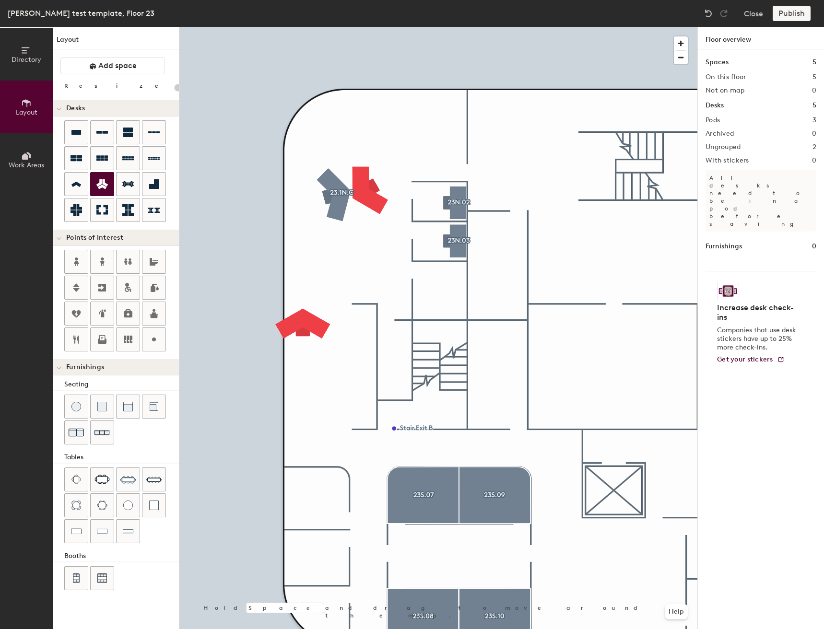
type input "160"
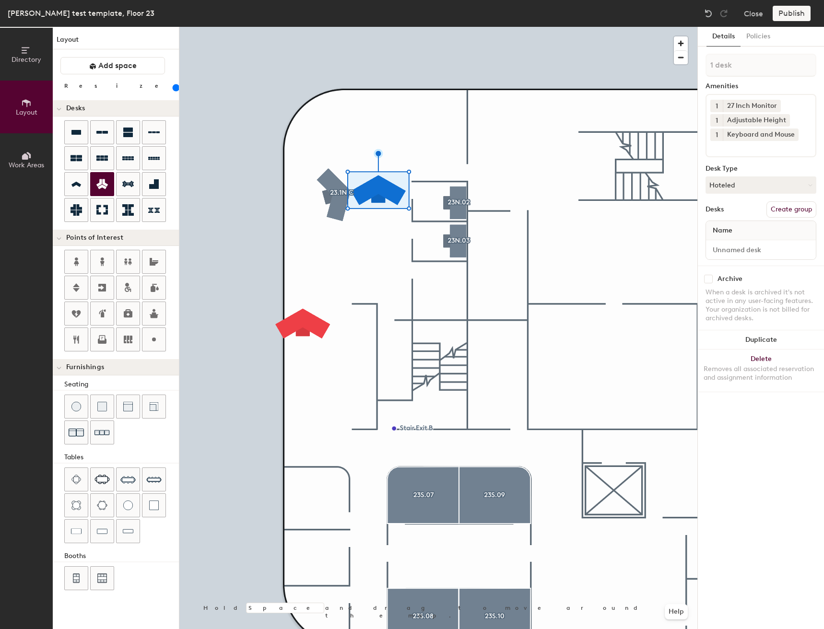
click at [782, 207] on button "Create group" at bounding box center [792, 209] width 50 height 16
type input "P"
type input "23.1N.A"
click at [760, 242] on div "Desk 1" at bounding box center [761, 249] width 110 height 19
click at [758, 254] on input "Desk 1" at bounding box center [761, 249] width 106 height 13
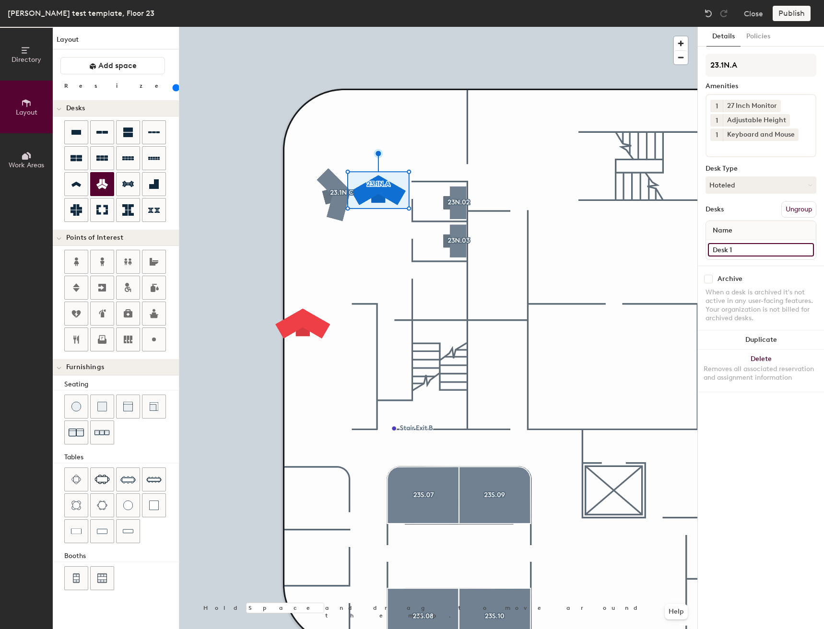
click at [758, 254] on input "Desk 1" at bounding box center [761, 249] width 106 height 13
click at [759, 250] on input "Desk 1" at bounding box center [761, 249] width 106 height 13
type input "Desk"
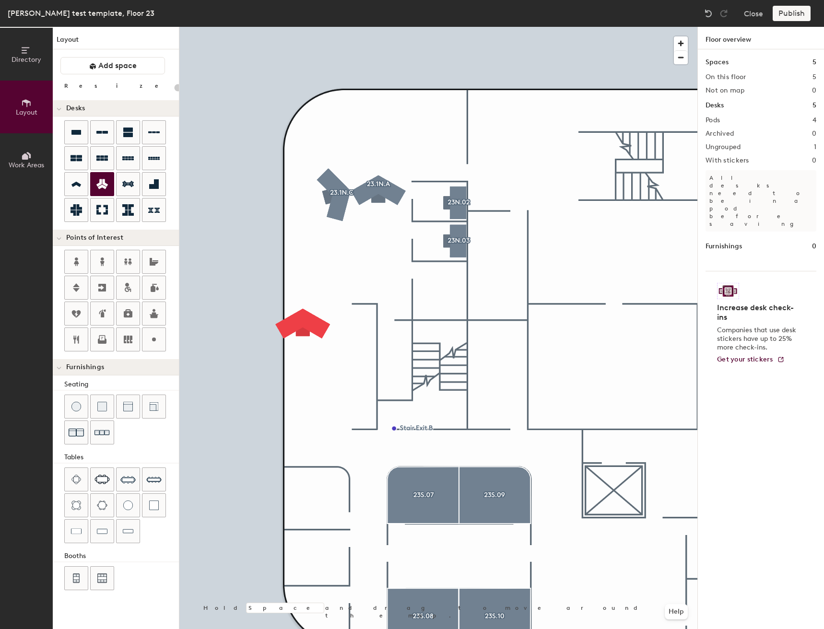
click at [298, 27] on div at bounding box center [438, 27] width 518 height 0
type input "160"
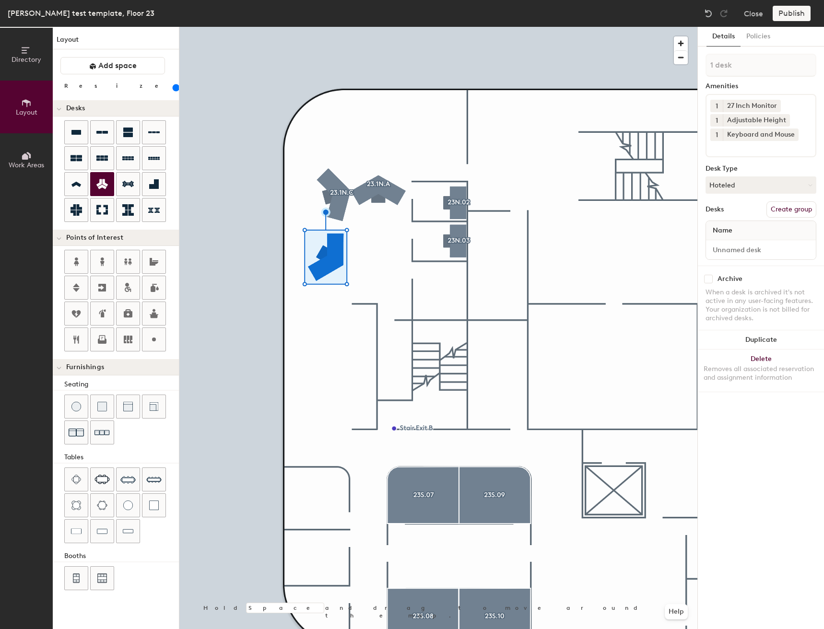
click at [784, 213] on button "Create group" at bounding box center [792, 209] width 50 height 16
type input "P"
type input "23.1N.D"
click at [751, 252] on input "Desk 1" at bounding box center [761, 249] width 106 height 13
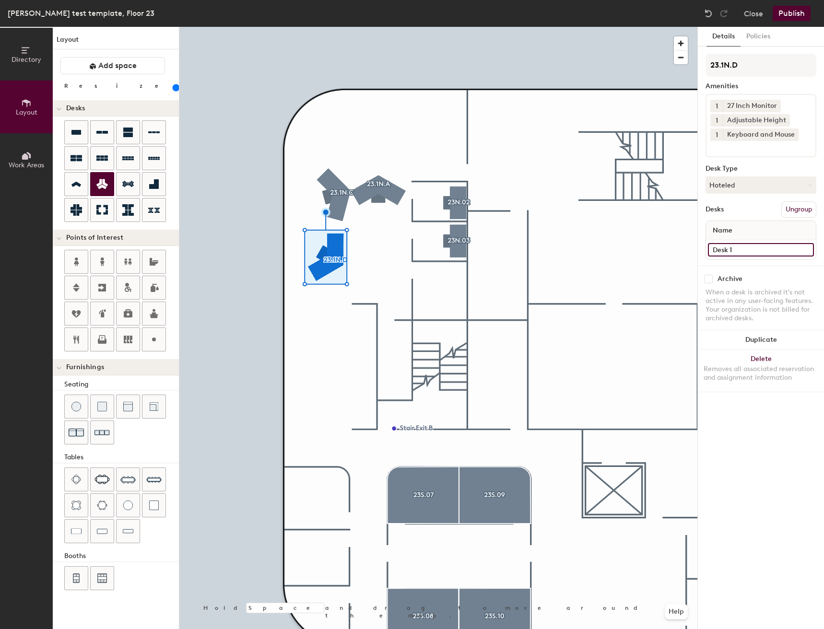
click at [751, 252] on input "Desk 1" at bounding box center [761, 249] width 106 height 13
click at [753, 250] on input "Desk 1" at bounding box center [761, 249] width 106 height 13
type input "Desk"
click at [384, 247] on div "Directory Layout Work Areas Layout Add space Resize Desks Points of Interest Fu…" at bounding box center [412, 328] width 824 height 603
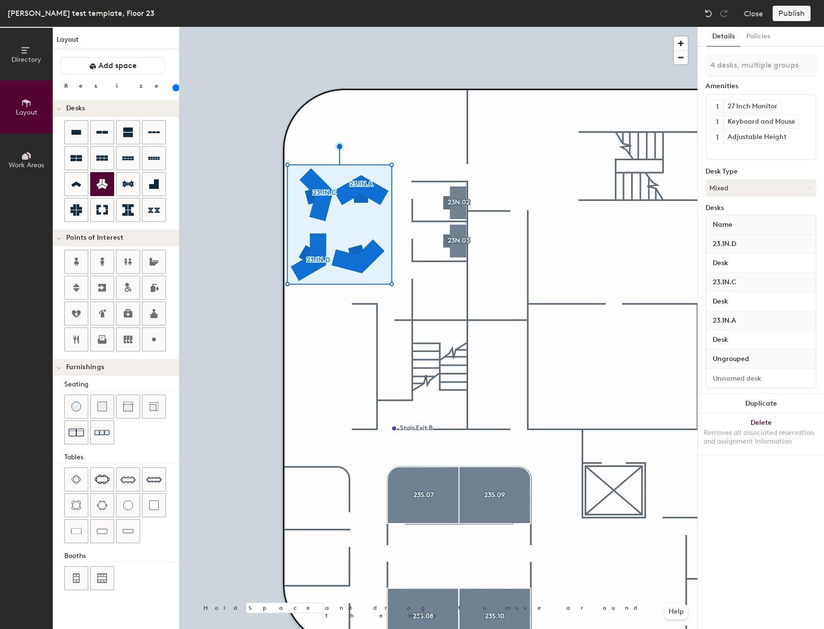
type input "1 desk"
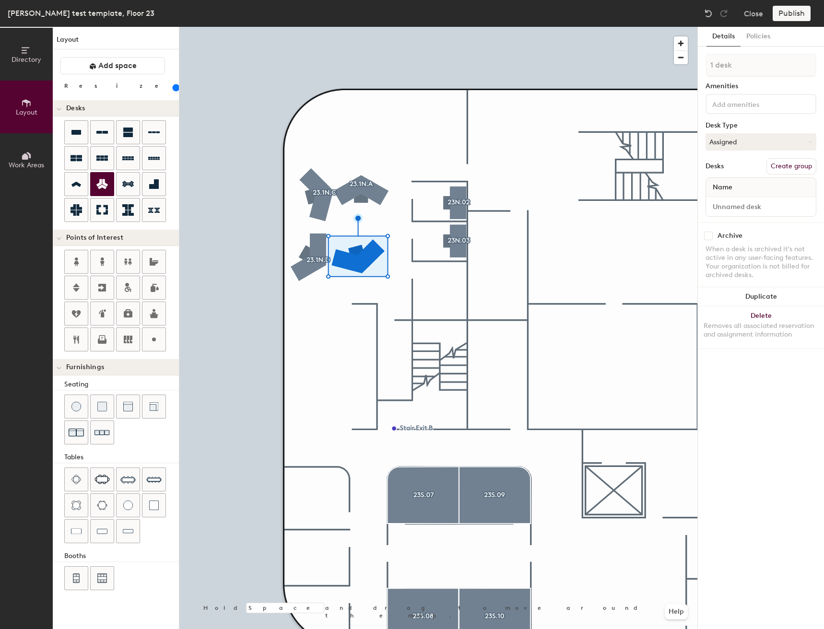
click at [780, 169] on button "Create group" at bounding box center [792, 166] width 50 height 16
type input "P"
type input "23.1N."
type input "23.1N.B"
click at [764, 209] on input "Desk 1" at bounding box center [761, 206] width 106 height 13
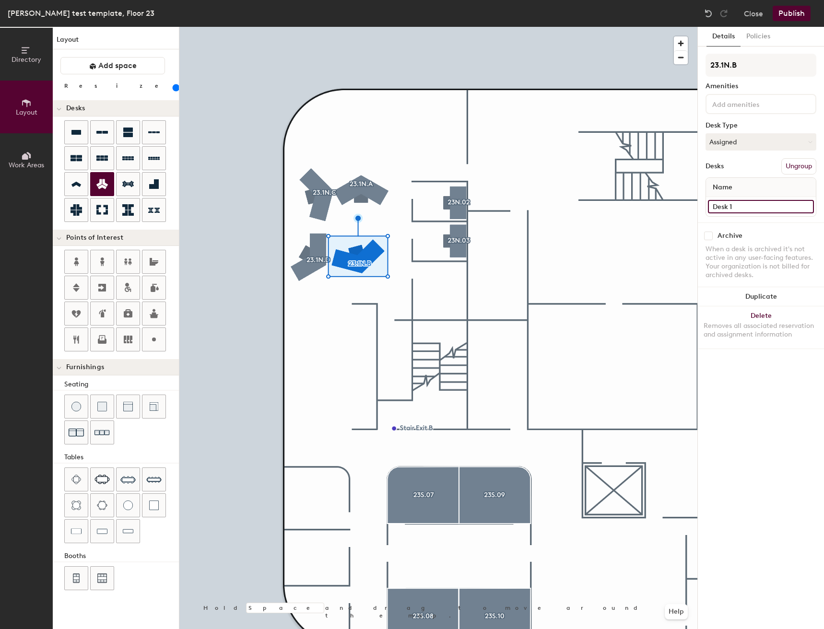
click at [764, 209] on input "Desk 1" at bounding box center [761, 206] width 106 height 13
click at [764, 208] on input "Desk 1" at bounding box center [761, 206] width 106 height 13
click at [764, 206] on input "Desk 1" at bounding box center [761, 206] width 106 height 13
type input "Desk"
click at [762, 140] on button "Assigned" at bounding box center [761, 141] width 111 height 17
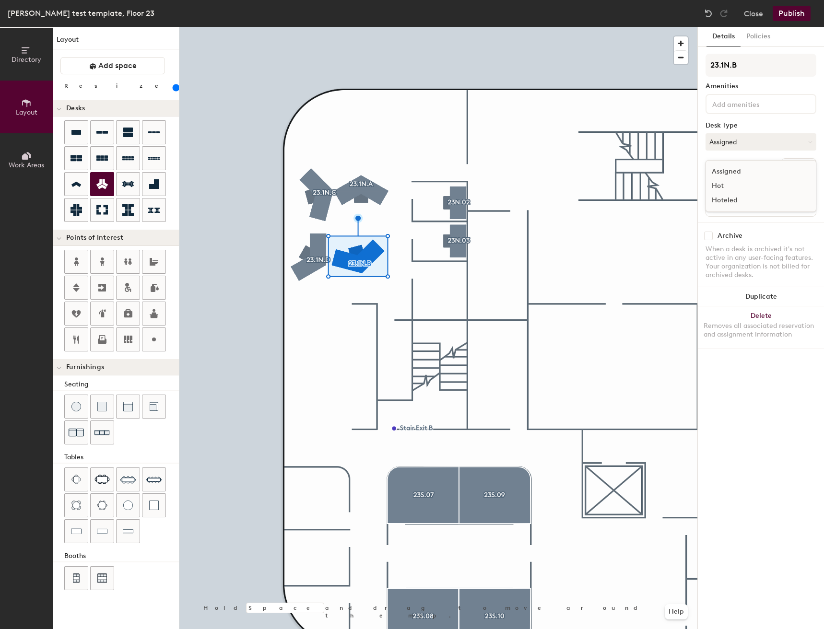
click at [742, 202] on div "Hoteled" at bounding box center [754, 200] width 96 height 14
click at [747, 104] on input at bounding box center [753, 104] width 86 height 12
click at [742, 131] on div "27 Inch Monitor" at bounding box center [761, 126] width 108 height 14
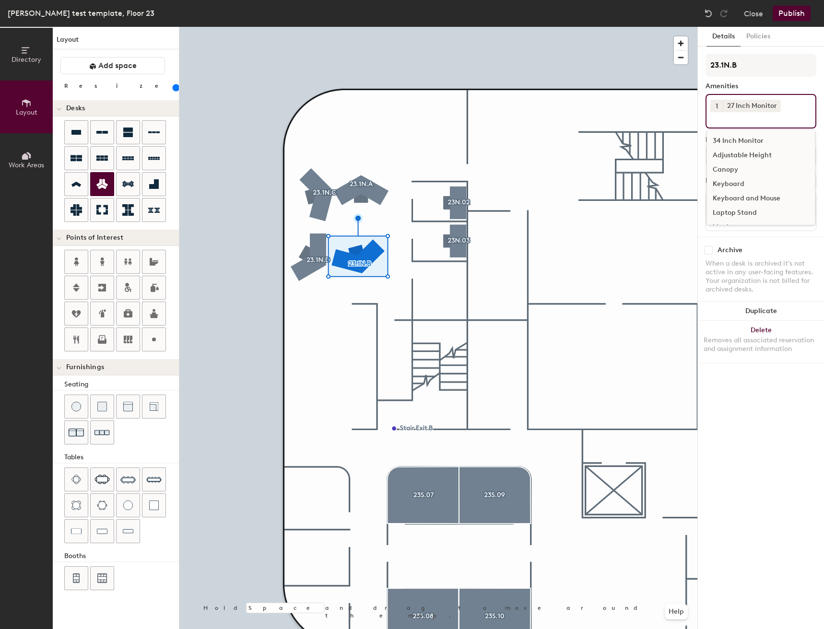
click at [740, 154] on div "Adjustable Height" at bounding box center [761, 155] width 108 height 14
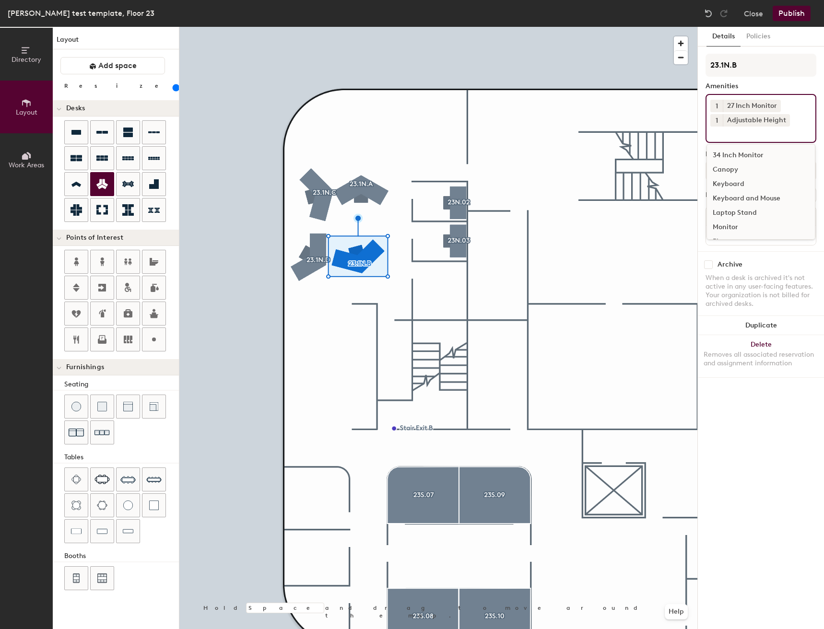
click at [741, 198] on div "Keyboard and Mouse" at bounding box center [761, 198] width 108 height 14
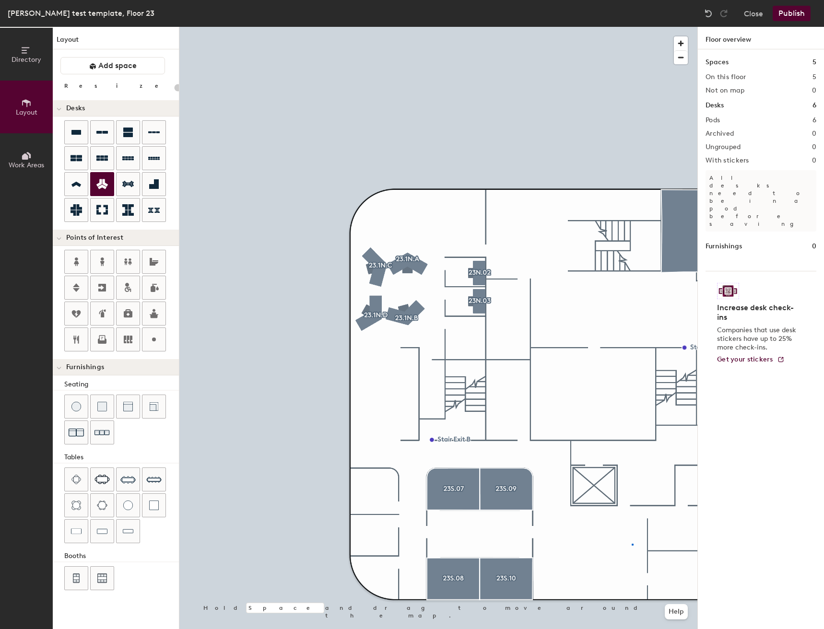
click at [632, 27] on div at bounding box center [438, 27] width 518 height 0
click at [616, 27] on div at bounding box center [438, 27] width 518 height 0
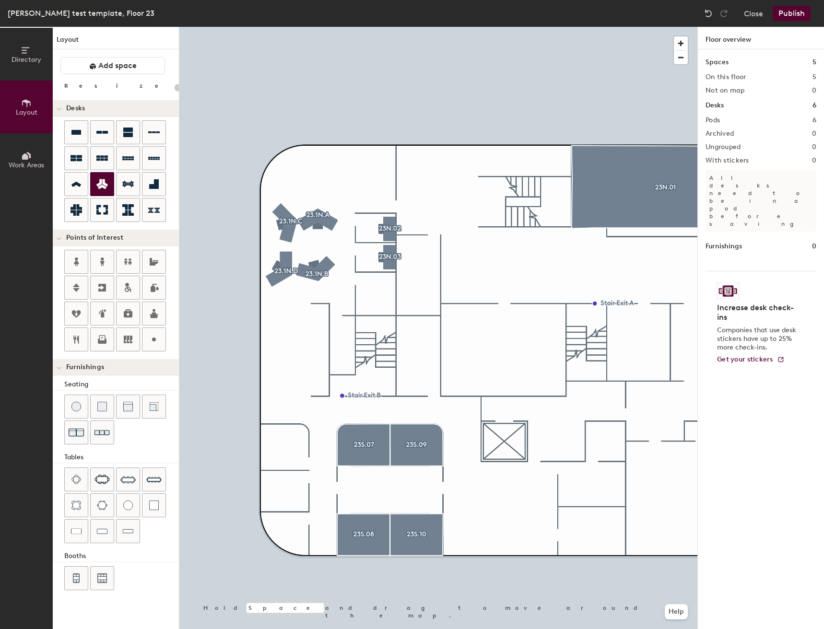
click at [596, 428] on div "Directory Layout Work Areas Layout Add space Resize Desks Points of Interest Fu…" at bounding box center [412, 328] width 824 height 603
click at [597, 461] on div "Directory Layout Work Areas Layout Add space Resize Desks Points of Interest Fu…" at bounding box center [412, 328] width 824 height 603
click at [609, 485] on span "Done" at bounding box center [615, 482] width 28 height 16
click at [663, 27] on div at bounding box center [438, 27] width 518 height 0
click at [478, 27] on div at bounding box center [438, 27] width 518 height 0
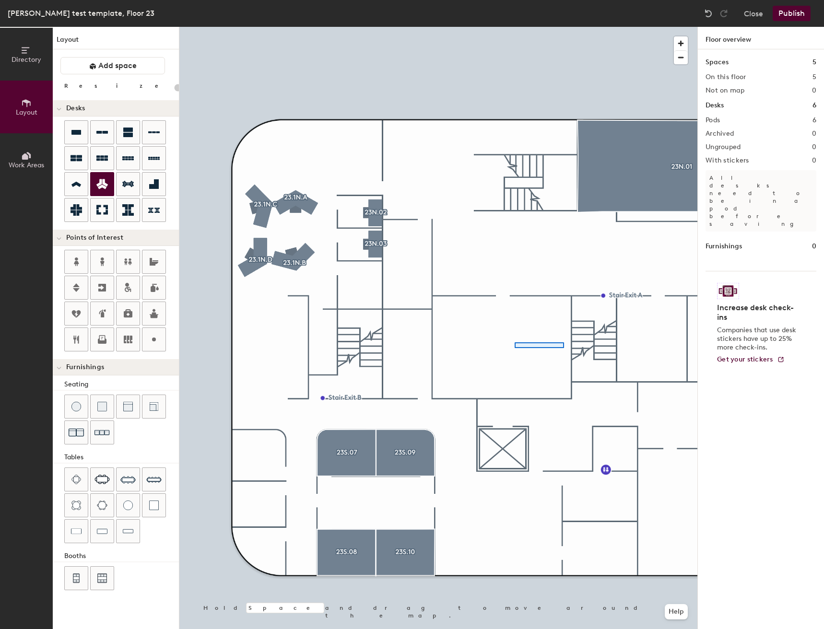
click at [499, 27] on div at bounding box center [438, 27] width 518 height 0
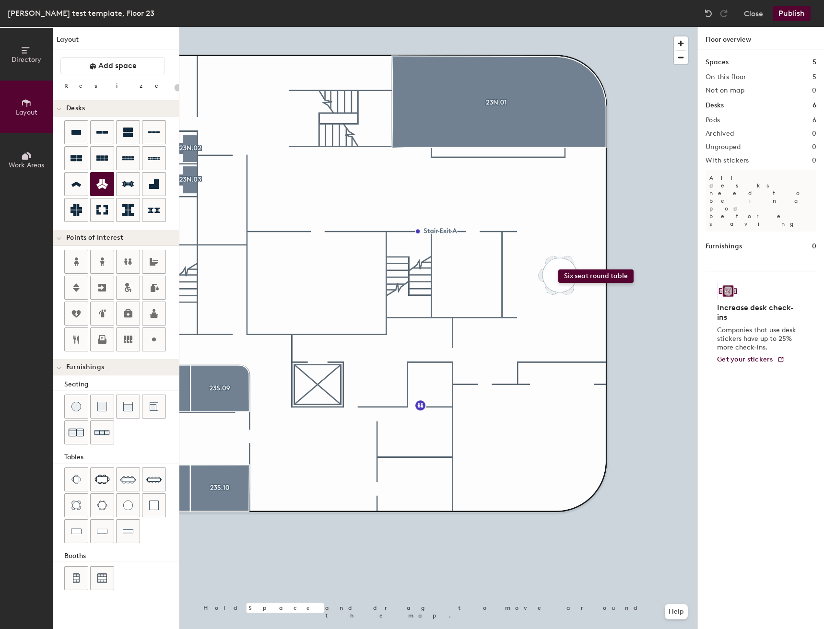
click at [558, 270] on div "Directory Layout Work Areas Layout Add space Resize Desks Points of Interest Fu…" at bounding box center [412, 328] width 824 height 603
drag, startPoint x: 101, startPoint y: 507, endPoint x: 575, endPoint y: 317, distance: 510.3
click at [555, 27] on div at bounding box center [438, 27] width 518 height 0
click at [705, 16] on img at bounding box center [709, 14] width 10 height 10
click at [708, 15] on img at bounding box center [709, 14] width 10 height 10
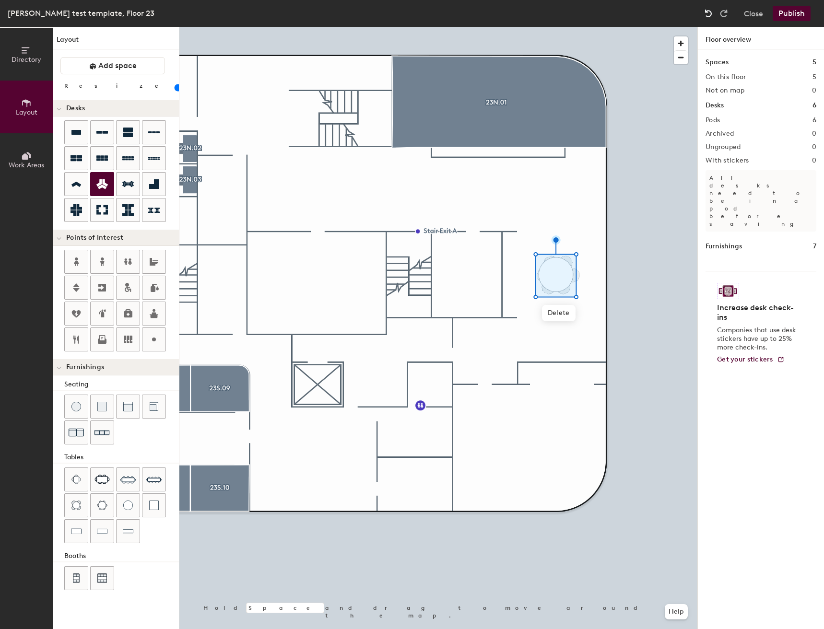
click at [708, 14] on img at bounding box center [709, 14] width 10 height 10
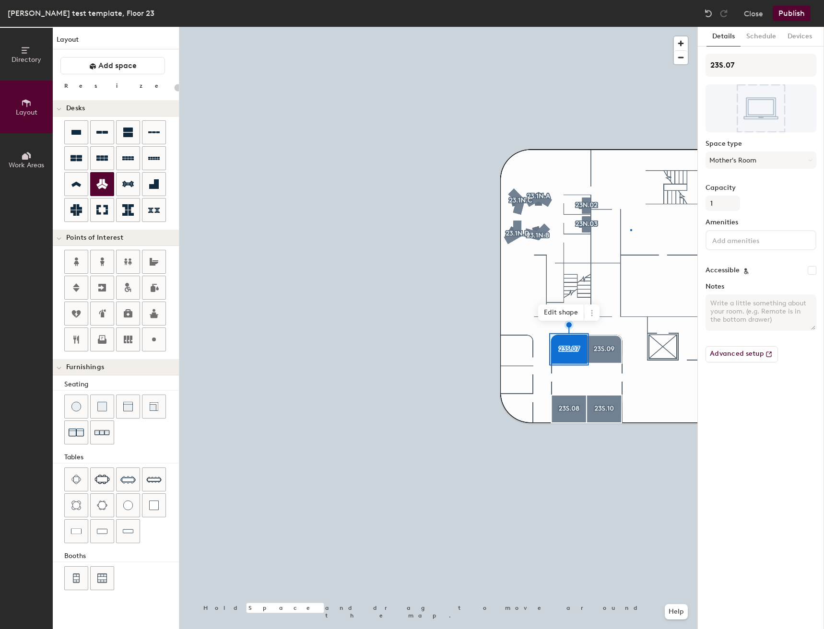
click at [630, 27] on div at bounding box center [438, 27] width 518 height 0
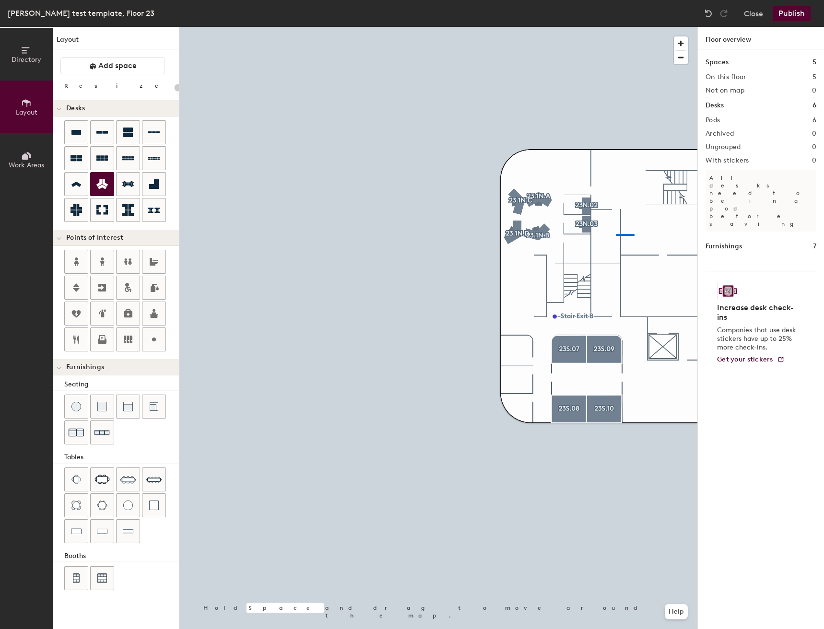
click at [616, 27] on div at bounding box center [438, 27] width 518 height 0
click at [615, 27] on div at bounding box center [438, 27] width 518 height 0
click at [616, 27] on div at bounding box center [438, 27] width 518 height 0
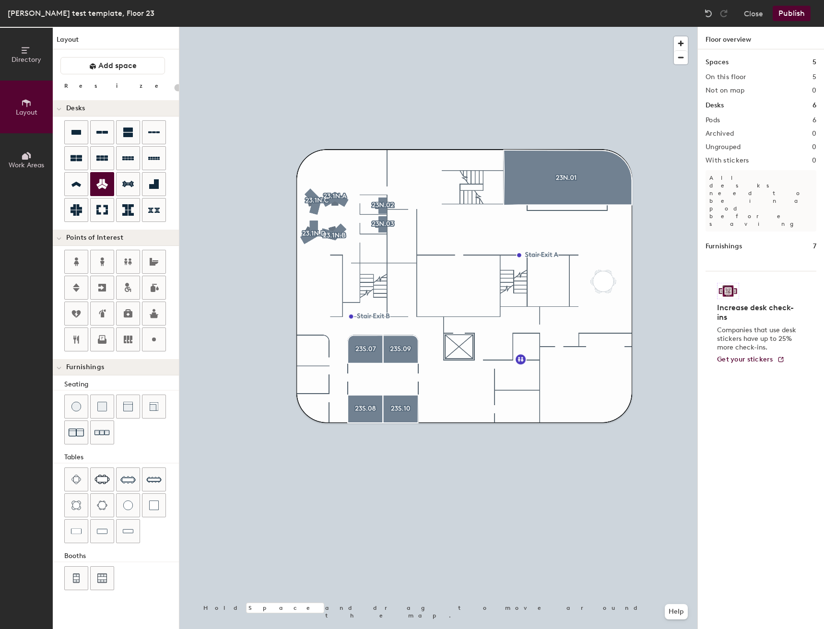
click at [782, 12] on button "Publish" at bounding box center [792, 13] width 38 height 15
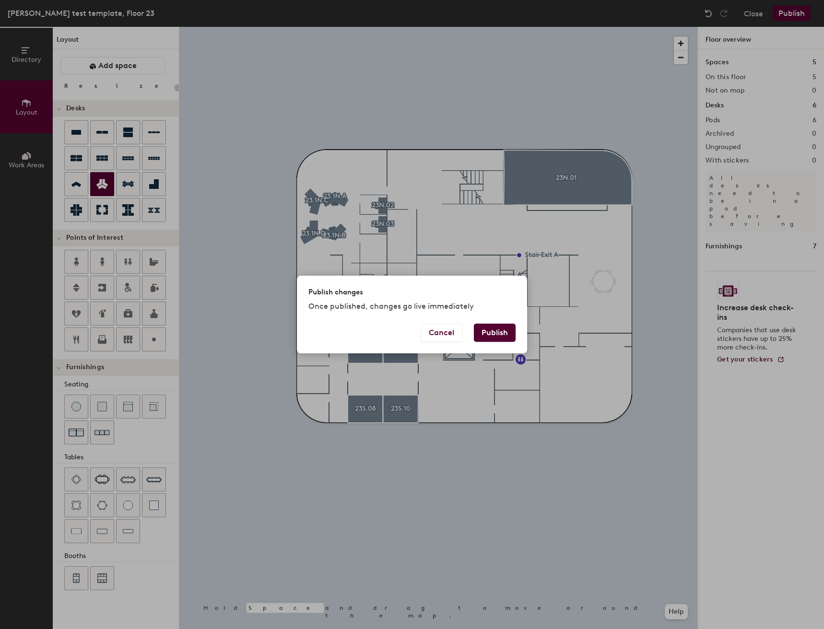
click at [508, 331] on button "Publish" at bounding box center [495, 333] width 42 height 18
type input "20"
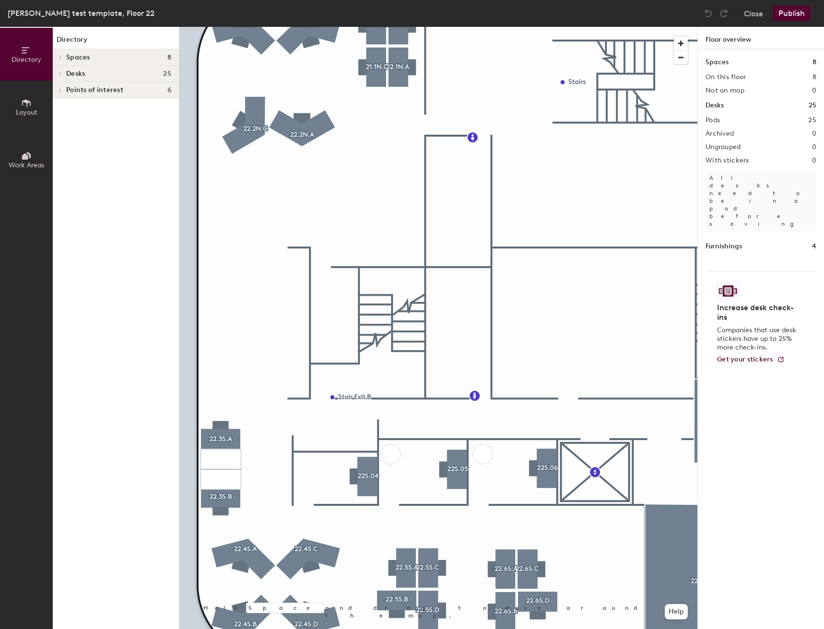
click at [24, 113] on span "Layout" at bounding box center [27, 112] width 22 height 8
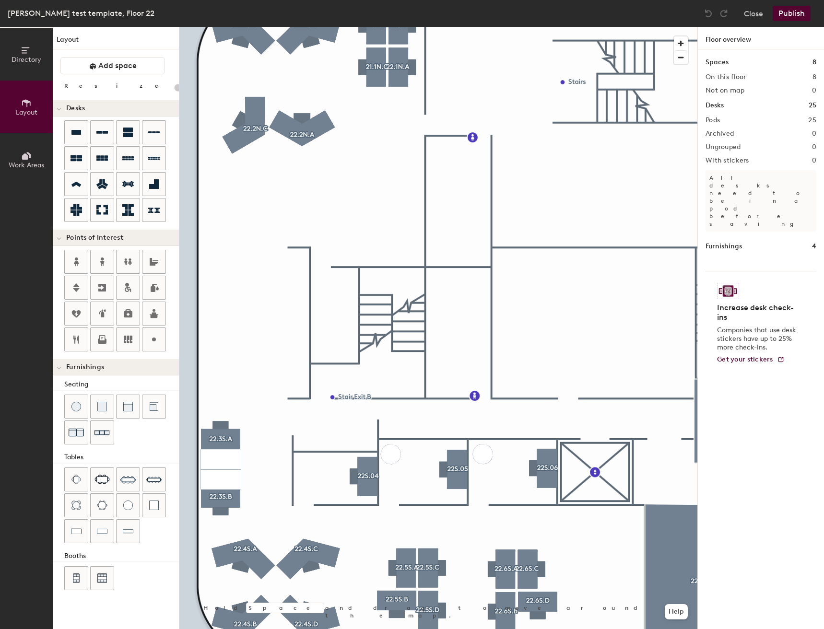
click at [244, 314] on div "Directory Layout Work Areas Layout Add space Resize Desks Points of Interest Fu…" at bounding box center [412, 328] width 824 height 603
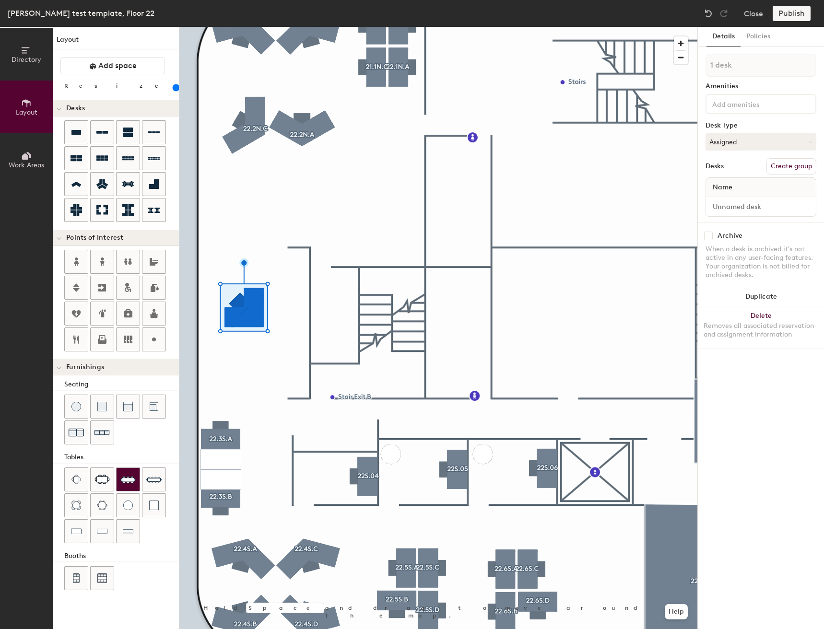
click at [120, 482] on div at bounding box center [128, 479] width 23 height 23
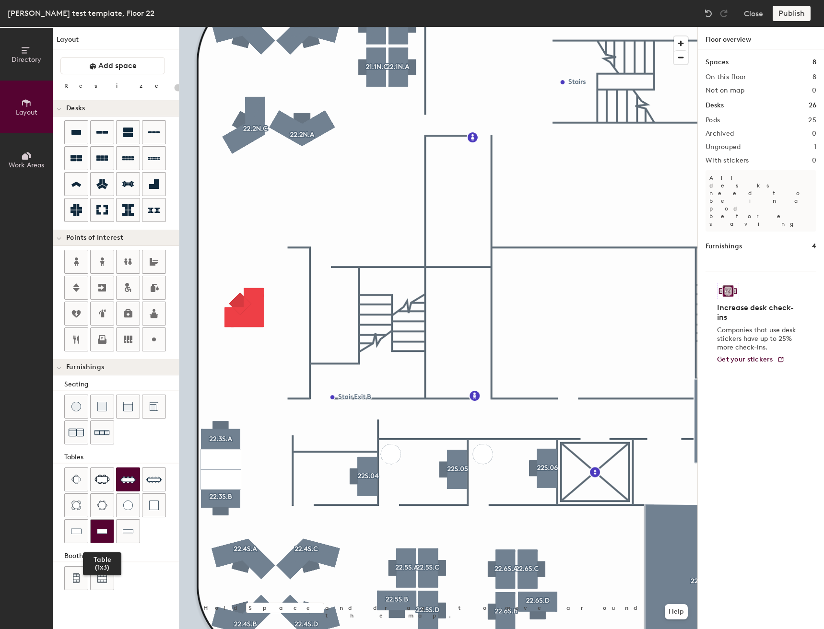
click at [107, 528] on div at bounding box center [102, 531] width 23 height 23
click at [256, 370] on div "Directory Layout Work Areas Layout Add space Resize Desks Points of Interest Fu…" at bounding box center [412, 328] width 824 height 603
click at [125, 533] on img at bounding box center [128, 532] width 11 height 10
click at [73, 530] on img at bounding box center [76, 532] width 11 height 10
click at [245, 238] on div "Directory Layout Work Areas Layout Add space Resize Desks Points of Interest Fu…" at bounding box center [412, 328] width 824 height 603
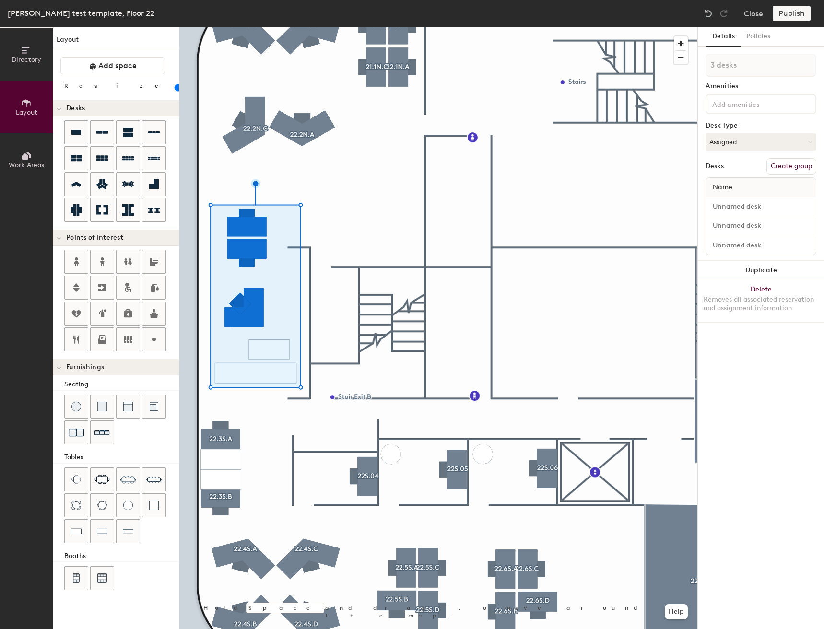
type input "20"
type input "1 desk"
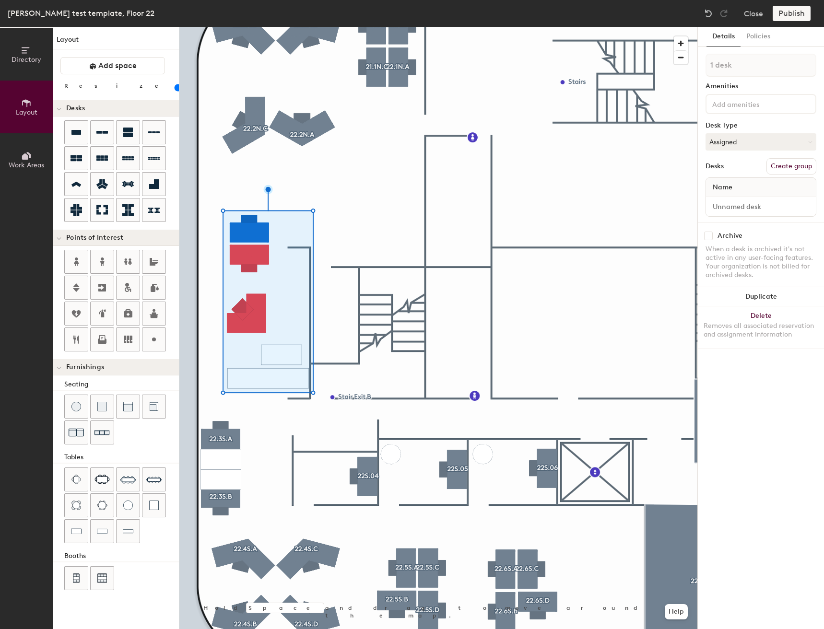
drag, startPoint x: 123, startPoint y: 138, endPoint x: 175, endPoint y: 284, distance: 154.6
click at [348, 27] on div at bounding box center [438, 27] width 518 height 0
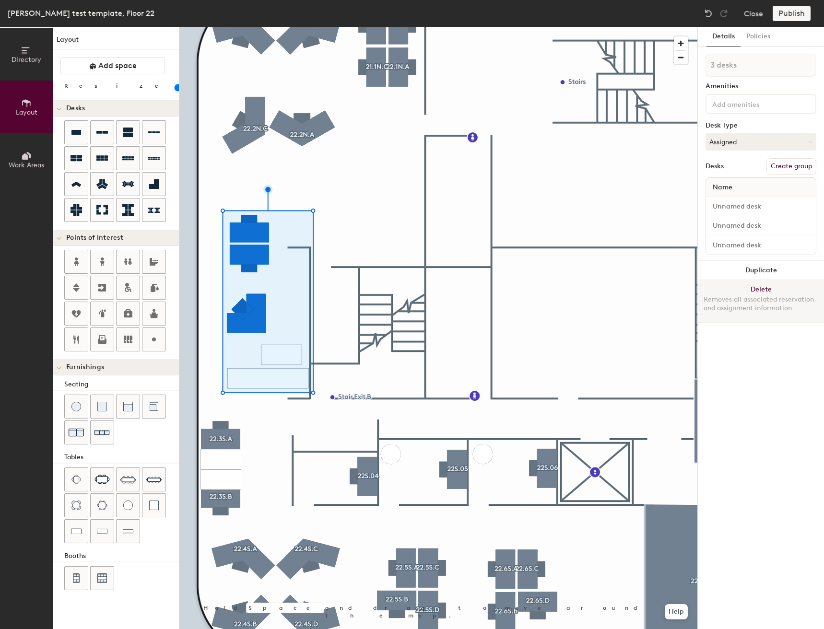
click at [754, 289] on button "Delete Removes all associated reservation and assignment information" at bounding box center [761, 301] width 126 height 42
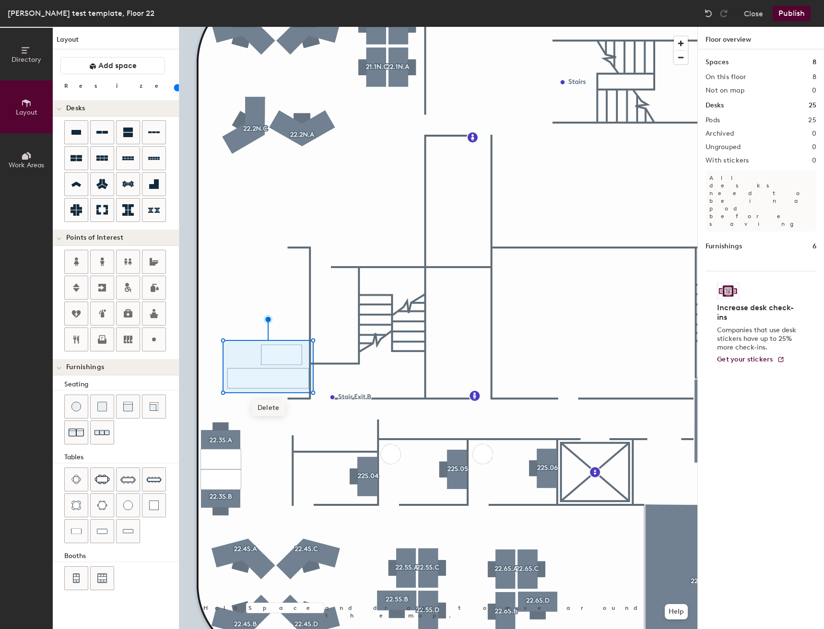
click at [261, 407] on span "Delete" at bounding box center [269, 408] width 34 height 16
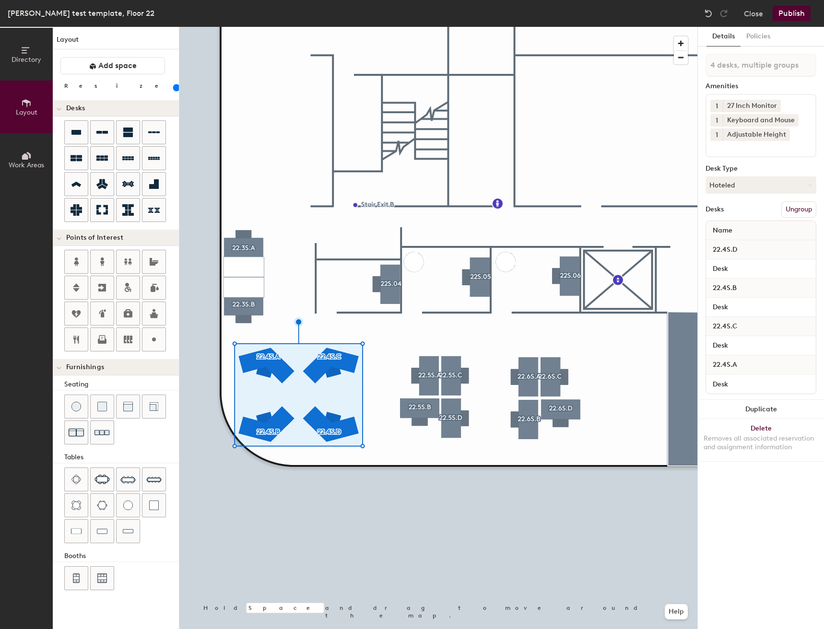
click at [174, 87] on input "range" at bounding box center [174, 88] width 0 height 8
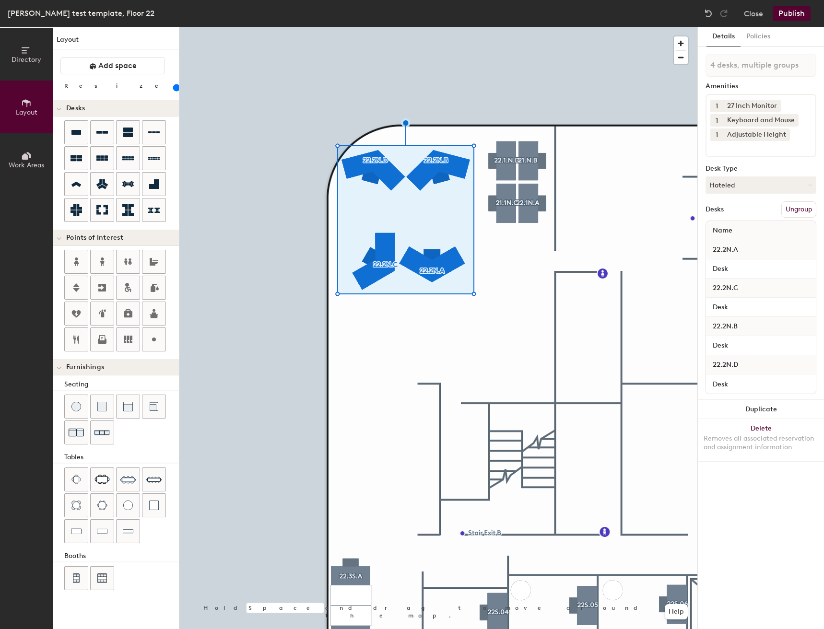
click at [174, 87] on input "range" at bounding box center [174, 88] width 0 height 8
click at [174, 88] on input "range" at bounding box center [174, 88] width 0 height 8
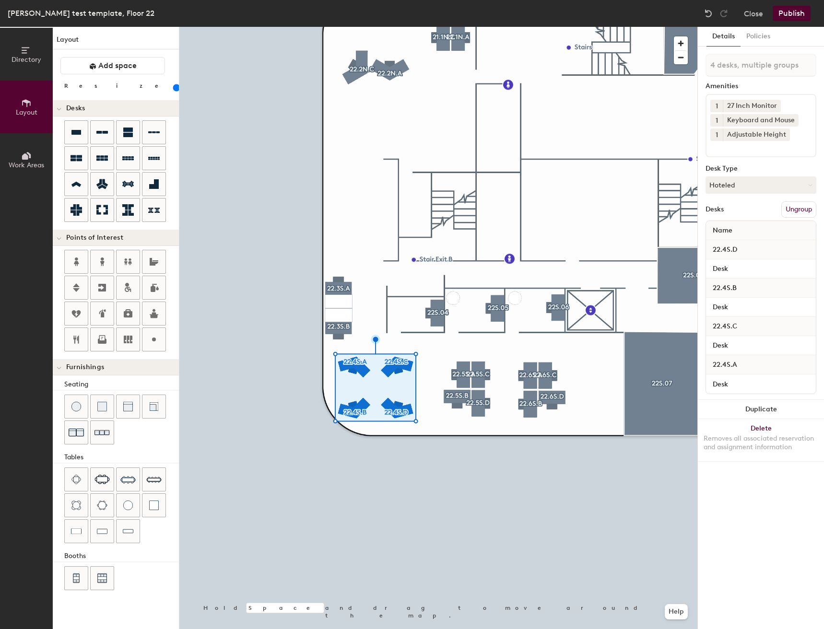
click at [174, 89] on input "range" at bounding box center [174, 88] width 0 height 8
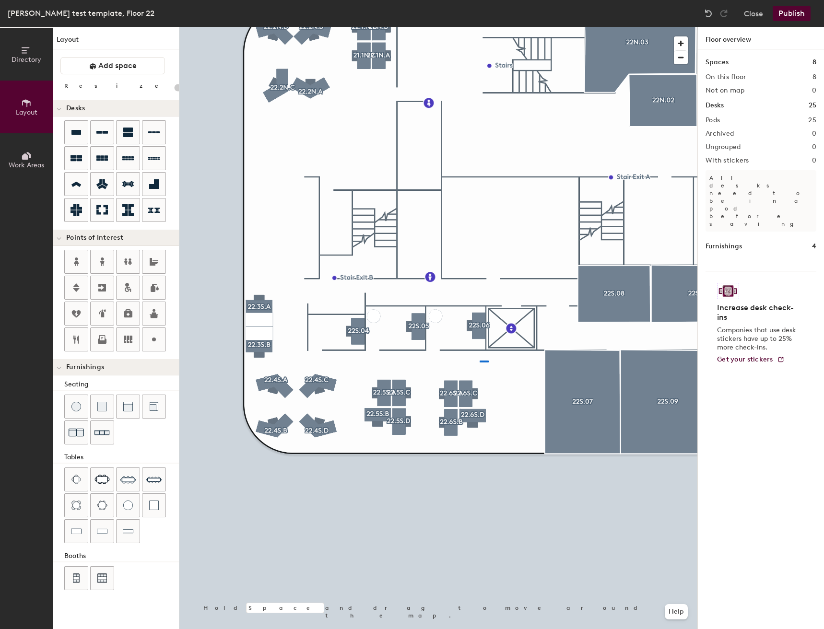
click at [460, 27] on div at bounding box center [438, 27] width 518 height 0
click at [472, 27] on div at bounding box center [438, 27] width 518 height 0
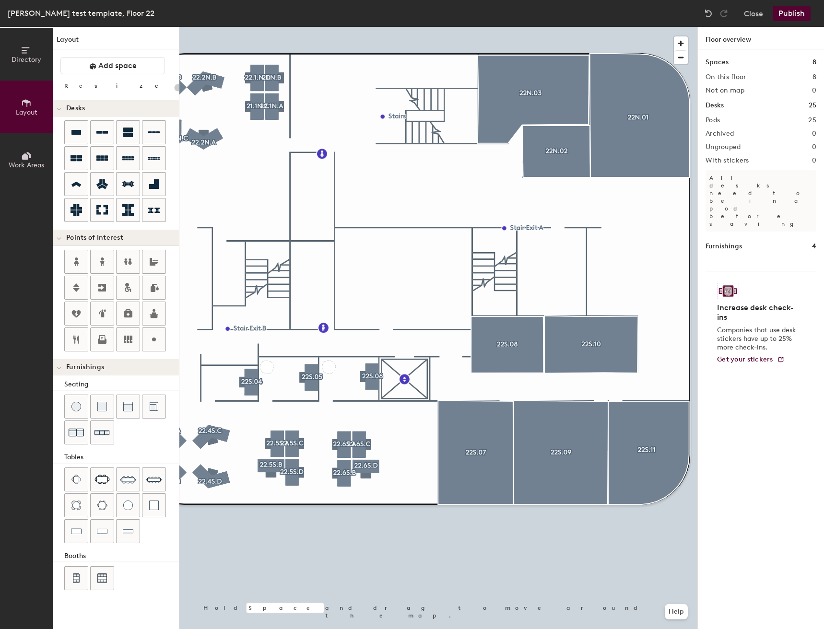
click at [326, 27] on div at bounding box center [438, 27] width 518 height 0
click at [619, 270] on div "Directory Layout Work Areas Layout Add space Resize Desks Points of Interest Fu…" at bounding box center [412, 328] width 824 height 603
click at [174, 90] on input "range" at bounding box center [174, 88] width 0 height 8
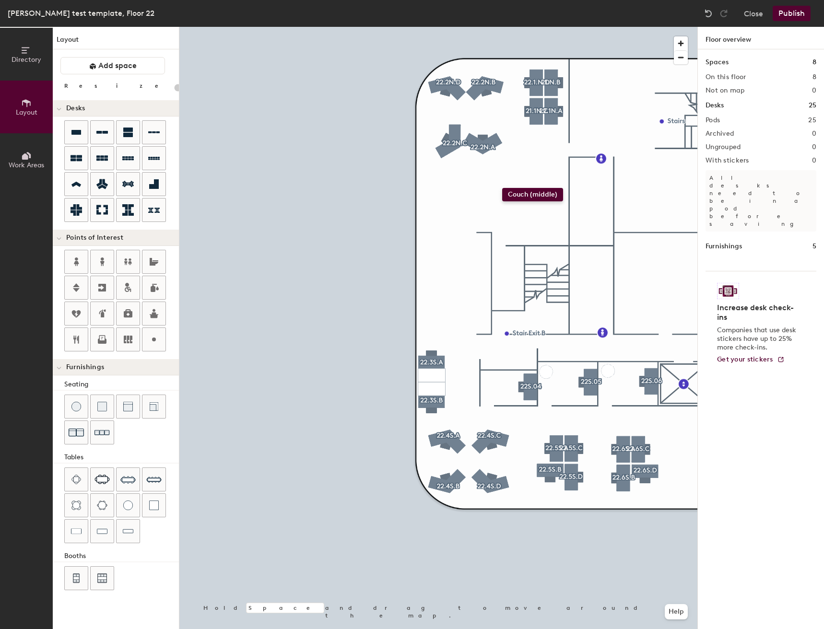
click at [502, 188] on div "Directory Layout Work Areas Layout Add space Resize Desks Points of Interest Fu…" at bounding box center [412, 328] width 824 height 603
type input "60"
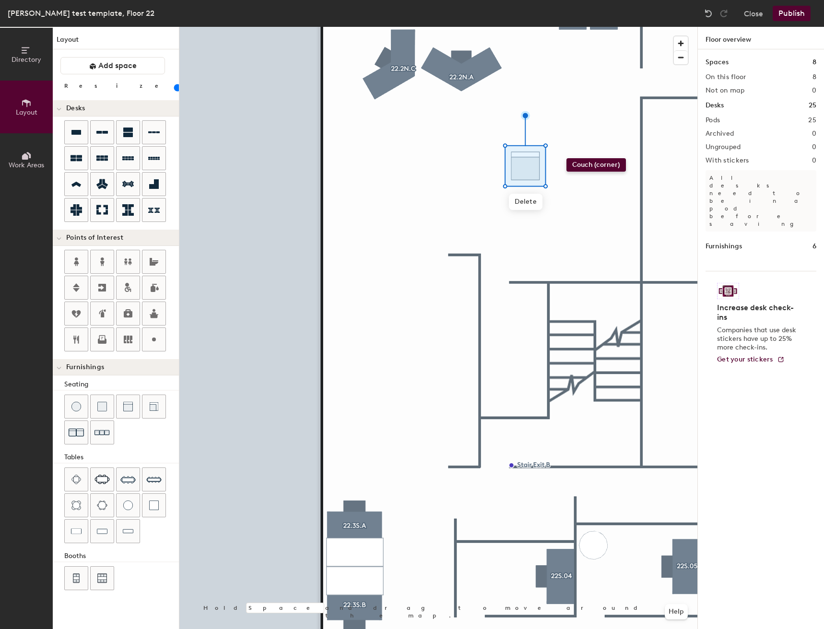
click at [565, 158] on div "Directory Layout Work Areas Layout Add space Resize Desks Points of Interest Fu…" at bounding box center [412, 328] width 824 height 603
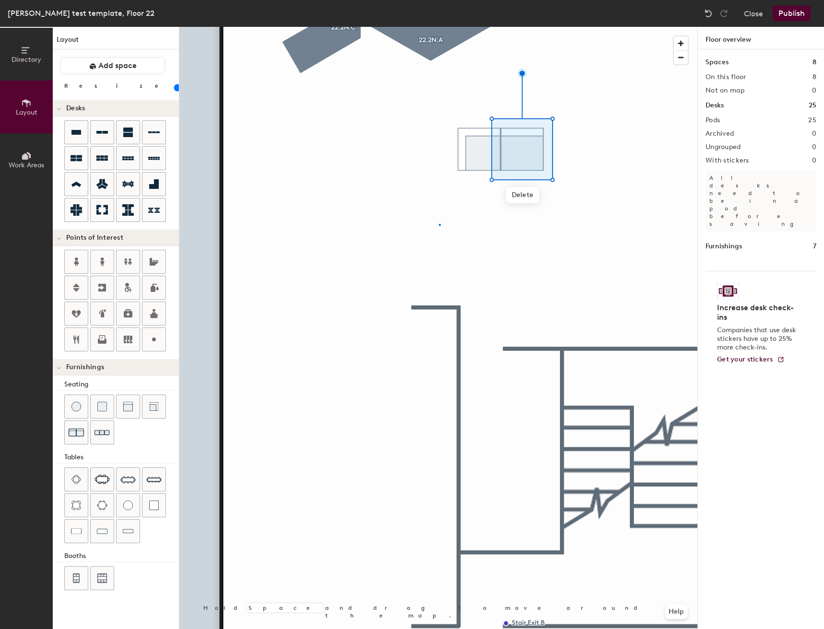
click at [439, 27] on div at bounding box center [438, 27] width 518 height 0
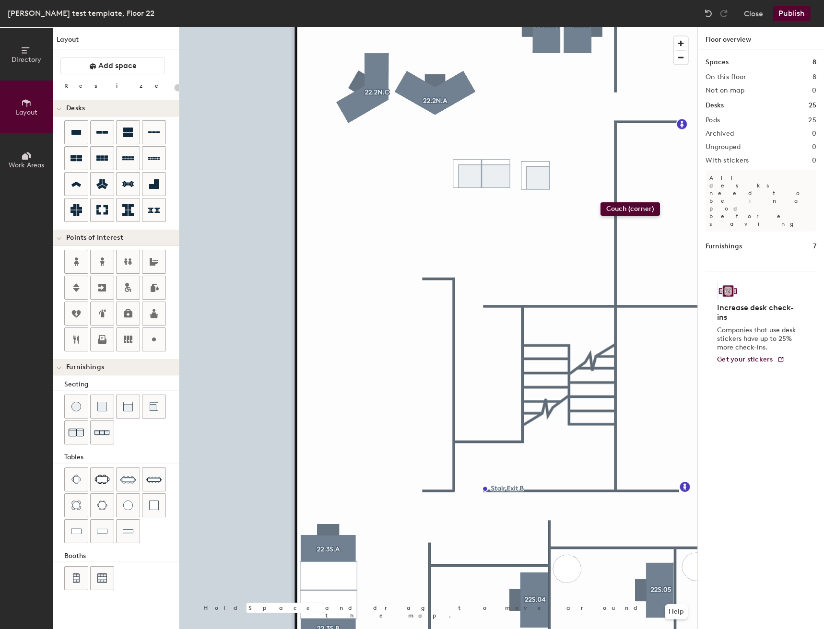
click at [602, 201] on div "Directory Layout Work Areas Layout Add space Resize Desks Points of Interest Fu…" at bounding box center [412, 328] width 824 height 603
click at [468, 197] on div "Directory Layout Work Areas Layout Add space Resize Desks Points of Interest Fu…" at bounding box center [412, 328] width 824 height 603
drag, startPoint x: 106, startPoint y: 415, endPoint x: 169, endPoint y: 388, distance: 68.5
click at [518, 27] on div at bounding box center [438, 27] width 518 height 0
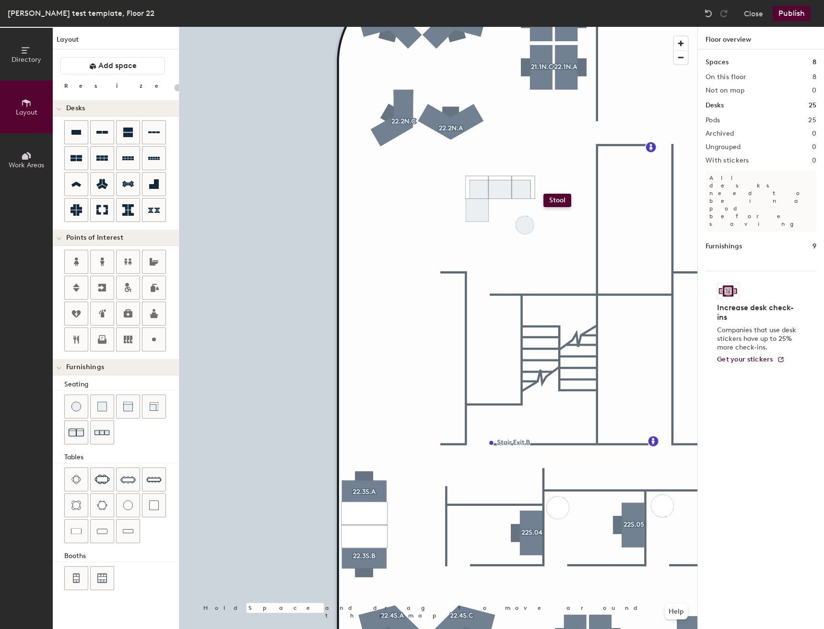
click at [544, 193] on div "Directory Layout Work Areas Layout Add space Resize Desks Points of Interest Fu…" at bounding box center [412, 328] width 824 height 603
click at [174, 90] on input "range" at bounding box center [174, 88] width 0 height 8
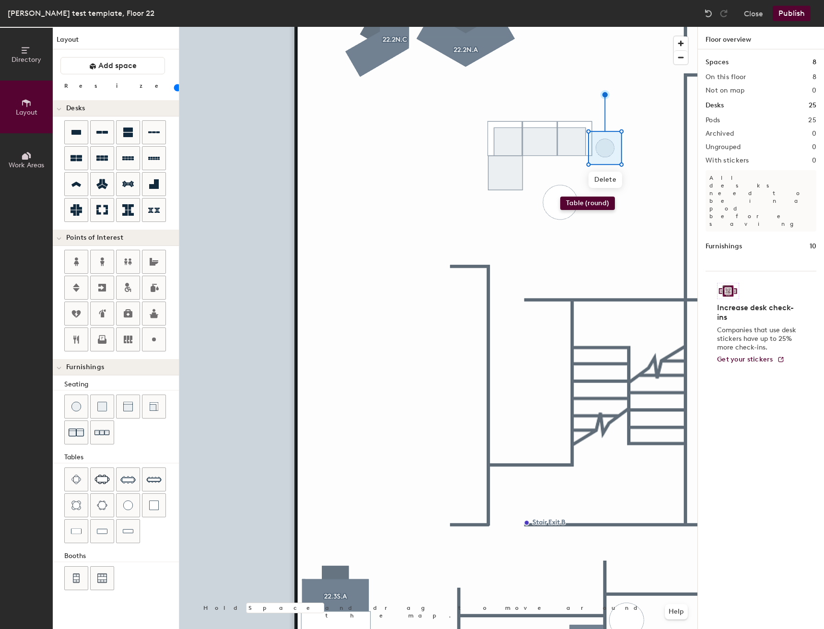
click at [560, 197] on div "Directory Layout Work Areas Layout Add space Resize Desks Points of Interest Fu…" at bounding box center [412, 328] width 824 height 603
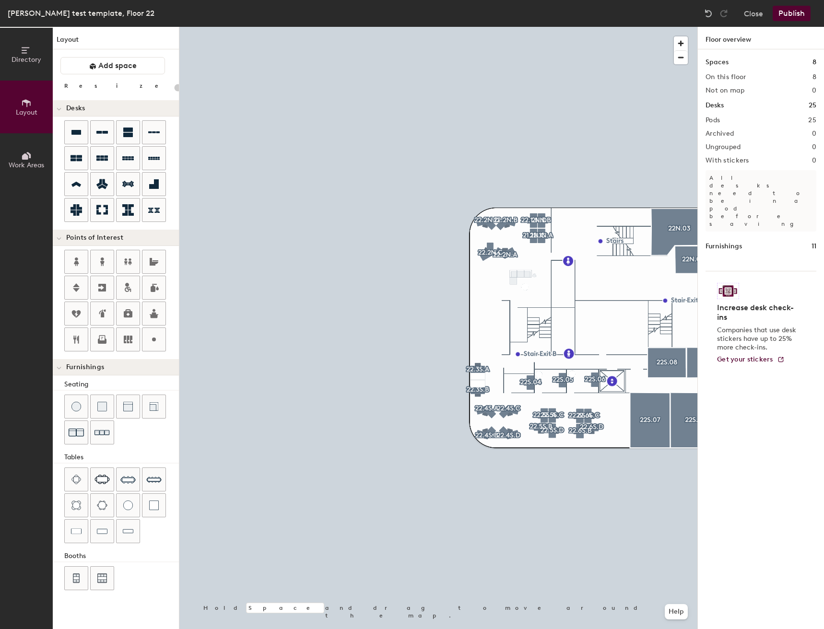
click at [798, 14] on button "Publish" at bounding box center [792, 13] width 38 height 15
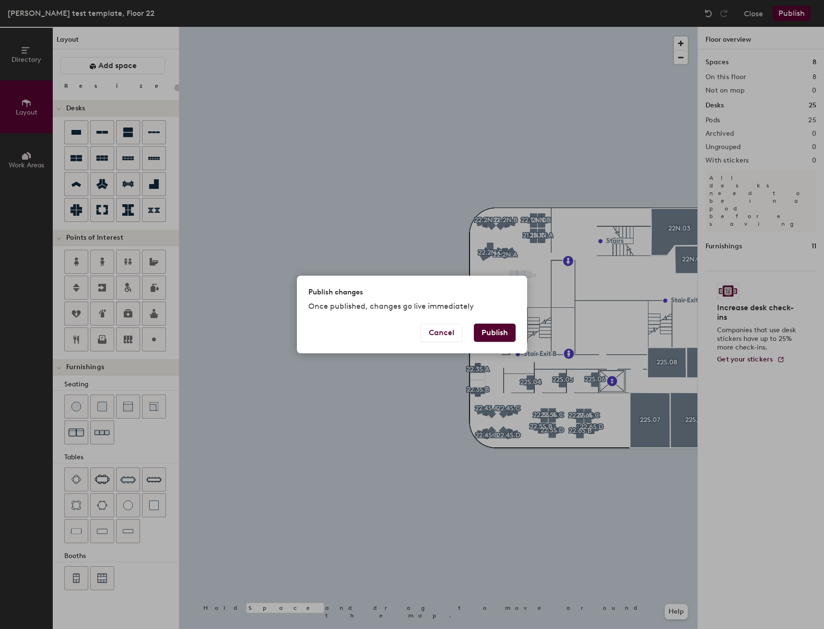
click at [483, 339] on button "Publish" at bounding box center [495, 333] width 42 height 18
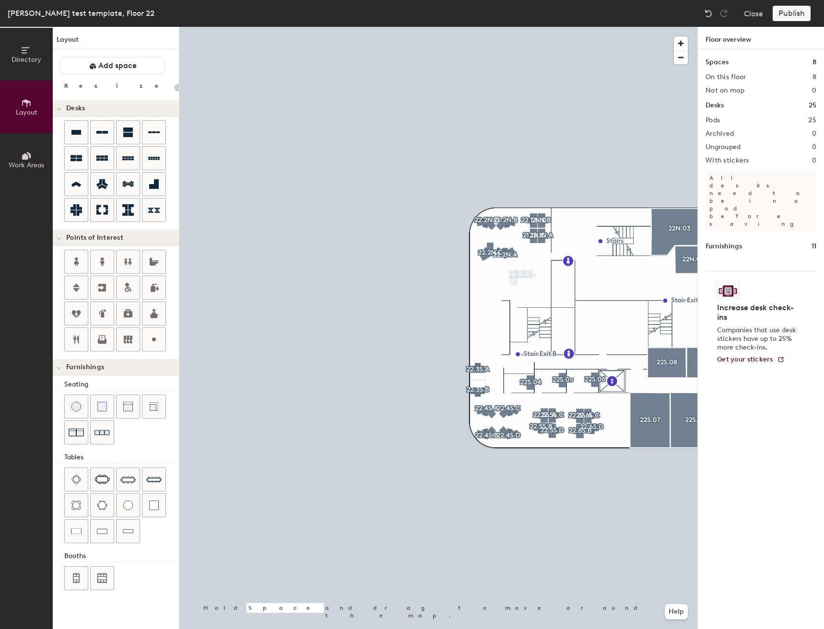
type input "20"
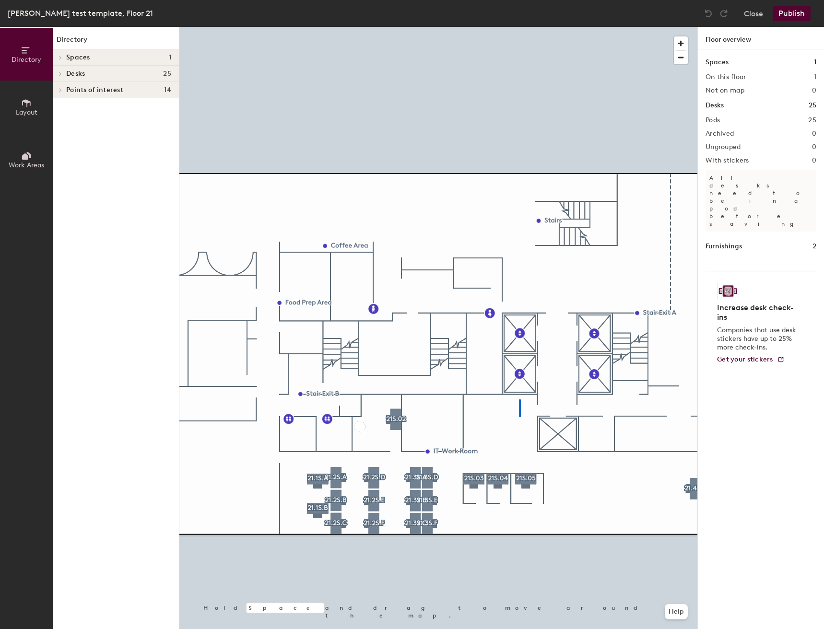
click at [518, 27] on div at bounding box center [438, 27] width 518 height 0
click at [477, 27] on div at bounding box center [438, 27] width 518 height 0
click at [461, 27] on div at bounding box center [438, 27] width 518 height 0
click at [430, 27] on div at bounding box center [438, 27] width 518 height 0
click at [396, 27] on div at bounding box center [438, 27] width 518 height 0
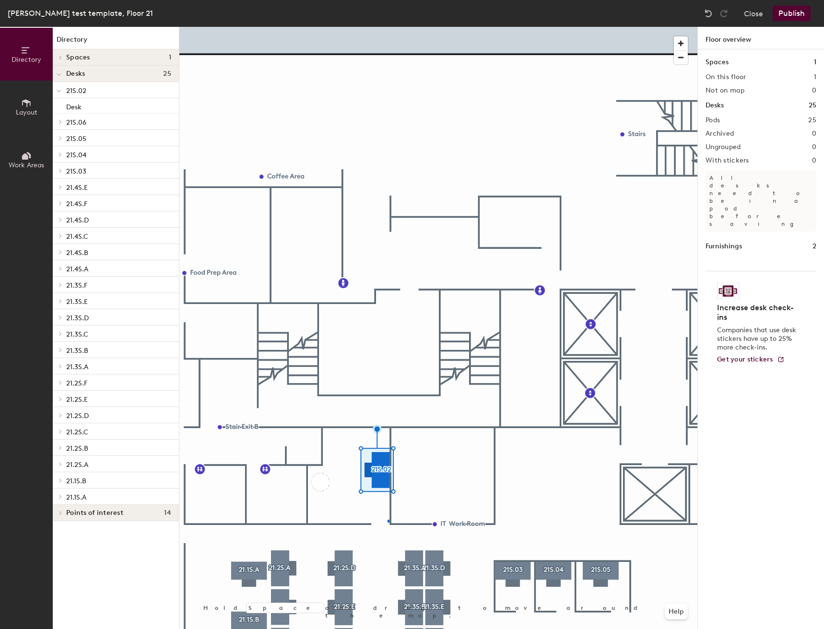
click at [388, 27] on div at bounding box center [438, 27] width 518 height 0
click at [23, 111] on span "Layout" at bounding box center [27, 112] width 22 height 8
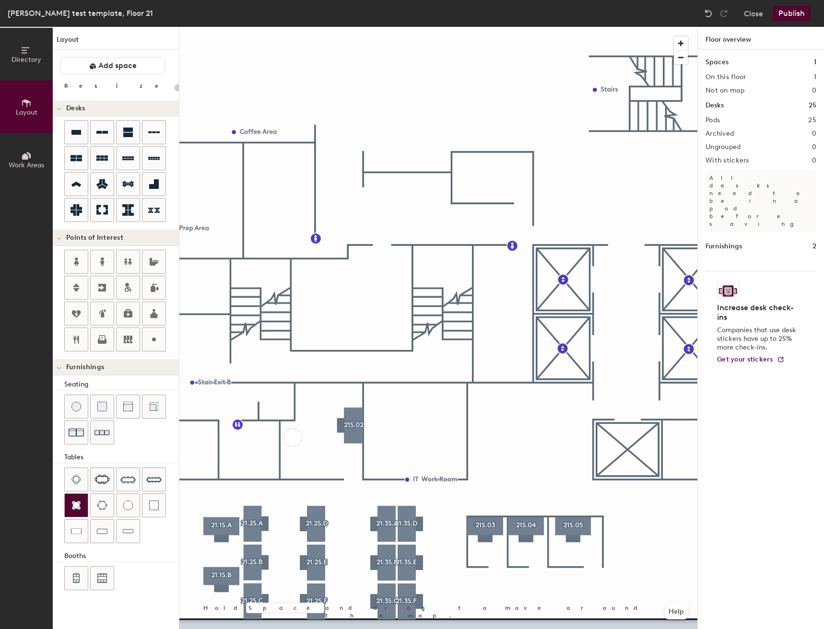
click at [84, 513] on div at bounding box center [76, 505] width 23 height 23
click at [344, 566] on div "Directory Layout Work Areas Layout Add space Resize Desks Points of Interest Fu…" at bounding box center [412, 328] width 824 height 603
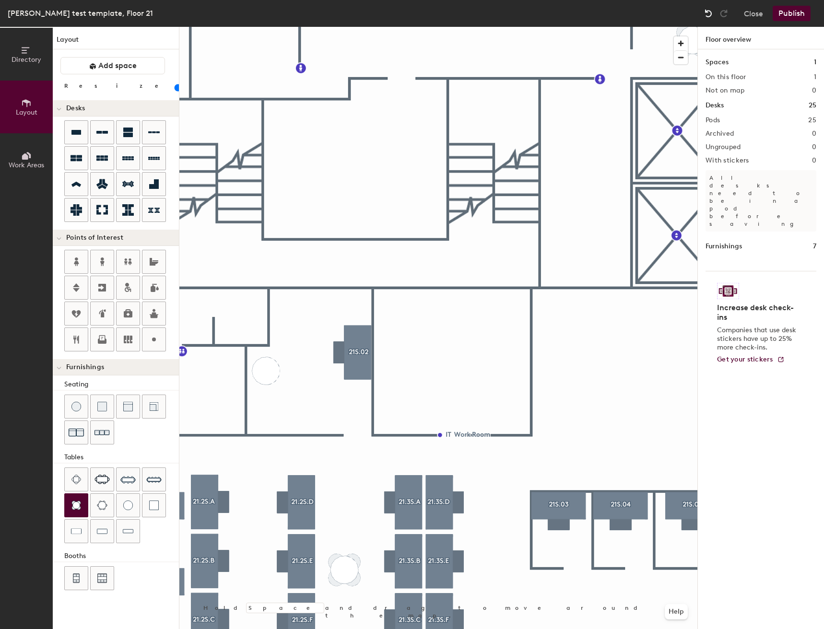
click at [706, 14] on img at bounding box center [709, 14] width 10 height 10
click at [74, 475] on img at bounding box center [76, 480] width 10 height 10
click at [343, 552] on div "Directory Layout Work Areas Layout Add space Resize Desks Points of Interest Fu…" at bounding box center [412, 328] width 824 height 603
type input "60"
click at [33, 65] on button "Directory" at bounding box center [26, 54] width 53 height 53
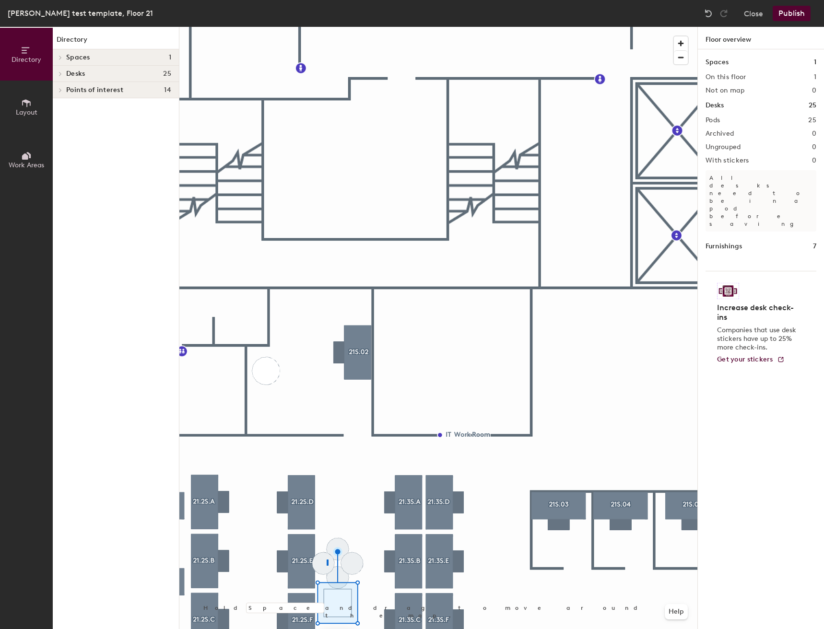
click at [327, 27] on div at bounding box center [438, 27] width 518 height 0
click at [343, 541] on span "Delete" at bounding box center [339, 540] width 34 height 16
click at [366, 27] on div at bounding box center [438, 27] width 518 height 0
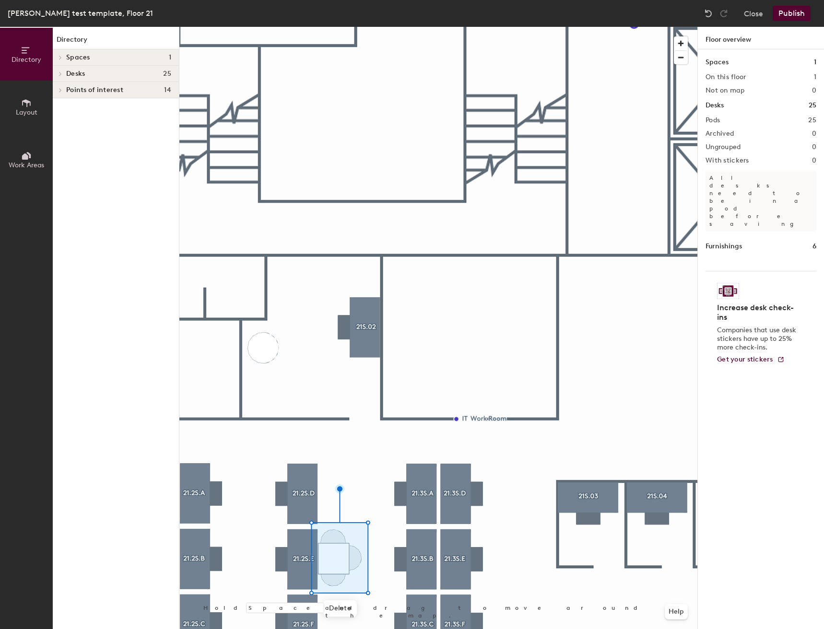
click at [38, 106] on button "Layout" at bounding box center [26, 107] width 53 height 53
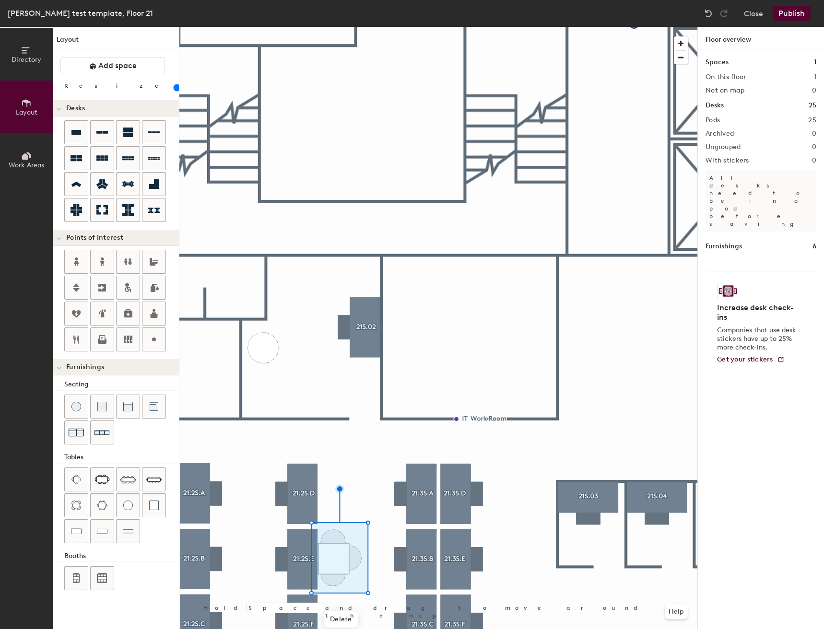
click at [174, 89] on input "range" at bounding box center [174, 88] width 0 height 8
click at [389, 27] on div at bounding box center [438, 27] width 518 height 0
click at [335, 27] on div at bounding box center [438, 27] width 518 height 0
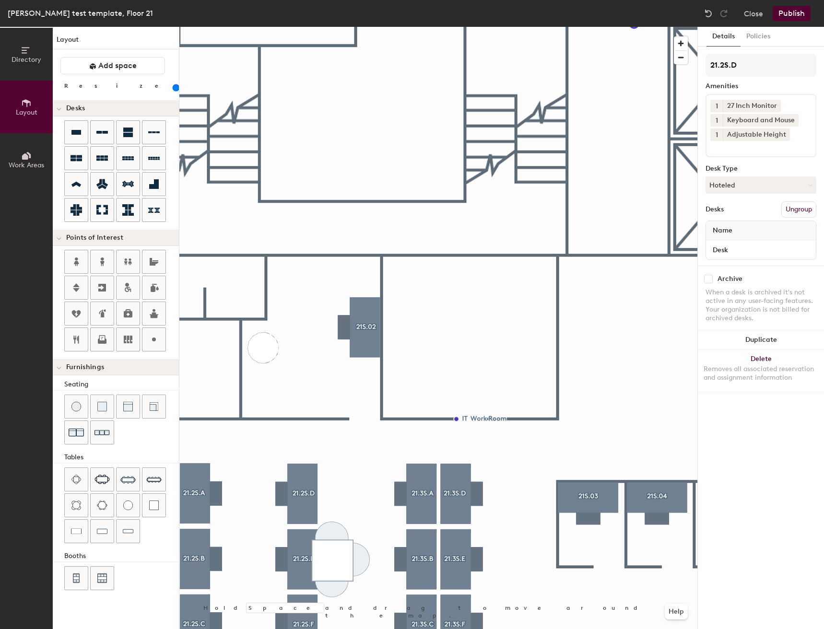
click at [341, 27] on div at bounding box center [438, 27] width 518 height 0
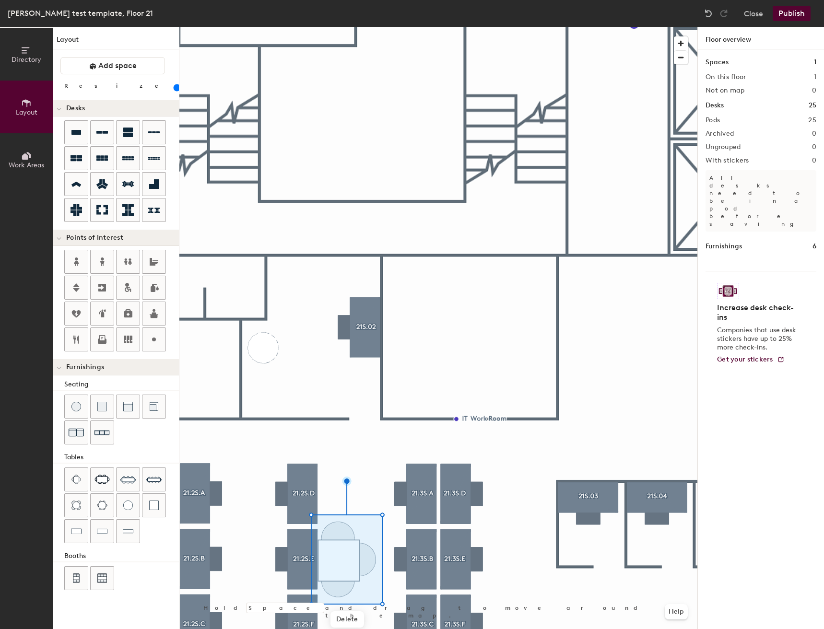
click at [378, 27] on div at bounding box center [438, 27] width 518 height 0
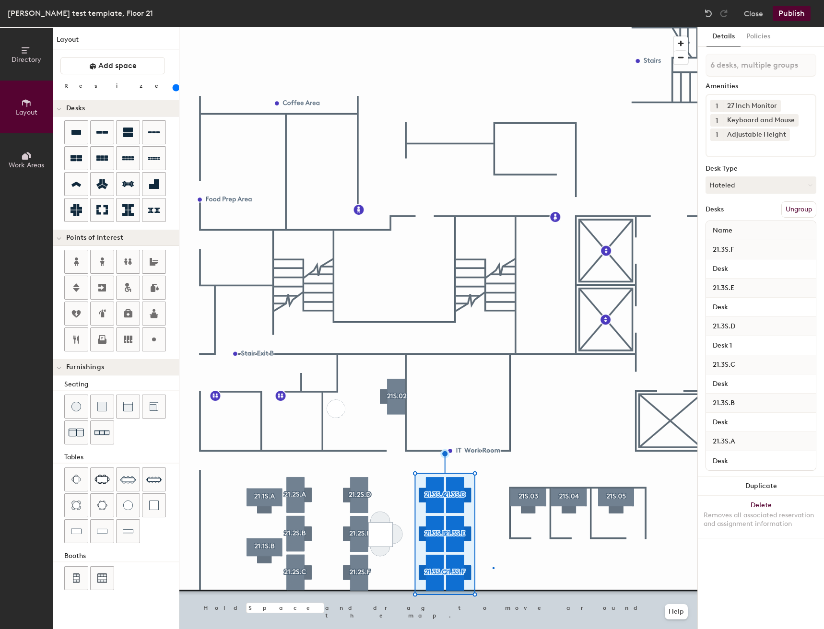
click at [493, 27] on div at bounding box center [438, 27] width 518 height 0
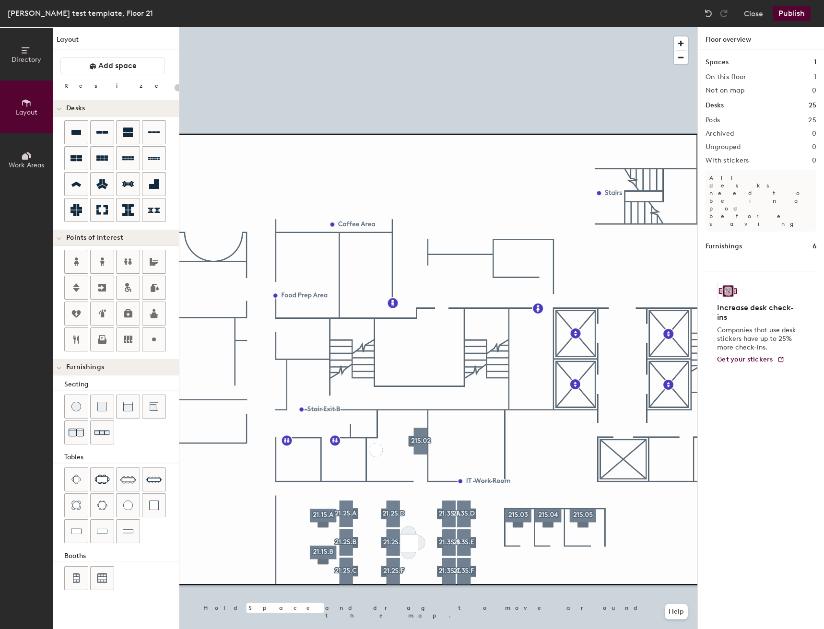
click at [647, 27] on div at bounding box center [438, 27] width 518 height 0
click at [578, 27] on div at bounding box center [438, 27] width 518 height 0
click at [649, 27] on div at bounding box center [438, 27] width 518 height 0
click at [641, 27] on div at bounding box center [438, 27] width 518 height 0
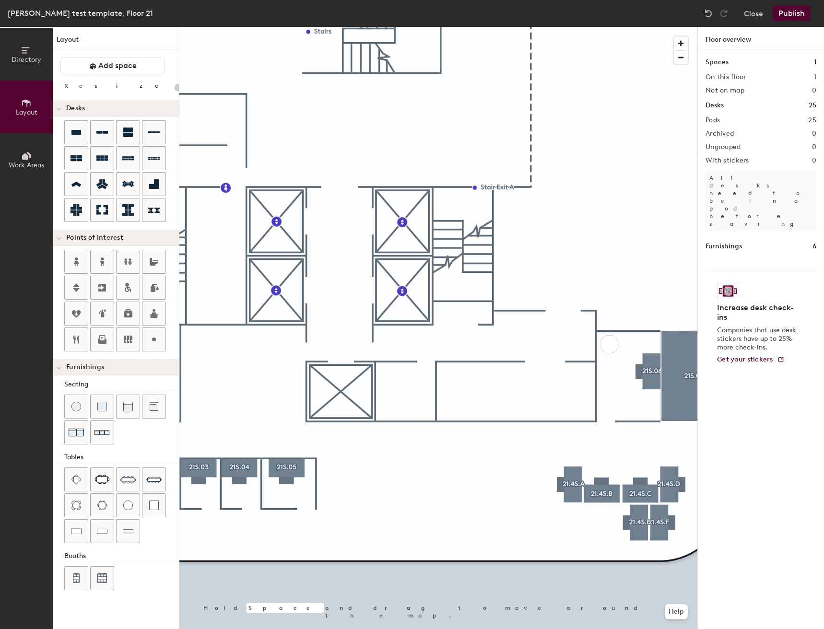
click at [430, 505] on div "Directory Layout Work Areas Layout Add space Resize Desks Points of Interest Fu…" at bounding box center [412, 328] width 824 height 603
click at [430, 489] on div "Directory Layout Work Areas Layout Add space Resize Desks Points of Interest Fu…" at bounding box center [412, 328] width 824 height 603
drag, startPoint x: 95, startPoint y: 88, endPoint x: 102, endPoint y: 90, distance: 6.5
click at [174, 90] on input "range" at bounding box center [174, 88] width 0 height 8
click at [376, 27] on div at bounding box center [438, 27] width 518 height 0
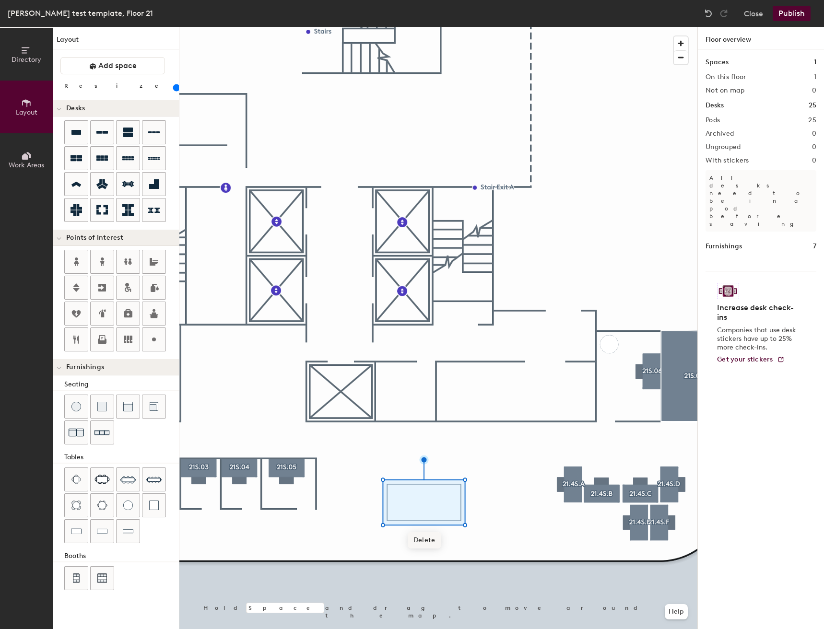
click at [422, 538] on span "Delete" at bounding box center [425, 540] width 34 height 16
click at [411, 500] on div "Directory Layout Work Areas Layout Add space Resize Desks Points of Interest Fu…" at bounding box center [412, 328] width 824 height 603
click at [174, 88] on input "range" at bounding box center [174, 88] width 0 height 8
click at [499, 466] on div "Directory Layout Work Areas Layout Add space Resize Desks Points of Interest Fu…" at bounding box center [412, 328] width 824 height 603
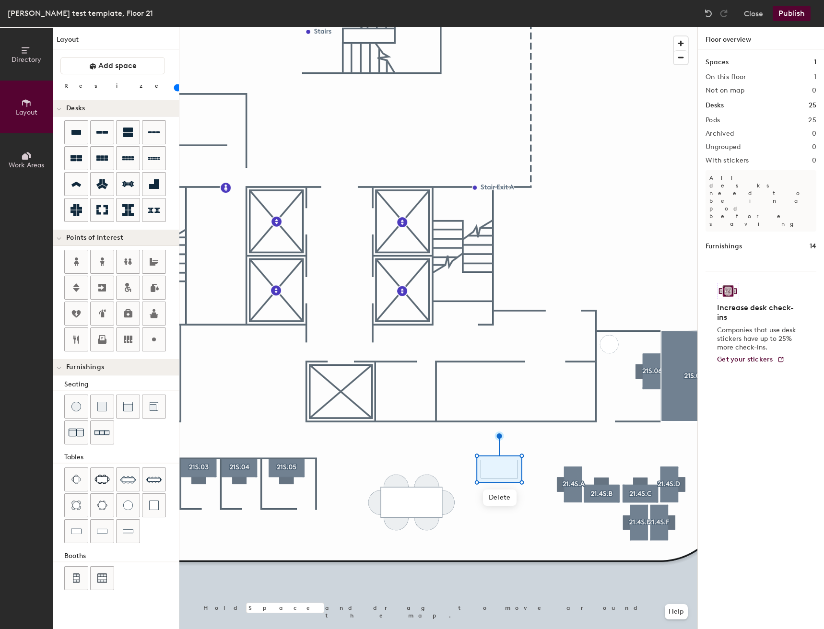
click at [174, 89] on input "range" at bounding box center [174, 88] width 0 height 8
click at [81, 528] on img at bounding box center [76, 532] width 11 height 10
click at [505, 491] on div "Directory Layout Work Areas Layout Add space Resize Desks Points of Interest Fu…" at bounding box center [412, 328] width 824 height 603
type input "100"
click at [174, 89] on input "range" at bounding box center [174, 88] width 0 height 8
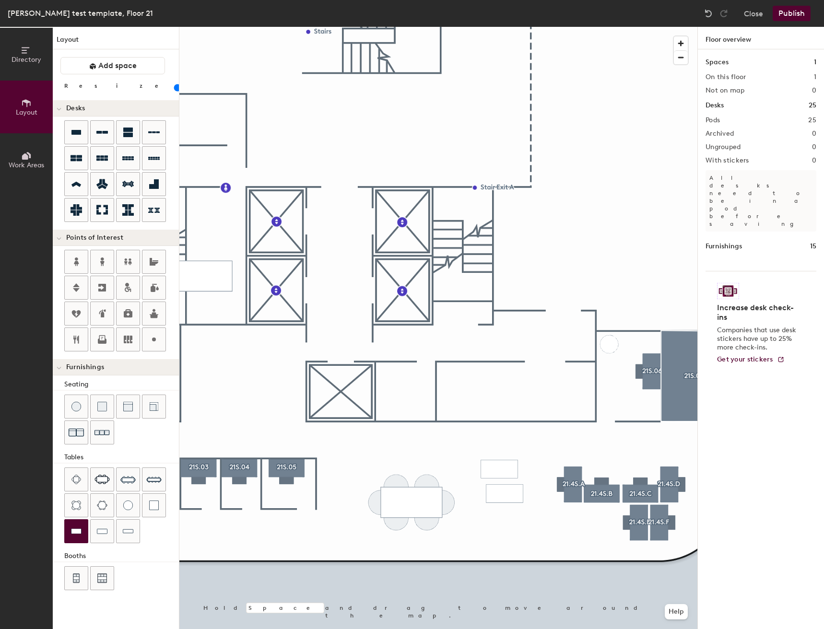
click at [504, 515] on div "Directory Layout Work Areas Layout Add space Resize Desks Points of Interest Fu…" at bounding box center [412, 328] width 824 height 603
type input "100"
click at [32, 59] on span "Directory" at bounding box center [27, 60] width 30 height 8
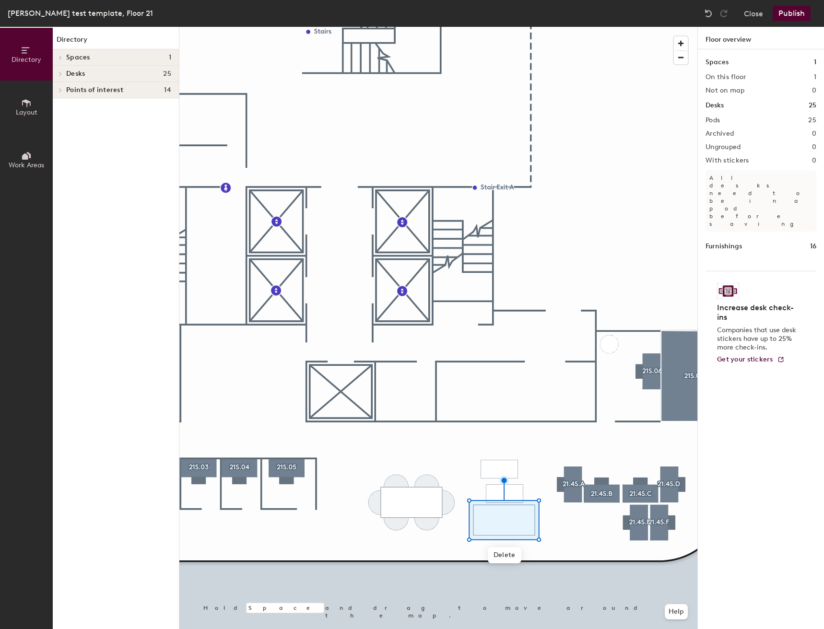
click at [33, 105] on button "Layout" at bounding box center [26, 107] width 53 height 53
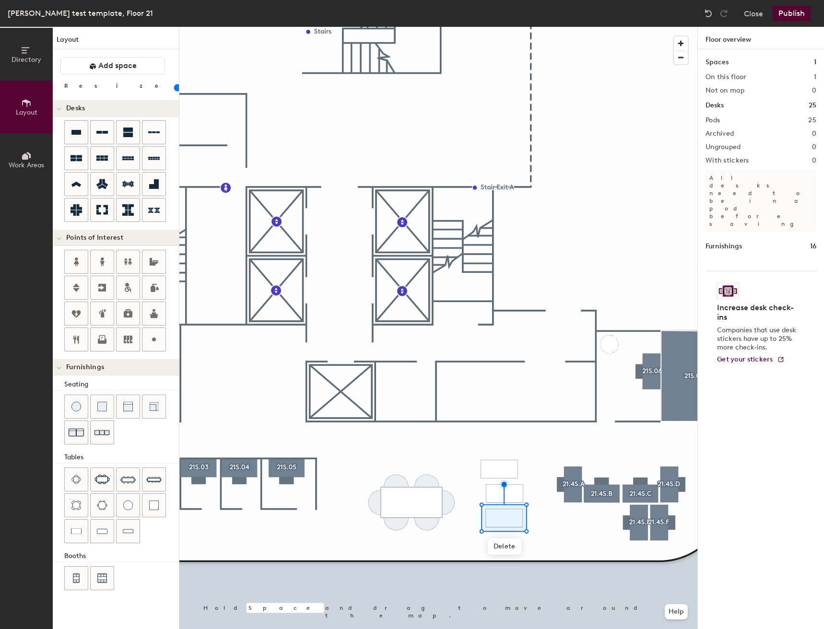
click at [174, 87] on input "range" at bounding box center [174, 88] width 0 height 8
click at [543, 27] on div at bounding box center [438, 27] width 518 height 0
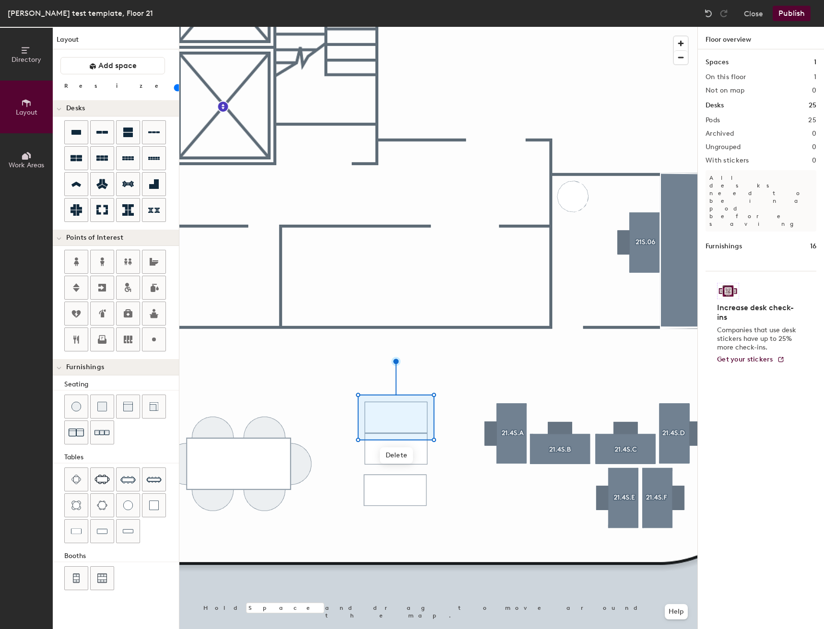
click at [390, 520] on div "Directory Layout Work Areas Layout Add space Resize Desks Points of Interest Fu…" at bounding box center [412, 328] width 824 height 603
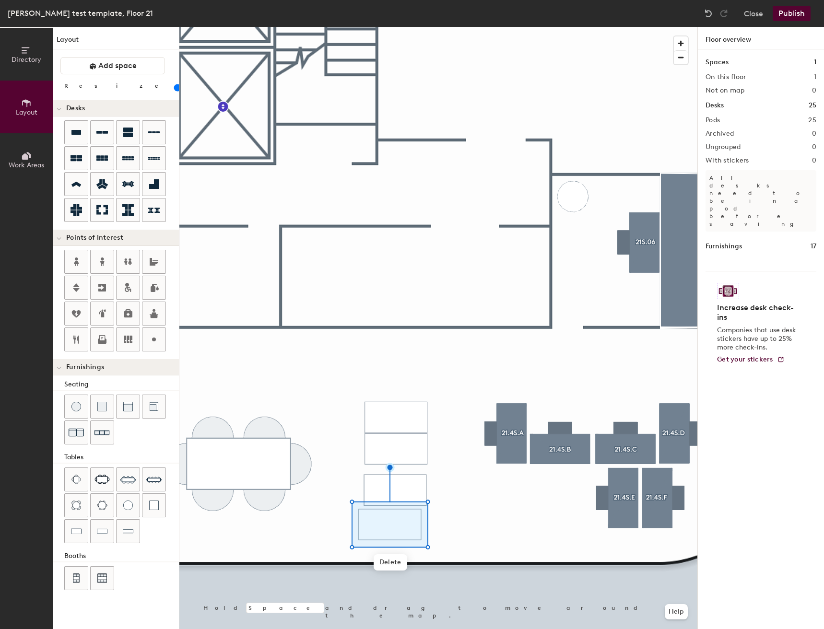
click at [174, 90] on input "range" at bounding box center [174, 88] width 0 height 8
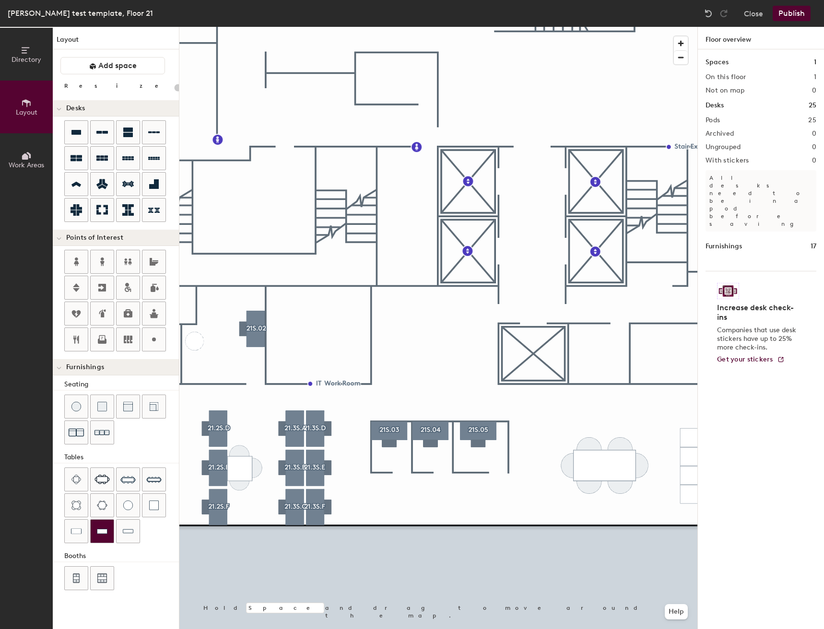
drag, startPoint x: 75, startPoint y: 533, endPoint x: 92, endPoint y: 525, distance: 18.7
click at [93, 525] on div at bounding box center [121, 507] width 115 height 78
click at [436, 332] on div "Directory Layout Work Areas Layout Add space Resize Desks Points of Interest Fu…" at bounding box center [412, 328] width 824 height 603
click at [394, 321] on div "Directory Layout Work Areas Layout Add space Resize Desks Points of Interest Fu…" at bounding box center [412, 328] width 824 height 603
click at [392, 374] on div "Directory Layout Work Areas Layout Add space Resize Desks Points of Interest Fu…" at bounding box center [412, 328] width 824 height 603
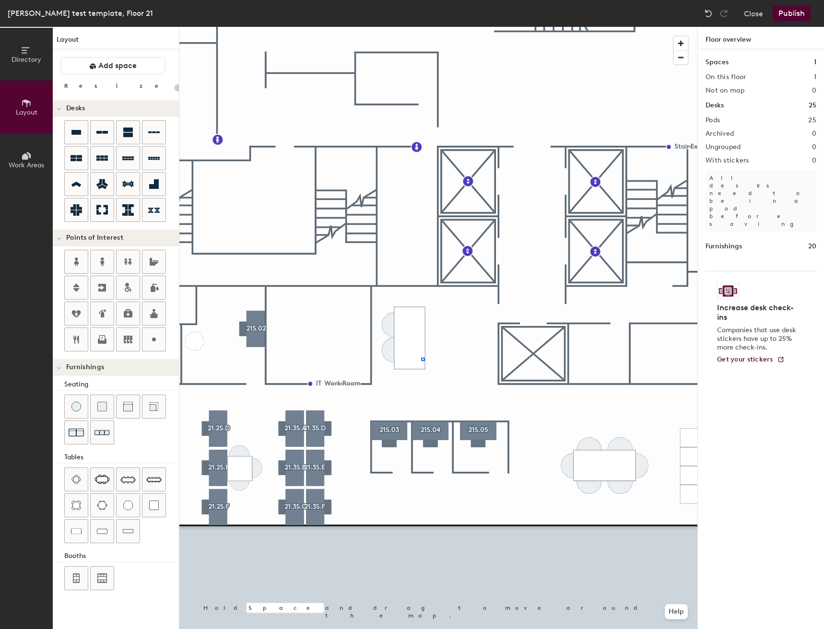
drag, startPoint x: 79, startPoint y: 411, endPoint x: 391, endPoint y: 365, distance: 316.1
click at [421, 27] on div at bounding box center [438, 27] width 518 height 0
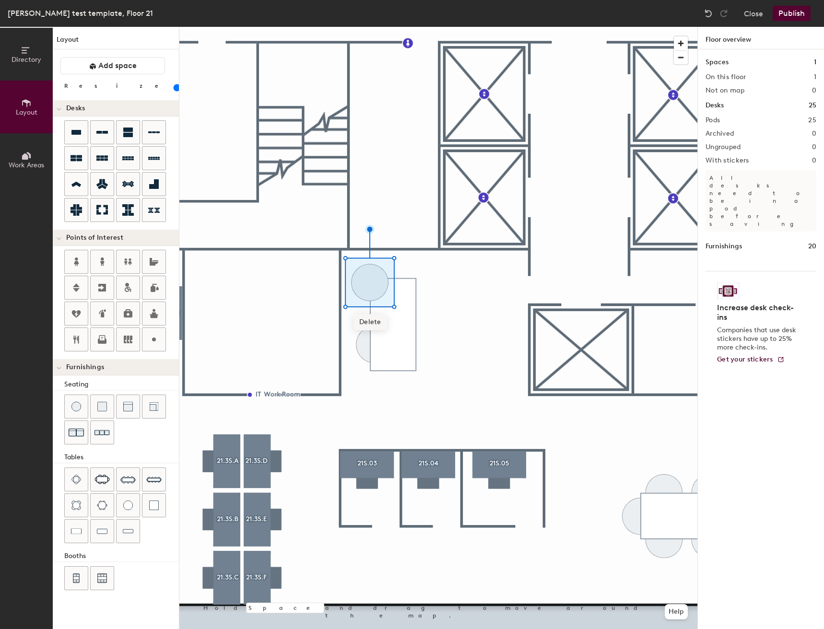
click at [408, 27] on div at bounding box center [438, 27] width 518 height 0
click at [410, 27] on div at bounding box center [438, 27] width 518 height 0
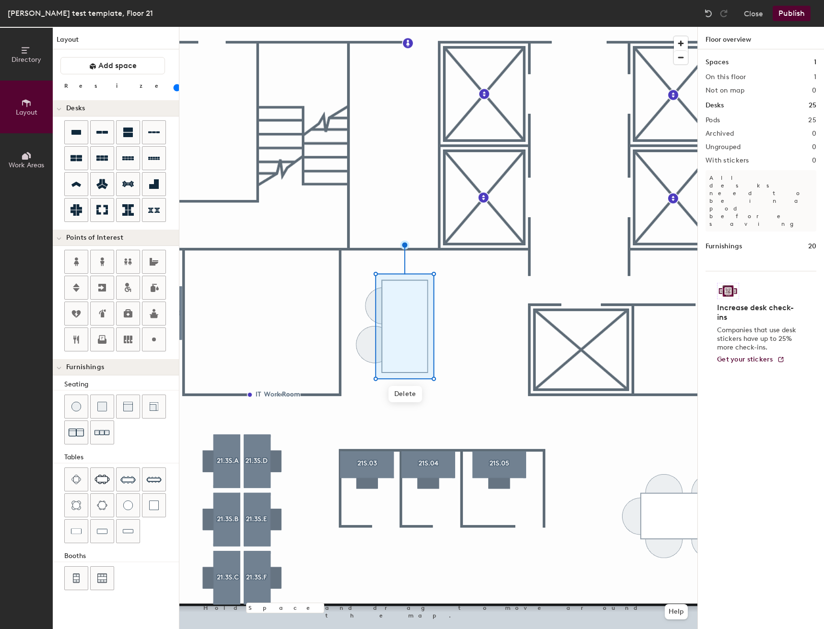
click at [707, 22] on div "[PERSON_NAME] test template, Floor 21 Close Publish" at bounding box center [412, 13] width 824 height 27
click at [707, 19] on div at bounding box center [708, 13] width 15 height 15
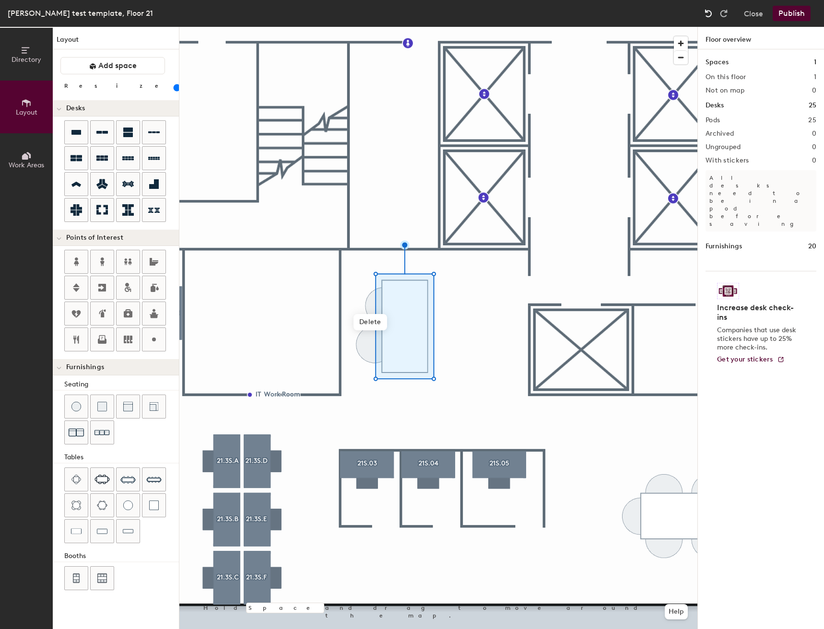
click at [707, 19] on div at bounding box center [708, 13] width 15 height 15
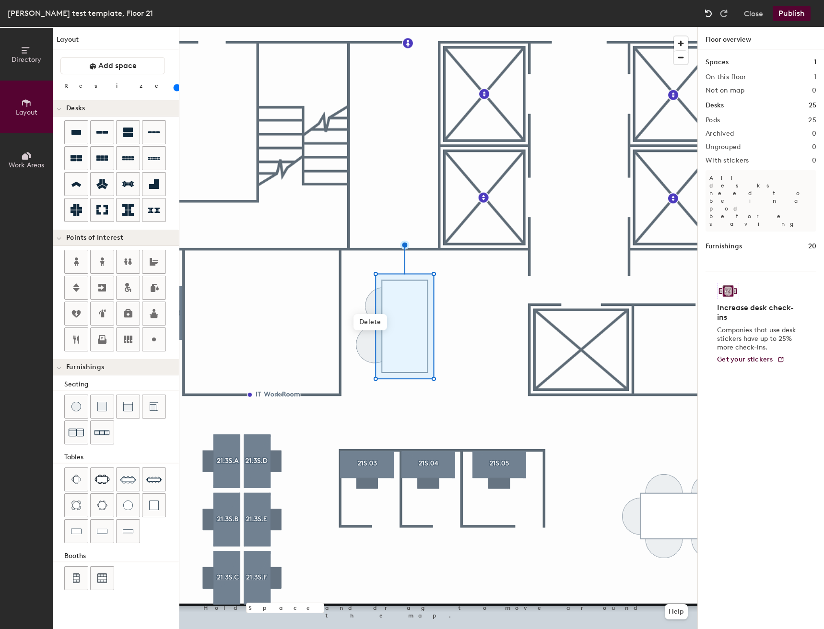
click at [707, 19] on div at bounding box center [708, 13] width 15 height 15
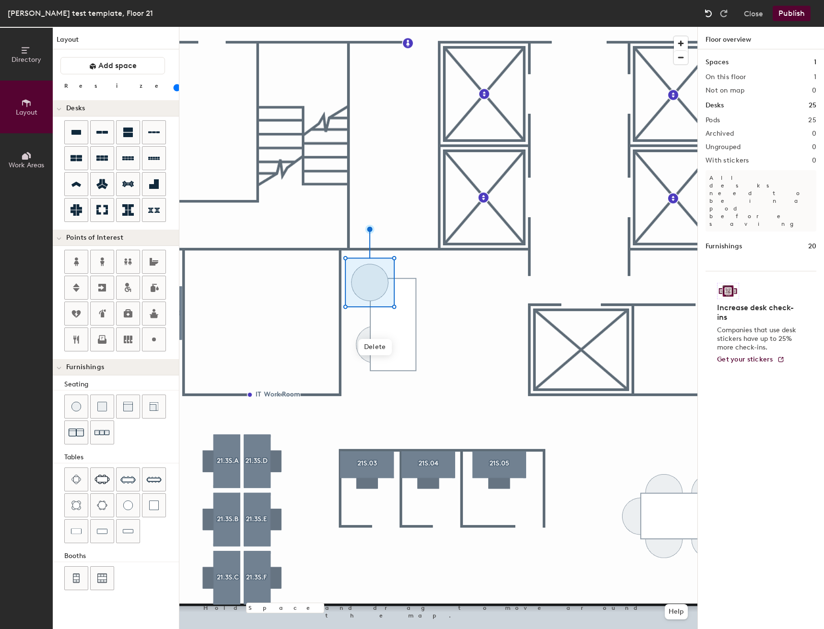
click at [707, 19] on div at bounding box center [708, 13] width 15 height 15
click at [707, 18] on div at bounding box center [708, 13] width 15 height 15
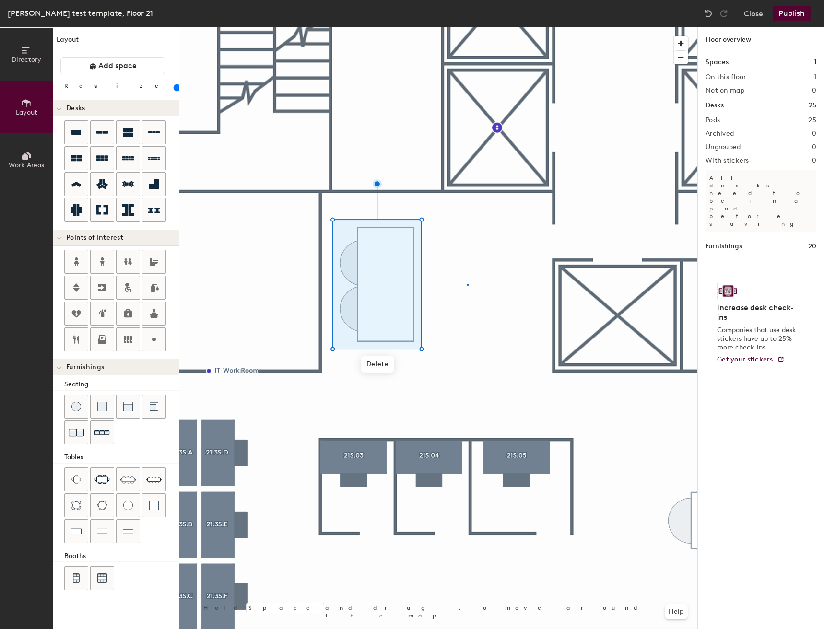
click at [467, 27] on div at bounding box center [438, 27] width 518 height 0
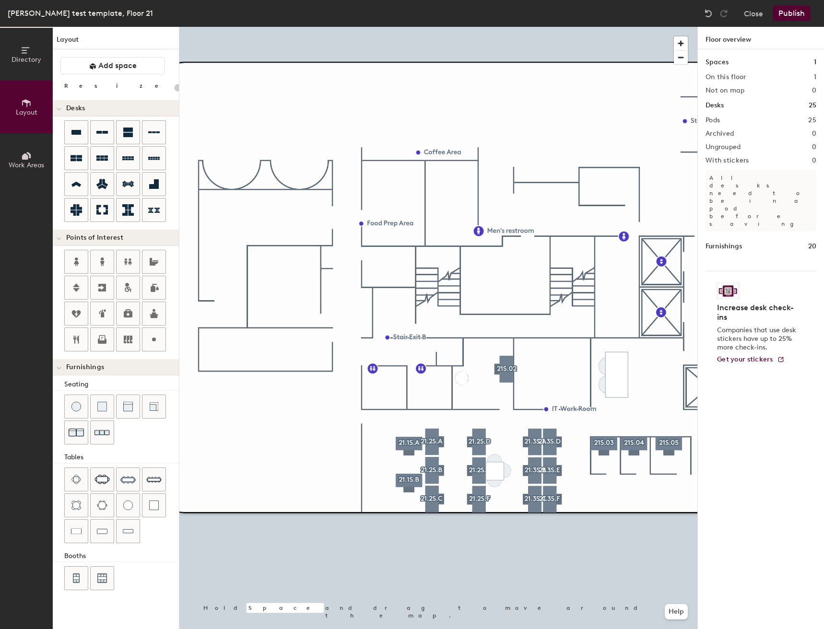
click at [621, 27] on div at bounding box center [438, 27] width 518 height 0
click at [804, 10] on button "Publish" at bounding box center [792, 13] width 38 height 15
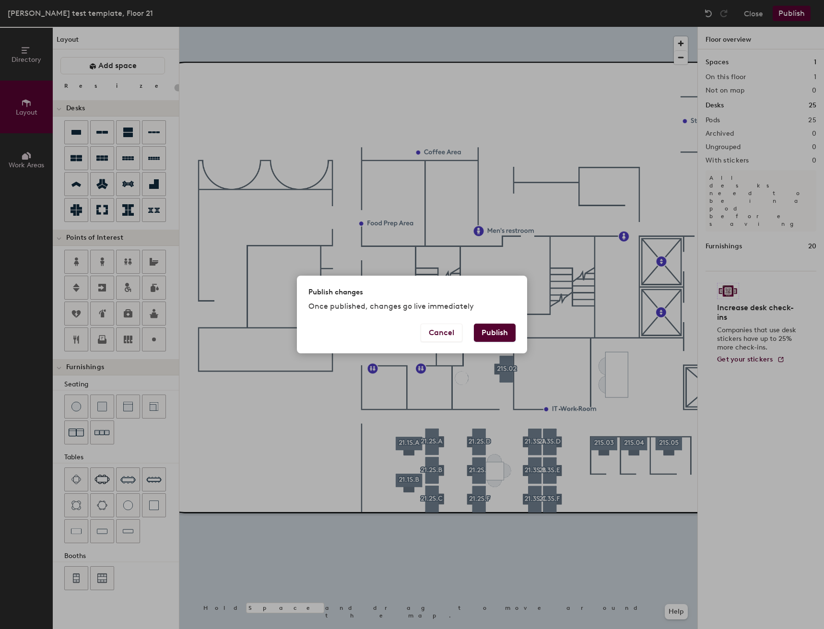
click at [496, 330] on button "Publish" at bounding box center [495, 333] width 42 height 18
type input "20"
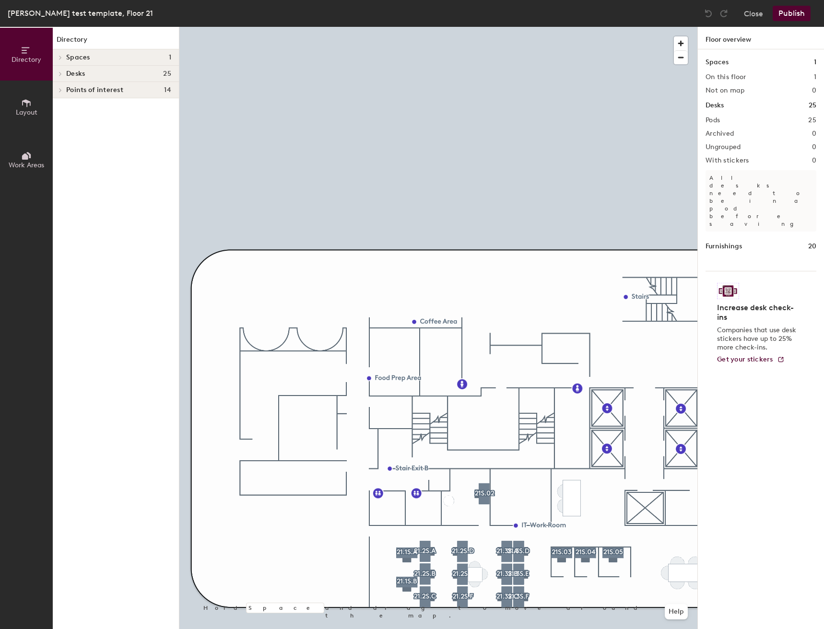
click at [30, 152] on icon at bounding box center [26, 156] width 11 height 11
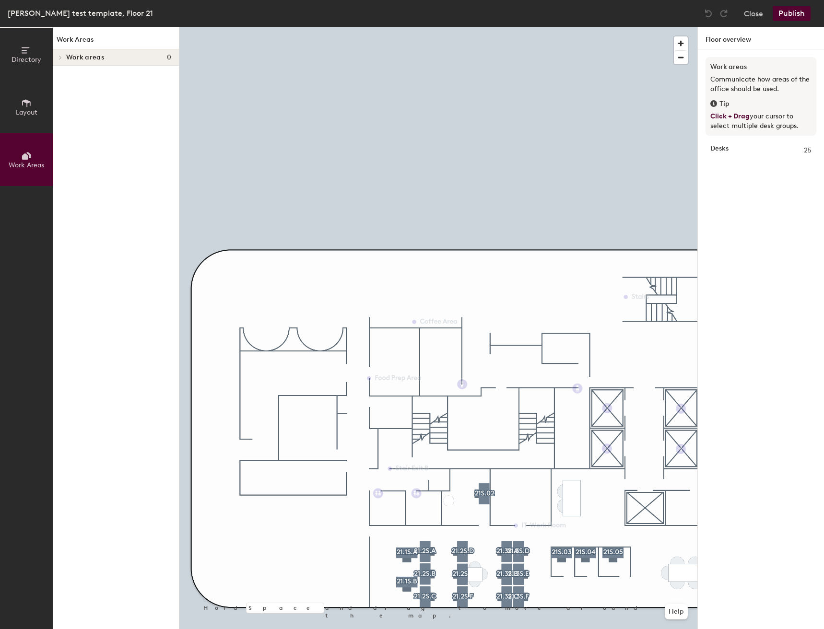
click at [39, 108] on button "Layout" at bounding box center [26, 107] width 53 height 53
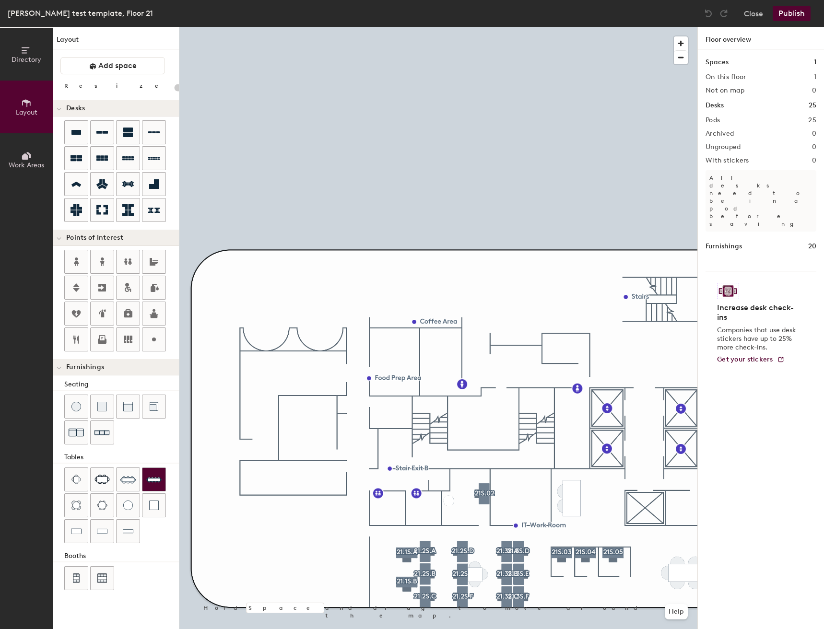
click at [156, 485] on img at bounding box center [153, 479] width 15 height 15
click at [465, 288] on div "Directory Layout Work Areas Layout Add space Resize Desks Points of Interest Fu…" at bounding box center [412, 328] width 824 height 603
type input "100"
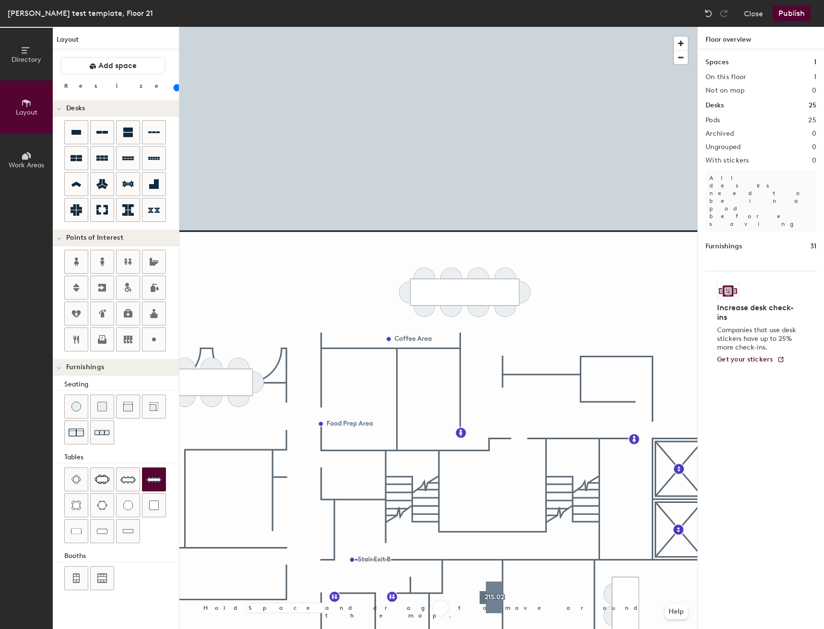
click at [33, 66] on button "Directory" at bounding box center [26, 54] width 53 height 53
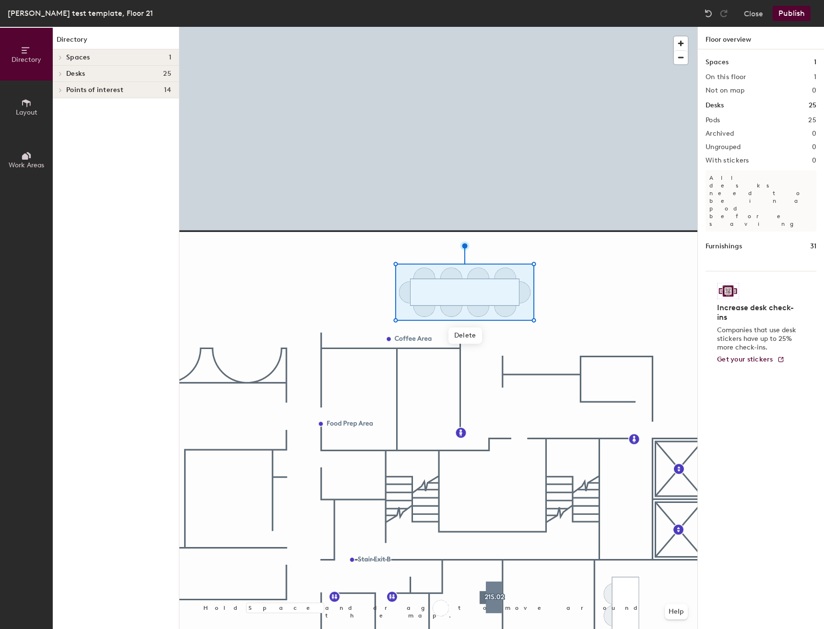
click at [556, 27] on div at bounding box center [438, 27] width 518 height 0
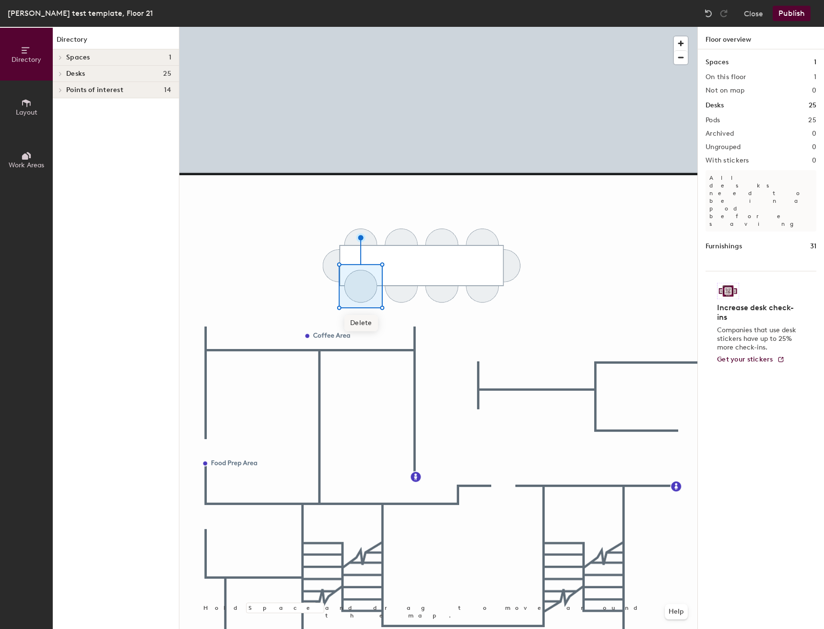
click at [359, 323] on span "Delete" at bounding box center [361, 323] width 34 height 16
click at [397, 321] on span "Delete" at bounding box center [402, 323] width 34 height 16
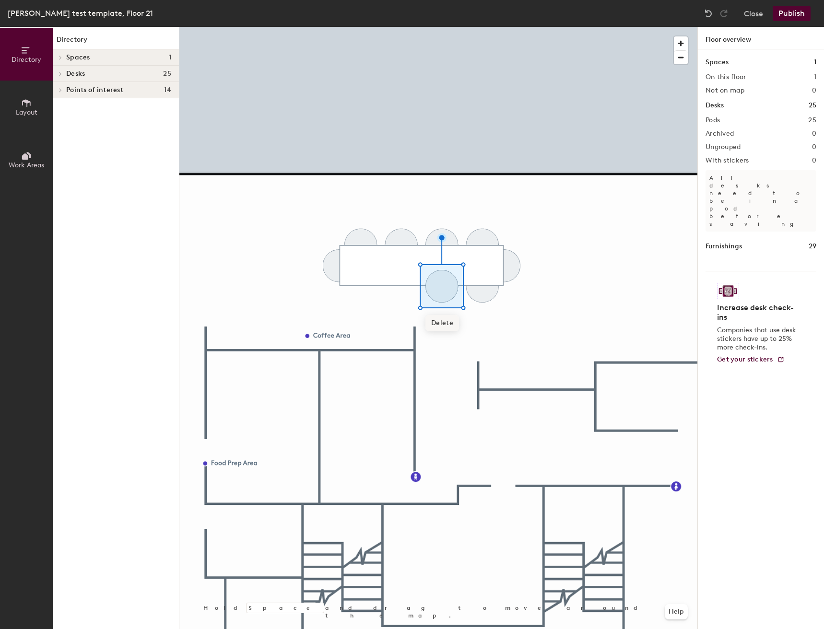
click at [436, 322] on span "Delete" at bounding box center [443, 323] width 34 height 16
click at [478, 322] on span "Delete" at bounding box center [483, 323] width 34 height 16
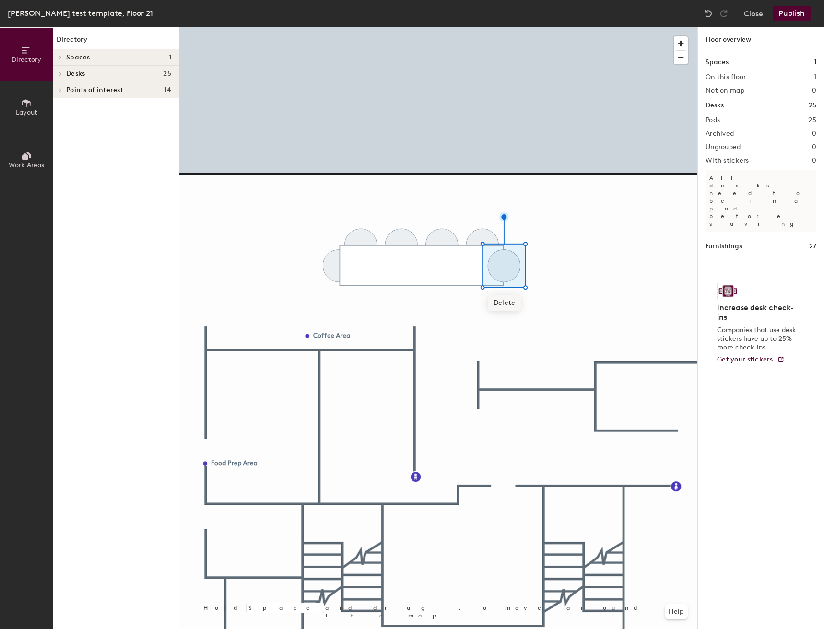
click at [507, 306] on span "Delete" at bounding box center [505, 303] width 34 height 16
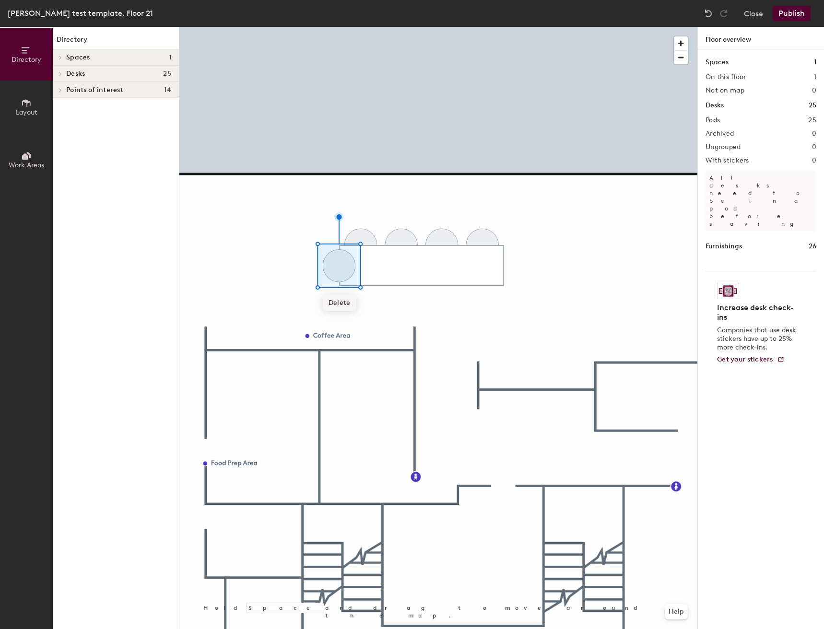
click at [347, 305] on span "Delete" at bounding box center [340, 303] width 34 height 16
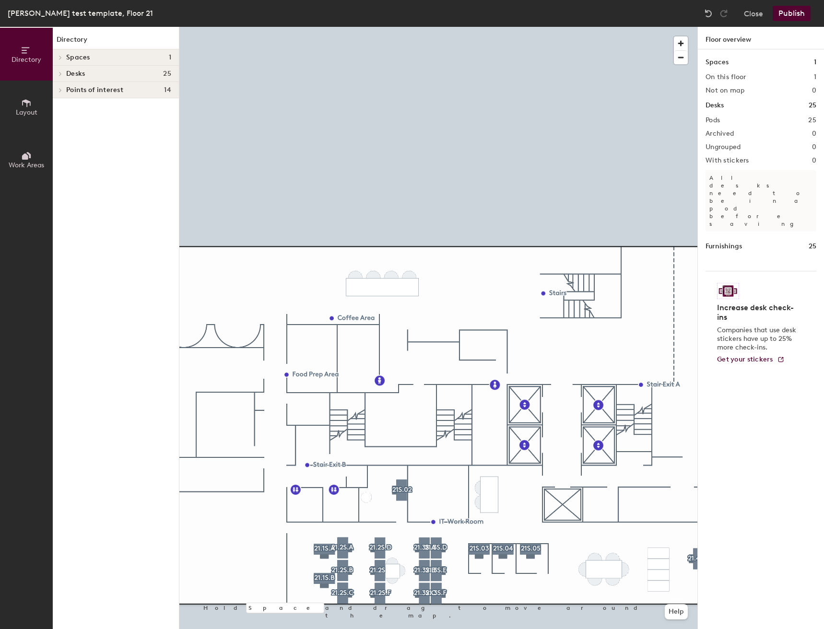
click at [18, 152] on button "Work Areas" at bounding box center [26, 159] width 53 height 53
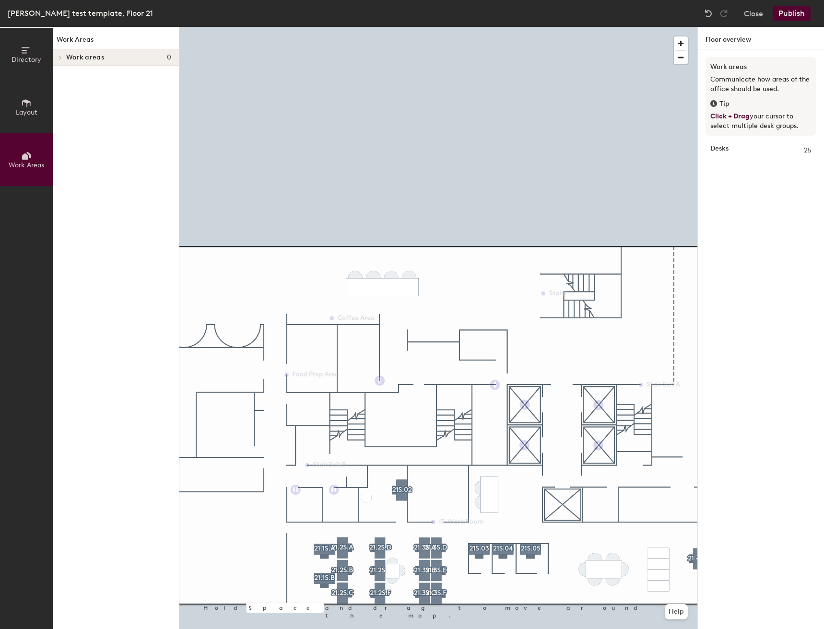
click at [25, 120] on button "Layout" at bounding box center [26, 107] width 53 height 53
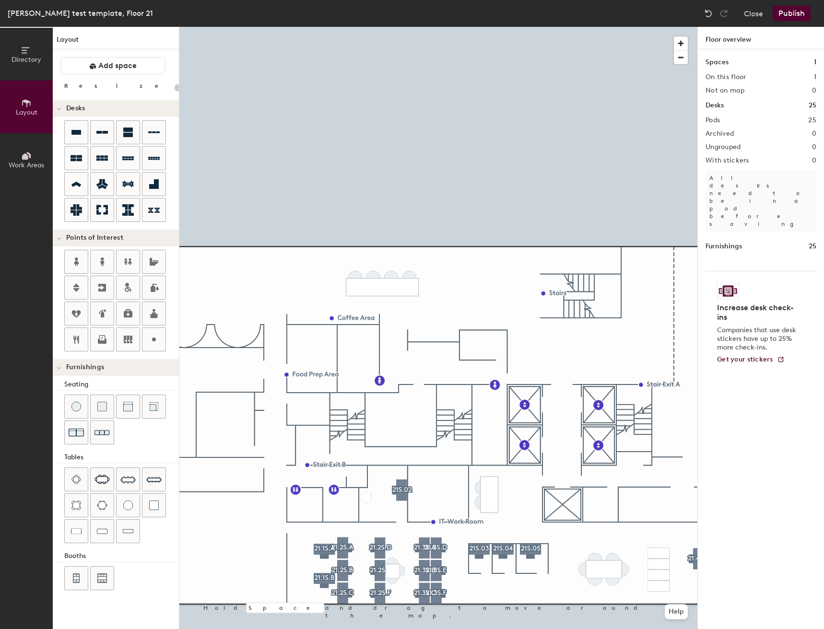
click at [427, 355] on div "Directory Layout Work Areas Layout Add space Resize Desks Points of Interest Fu…" at bounding box center [412, 328] width 824 height 603
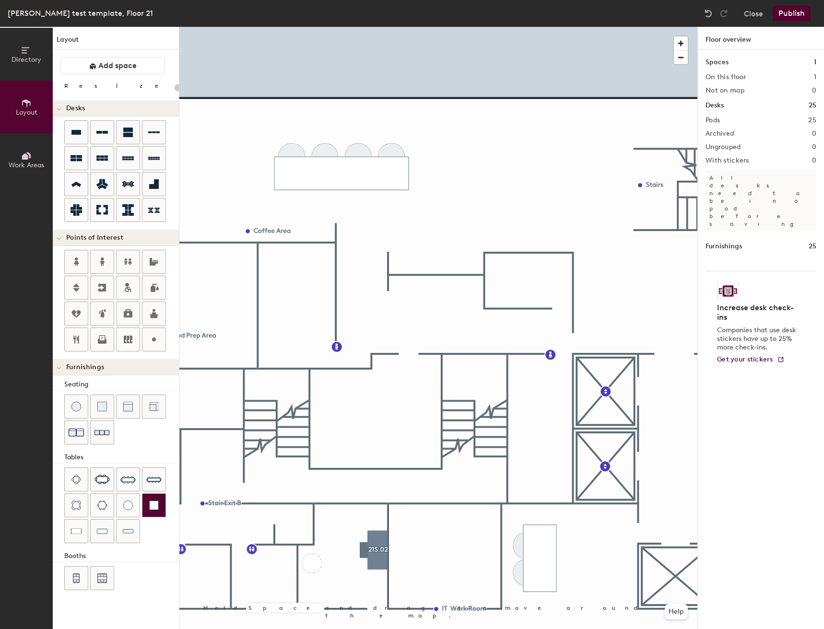
click at [619, 286] on div "Directory Layout Work Areas Layout Add space Resize Desks Points of Interest Fu…" at bounding box center [412, 328] width 824 height 603
click at [598, 278] on div "Directory Layout Work Areas Layout Add space Resize Desks Points of Interest Fu…" at bounding box center [412, 328] width 824 height 603
click at [74, 410] on img at bounding box center [76, 407] width 10 height 10
click at [598, 305] on div "Directory Layout Work Areas Layout Add space Resize Desks Points of Interest Fu…" at bounding box center [412, 328] width 824 height 603
type input "100"
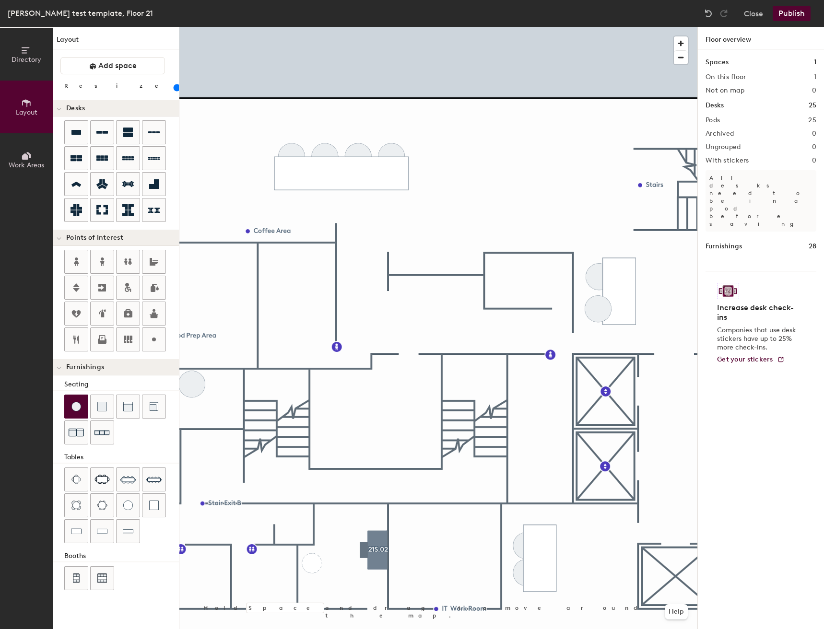
click at [29, 167] on span "Work Areas" at bounding box center [26, 165] width 35 height 8
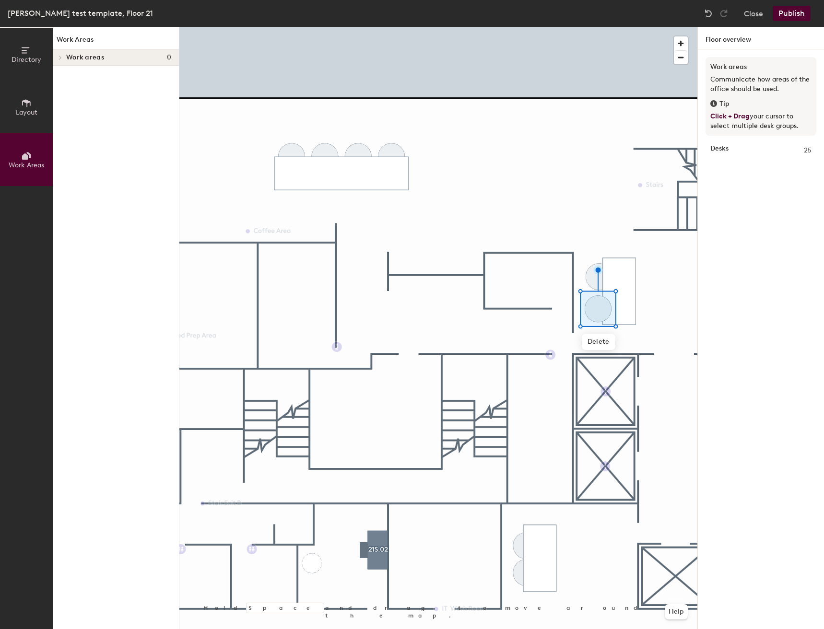
click at [16, 110] on span "Layout" at bounding box center [27, 112] width 22 height 8
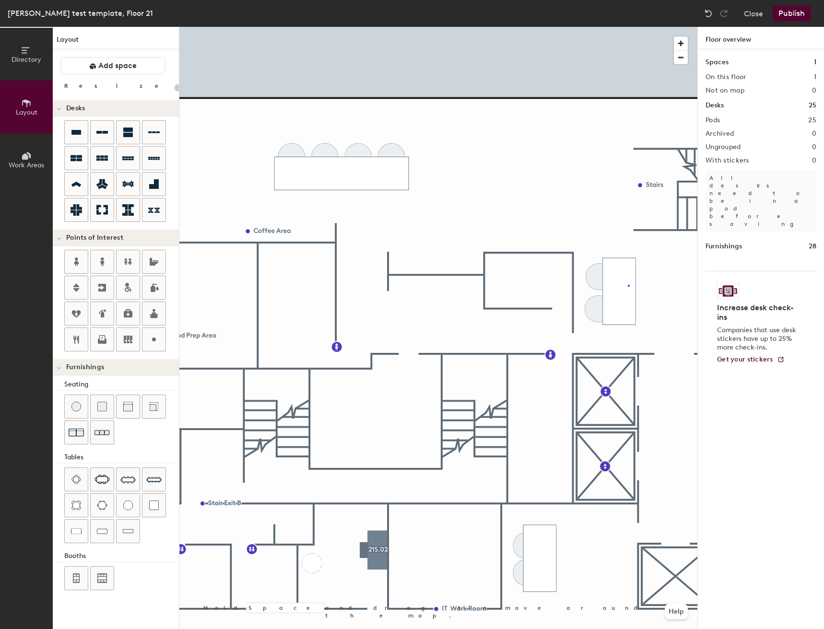
click at [628, 27] on div at bounding box center [438, 27] width 518 height 0
click at [594, 334] on span "Delete" at bounding box center [600, 337] width 34 height 16
click at [598, 306] on div "Directory Layout Work Areas Layout Add space Resize Desks Points of Interest Fu…" at bounding box center [412, 328] width 824 height 603
drag, startPoint x: 74, startPoint y: 408, endPoint x: 176, endPoint y: 392, distance: 103.5
click at [639, 27] on div at bounding box center [438, 27] width 518 height 0
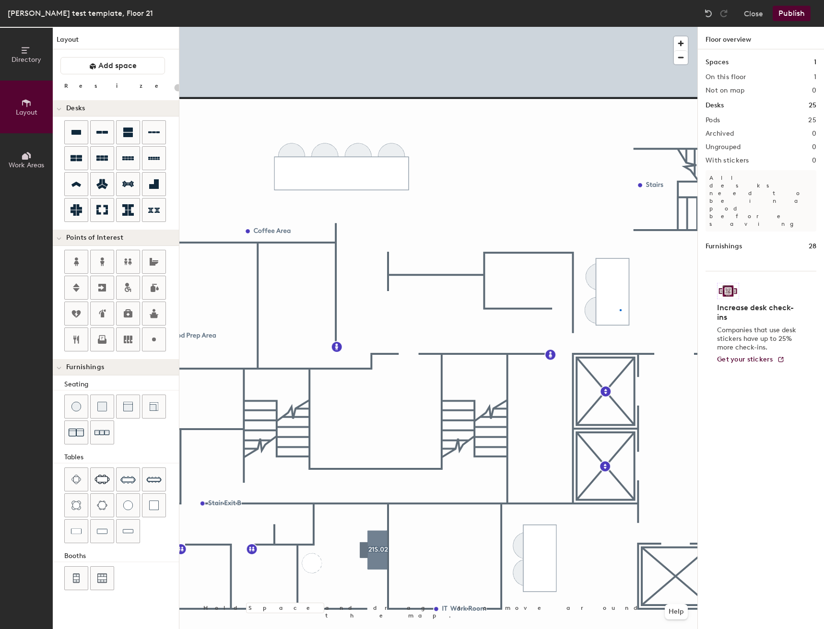
click at [620, 27] on div at bounding box center [438, 27] width 518 height 0
click at [174, 90] on input "range" at bounding box center [174, 88] width 0 height 8
click at [475, 27] on div at bounding box center [438, 27] width 518 height 0
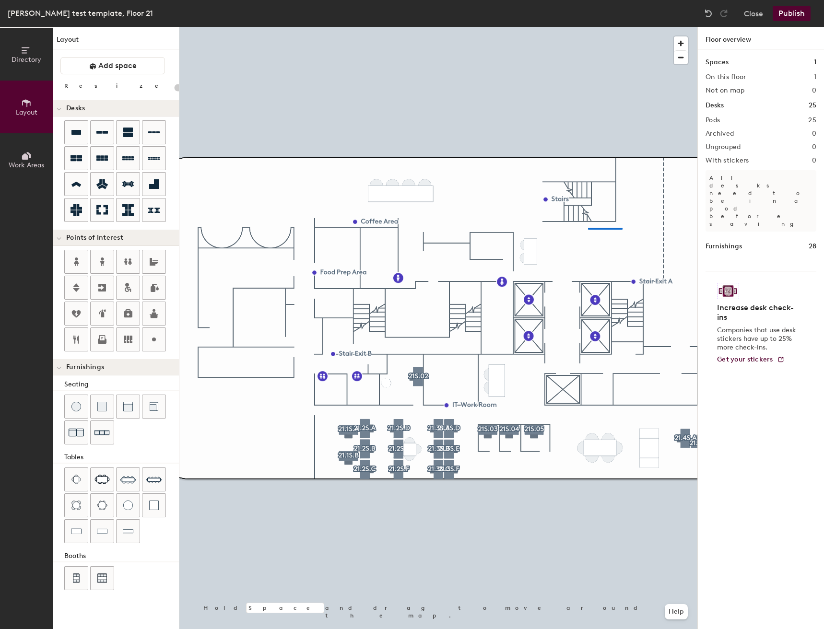
click at [582, 27] on div at bounding box center [438, 27] width 518 height 0
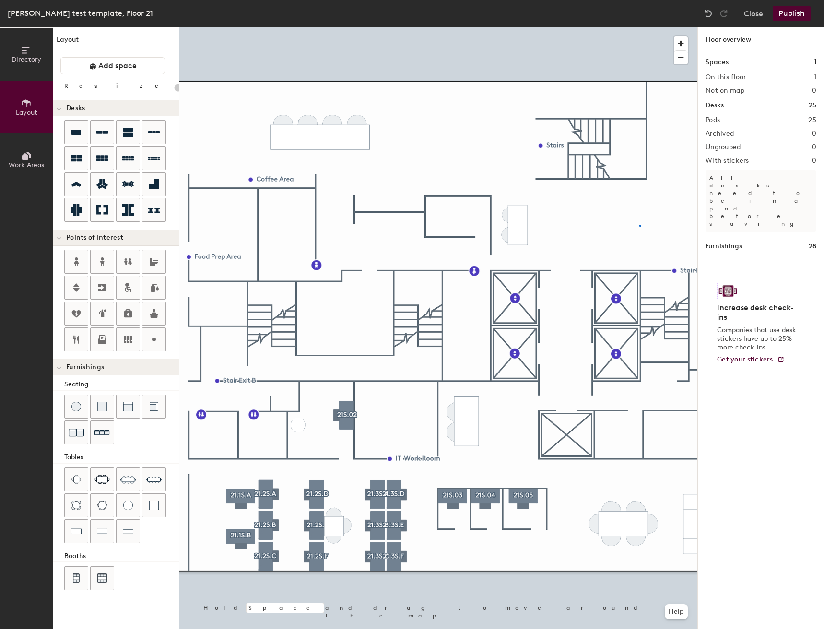
click at [635, 27] on div at bounding box center [438, 27] width 518 height 0
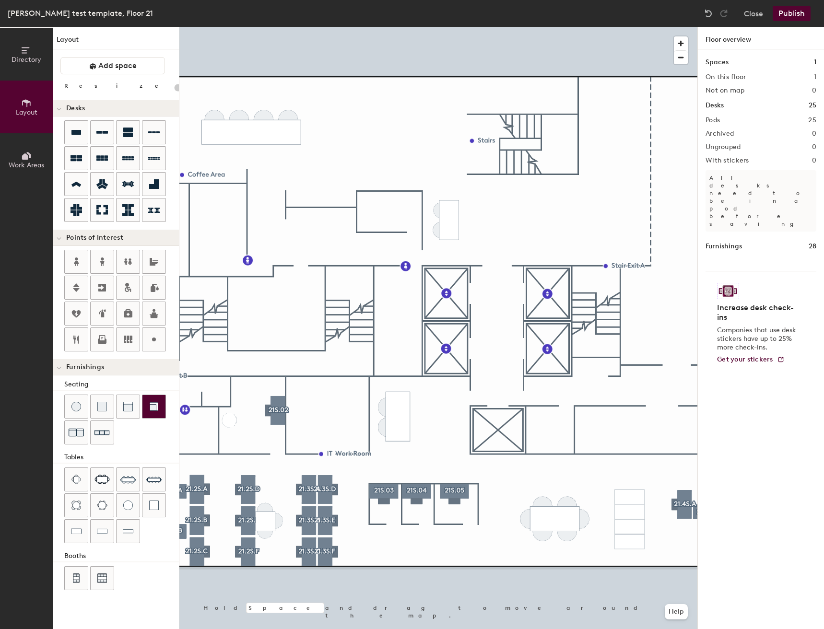
click at [144, 407] on div at bounding box center [153, 406] width 23 height 23
drag, startPoint x: 97, startPoint y: 403, endPoint x: 113, endPoint y: 399, distance: 16.1
click at [113, 399] on div at bounding box center [102, 406] width 23 height 23
click at [529, 225] on div "Directory Layout Work Areas Layout Add space Resize Desks Points of Interest Fu…" at bounding box center [412, 328] width 824 height 603
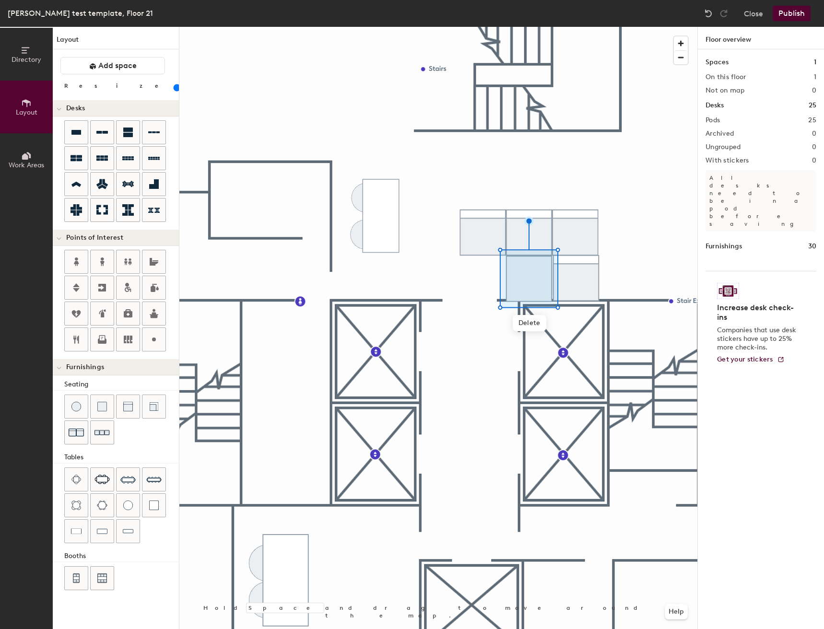
click at [576, 271] on div "Directory Layout Work Areas Layout Add space Resize Desks Points of Interest Fu…" at bounding box center [412, 328] width 824 height 603
click at [637, 27] on div at bounding box center [438, 27] width 518 height 0
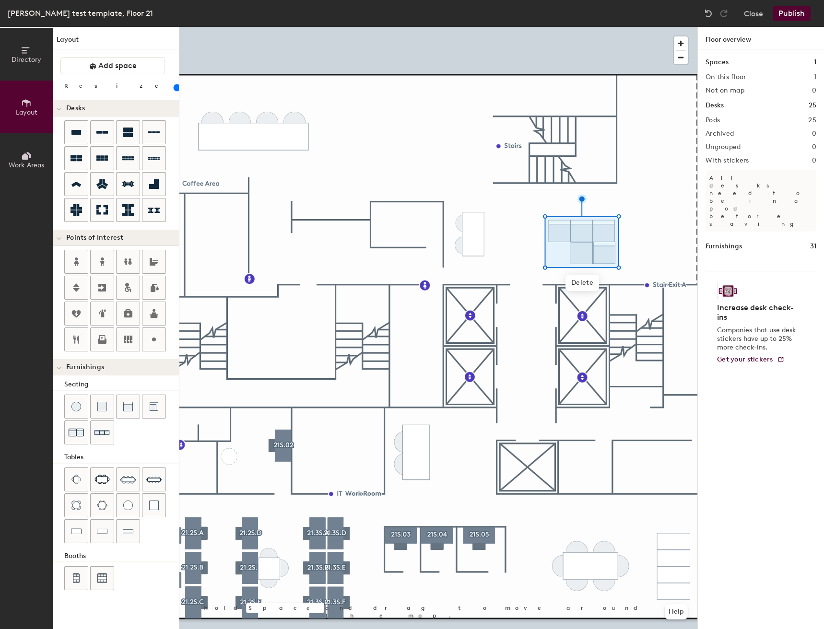
click at [174, 87] on input "range" at bounding box center [174, 88] width 0 height 8
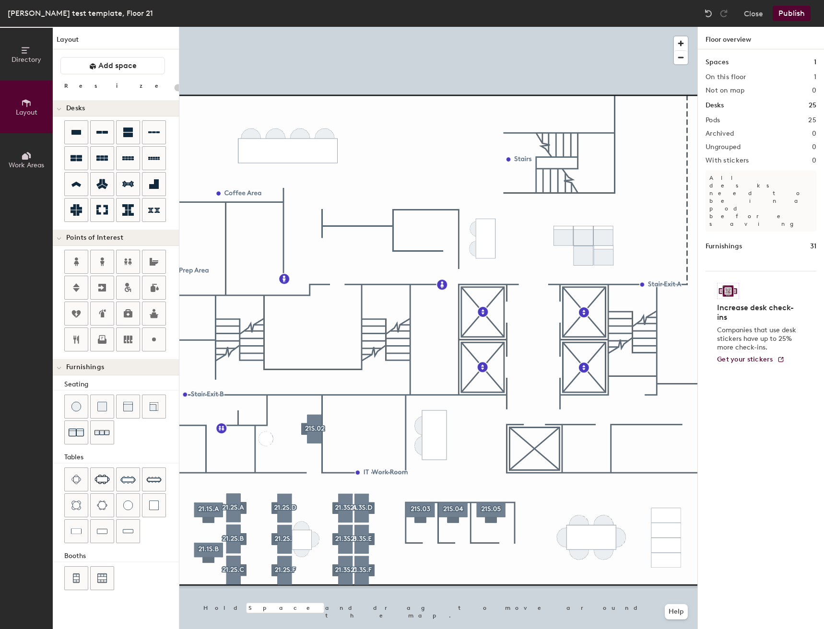
click at [717, 249] on div "Directory Layout Work Areas Layout Add space Resize Desks Points of Interest Fu…" at bounding box center [412, 328] width 824 height 603
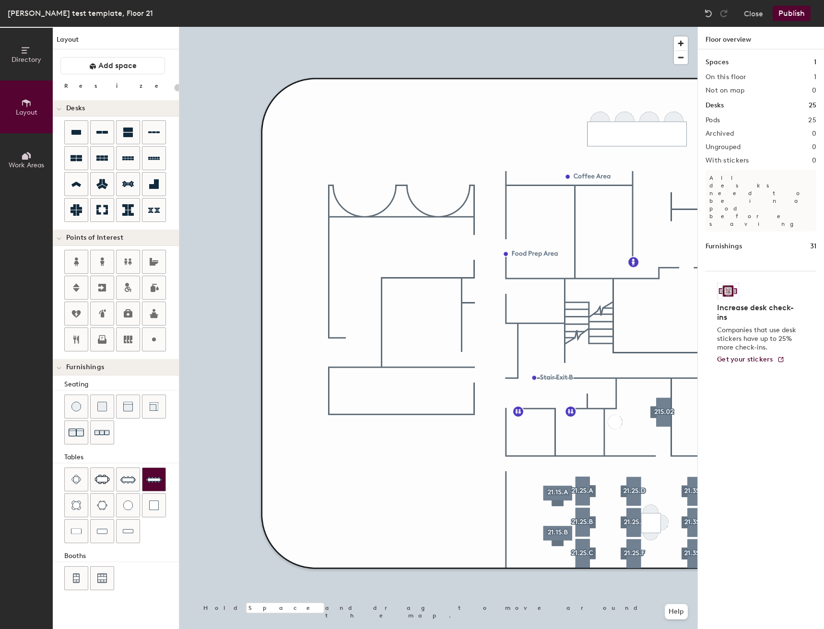
click at [442, 485] on div "Directory Layout Work Areas Layout Add space Resize Desks Points of Interest Fu…" at bounding box center [412, 328] width 824 height 603
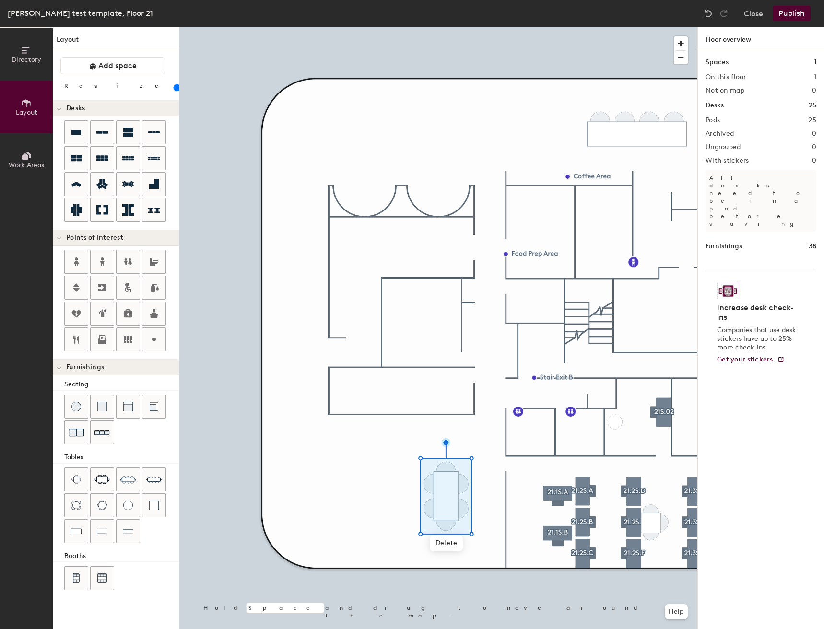
type input "80"
click at [174, 88] on input "range" at bounding box center [174, 88] width 0 height 8
click at [372, 478] on div "Directory Layout Work Areas Layout Add space Resize Desks Points of Interest Fu…" at bounding box center [412, 328] width 824 height 603
click at [462, 27] on div at bounding box center [438, 27] width 518 height 0
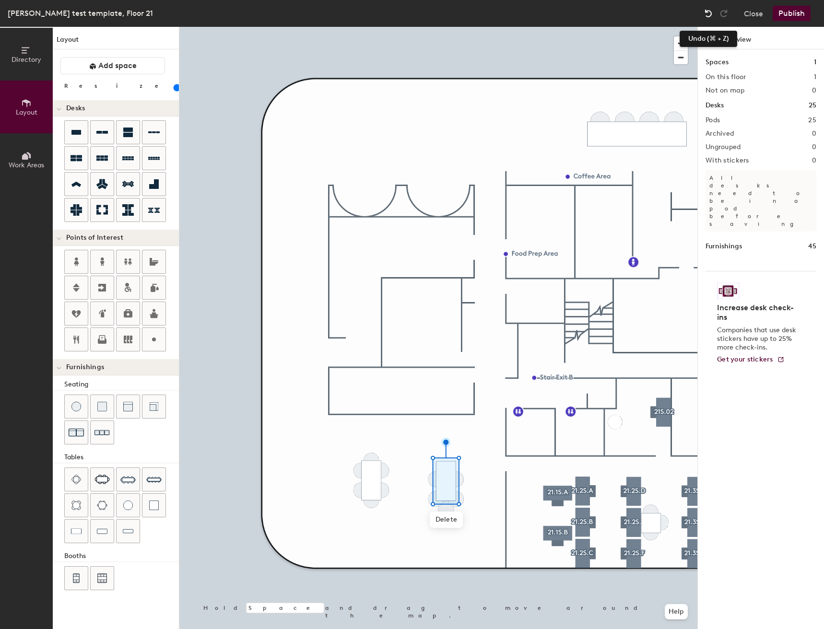
click at [707, 14] on img at bounding box center [709, 14] width 10 height 10
click at [706, 16] on img at bounding box center [709, 14] width 10 height 10
drag, startPoint x: 105, startPoint y: 509, endPoint x: 93, endPoint y: 503, distance: 13.1
click at [93, 503] on div at bounding box center [102, 505] width 23 height 23
click at [76, 504] on img at bounding box center [76, 506] width 10 height 10
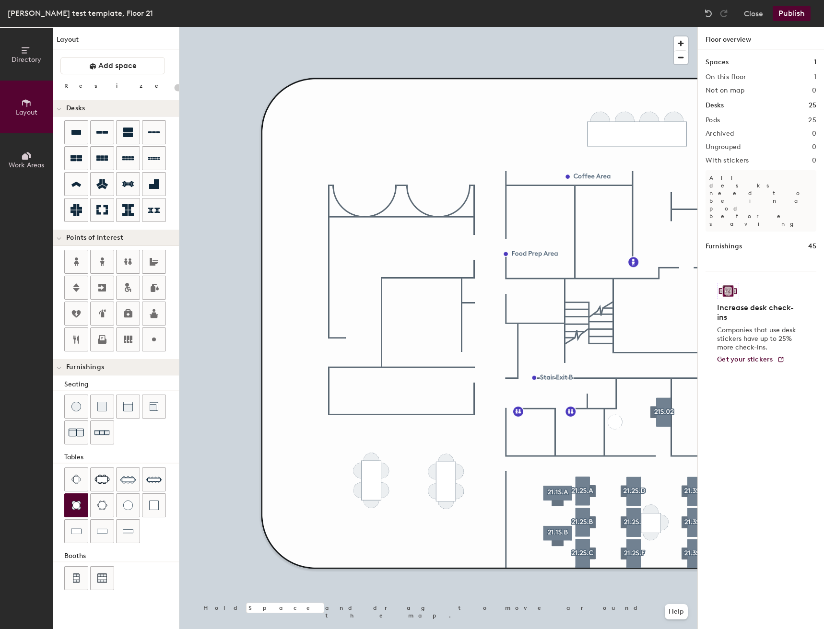
click at [455, 530] on div "Directory Layout Work Areas Layout Add space Resize Desks Points of Interest Fu…" at bounding box center [412, 328] width 824 height 603
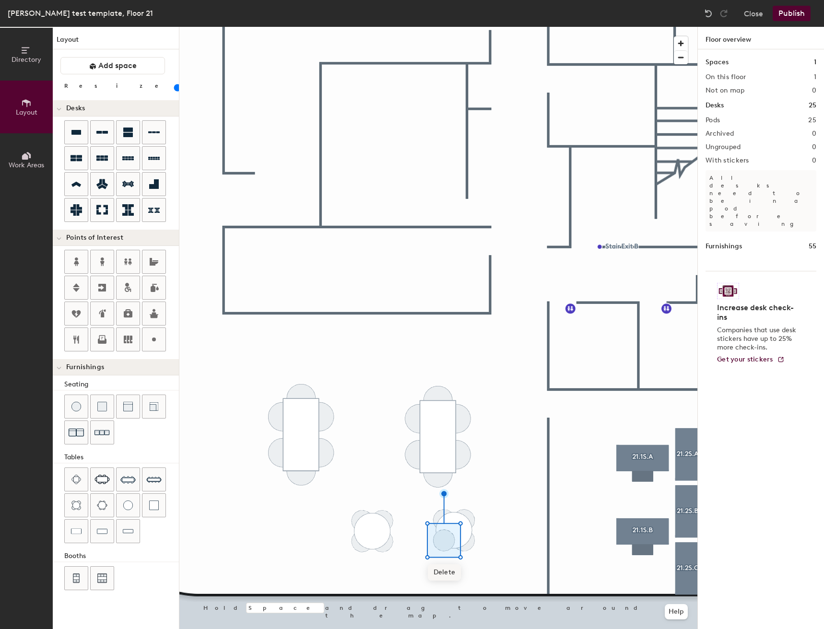
click at [440, 568] on span "Delete" at bounding box center [445, 573] width 34 height 16
click at [466, 571] on span "Delete" at bounding box center [465, 573] width 34 height 16
click at [364, 574] on span "Delete" at bounding box center [363, 574] width 34 height 16
click at [385, 570] on span "Delete" at bounding box center [383, 574] width 34 height 16
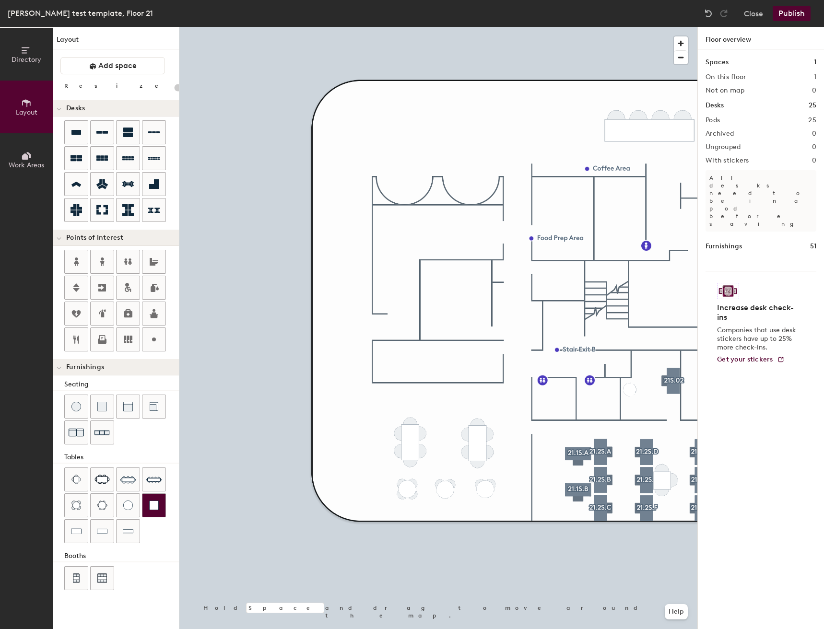
click at [407, 489] on div "Directory Layout Work Areas Layout Add space Resize Desks Points of Interest Fu…" at bounding box center [412, 328] width 824 height 603
click at [398, 513] on span "Delete" at bounding box center [403, 517] width 34 height 16
click at [409, 511] on span "Delete" at bounding box center [412, 517] width 34 height 16
click at [352, 476] on div "Directory Layout Work Areas Layout Add space Resize Desks Points of Interest Fu…" at bounding box center [412, 328] width 824 height 603
click at [400, 27] on div at bounding box center [438, 27] width 518 height 0
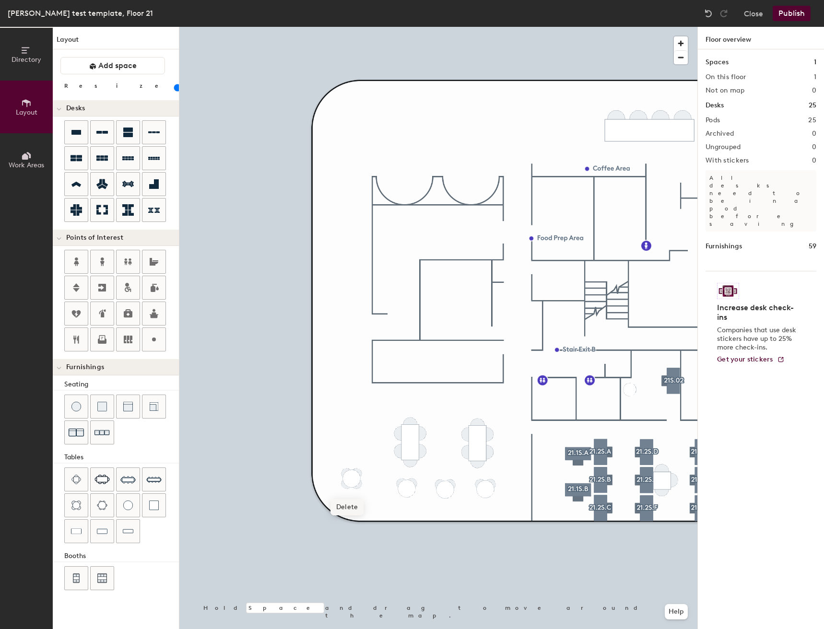
click at [343, 511] on span "Delete" at bounding box center [348, 507] width 34 height 16
click at [358, 507] on span "Delete" at bounding box center [357, 507] width 34 height 16
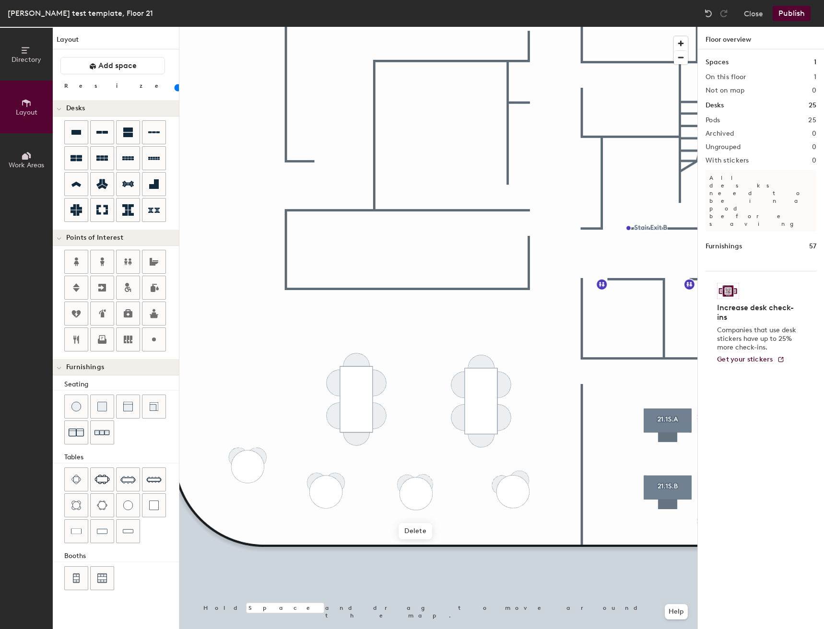
click at [461, 27] on div at bounding box center [438, 27] width 518 height 0
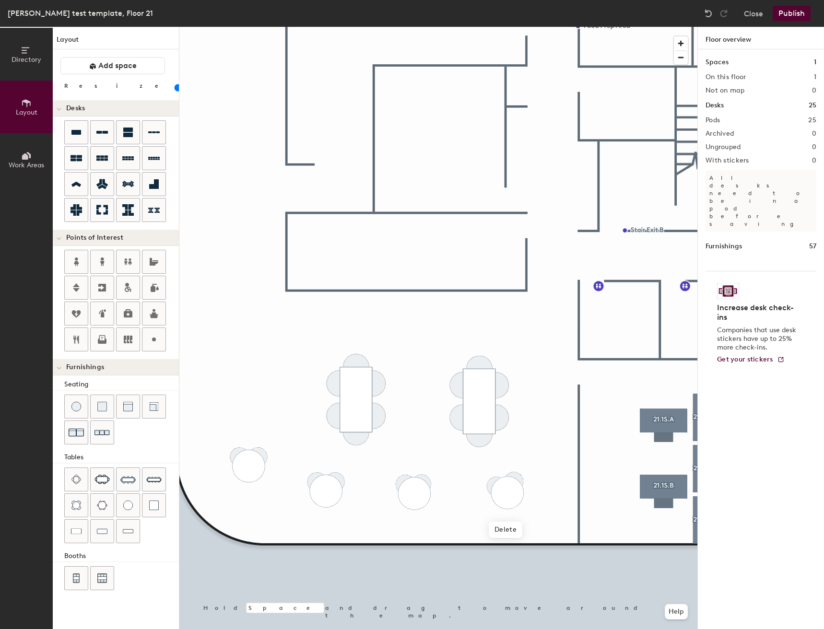
click at [456, 27] on div at bounding box center [438, 27] width 518 height 0
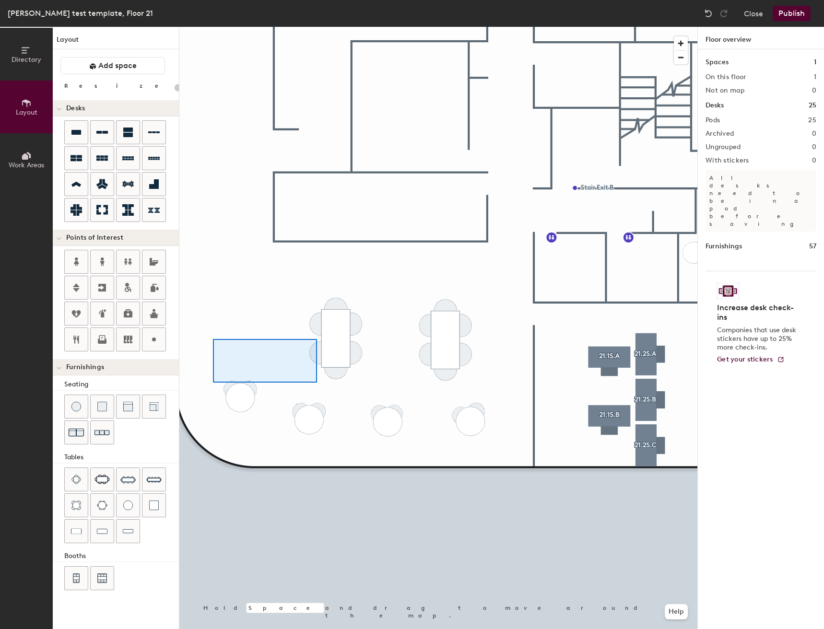
click at [226, 27] on div at bounding box center [438, 27] width 518 height 0
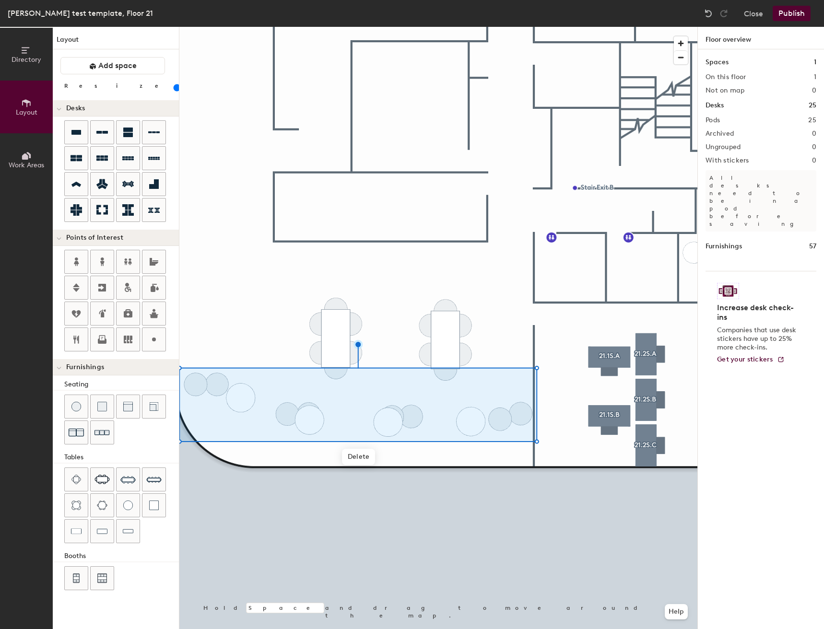
drag, startPoint x: 88, startPoint y: 89, endPoint x: 96, endPoint y: 90, distance: 8.2
click at [174, 90] on input "range" at bounding box center [174, 88] width 0 height 8
click at [709, 14] on img at bounding box center [709, 14] width 10 height 10
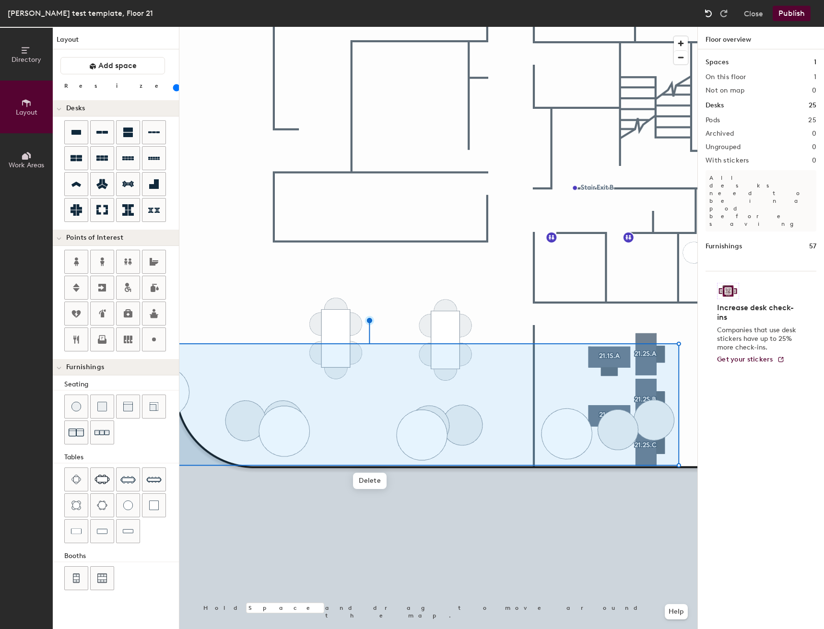
click at [709, 14] on img at bounding box center [709, 14] width 10 height 10
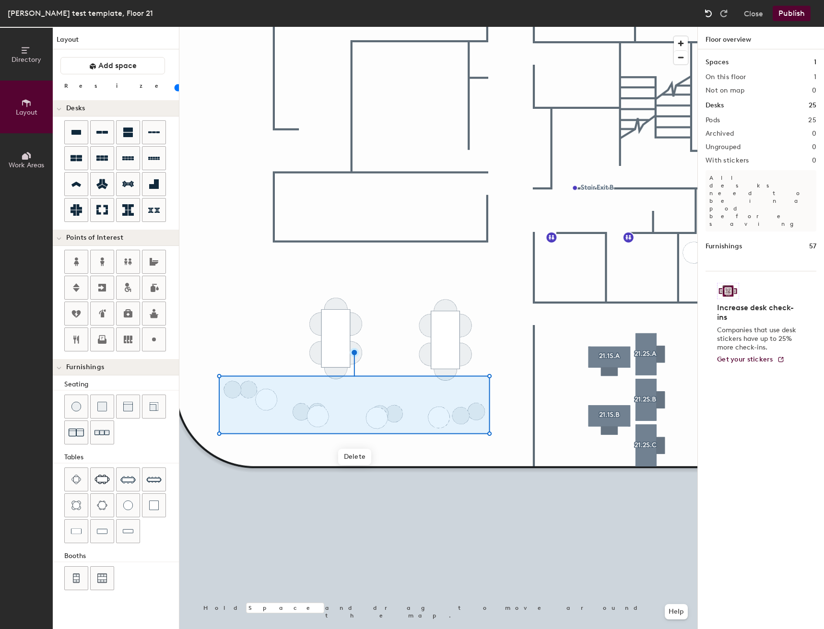
click at [709, 14] on img at bounding box center [709, 14] width 10 height 10
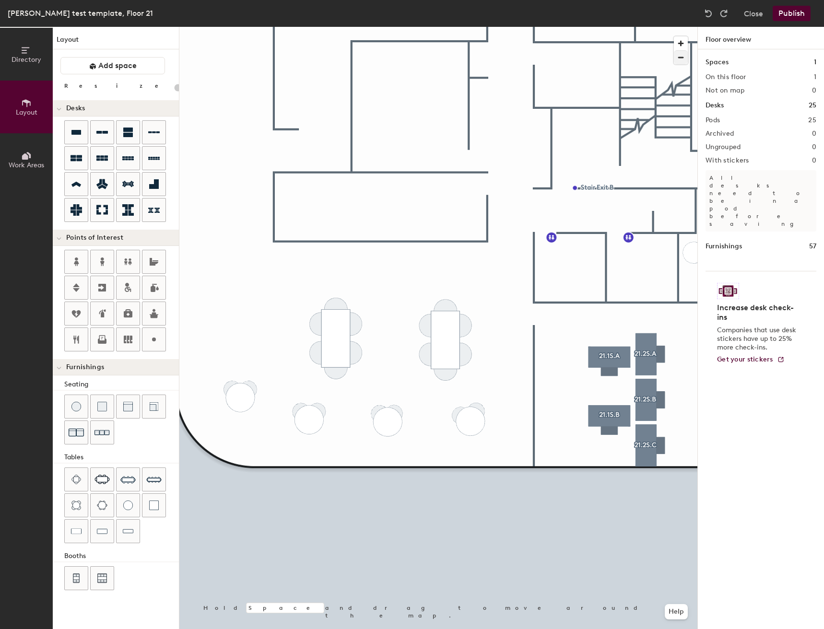
type input "60"
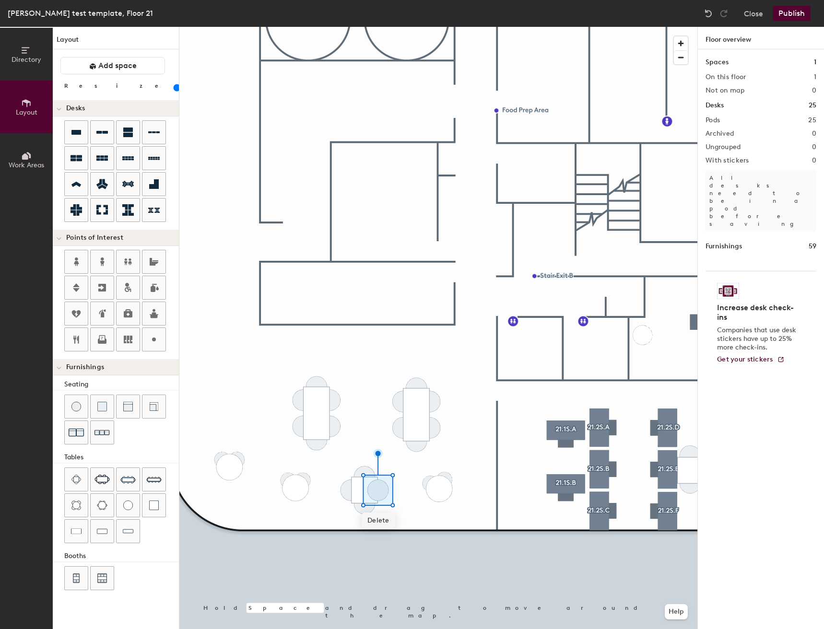
click at [377, 516] on span "Delete" at bounding box center [379, 521] width 34 height 16
click at [367, 531] on span "Delete" at bounding box center [365, 534] width 34 height 16
click at [371, 27] on div at bounding box center [438, 27] width 518 height 0
click at [367, 517] on span "Delete" at bounding box center [360, 523] width 34 height 16
click at [363, 486] on div "Directory Layout Work Areas Layout Add space Resize Desks Points of Interest Fu…" at bounding box center [412, 328] width 824 height 603
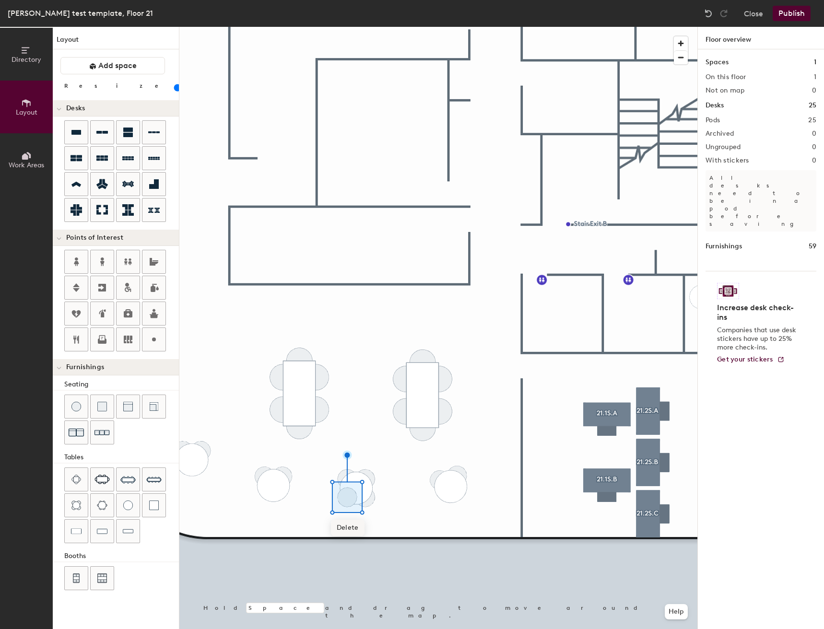
click at [344, 523] on span "Delete" at bounding box center [348, 528] width 34 height 16
click at [374, 27] on div at bounding box center [438, 27] width 518 height 0
click at [361, 528] on span "Delete" at bounding box center [366, 528] width 34 height 16
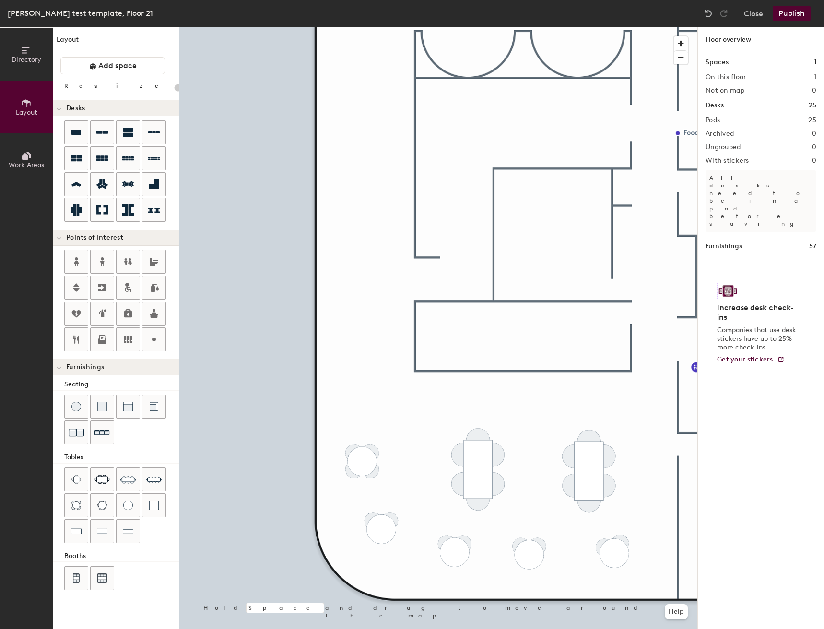
click at [362, 457] on div "Directory Layout Work Areas Layout Add space Resize Desks Points of Interest Fu…" at bounding box center [412, 328] width 824 height 603
click at [359, 405] on div "Directory Layout Work Areas Layout Add space Resize Desks Points of Interest Fu…" at bounding box center [412, 328] width 824 height 603
drag, startPoint x: 79, startPoint y: 504, endPoint x: 360, endPoint y: 447, distance: 287.3
click at [344, 27] on div at bounding box center [438, 27] width 518 height 0
click at [354, 495] on span "Delete" at bounding box center [355, 499] width 34 height 16
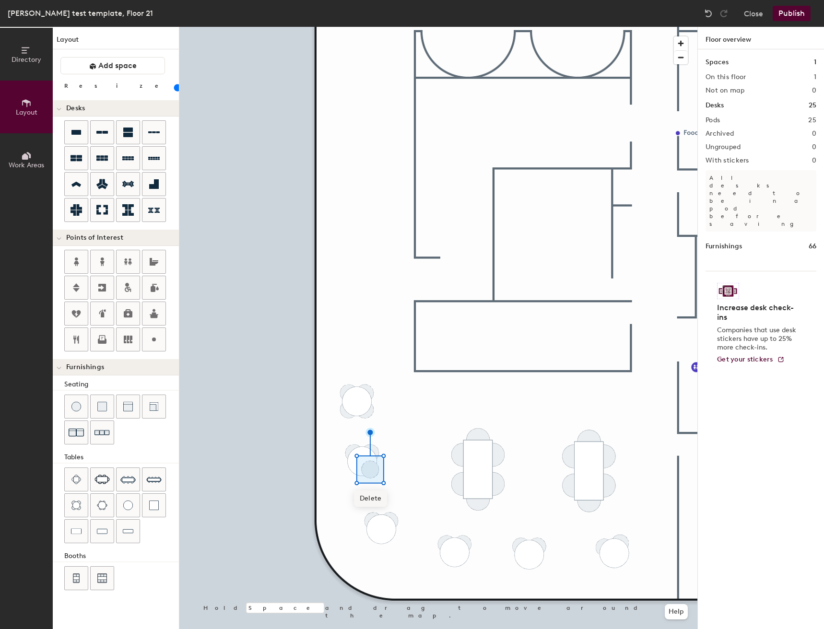
click at [373, 494] on span "Delete" at bounding box center [371, 499] width 34 height 16
click at [344, 27] on div at bounding box center [438, 27] width 518 height 0
click at [355, 444] on span "Delete" at bounding box center [349, 438] width 34 height 16
click at [360, 439] on span "Delete" at bounding box center [366, 438] width 34 height 16
click at [381, 542] on div "Directory Layout Work Areas Layout Add space Resize Desks Points of Interest Fu…" at bounding box center [412, 328] width 824 height 603
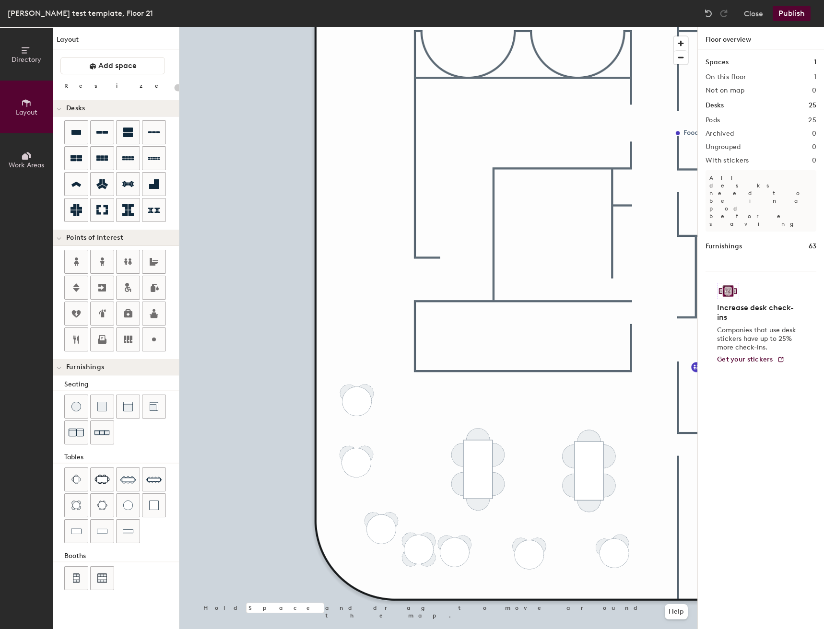
click at [417, 544] on div "Directory Layout Work Areas Layout Add space Resize Desks Points of Interest Fu…" at bounding box center [412, 328] width 824 height 603
click at [399, 589] on span "Delete" at bounding box center [409, 586] width 34 height 16
click at [421, 584] on span "Delete" at bounding box center [426, 586] width 34 height 16
click at [406, 27] on div at bounding box center [438, 27] width 518 height 0
click at [595, 27] on div at bounding box center [438, 27] width 518 height 0
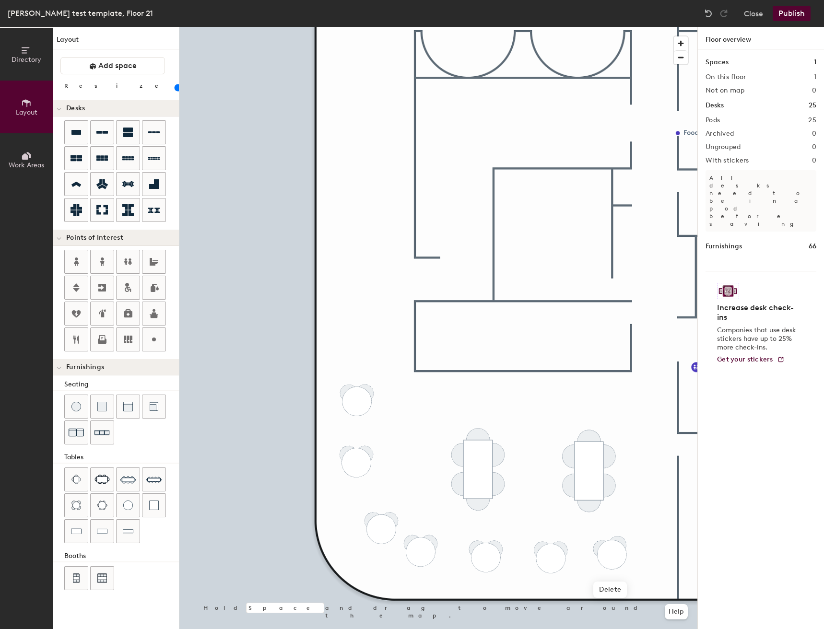
click at [520, 27] on div at bounding box center [438, 27] width 518 height 0
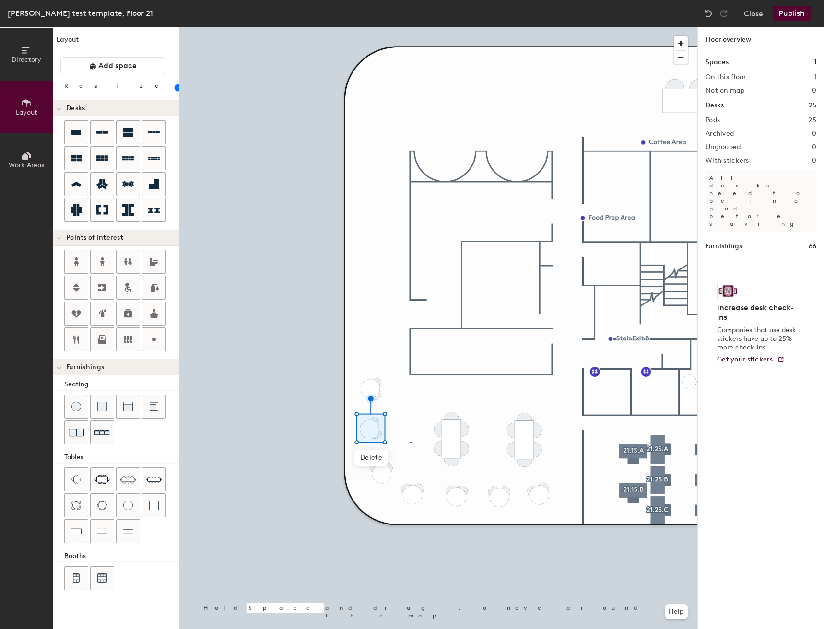
click at [410, 27] on div at bounding box center [438, 27] width 518 height 0
click at [78, 478] on div at bounding box center [76, 479] width 23 height 23
click at [81, 502] on div at bounding box center [76, 505] width 23 height 23
click at [369, 344] on div "Directory Layout Work Areas Layout Add space Resize Desks Points of Interest Fu…" at bounding box center [412, 328] width 824 height 603
type input "20"
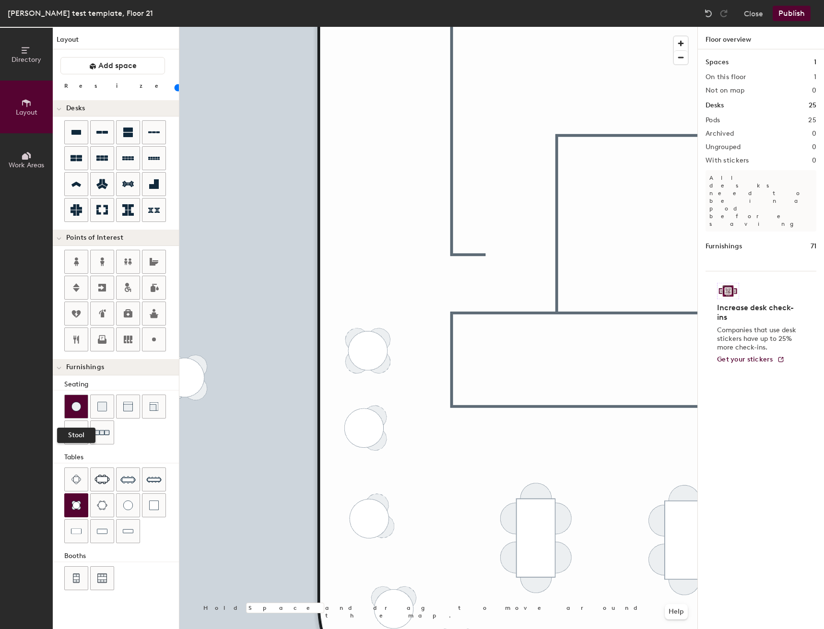
click at [74, 411] on img at bounding box center [76, 407] width 10 height 10
click at [32, 65] on button "Directory" at bounding box center [26, 54] width 53 height 53
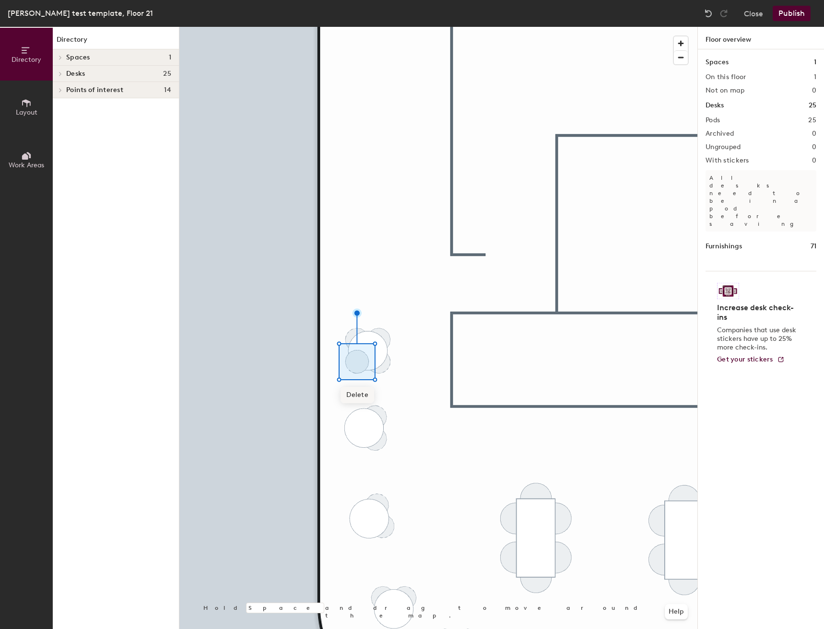
click at [354, 397] on span "Delete" at bounding box center [358, 395] width 34 height 16
click at [375, 394] on span "Delete" at bounding box center [379, 395] width 34 height 16
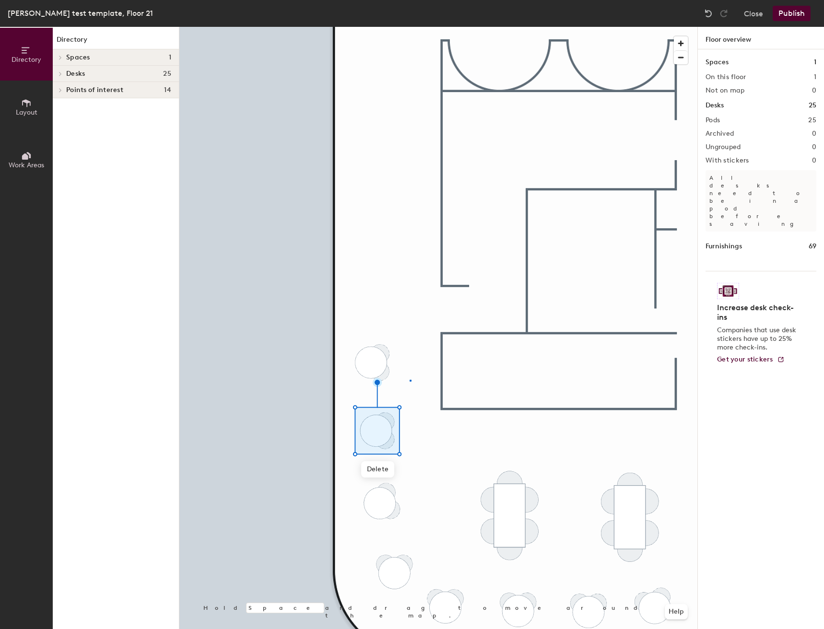
click at [410, 27] on div at bounding box center [438, 27] width 518 height 0
click at [435, 27] on div at bounding box center [438, 27] width 518 height 0
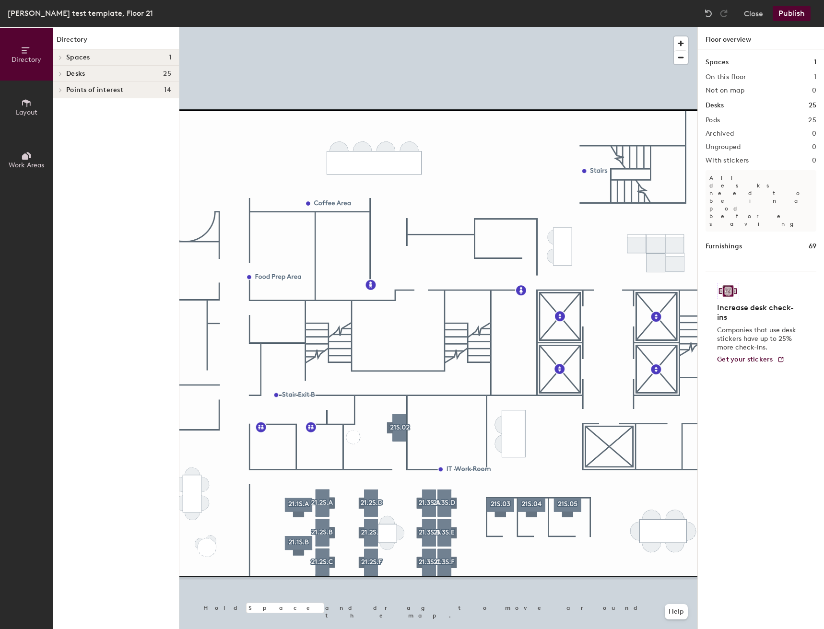
click at [23, 156] on icon at bounding box center [25, 157] width 6 height 6
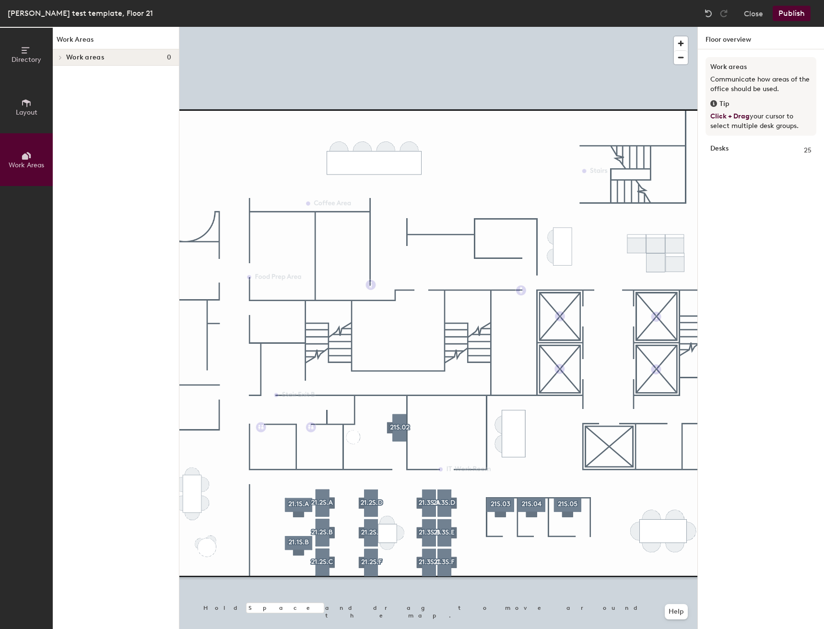
click at [31, 118] on button "Layout" at bounding box center [26, 107] width 53 height 53
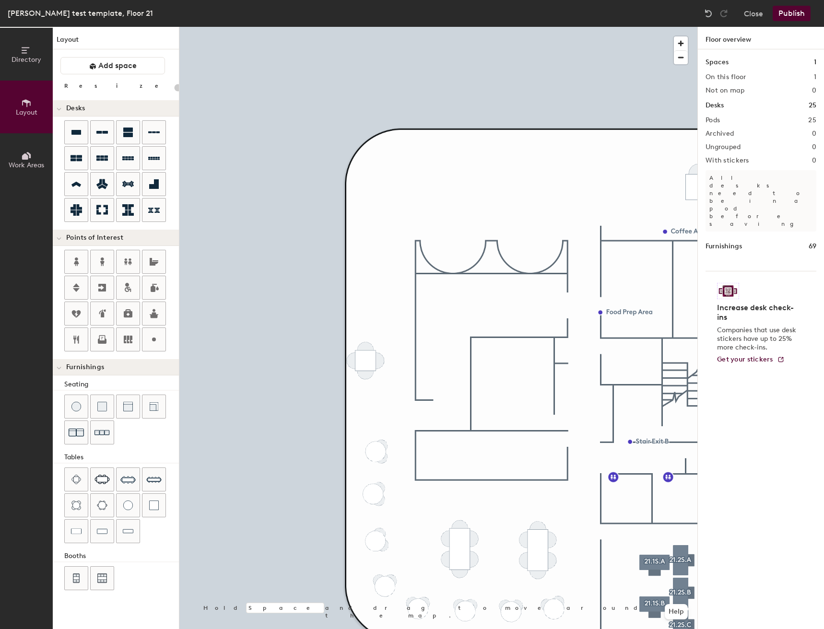
click at [366, 357] on div "Directory Layout Work Areas Layout Add space Resize Desks Points of Interest Fu…" at bounding box center [412, 328] width 824 height 603
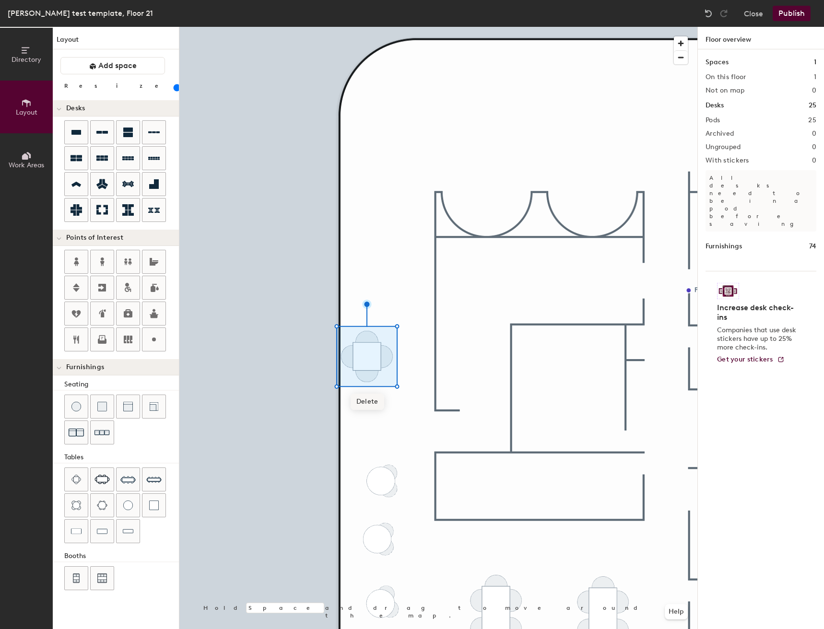
click at [375, 401] on span "Delete" at bounding box center [368, 402] width 34 height 16
click at [368, 410] on div "Directory Layout Work Areas Layout Add space Resize Desks Points of Interest Fu…" at bounding box center [412, 328] width 824 height 603
click at [382, 365] on div "Directory Layout Work Areas Layout Add space Resize Desks Points of Interest Fu…" at bounding box center [412, 328] width 824 height 603
click at [174, 90] on input "range" at bounding box center [174, 88] width 0 height 8
click at [357, 270] on div "Directory Layout Work Areas Layout Add space Resize Desks Points of Interest Fu…" at bounding box center [412, 328] width 824 height 603
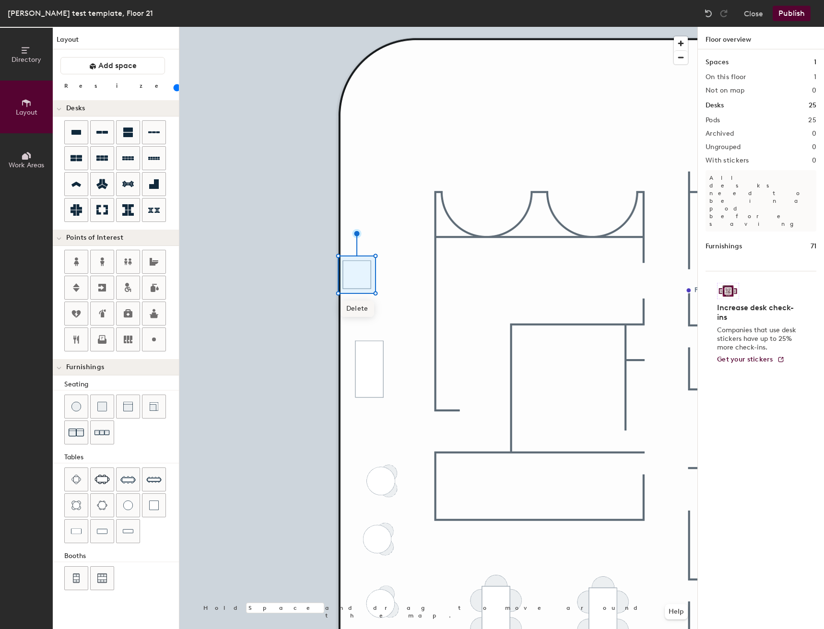
click at [349, 312] on span "Delete" at bounding box center [358, 309] width 34 height 16
click at [383, 380] on div "Directory Layout Work Areas Layout Add space Resize Desks Points of Interest Fu…" at bounding box center [412, 328] width 824 height 603
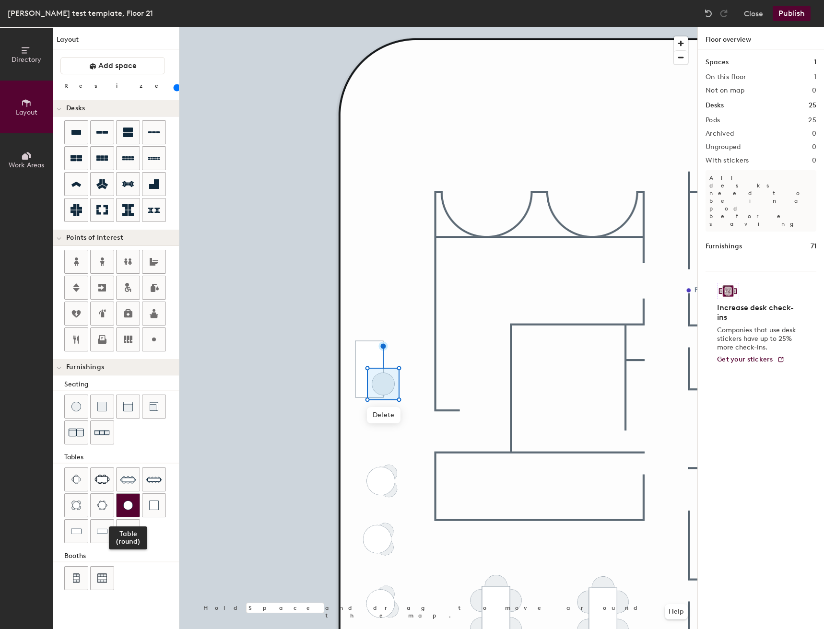
drag, startPoint x: 124, startPoint y: 505, endPoint x: 129, endPoint y: 497, distance: 9.1
click at [129, 497] on div at bounding box center [128, 505] width 23 height 23
drag, startPoint x: 86, startPoint y: 402, endPoint x: 96, endPoint y: 469, distance: 68.5
click at [96, 469] on div "Seating Tables Booths" at bounding box center [116, 485] width 126 height 213
click at [78, 409] on img at bounding box center [76, 407] width 10 height 10
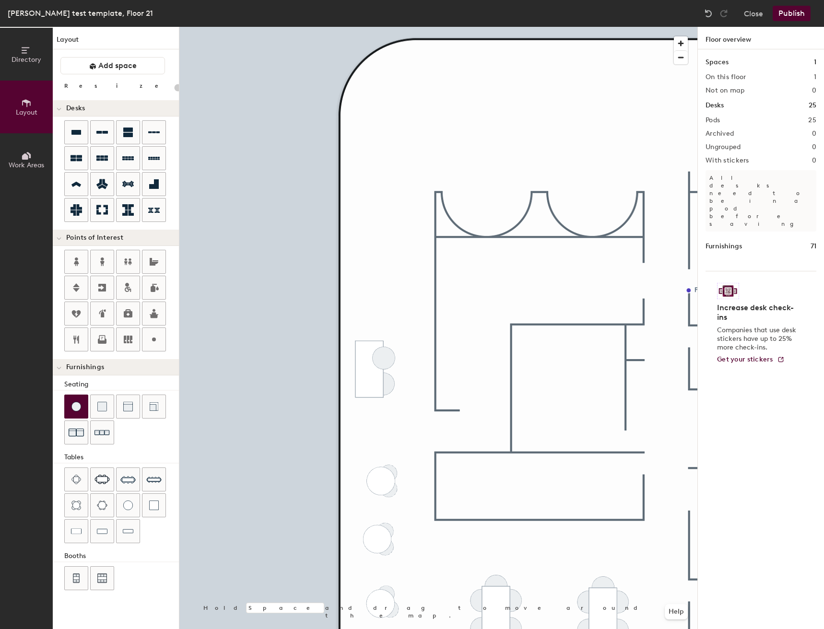
click at [384, 355] on div "Directory Layout Work Areas Layout Add space Resize Desks Points of Interest Fu…" at bounding box center [412, 328] width 824 height 603
type input "80"
click at [33, 168] on span "Work Areas" at bounding box center [26, 165] width 35 height 8
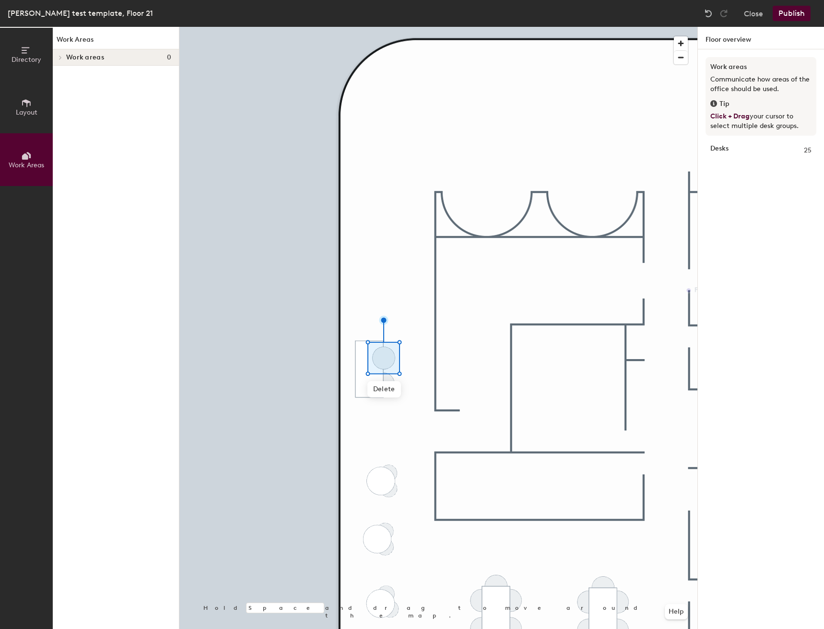
click at [395, 27] on div at bounding box center [438, 27] width 518 height 0
click at [416, 27] on div at bounding box center [438, 27] width 518 height 0
click at [389, 27] on div at bounding box center [438, 27] width 518 height 0
drag, startPoint x: 416, startPoint y: 312, endPoint x: 390, endPoint y: 437, distance: 126.9
click at [390, 437] on div at bounding box center [389, 438] width 2 height 2
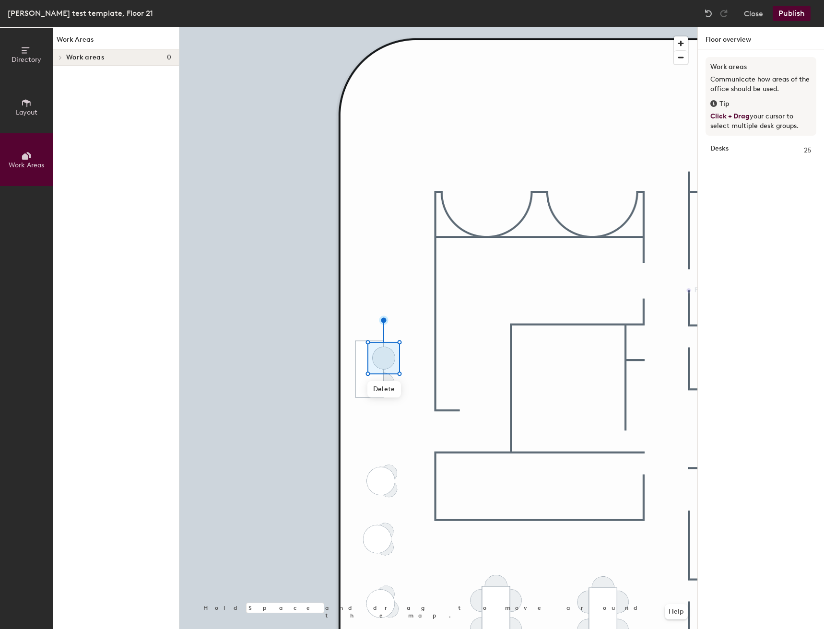
click at [35, 103] on button "Layout" at bounding box center [26, 107] width 53 height 53
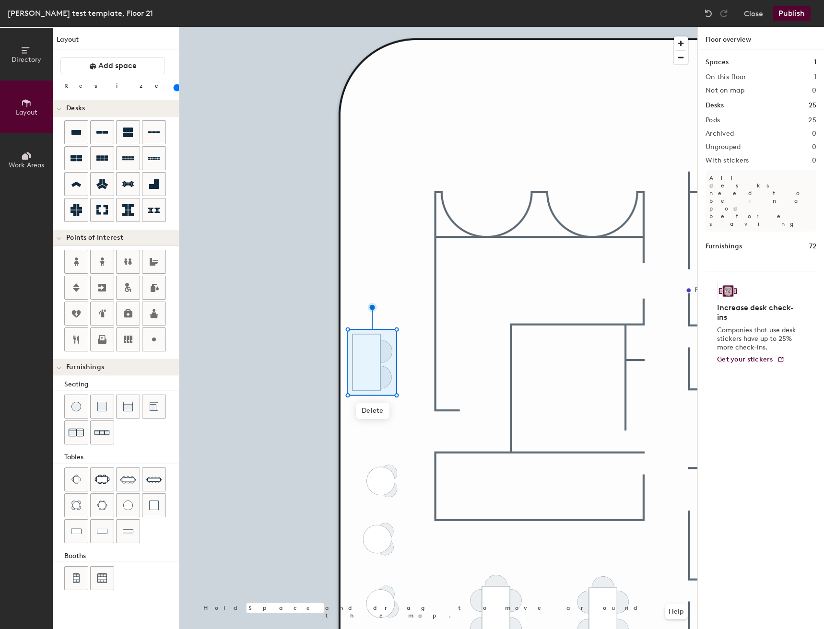
click at [400, 27] on div at bounding box center [438, 27] width 518 height 0
click at [383, 385] on span "Delete" at bounding box center [381, 386] width 34 height 16
click at [381, 347] on div "Directory Layout Work Areas Layout Add space Resize Desks Points of Interest Fu…" at bounding box center [412, 328] width 824 height 603
click at [376, 277] on div "Directory Layout Work Areas Layout Add space Resize Desks Points of Interest Fu…" at bounding box center [412, 328] width 824 height 603
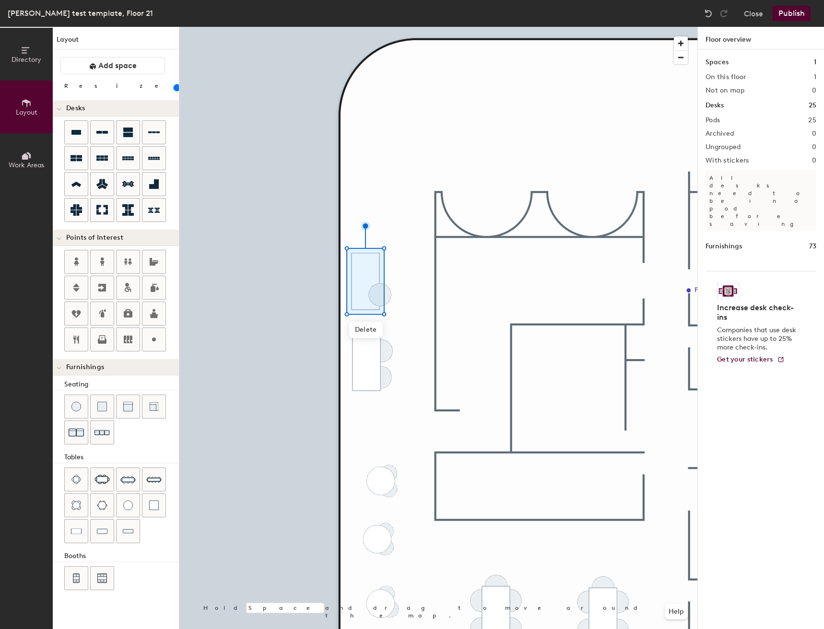
click at [380, 291] on div "Directory Layout Work Areas Layout Add space Resize Desks Points of Interest Fu…" at bounding box center [412, 328] width 824 height 603
click at [380, 267] on div "Directory Layout Work Areas Layout Add space Resize Desks Points of Interest Fu…" at bounding box center [412, 328] width 824 height 603
click at [381, 188] on div "Directory Layout Work Areas Layout Add space Resize Desks Points of Interest Fu…" at bounding box center [412, 328] width 824 height 603
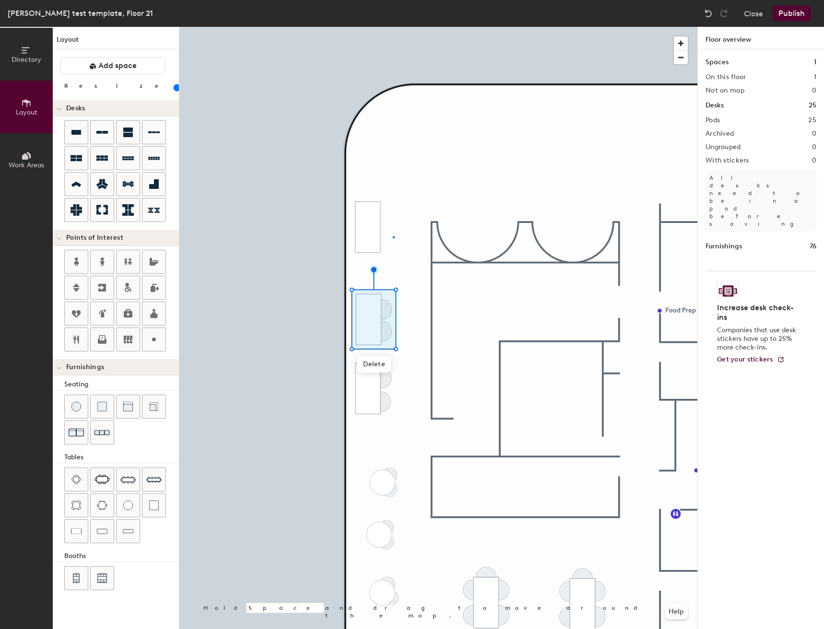
drag, startPoint x: 81, startPoint y: 537, endPoint x: 374, endPoint y: 321, distance: 364.4
click at [393, 27] on div at bounding box center [438, 27] width 518 height 0
click at [379, 235] on div "Directory Layout Work Areas Layout Add space Resize Desks Points of Interest Fu…" at bounding box center [412, 328] width 824 height 603
click at [380, 213] on div "Directory Layout Work Areas Layout Add space Resize Desks Points of Interest Fu…" at bounding box center [412, 328] width 824 height 603
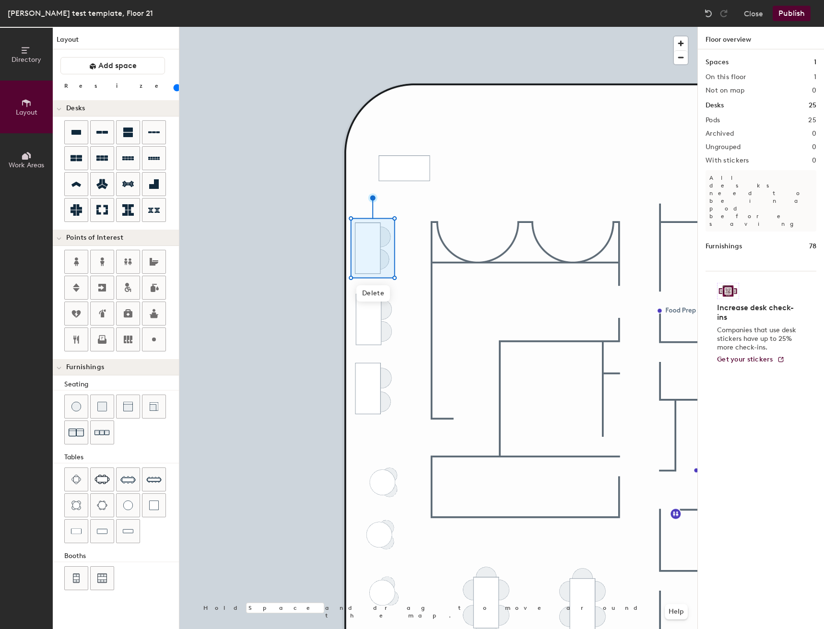
click at [415, 164] on div "Directory Layout Work Areas Layout Add space Resize Desks Points of Interest Fu…" at bounding box center [412, 328] width 824 height 603
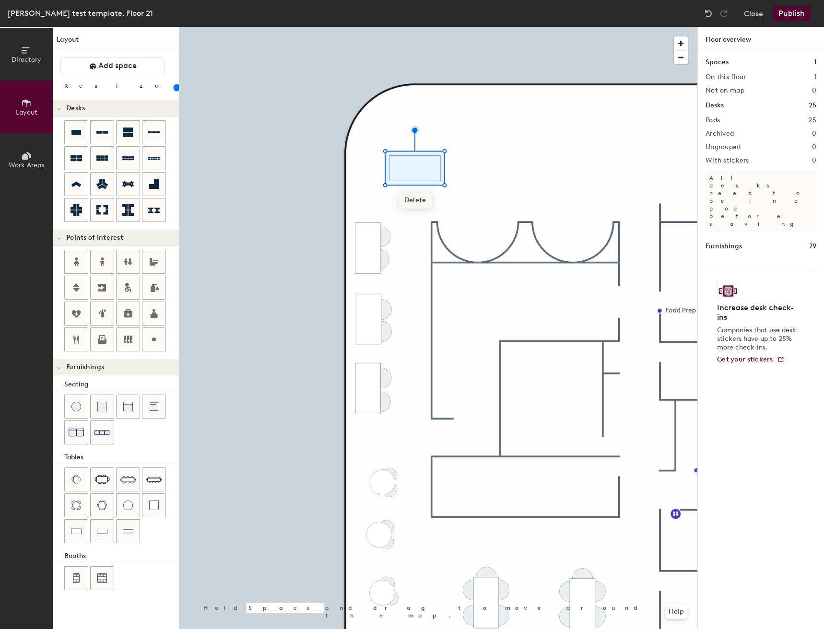
click at [421, 201] on span "Delete" at bounding box center [416, 200] width 34 height 16
click at [391, 172] on div "Directory Layout Work Areas Layout Add space Resize Desks Points of Interest Fu…" at bounding box center [412, 328] width 824 height 603
click at [381, 191] on div "Directory Layout Work Areas Layout Add space Resize Desks Points of Interest Fu…" at bounding box center [412, 328] width 824 height 603
click at [417, 27] on div at bounding box center [438, 27] width 518 height 0
click at [382, 169] on div "Directory Layout Work Areas Layout Add space Resize Desks Points of Interest Fu…" at bounding box center [412, 328] width 824 height 603
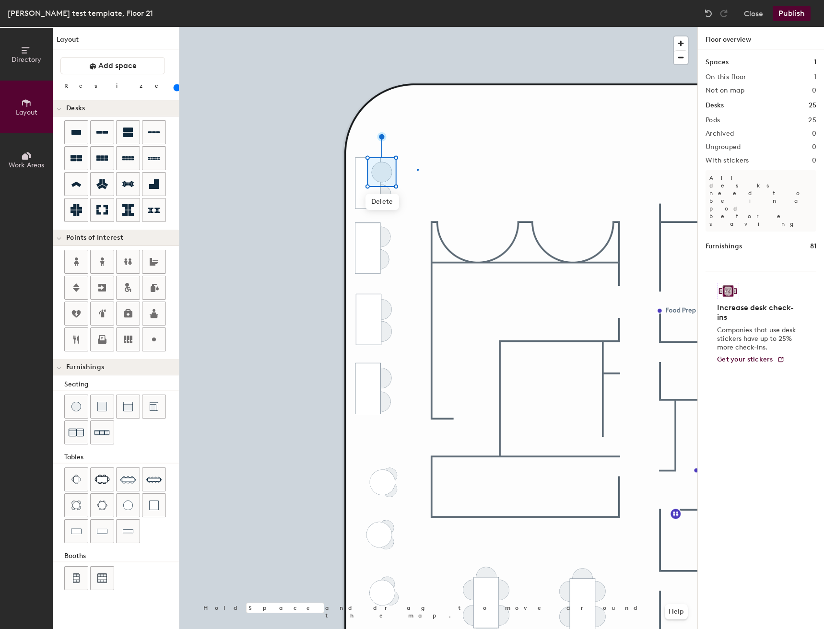
drag, startPoint x: 72, startPoint y: 405, endPoint x: 173, endPoint y: 347, distance: 115.9
click at [417, 27] on div at bounding box center [438, 27] width 518 height 0
click at [384, 195] on span "Delete" at bounding box center [383, 202] width 34 height 16
click at [378, 172] on div "Directory Layout Work Areas Layout Add space Resize Desks Points of Interest Fu…" at bounding box center [412, 328] width 824 height 603
drag, startPoint x: 83, startPoint y: 410, endPoint x: 171, endPoint y: 329, distance: 119.5
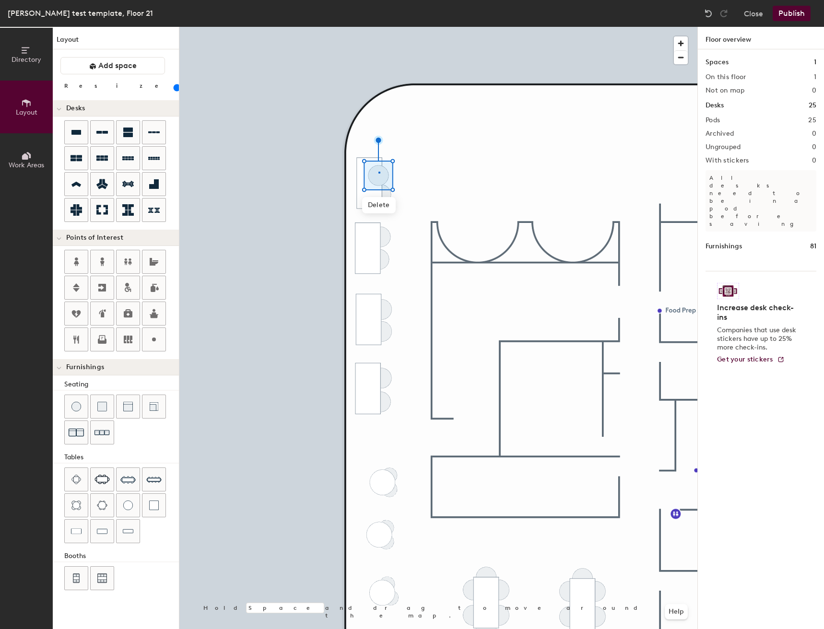
click at [379, 27] on div at bounding box center [438, 27] width 518 height 0
click at [383, 201] on span "Delete" at bounding box center [382, 204] width 34 height 16
click at [380, 169] on div "Directory Layout Work Areas Layout Add space Resize Desks Points of Interest Fu…" at bounding box center [412, 328] width 824 height 603
click at [392, 121] on div "Directory Layout Work Areas Layout Add space Resize Desks Points of Interest Fu…" at bounding box center [412, 328] width 824 height 603
drag, startPoint x: 82, startPoint y: 506, endPoint x: 421, endPoint y: 143, distance: 495.9
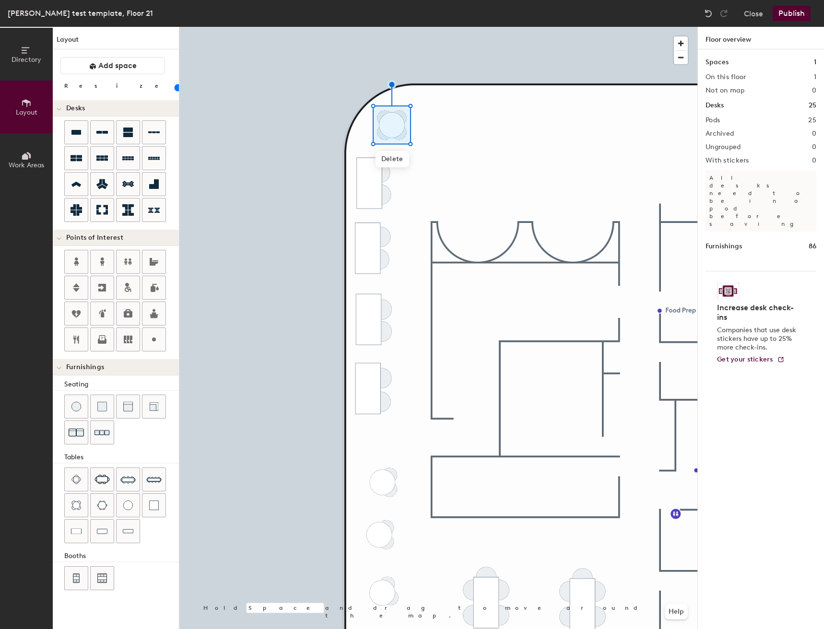
click at [421, 27] on div at bounding box center [438, 27] width 518 height 0
click at [388, 144] on span "Delete" at bounding box center [385, 145] width 34 height 16
click at [391, 27] on div at bounding box center [438, 27] width 518 height 0
type input "20"
click at [389, 159] on span "Delete" at bounding box center [385, 159] width 34 height 16
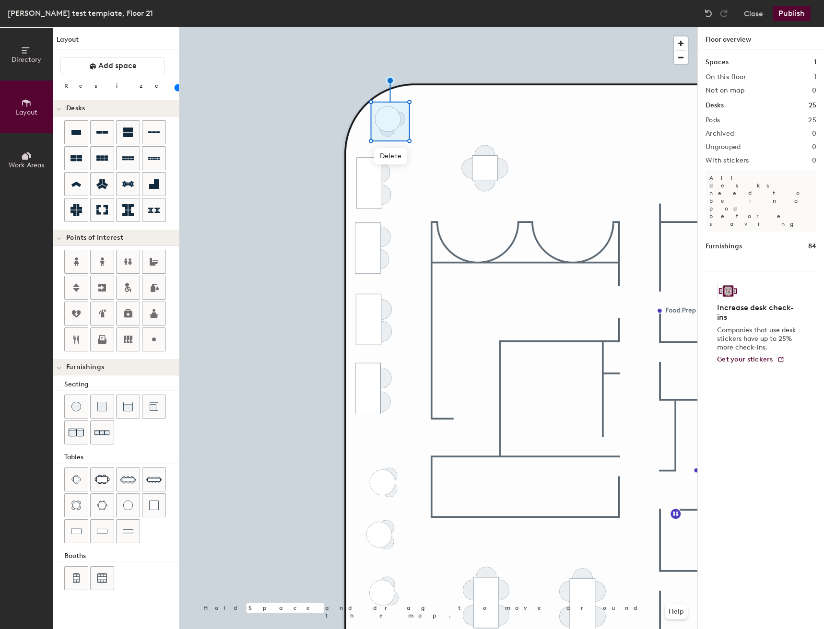
click at [474, 157] on div "Directory Layout Work Areas Layout Add space Resize Desks Points of Interest Fu…" at bounding box center [412, 328] width 824 height 603
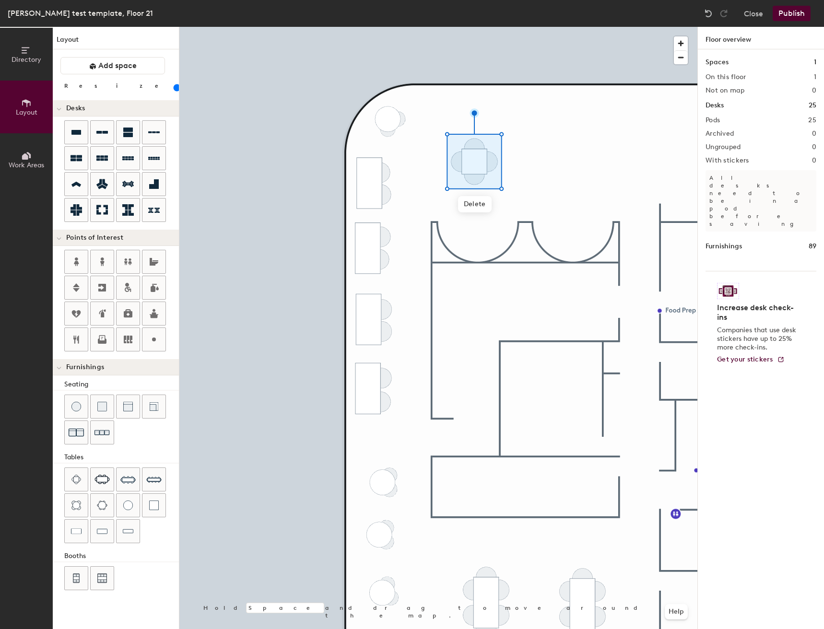
drag, startPoint x: 67, startPoint y: 479, endPoint x: 106, endPoint y: 466, distance: 41.4
click at [106, 466] on div "Seating Tables Booths" at bounding box center [116, 485] width 126 height 213
click at [473, 203] on span "Delete" at bounding box center [475, 204] width 34 height 16
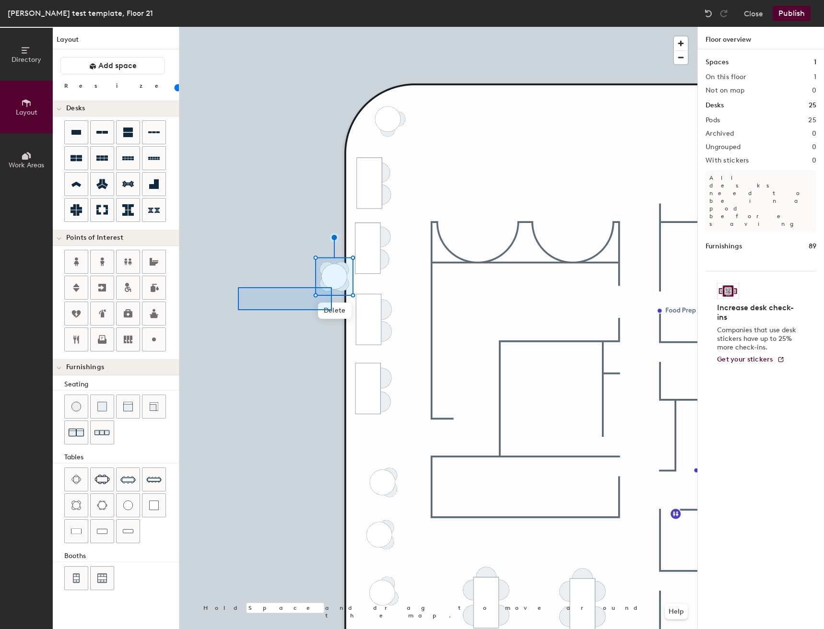
drag, startPoint x: 78, startPoint y: 508, endPoint x: 171, endPoint y: 439, distance: 115.2
click at [346, 27] on div at bounding box center [438, 27] width 518 height 0
click at [550, 147] on div "Directory Layout Work Areas Layout Add space Resize Desks Points of Interest Fu…" at bounding box center [412, 328] width 824 height 603
click at [413, 27] on div at bounding box center [438, 27] width 518 height 0
click at [606, 146] on div "Directory Layout Work Areas Layout Add space Resize Desks Points of Interest Fu…" at bounding box center [412, 328] width 824 height 603
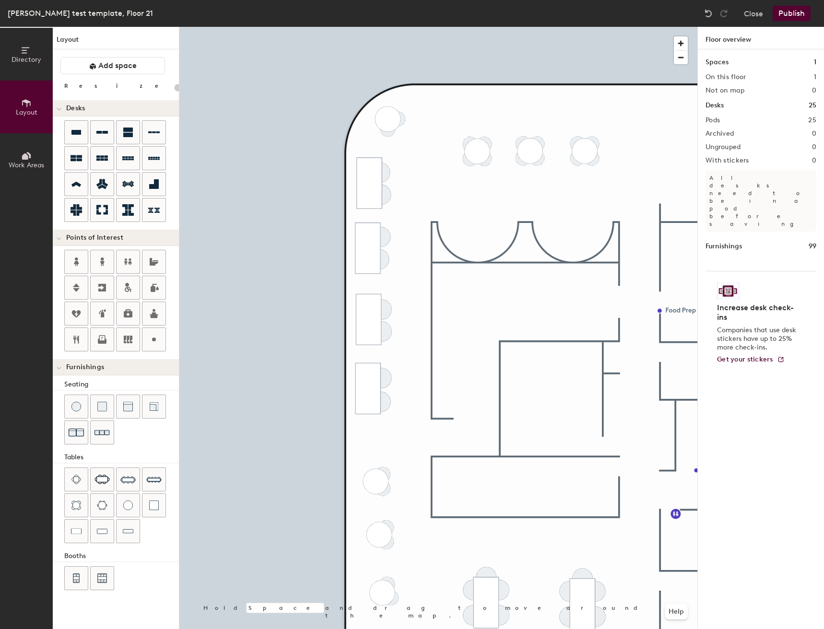
click at [479, 254] on div "Directory Layout Work Areas Layout Add space Resize Desks Points of Interest Fu…" at bounding box center [412, 328] width 824 height 603
click at [475, 294] on span "Delete" at bounding box center [480, 290] width 34 height 16
click at [509, 225] on div "Directory Layout Work Areas Layout Add space Resize Desks Points of Interest Fu…" at bounding box center [412, 328] width 824 height 603
click at [507, 257] on span "Delete" at bounding box center [510, 261] width 34 height 16
click at [478, 224] on div "Directory Layout Work Areas Layout Add space Resize Desks Points of Interest Fu…" at bounding box center [412, 328] width 824 height 603
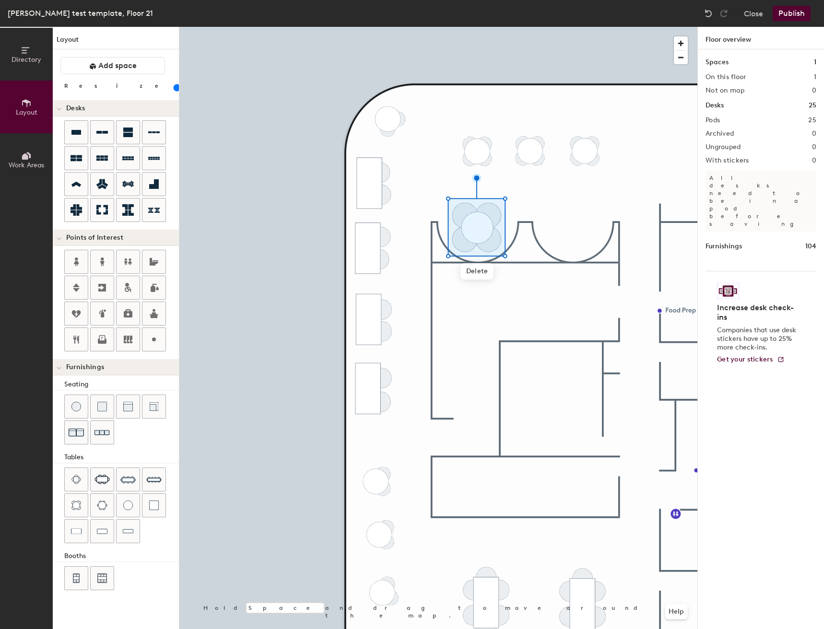
drag, startPoint x: 88, startPoint y: 89, endPoint x: 99, endPoint y: 90, distance: 11.1
click at [174, 90] on input "range" at bounding box center [174, 88] width 0 height 8
click at [545, 27] on div at bounding box center [438, 27] width 518 height 0
click at [469, 266] on span "Delete" at bounding box center [466, 271] width 34 height 16
click at [489, 277] on span "Delete" at bounding box center [489, 271] width 34 height 16
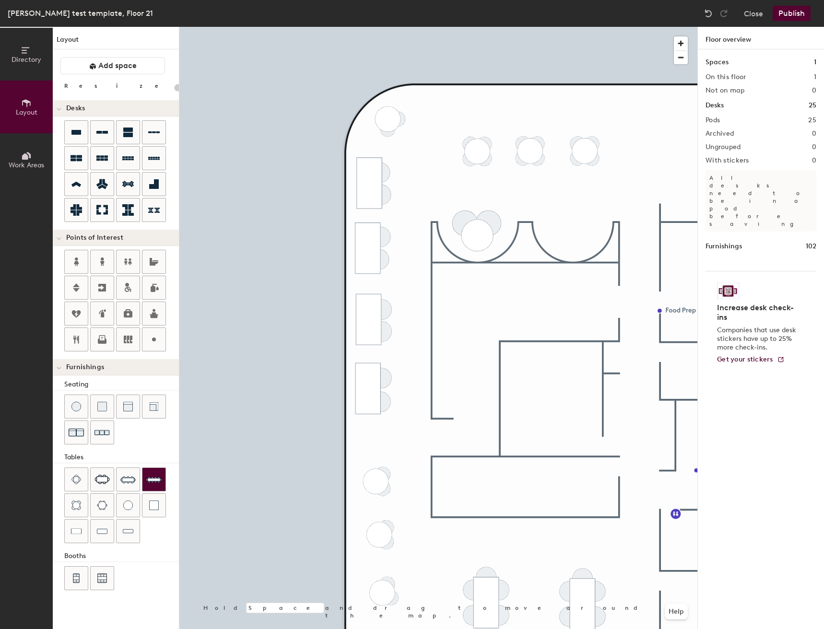
click at [580, 244] on div "Directory Layout Work Areas Layout Add space Resize Desks Points of Interest Fu…" at bounding box center [412, 328] width 824 height 603
click at [574, 225] on div "Directory Layout Work Areas Layout Add space Resize Desks Points of Interest Fu…" at bounding box center [412, 328] width 824 height 603
drag, startPoint x: 91, startPoint y: 86, endPoint x: 96, endPoint y: 87, distance: 4.8
click at [174, 87] on input "range" at bounding box center [174, 88] width 0 height 8
click at [539, 27] on div at bounding box center [438, 27] width 518 height 0
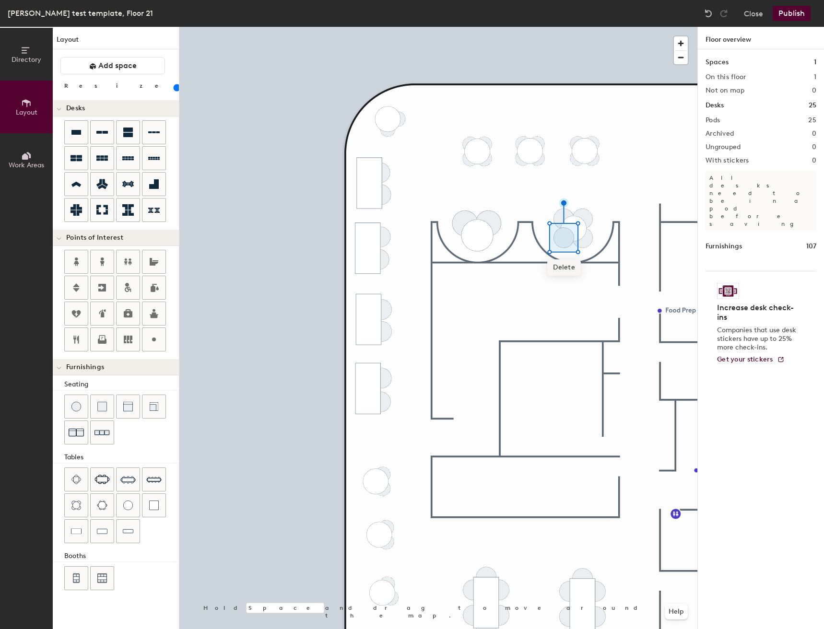
click at [562, 262] on span "Delete" at bounding box center [564, 268] width 34 height 16
click at [576, 263] on span "Delete" at bounding box center [583, 268] width 34 height 16
click at [582, 256] on span "Delete" at bounding box center [574, 261] width 34 height 16
click at [575, 217] on div "Directory Layout Work Areas Layout Add space Resize Desks Points of Interest Fu…" at bounding box center [412, 328] width 824 height 603
drag, startPoint x: 89, startPoint y: 85, endPoint x: 100, endPoint y: 89, distance: 11.1
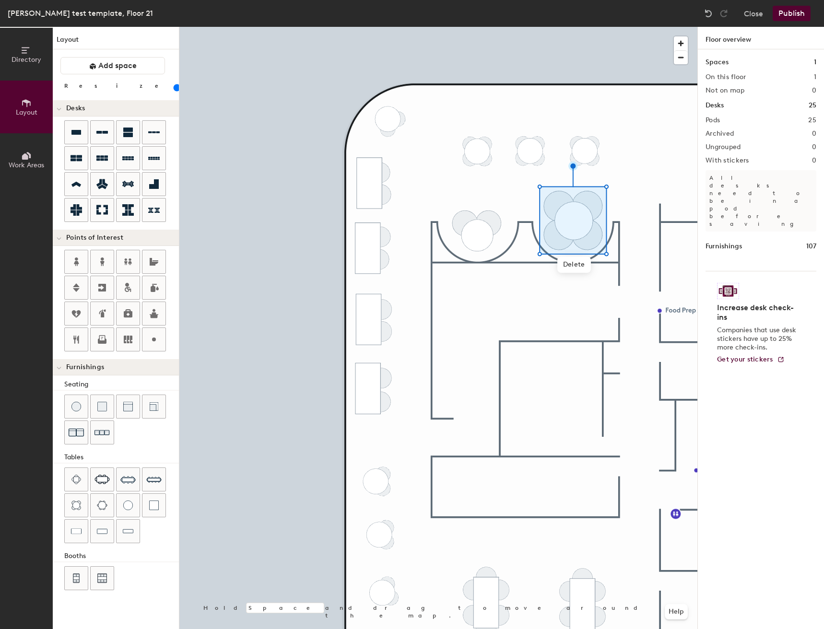
click at [174, 89] on input "range" at bounding box center [174, 88] width 0 height 8
click at [562, 259] on span "Delete" at bounding box center [562, 265] width 34 height 16
click at [580, 270] on span "Delete" at bounding box center [586, 265] width 34 height 16
click at [536, 27] on div at bounding box center [438, 27] width 518 height 0
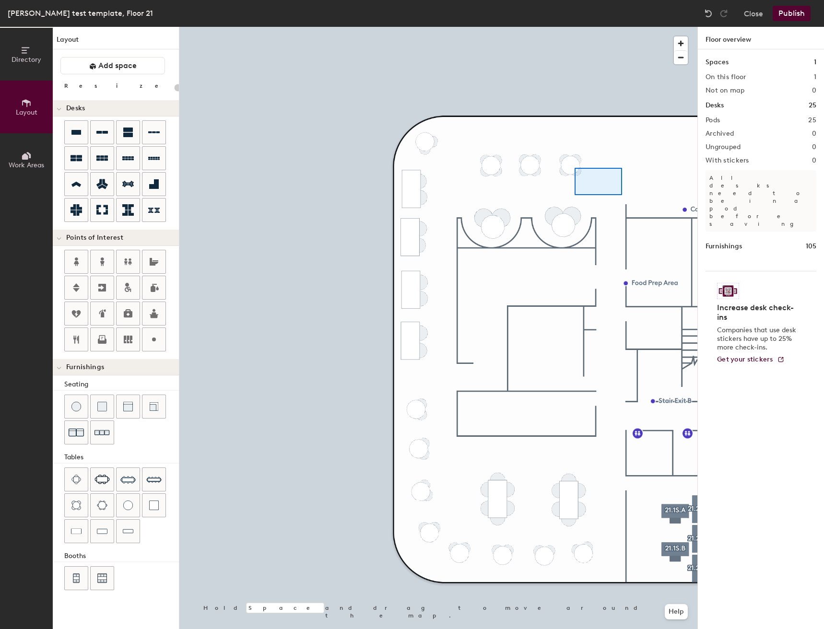
click at [575, 27] on div at bounding box center [438, 27] width 518 height 0
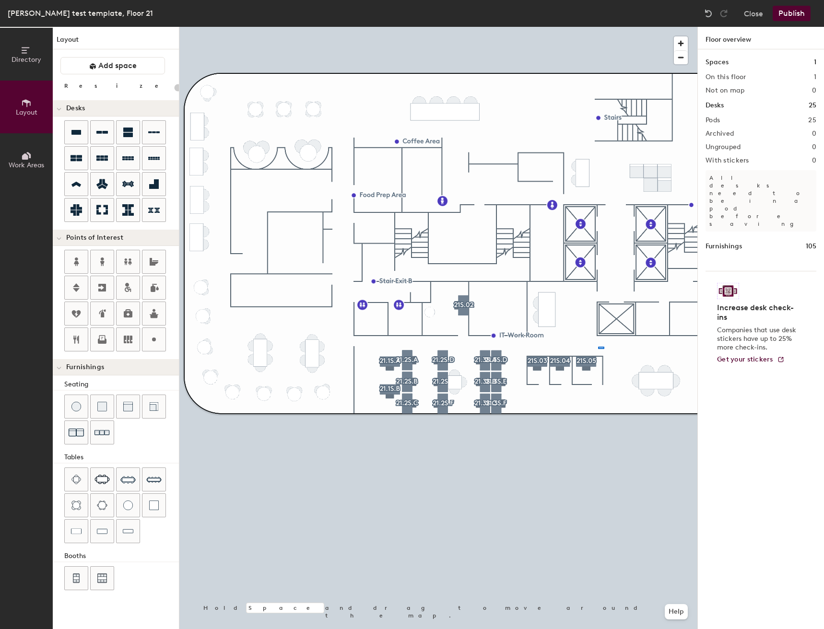
click at [595, 27] on div at bounding box center [438, 27] width 518 height 0
click at [585, 27] on div at bounding box center [438, 27] width 518 height 0
click at [800, 19] on button "Publish" at bounding box center [792, 13] width 38 height 15
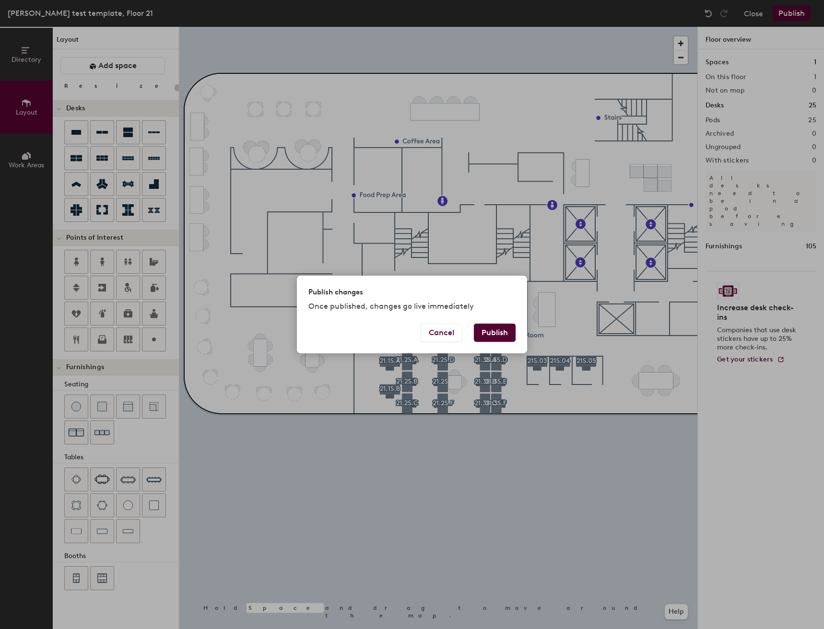
drag, startPoint x: 479, startPoint y: 341, endPoint x: 484, endPoint y: 343, distance: 5.0
click at [480, 342] on button "Publish" at bounding box center [495, 333] width 42 height 18
type input "20"
